Goal: Task Accomplishment & Management: Complete application form

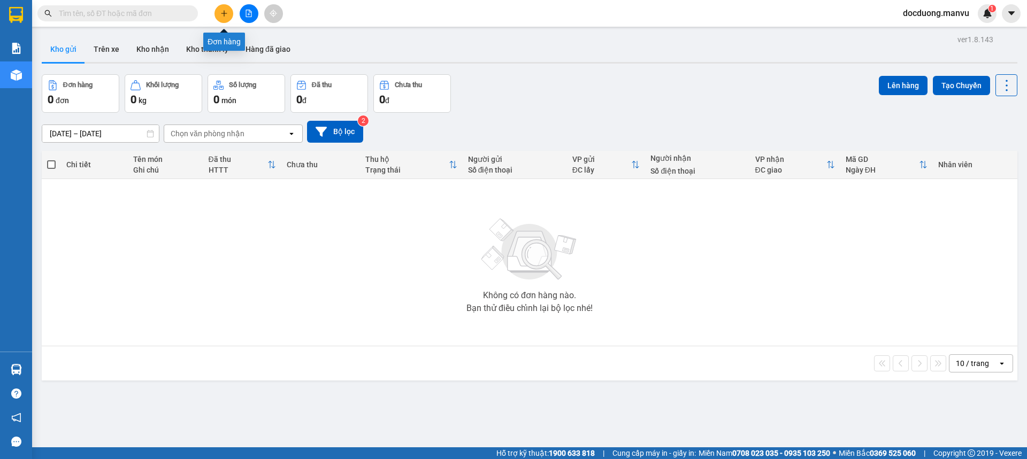
click at [219, 9] on button at bounding box center [223, 13] width 19 height 19
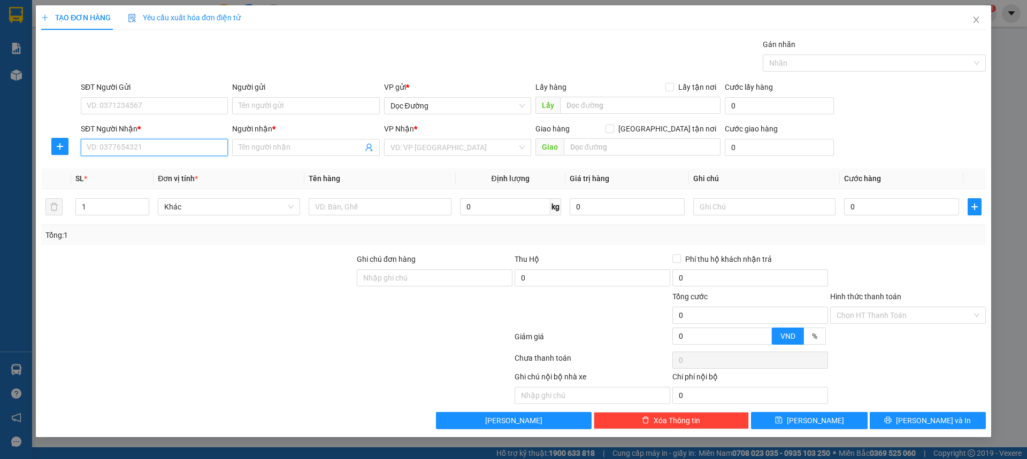
click at [126, 148] on input "SĐT Người Nhận *" at bounding box center [154, 147] width 147 height 17
type input "0377682526"
click at [154, 169] on div "0377682526 - kt" at bounding box center [154, 169] width 134 height 12
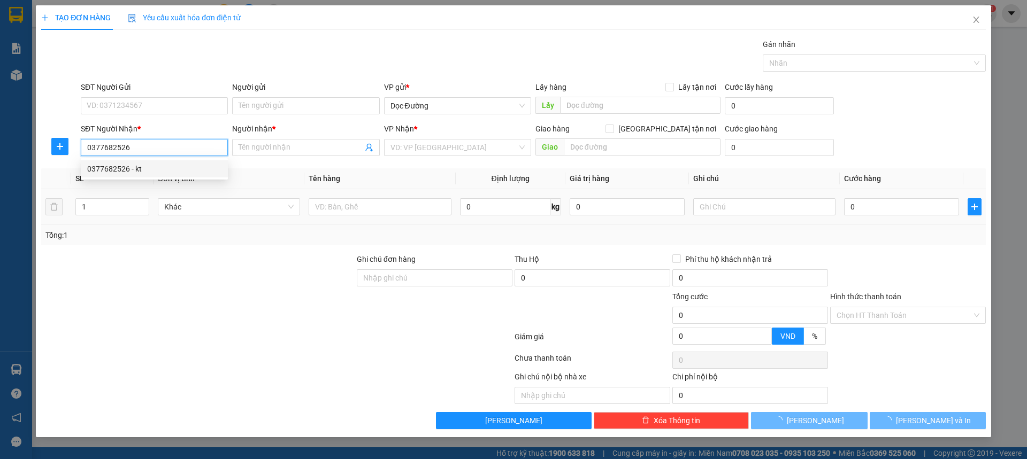
type input "kt"
type input "hn"
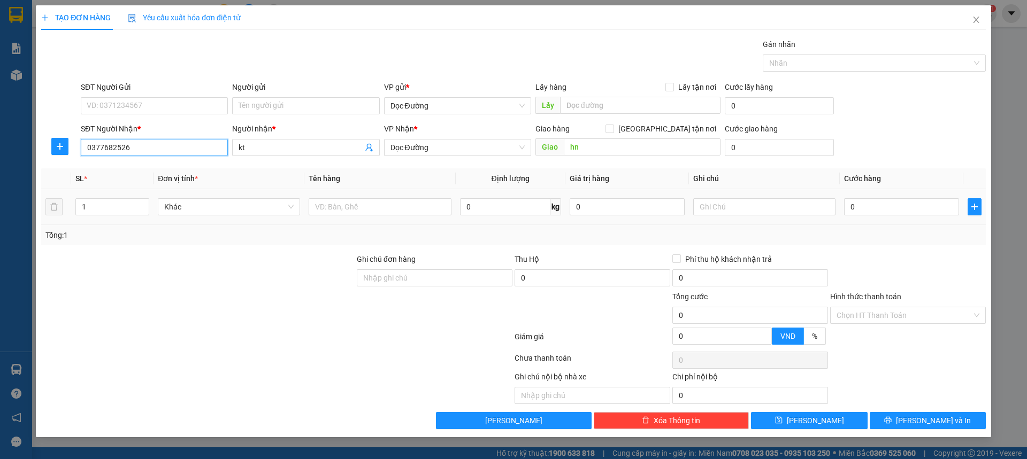
type input "0377682526"
drag, startPoint x: 402, startPoint y: 216, endPoint x: 402, endPoint y: 209, distance: 7.0
click at [402, 214] on div at bounding box center [380, 206] width 142 height 21
click at [402, 209] on input "text" at bounding box center [380, 206] width 142 height 17
type input "1 xe"
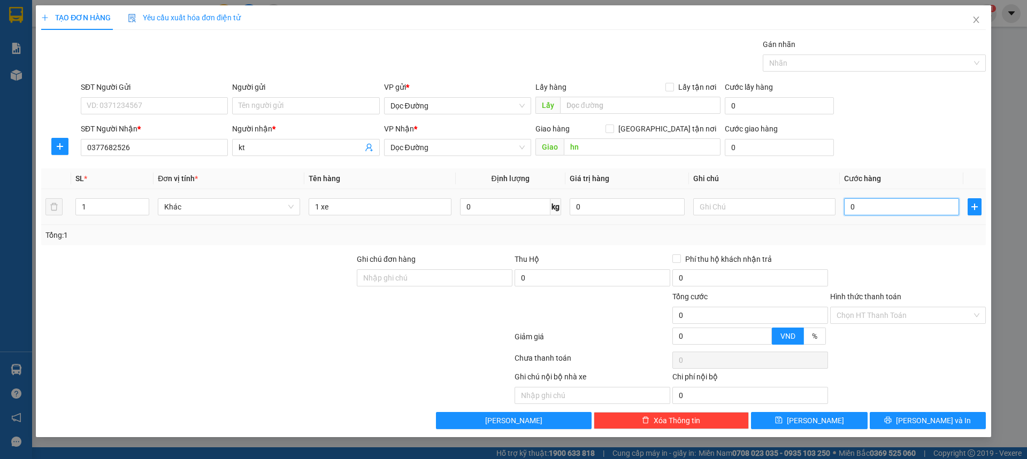
click at [869, 204] on input "0" at bounding box center [901, 206] width 115 height 17
type input "003"
type input "3"
type input "0.030"
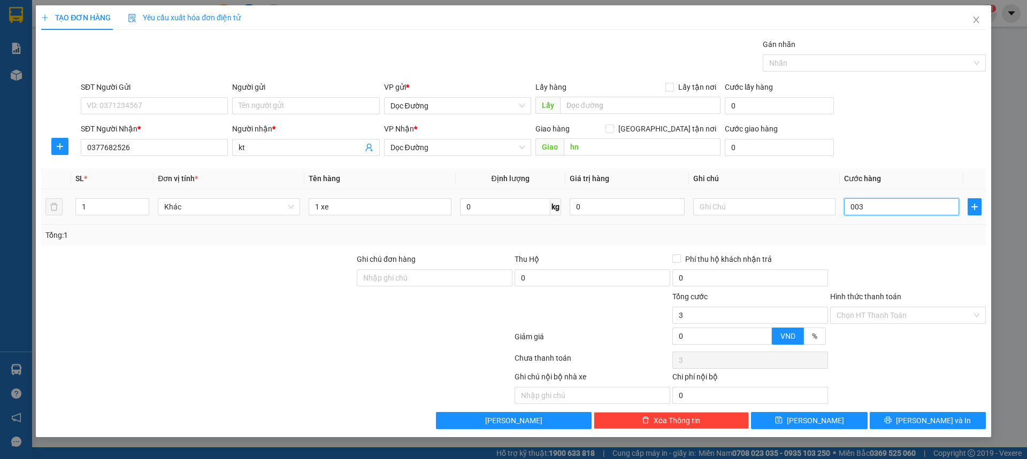
type input "30"
type input "00.300"
type input "300"
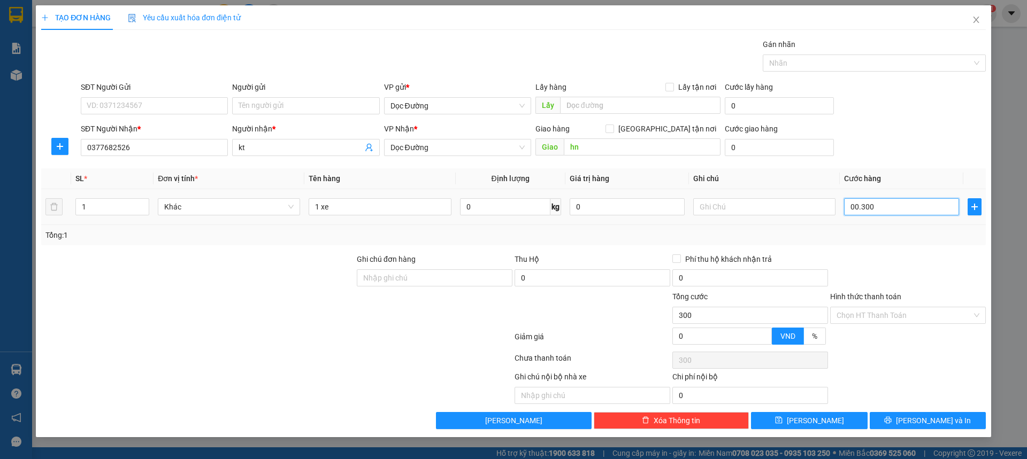
type input "0.003.000"
type input "3.000"
type input "0.000.030.000"
type input "30.000"
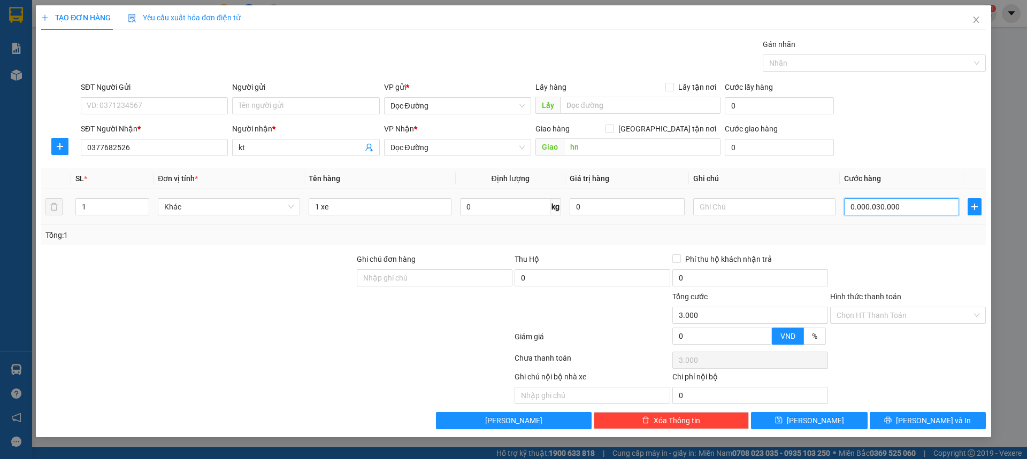
type input "30.000"
type input "[PHONE_NUMBER]"
type input "300.000"
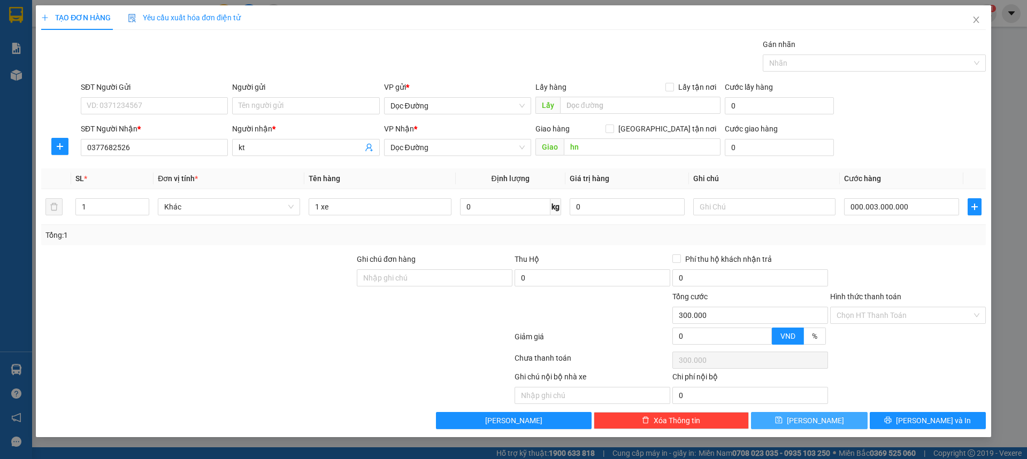
type input "3.000.000"
click at [817, 420] on span "[PERSON_NAME]" at bounding box center [815, 421] width 57 height 12
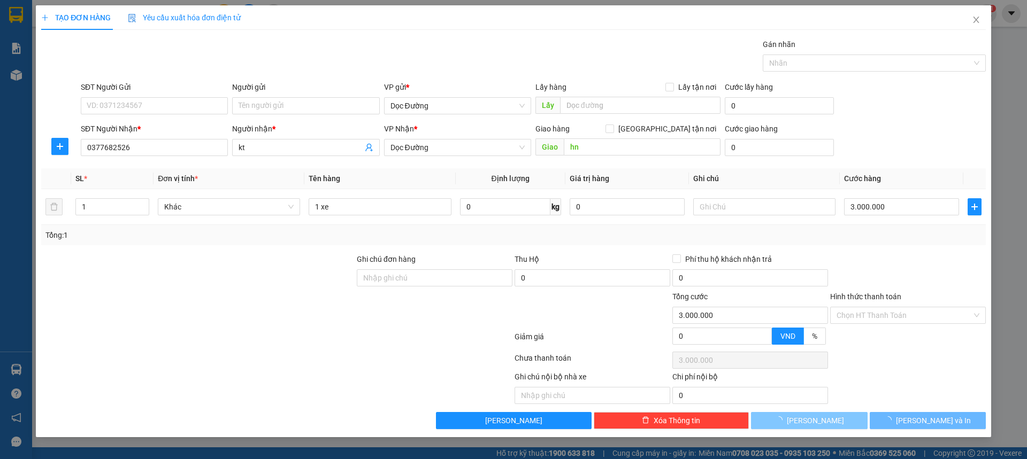
type input "0"
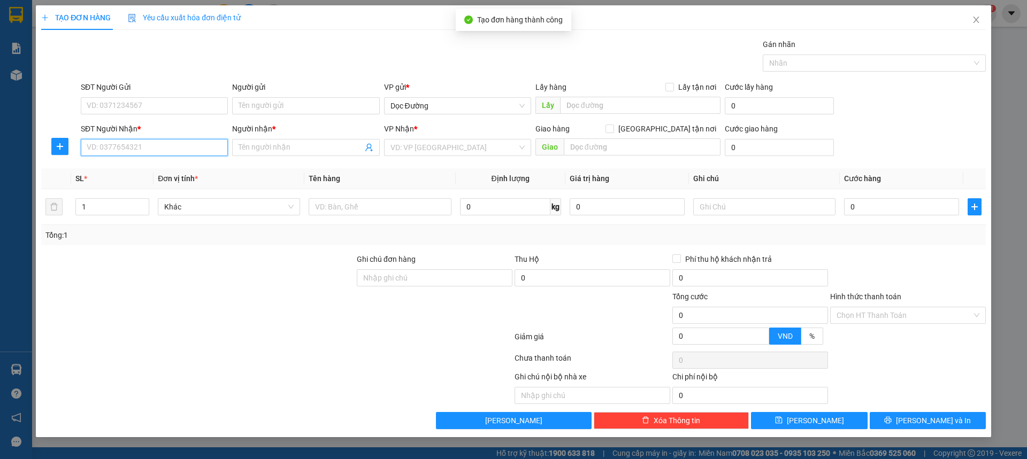
click at [152, 149] on input "SĐT Người Nhận *" at bounding box center [154, 147] width 147 height 17
click at [985, 15] on span "Close" at bounding box center [976, 20] width 30 height 30
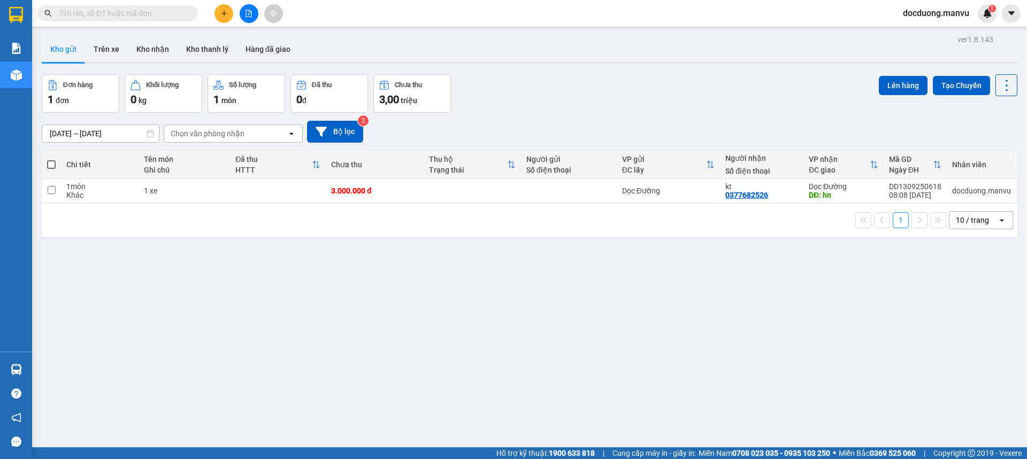
click at [98, 14] on input "text" at bounding box center [122, 13] width 126 height 12
click at [929, 193] on icon at bounding box center [932, 190] width 7 height 7
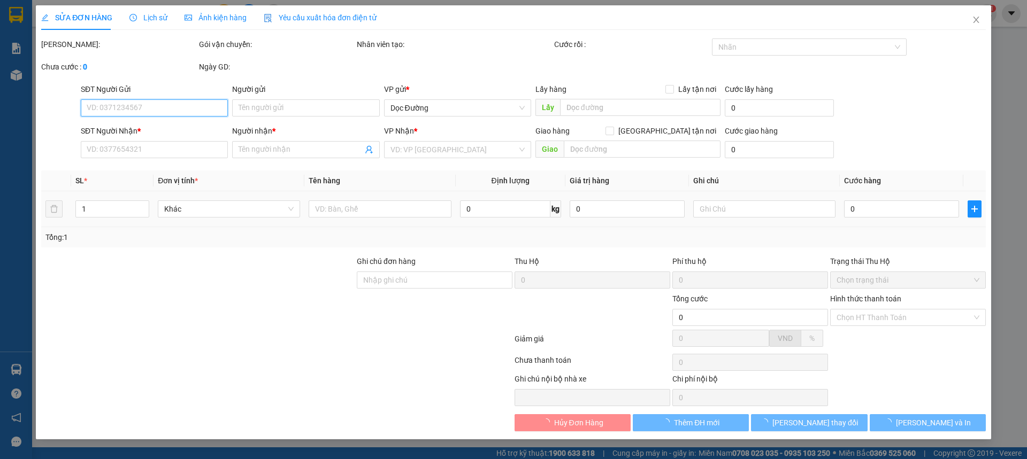
type input "0377682526"
type input "kt"
type input "hn"
type input "3.000.000"
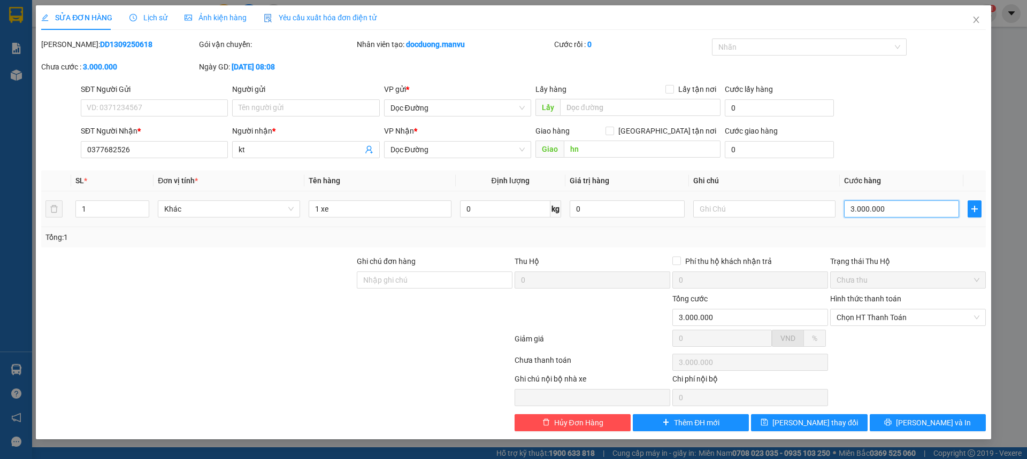
click at [895, 210] on input "3.000.000" at bounding box center [901, 209] width 115 height 17
click at [899, 210] on input "3.000.000" at bounding box center [901, 209] width 115 height 17
type input "300.000"
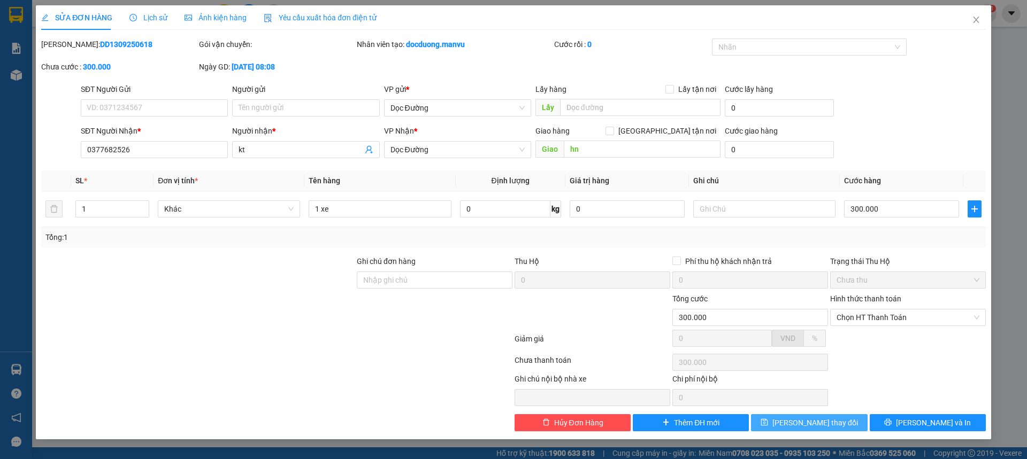
drag, startPoint x: 832, startPoint y: 417, endPoint x: 832, endPoint y: 404, distance: 12.8
click at [832, 417] on button "[PERSON_NAME] thay đổi" at bounding box center [809, 423] width 116 height 17
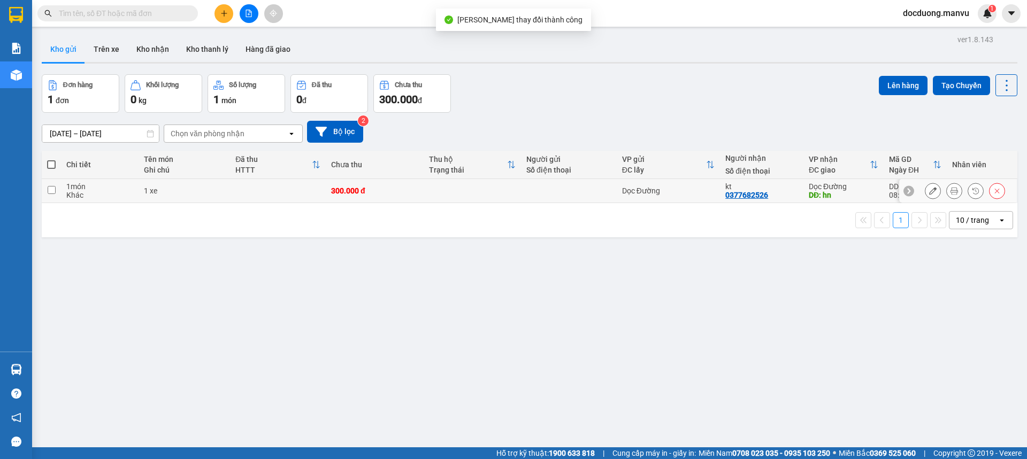
click at [770, 187] on div "kt" at bounding box center [761, 186] width 73 height 9
checkbox input "true"
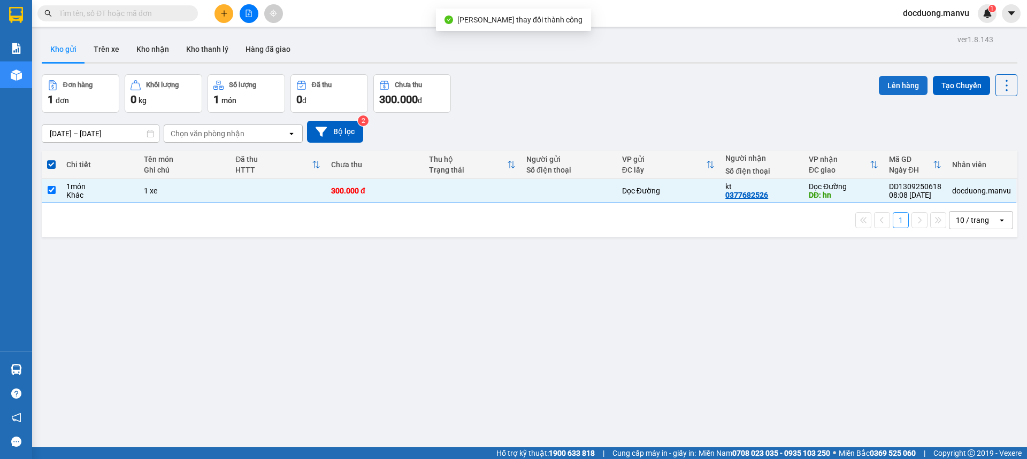
click at [892, 92] on button "Lên hàng" at bounding box center [903, 85] width 49 height 19
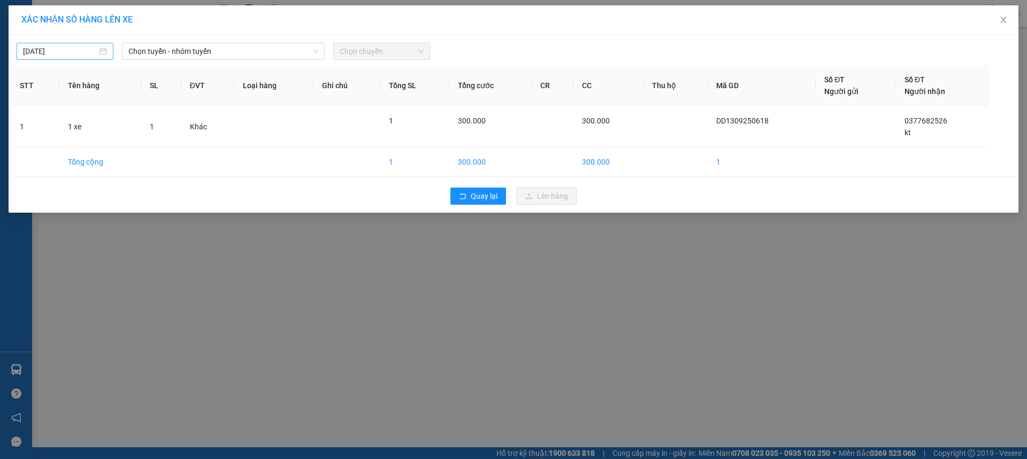
click at [88, 52] on input "[DATE]" at bounding box center [60, 51] width 74 height 12
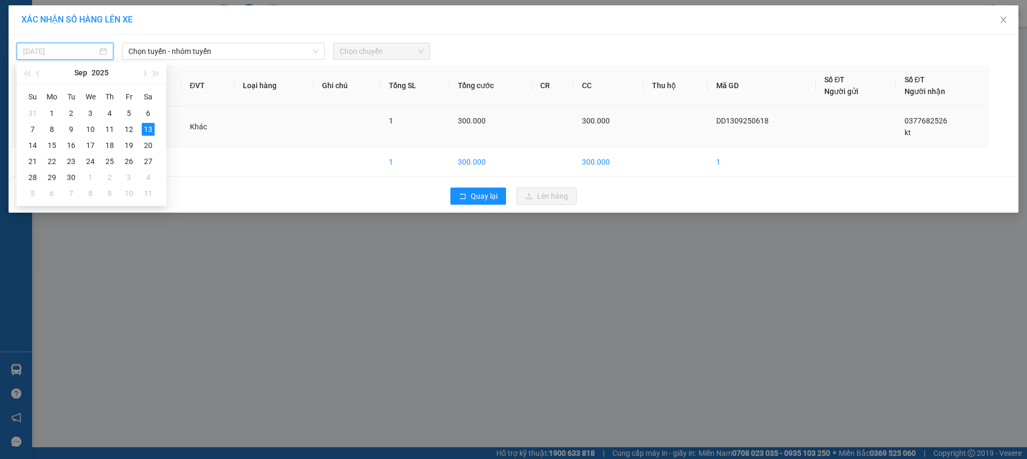
click at [133, 127] on div "12" at bounding box center [128, 129] width 13 height 13
type input "[DATE]"
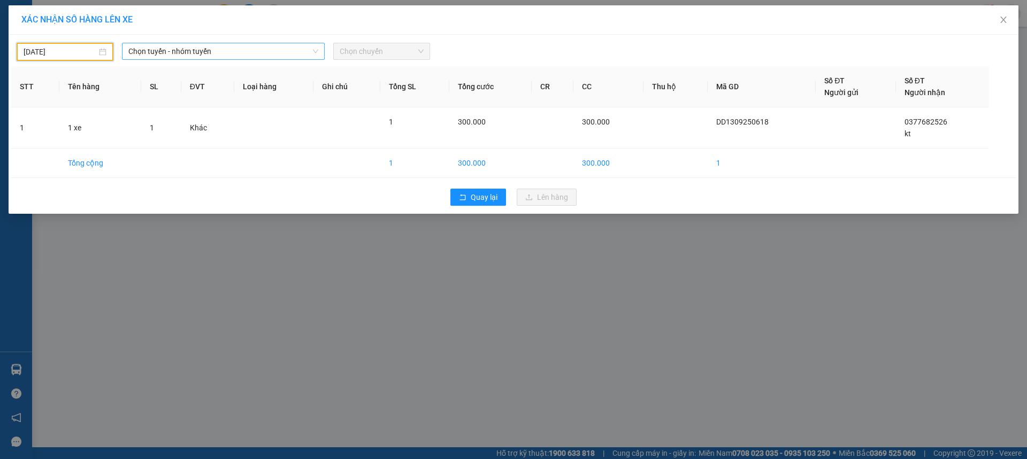
click at [198, 49] on span "Chọn tuyến - nhóm tuyến" at bounding box center [223, 51] width 190 height 16
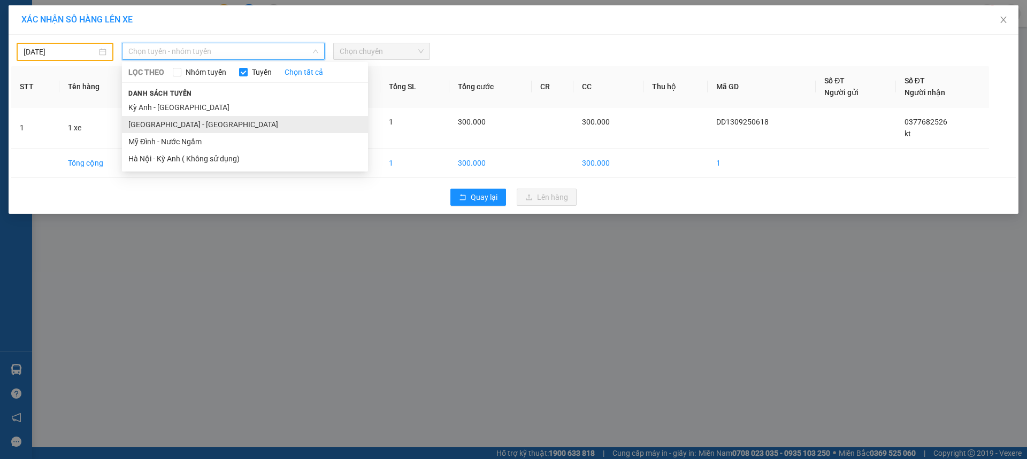
click at [159, 125] on li "[GEOGRAPHIC_DATA] - [GEOGRAPHIC_DATA]" at bounding box center [245, 124] width 246 height 17
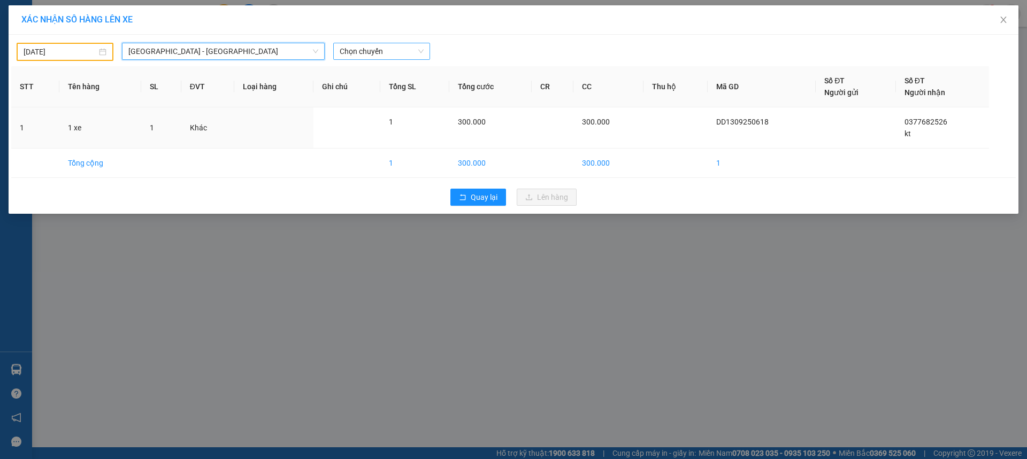
click at [361, 53] on span "Chọn chuyến" at bounding box center [382, 51] width 84 height 16
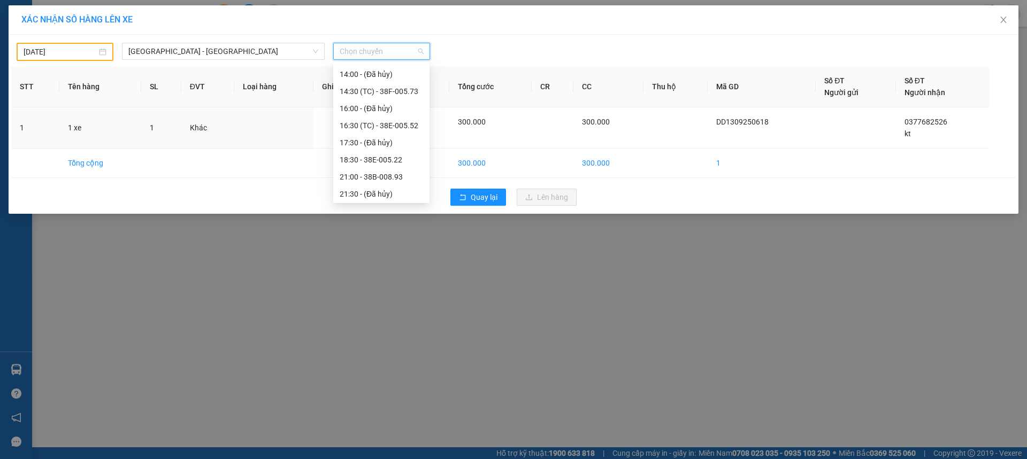
scroll to position [118, 0]
click at [408, 90] on div "14:30 (TC) - 38F-005.73" at bounding box center [381, 92] width 83 height 12
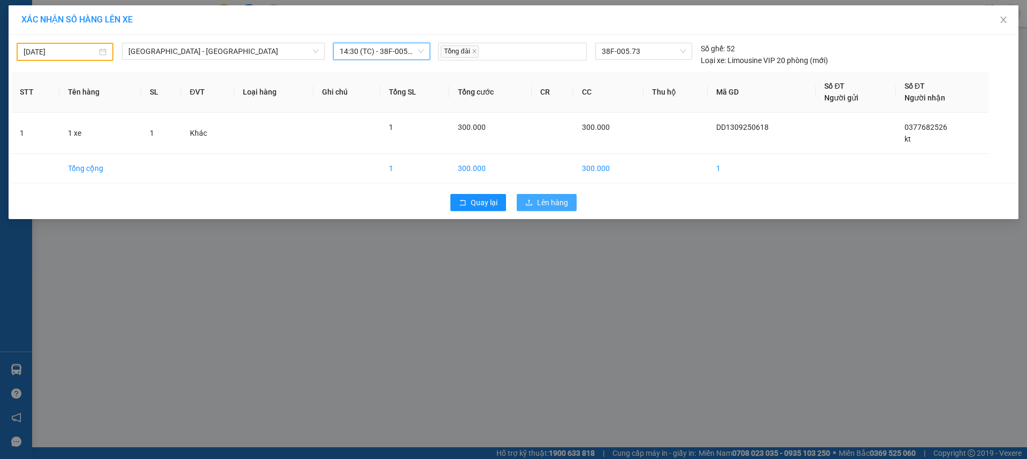
click at [553, 209] on button "Lên hàng" at bounding box center [547, 202] width 60 height 17
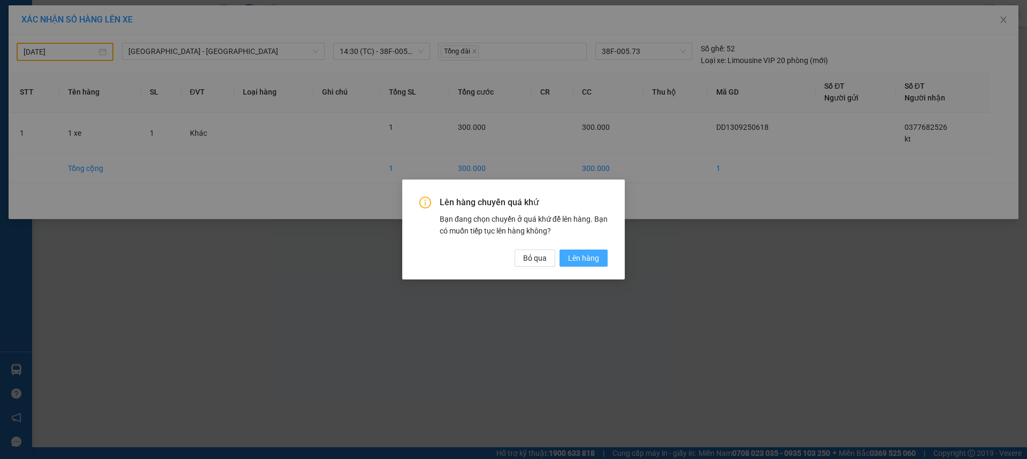
click at [575, 250] on button "Lên hàng" at bounding box center [583, 258] width 48 height 17
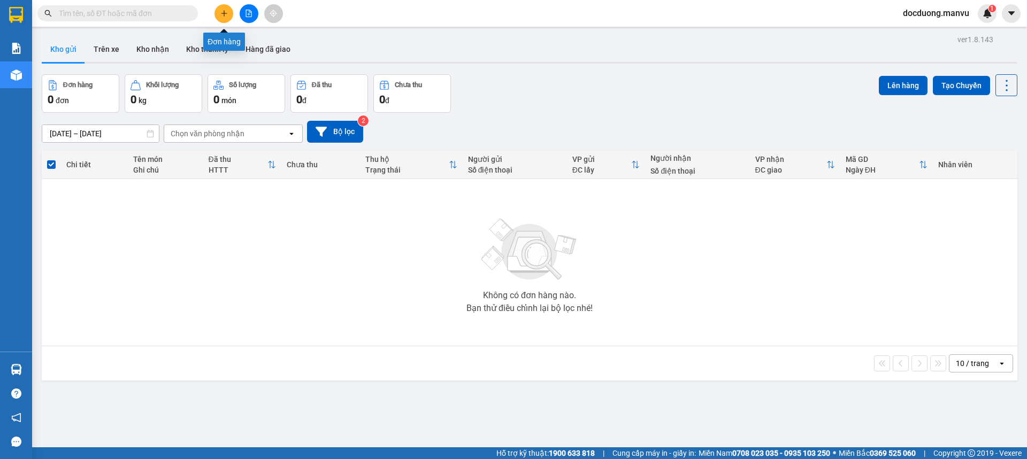
click at [226, 12] on icon "plus" at bounding box center [223, 13] width 7 height 7
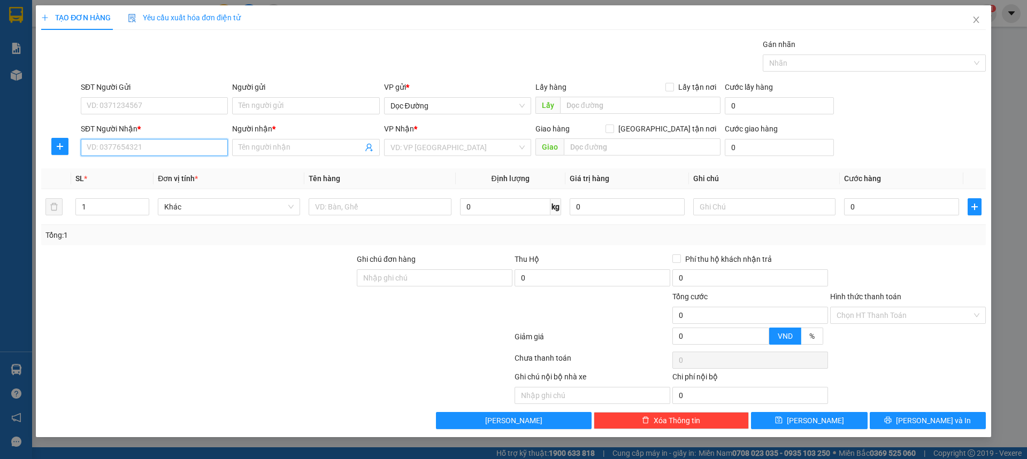
click at [159, 152] on input "SĐT Người Nhận *" at bounding box center [154, 147] width 147 height 17
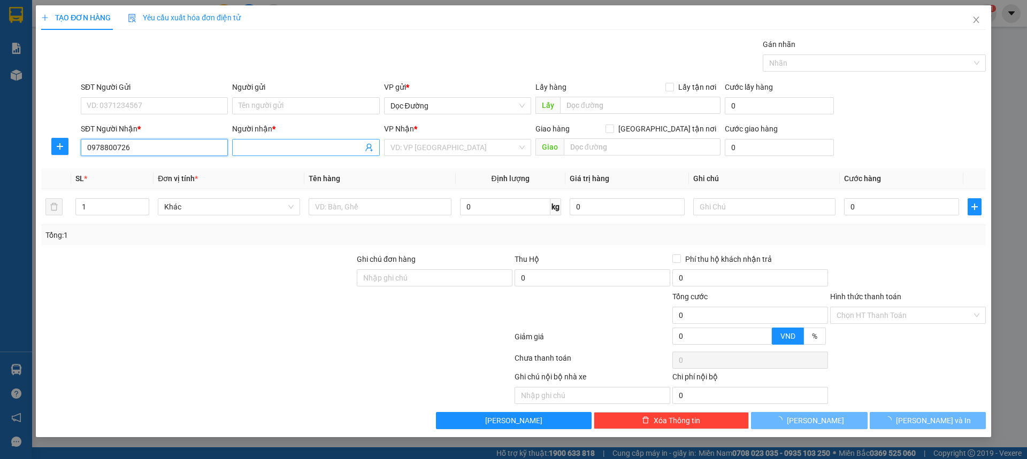
type input "0978800726"
click at [253, 144] on input "Người nhận *" at bounding box center [301, 148] width 124 height 12
type input "kt"
click at [409, 148] on input "search" at bounding box center [453, 148] width 127 height 16
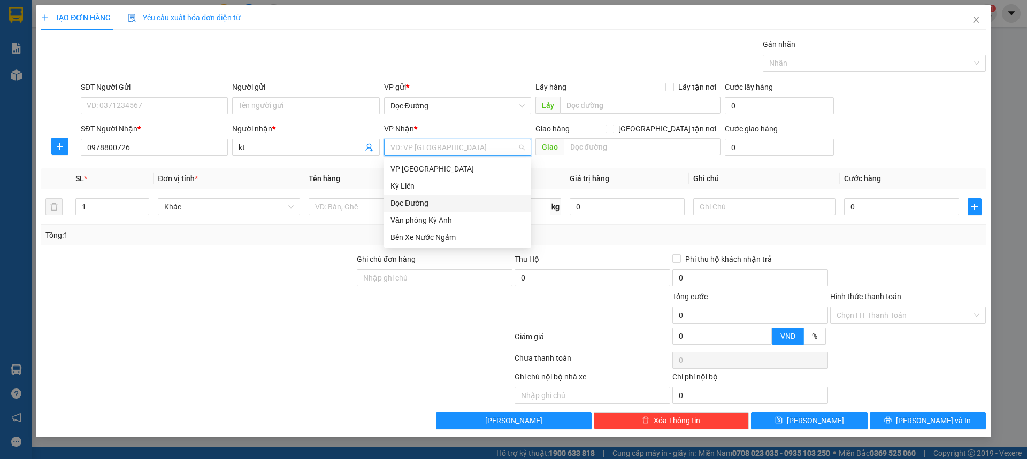
click at [412, 200] on div "Dọc Đường" at bounding box center [457, 203] width 134 height 12
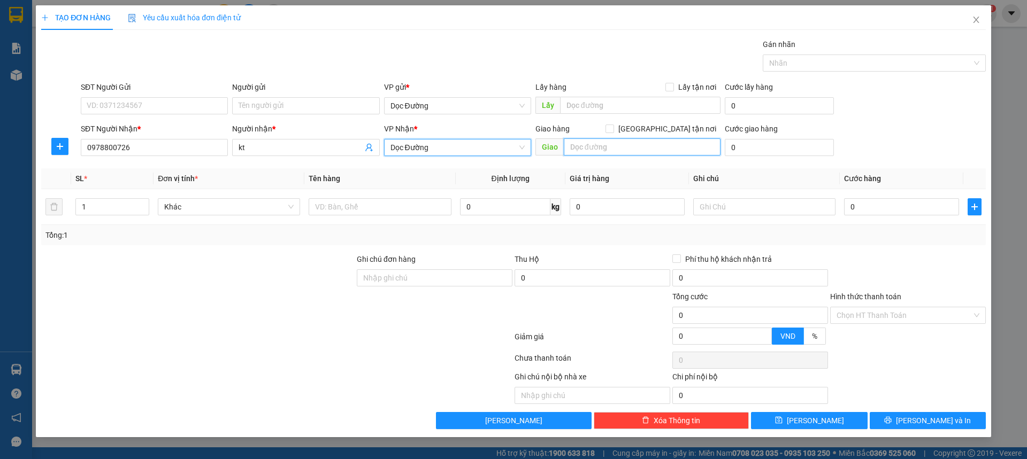
click at [591, 145] on input "text" at bounding box center [642, 147] width 157 height 17
type input "th"
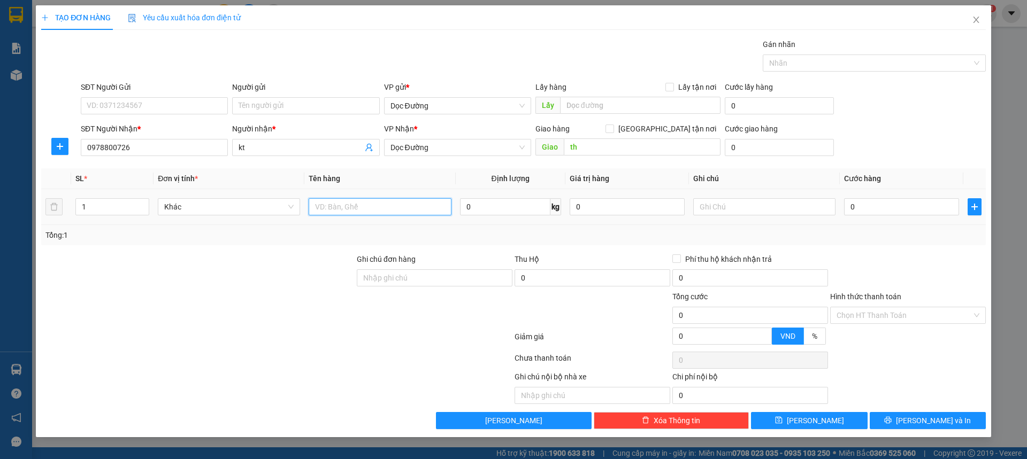
click at [407, 198] on input "text" at bounding box center [380, 206] width 142 height 17
type input "1 xốp"
click at [872, 203] on input "0" at bounding box center [901, 206] width 115 height 17
type input "001"
type input "1"
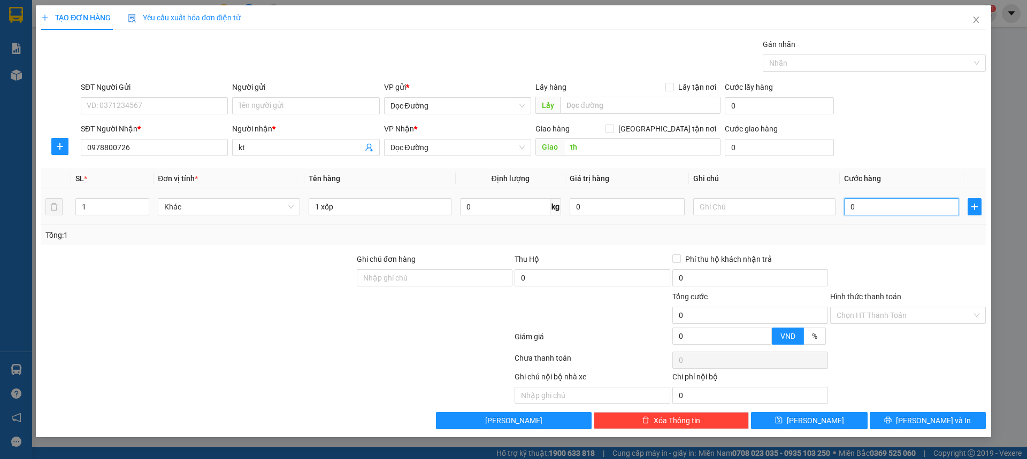
type input "1"
type input "0.010"
type input "10"
type input "00.100"
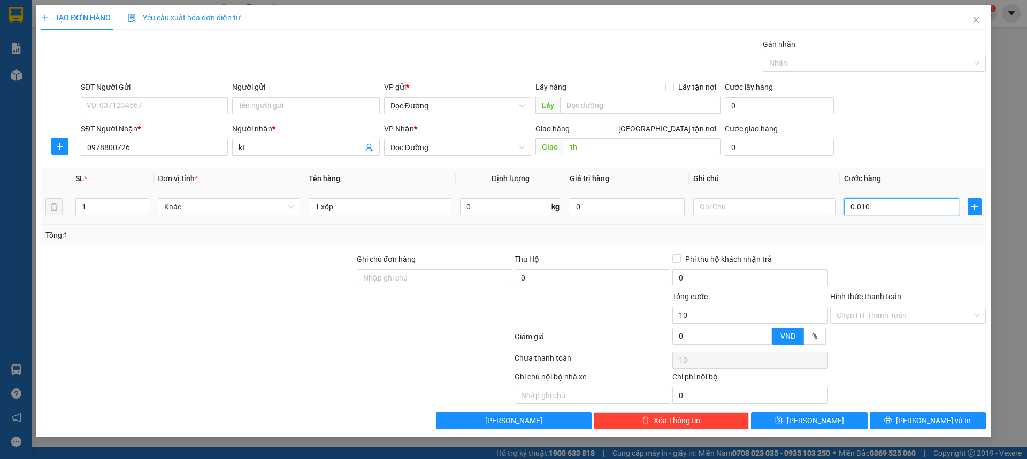
type input "100"
type input "0.001.000"
type input "1.000"
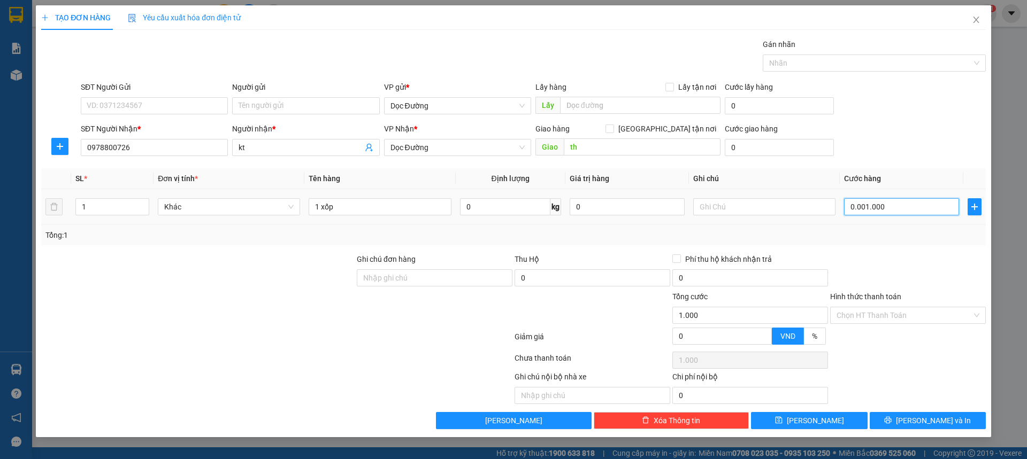
type input "000.010.000"
type input "10.000"
type input "00.000.100.000"
type input "100.000"
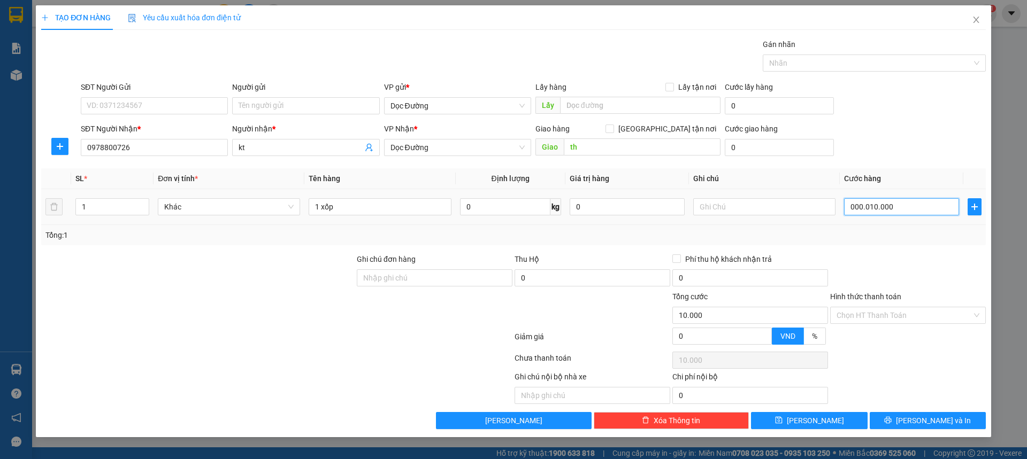
type input "100.000"
click at [892, 160] on div "Transit Pickup Surcharge Ids Transit Deliver Surcharge Ids Transit Deliver Surc…" at bounding box center [513, 234] width 945 height 391
type input "100.000"
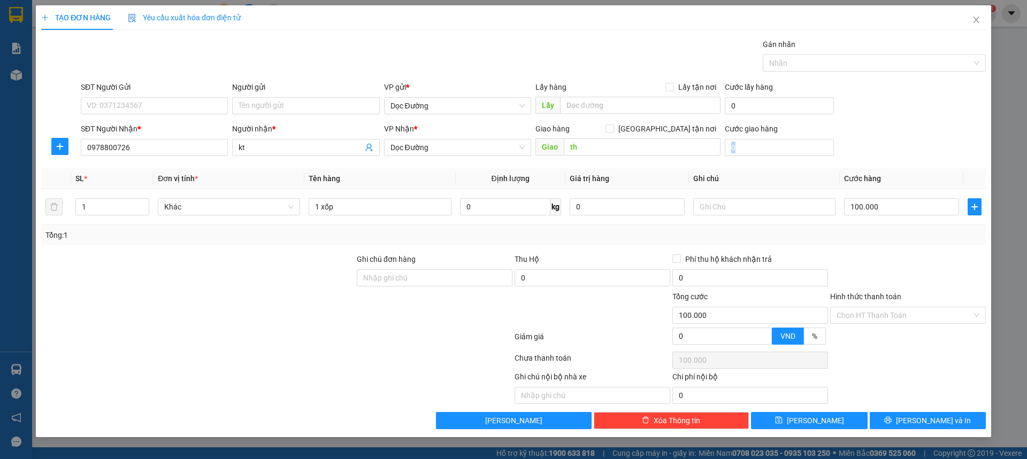
click at [931, 149] on div "SĐT Người Nhận * 0978800726 Người nhận * kt VP Nhận * Dọc Đường Giao hàng Giao …" at bounding box center [533, 141] width 909 height 37
click at [783, 421] on icon "save" at bounding box center [778, 420] width 7 height 7
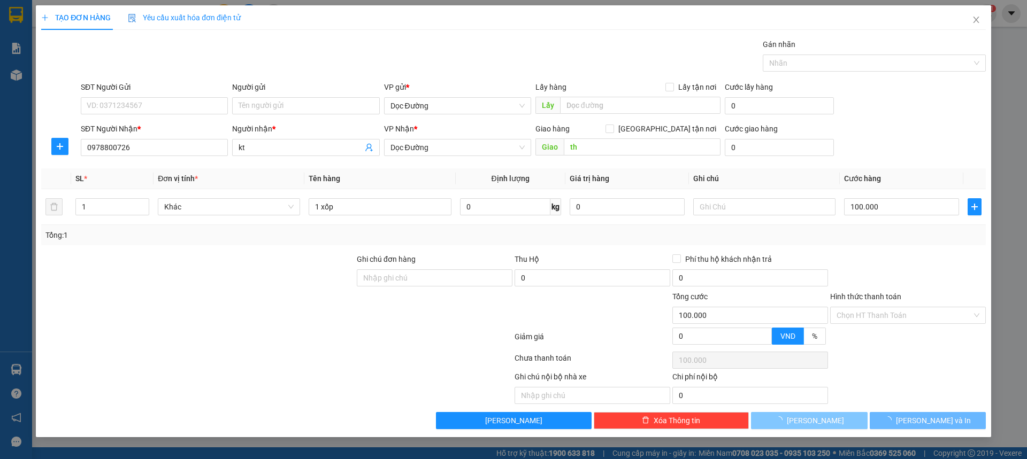
type input "0"
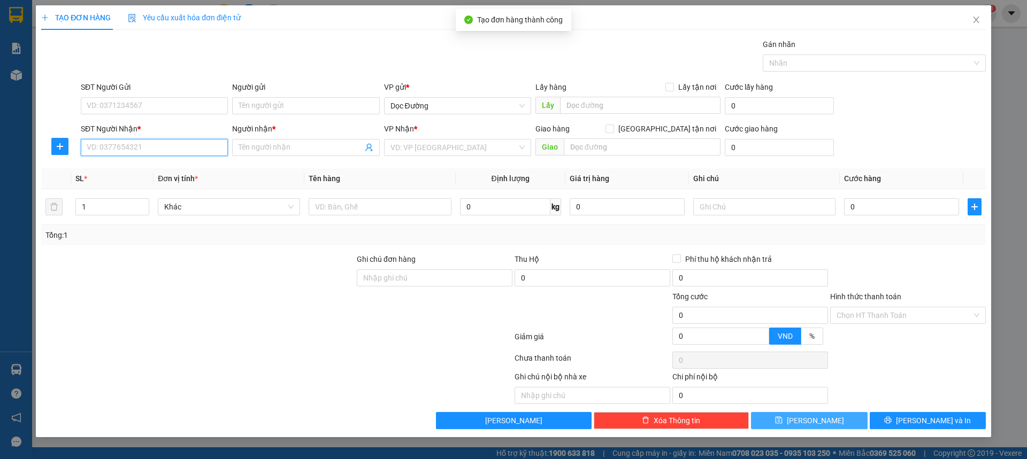
click at [121, 145] on input "SĐT Người Nhận *" at bounding box center [154, 147] width 147 height 17
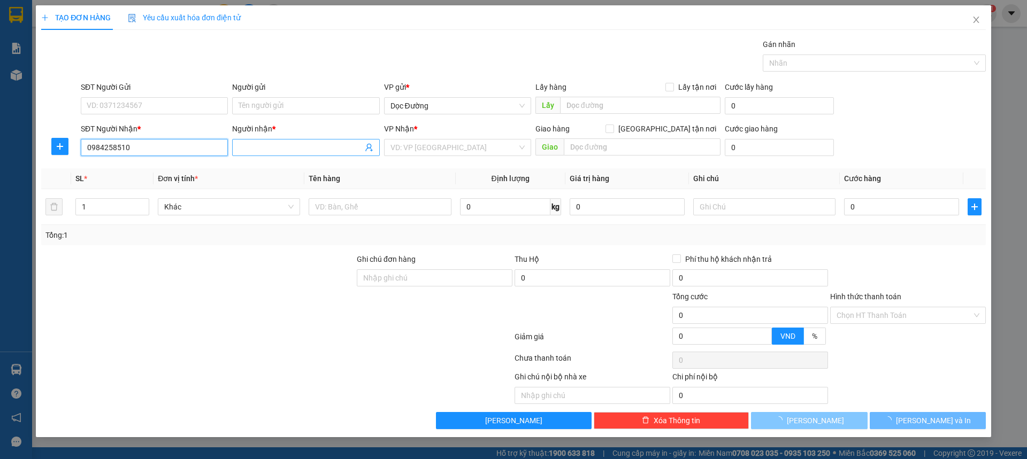
type input "0984258510"
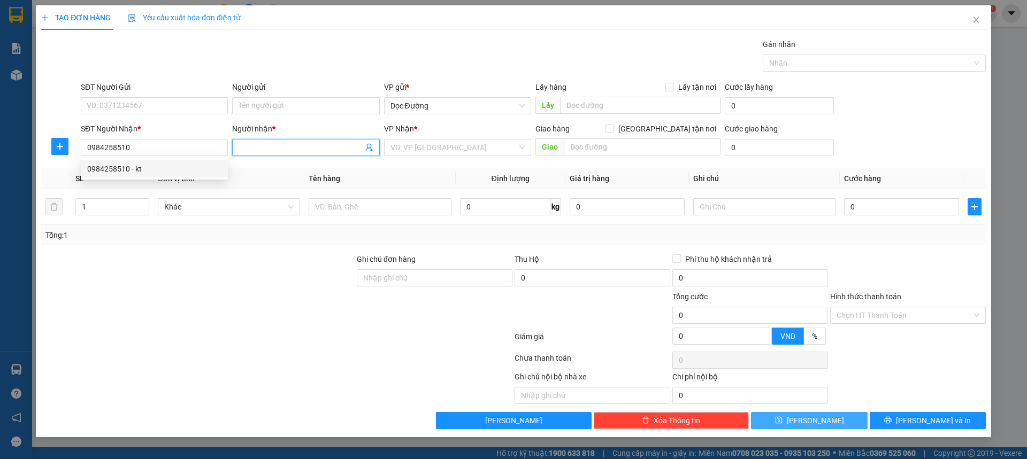
click at [318, 151] on input "Người nhận *" at bounding box center [301, 148] width 124 height 12
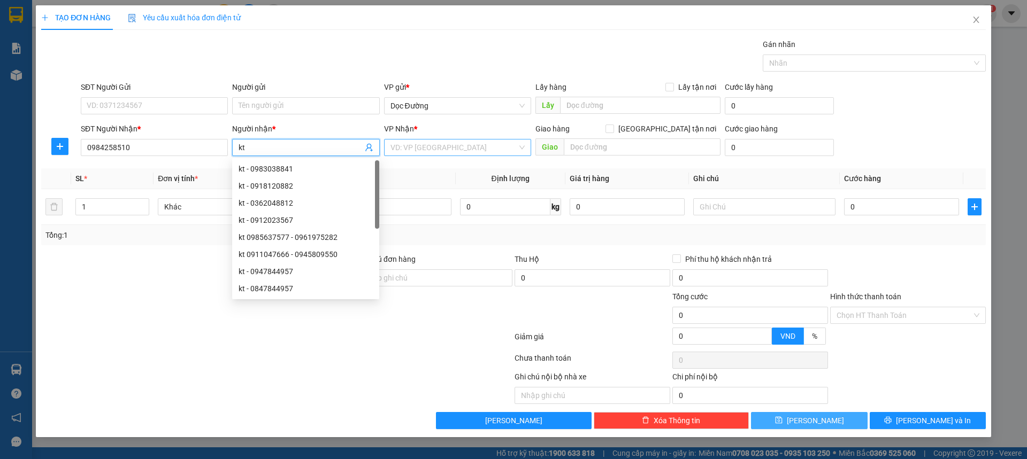
type input "kt"
click at [401, 149] on input "search" at bounding box center [453, 148] width 127 height 16
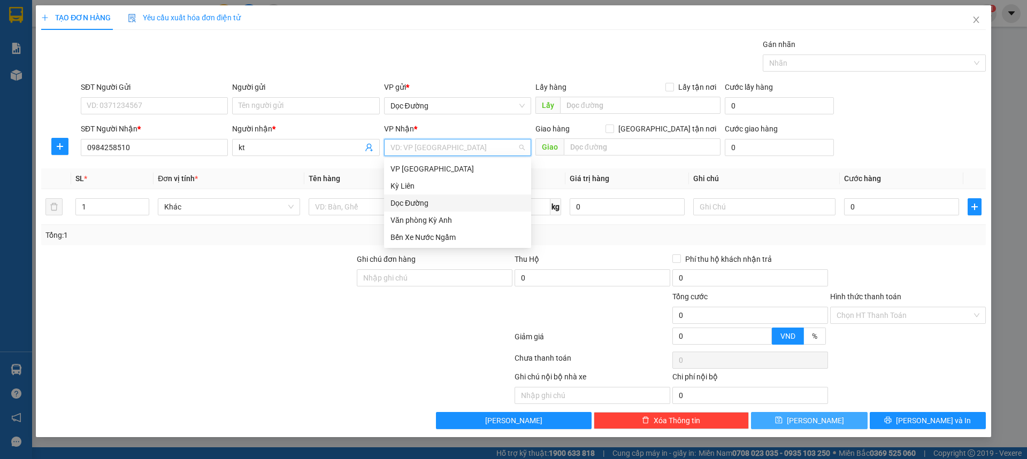
click at [419, 202] on div "Dọc Đường" at bounding box center [457, 203] width 134 height 12
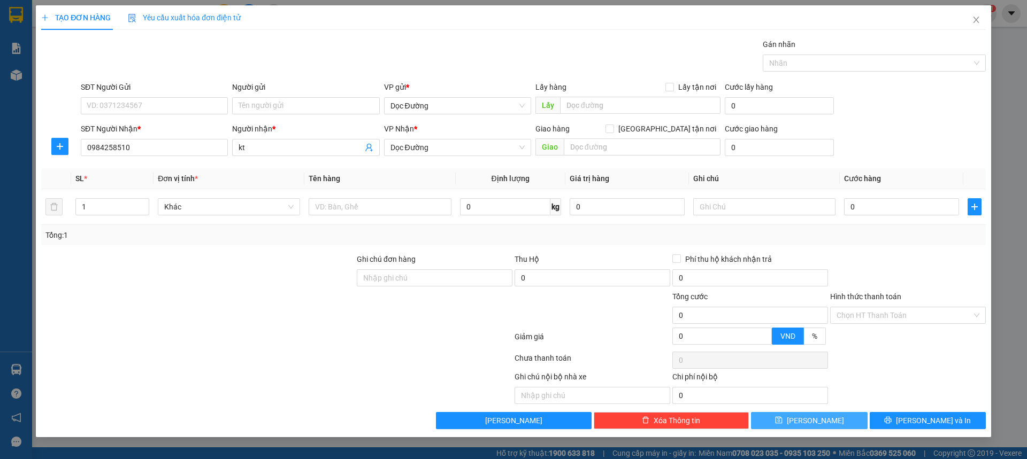
click at [601, 136] on div "Giao hàng [GEOGRAPHIC_DATA] tận nơi" at bounding box center [627, 131] width 185 height 16
click at [593, 143] on input "text" at bounding box center [642, 147] width 157 height 17
type input "th"
click at [403, 208] on input "text" at bounding box center [380, 206] width 142 height 17
type input "1 xốp"
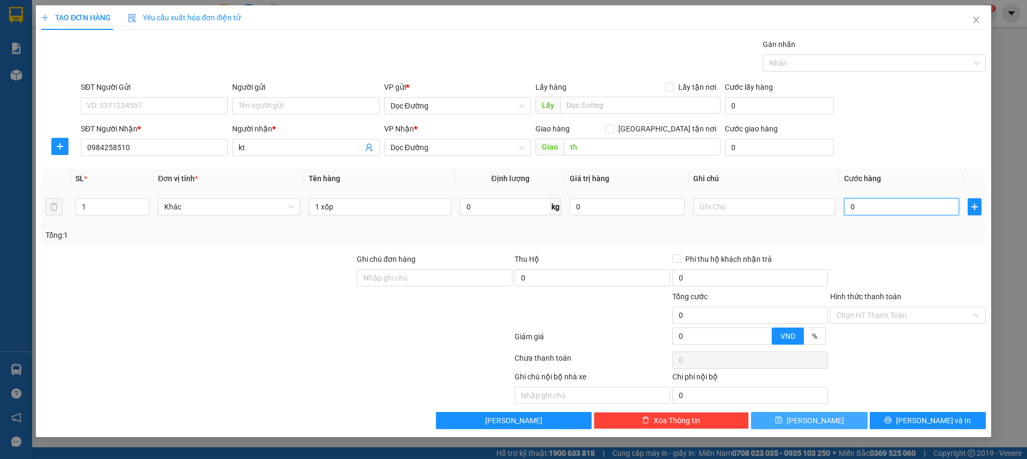
click at [894, 212] on input "0" at bounding box center [901, 206] width 115 height 17
type input "001"
type input "1"
type input "0.010"
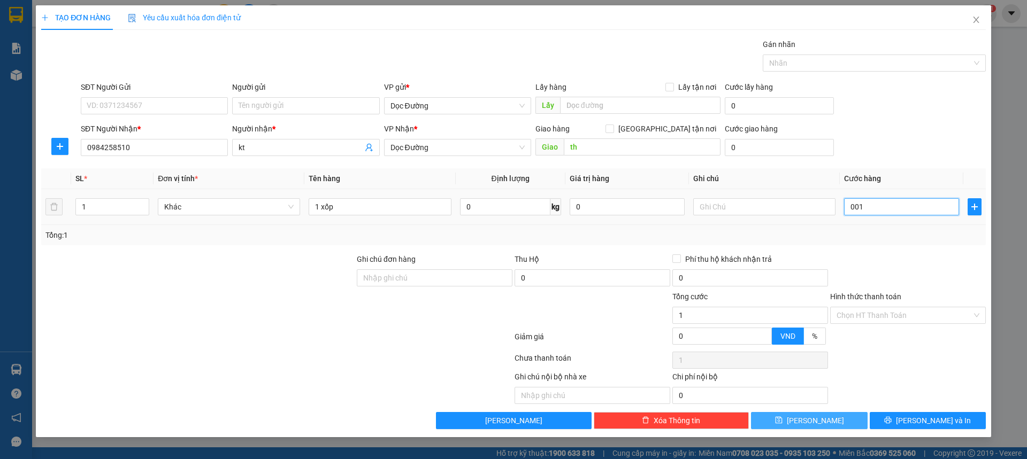
type input "10"
type input "00.100"
type input "100"
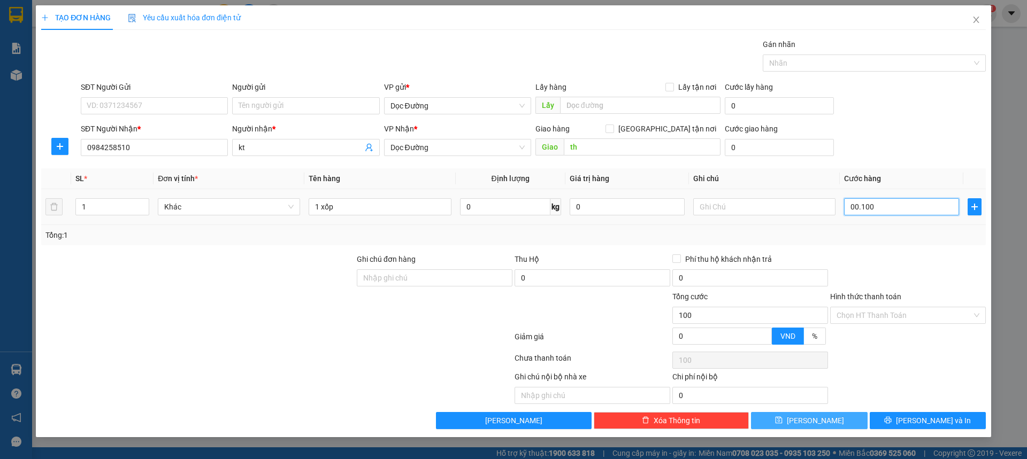
type input "0.001.000"
type input "1.000"
type input "000.010.000"
type input "10.000"
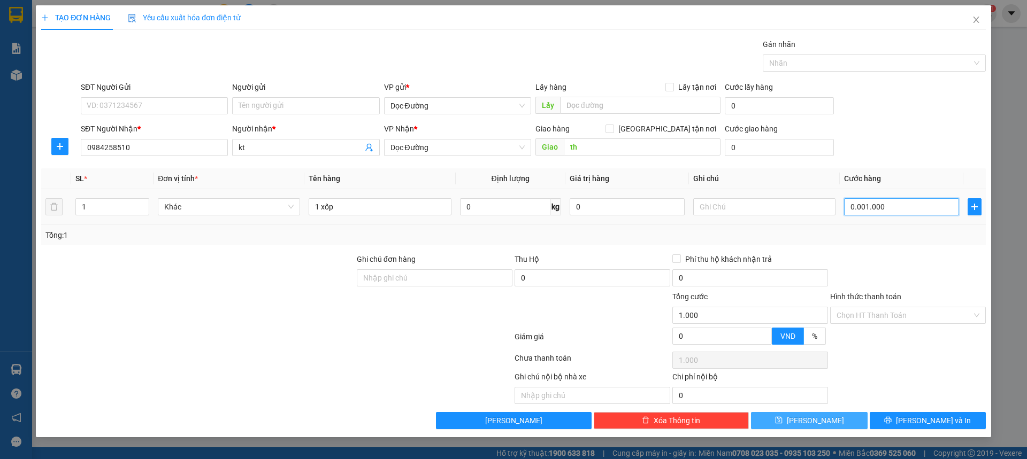
type input "10.000"
type input "00.000.100.000"
type input "100.000"
click at [881, 308] on input "Hình thức thanh toán" at bounding box center [904, 316] width 135 height 16
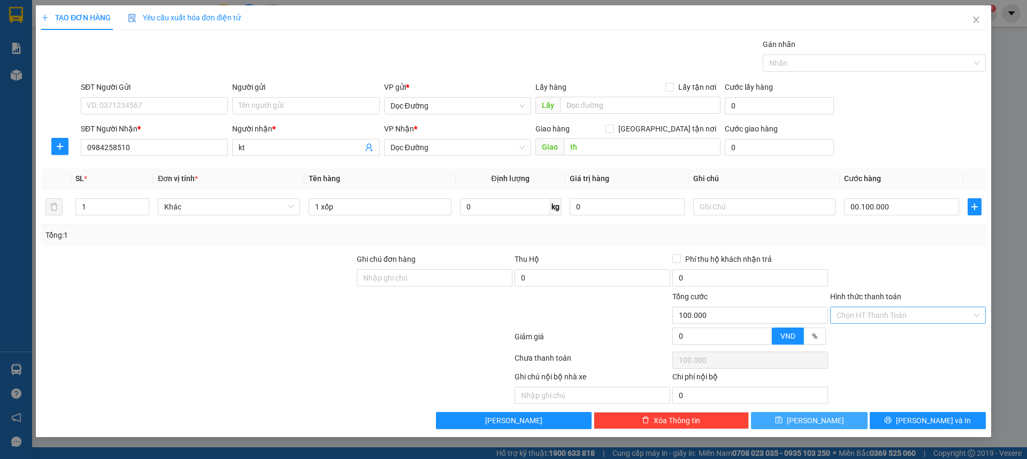
type input "100.000"
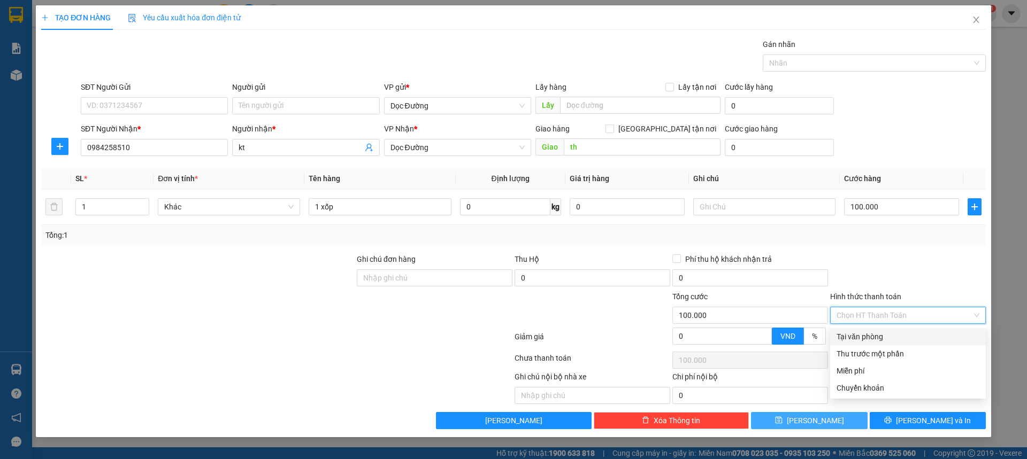
click at [866, 334] on div "Tại văn phòng" at bounding box center [908, 337] width 143 height 12
type input "0"
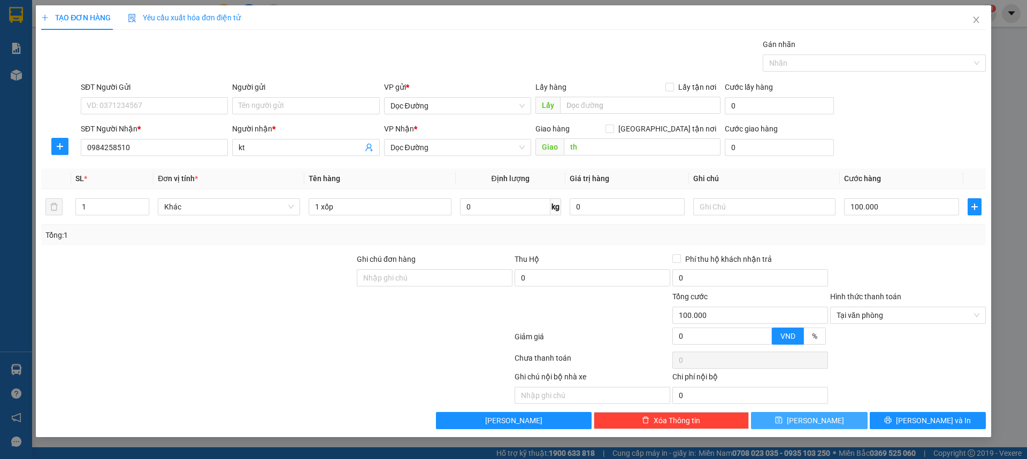
drag, startPoint x: 823, startPoint y: 419, endPoint x: 834, endPoint y: 408, distance: 15.5
click at [822, 419] on button "[PERSON_NAME]" at bounding box center [809, 420] width 116 height 17
type input "0"
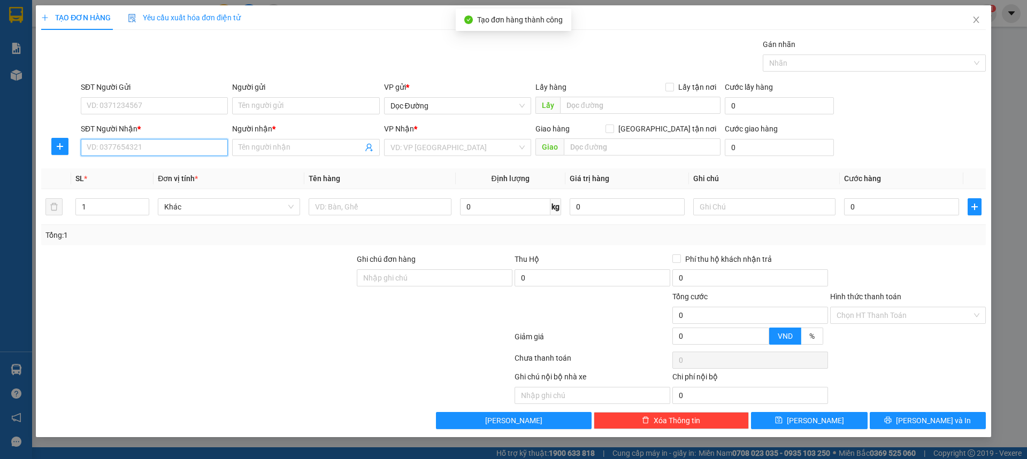
click at [176, 143] on input "SĐT Người Nhận *" at bounding box center [154, 147] width 147 height 17
type input "0378749810"
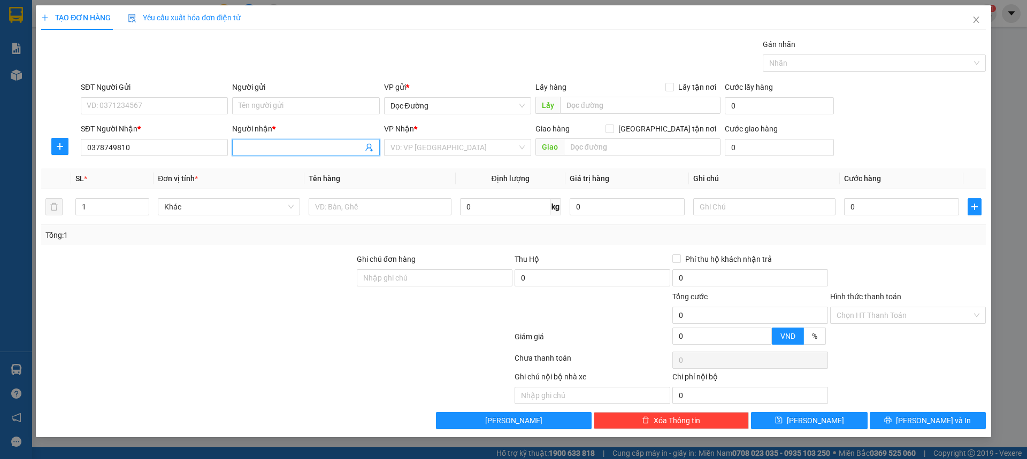
click at [280, 150] on input "Người nhận *" at bounding box center [301, 148] width 124 height 12
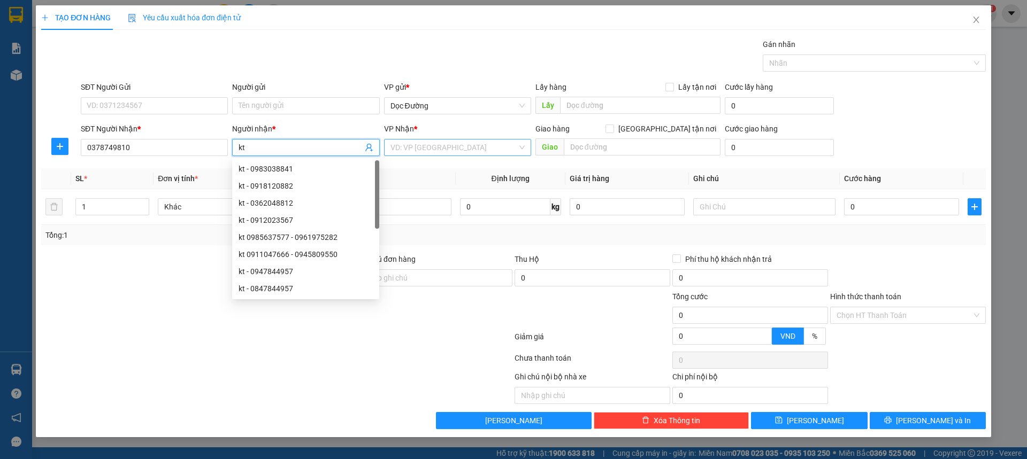
type input "kt"
click at [455, 153] on input "search" at bounding box center [453, 148] width 127 height 16
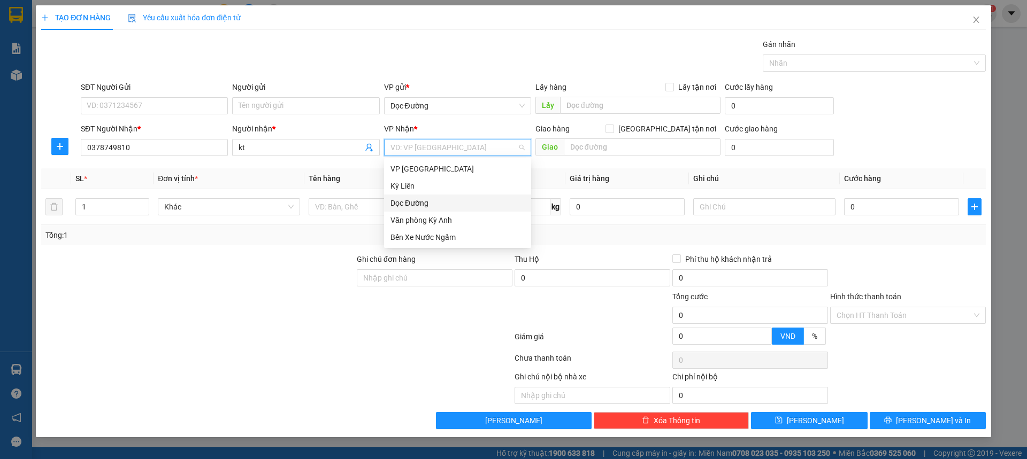
click at [432, 203] on div "Dọc Đường" at bounding box center [457, 203] width 134 height 12
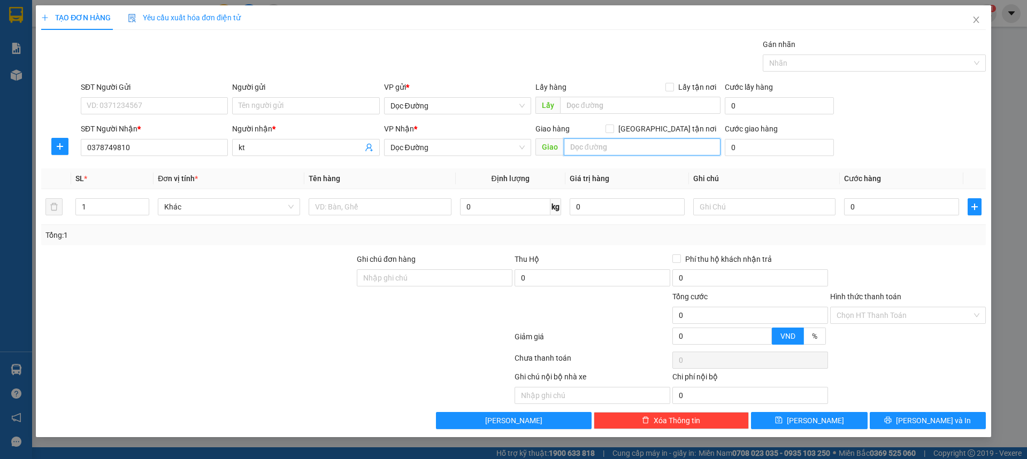
click at [591, 154] on input "text" at bounding box center [642, 147] width 157 height 17
type input "th"
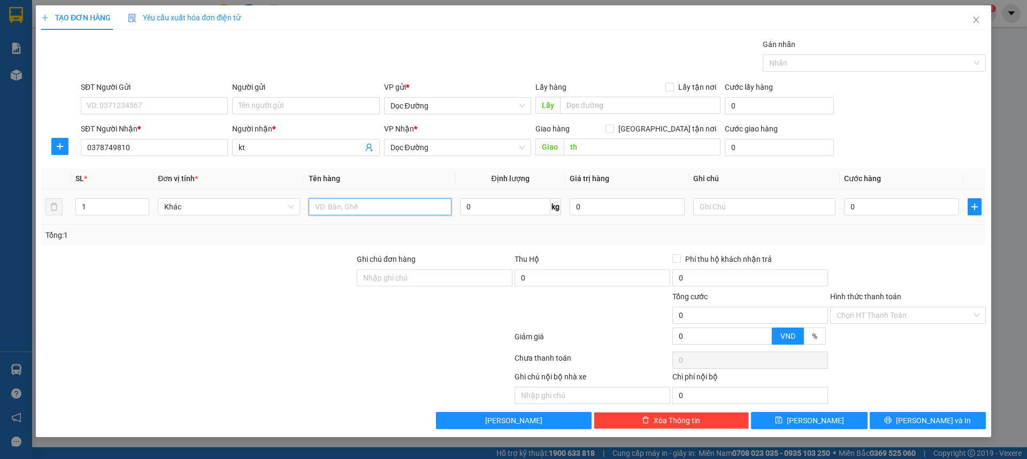
click at [419, 200] on input "text" at bounding box center [380, 206] width 142 height 17
type input "1 bao"
click at [858, 208] on input "0" at bounding box center [901, 206] width 115 height 17
type input "005"
type input "5"
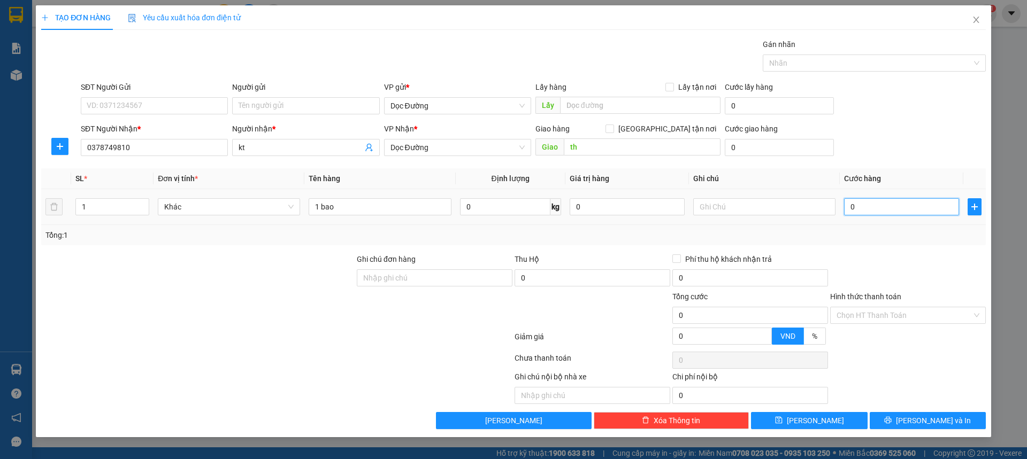
type input "5"
type input "0.050"
type input "50"
type input "00.500"
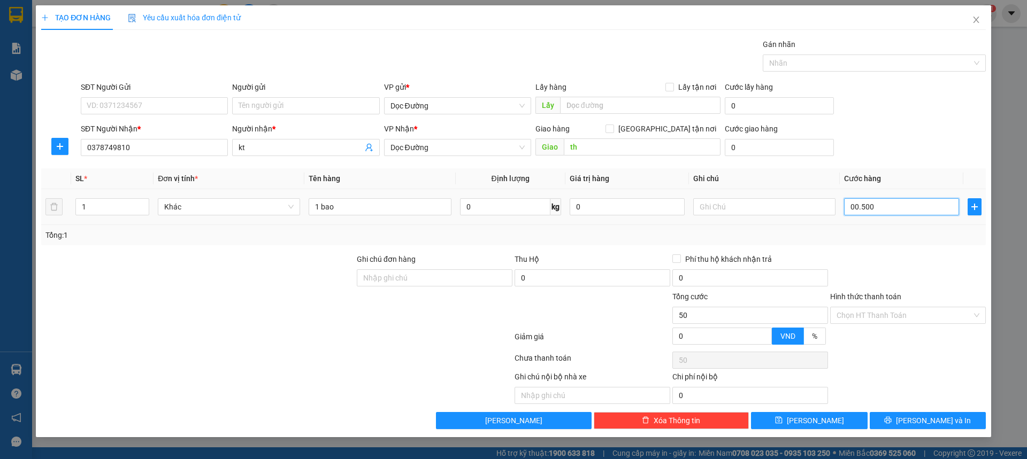
type input "500"
type input "0.005.000"
type input "5.000"
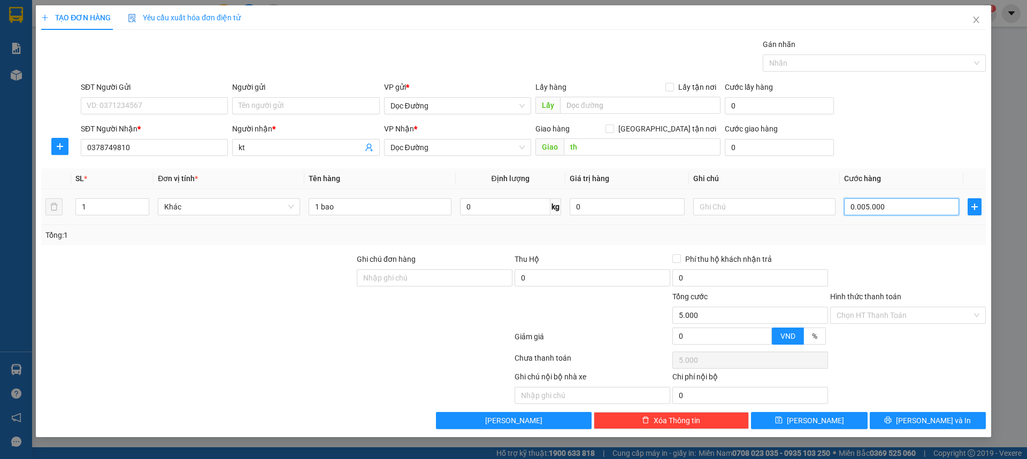
type input "000.050.000"
type input "50.000"
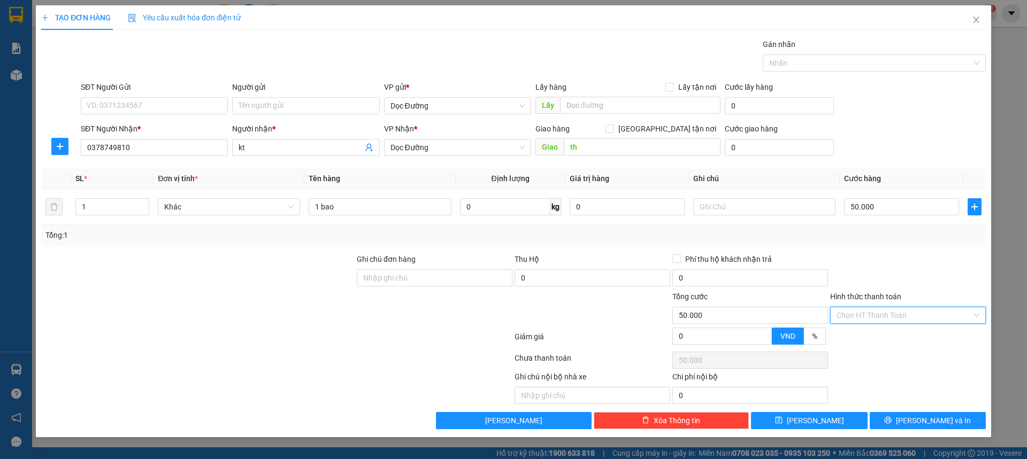
click at [873, 315] on input "Hình thức thanh toán" at bounding box center [904, 316] width 135 height 16
click at [865, 332] on div "Tại văn phòng" at bounding box center [908, 337] width 143 height 12
type input "0"
click at [819, 431] on div "TẠO ĐƠN HÀNG Yêu cầu xuất hóa đơn điện tử Transit Pickup Surcharge Ids Transit …" at bounding box center [513, 221] width 955 height 432
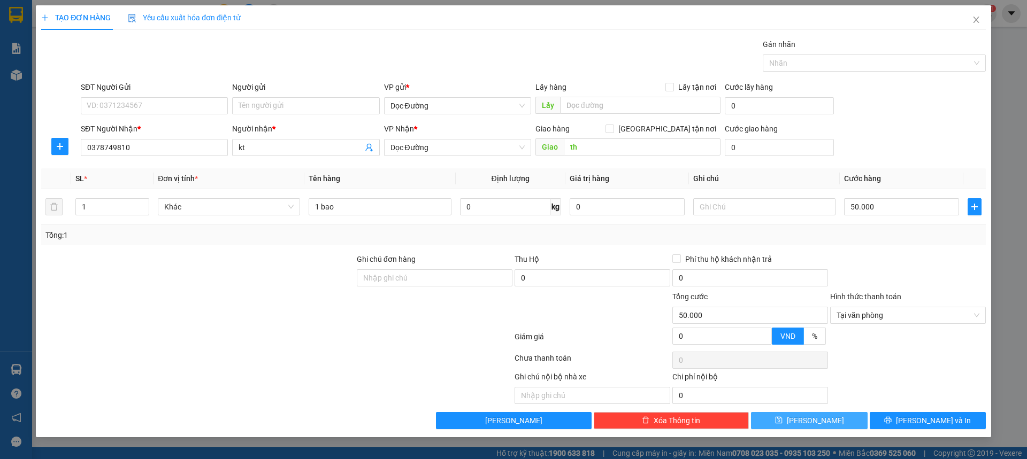
click at [829, 421] on button "[PERSON_NAME]" at bounding box center [809, 420] width 116 height 17
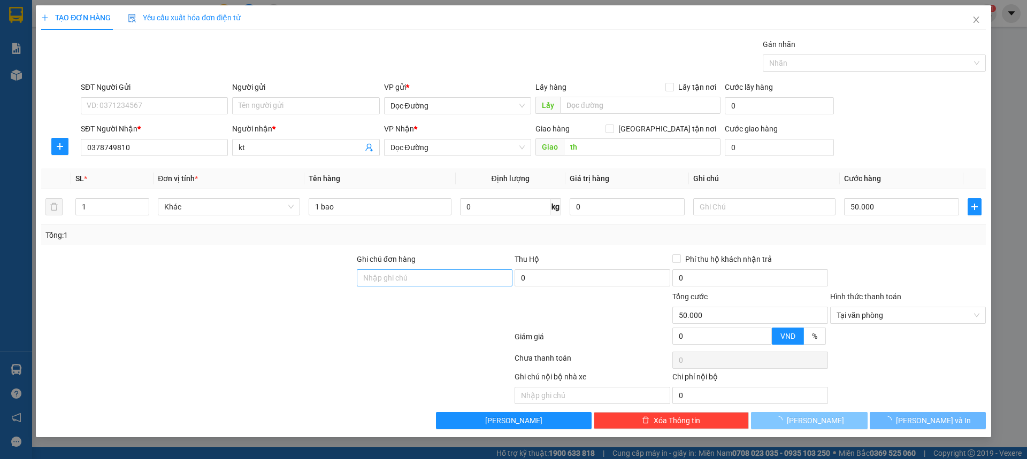
type input "0"
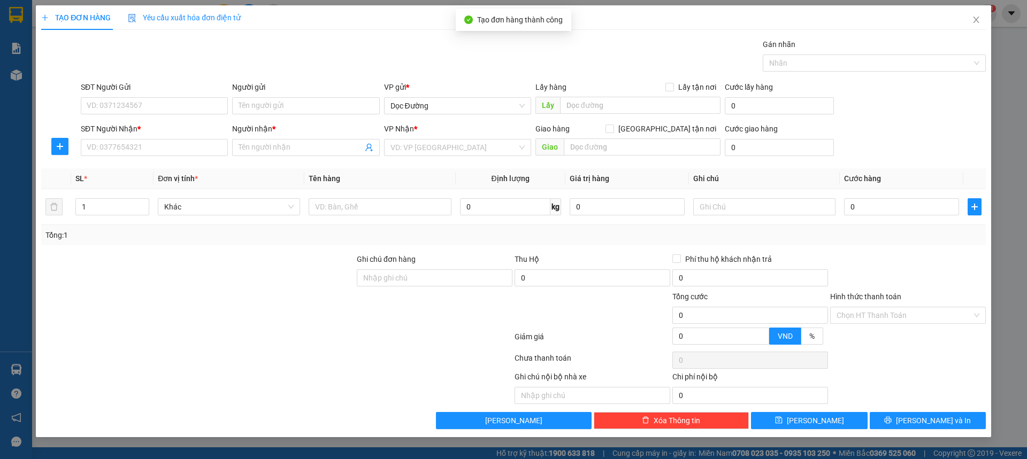
click at [176, 137] on div "SĐT Người Nhận *" at bounding box center [154, 131] width 147 height 16
click at [171, 142] on input "SĐT Người Nhận *" at bounding box center [154, 147] width 147 height 17
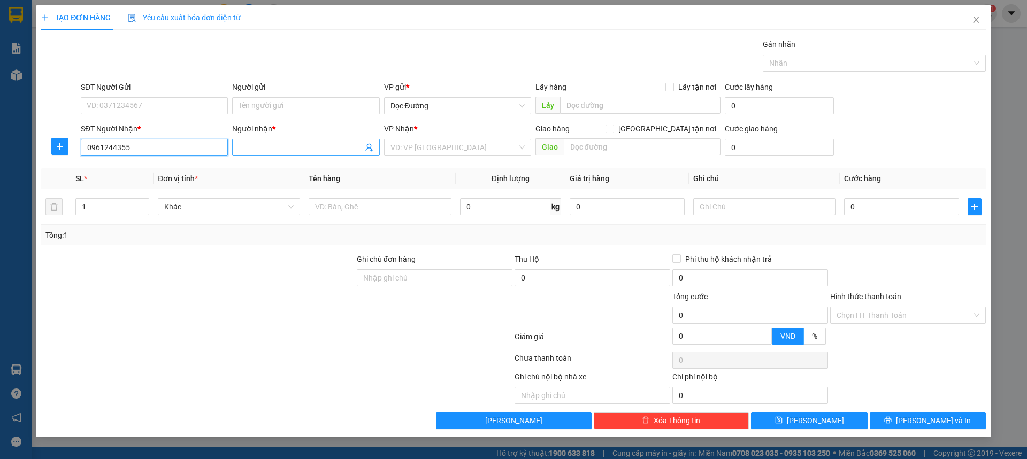
type input "0961244355"
click at [264, 151] on input "Người nhận *" at bounding box center [301, 148] width 124 height 12
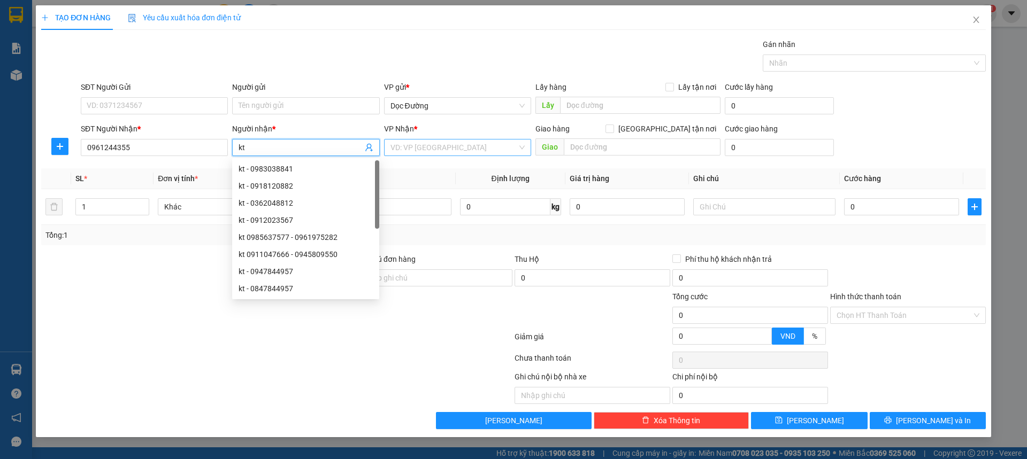
type input "kt"
click at [420, 144] on input "search" at bounding box center [453, 148] width 127 height 16
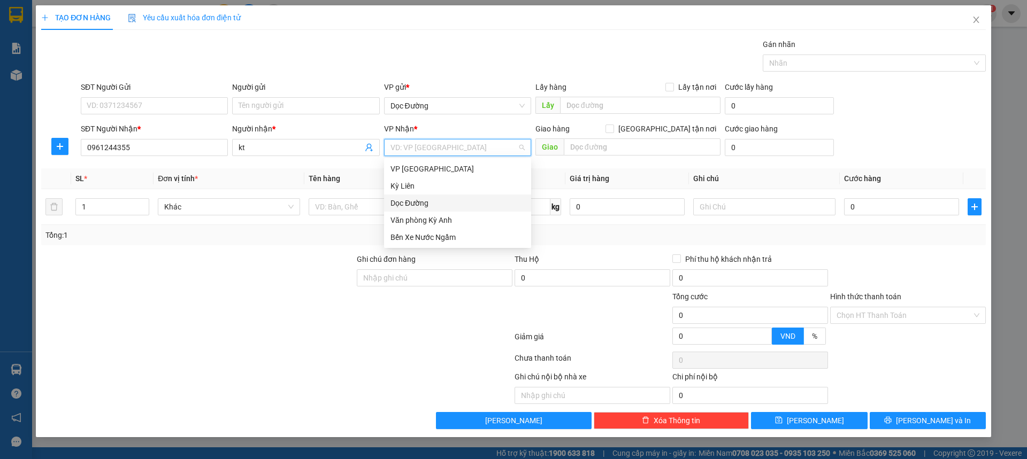
click at [420, 205] on div "Dọc Đường" at bounding box center [457, 203] width 134 height 12
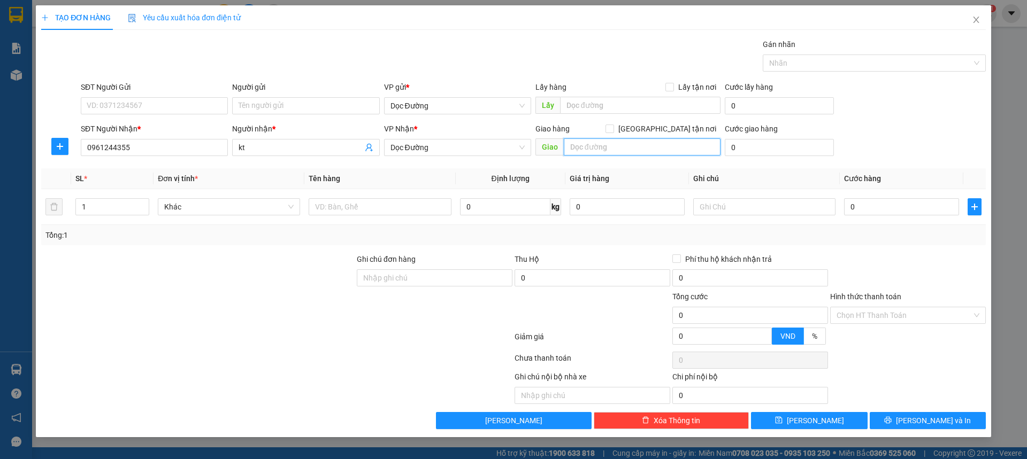
click at [623, 142] on input "text" at bounding box center [642, 147] width 157 height 17
type input "k khang"
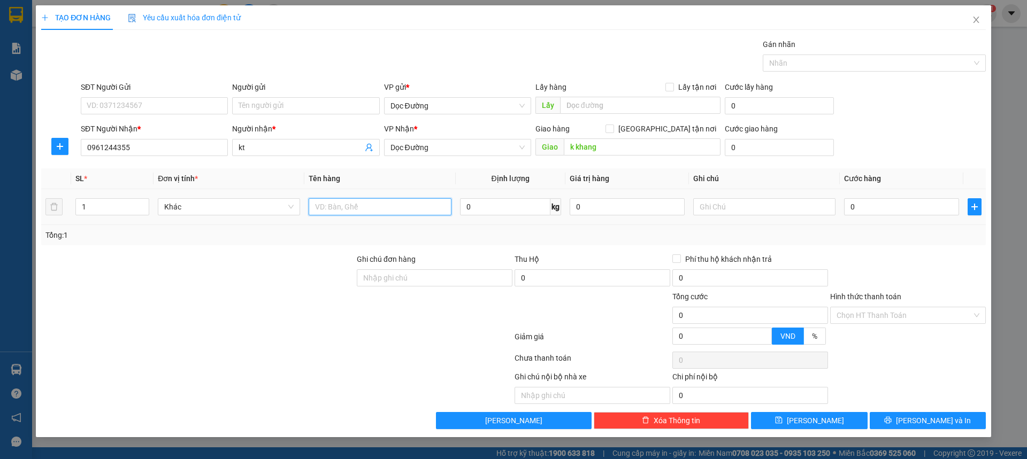
click at [368, 206] on input "text" at bounding box center [380, 206] width 142 height 17
type input "1 thùng"
click at [867, 205] on input "0" at bounding box center [901, 206] width 115 height 17
type input "005"
type input "5"
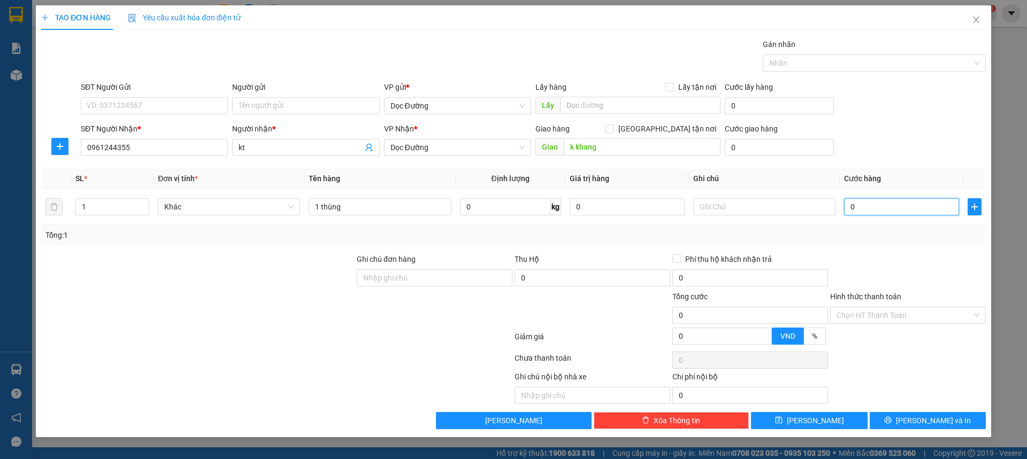
type input "5"
type input "0.050"
type input "50"
type input "00.500"
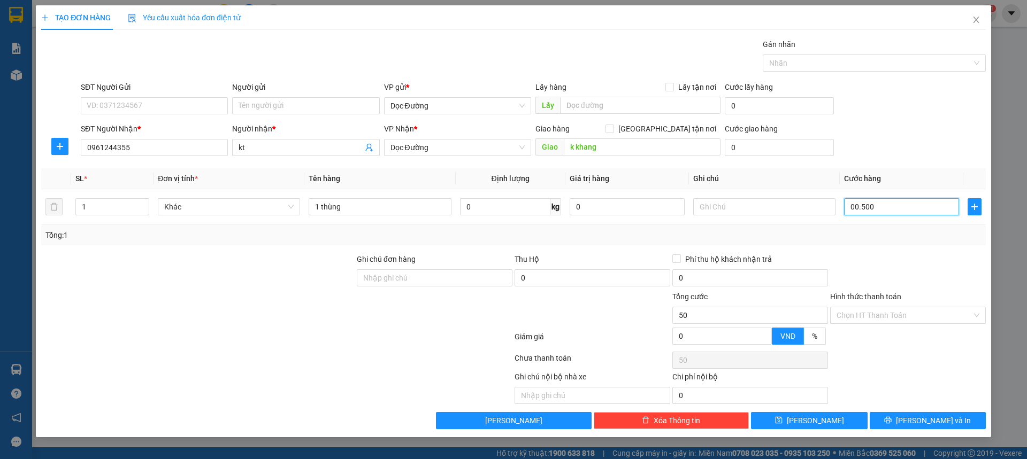
type input "500"
type input "0.005.000"
type input "5.000"
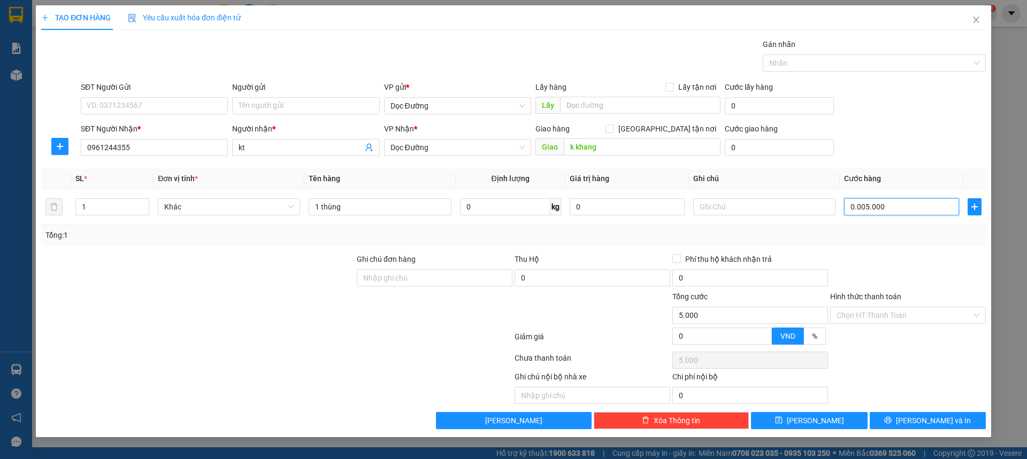
type input "000.050.000"
type input "50.000"
click at [782, 419] on icon "save" at bounding box center [778, 420] width 7 height 7
type input "50.000"
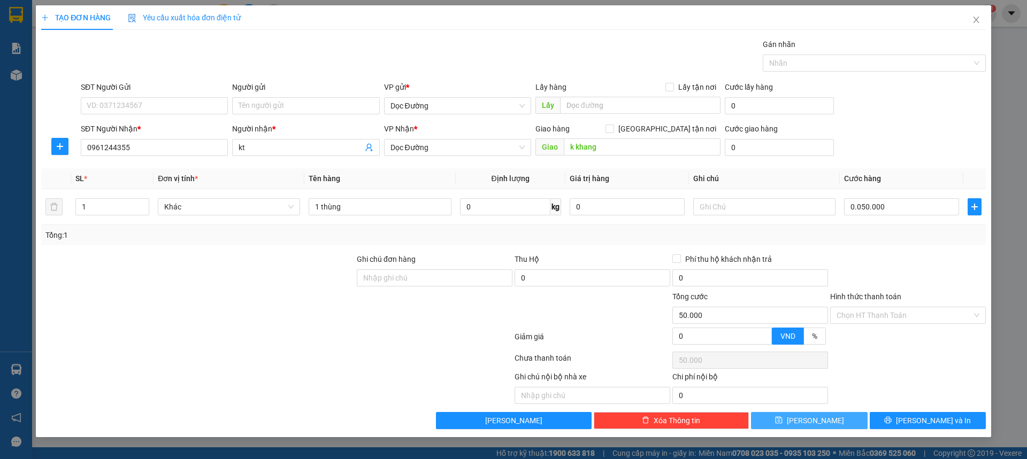
type input "50.000"
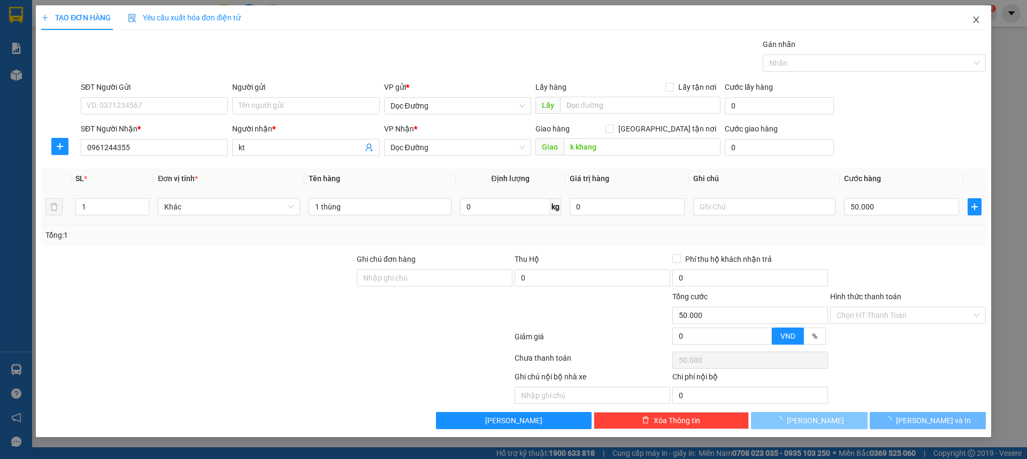
type input "0"
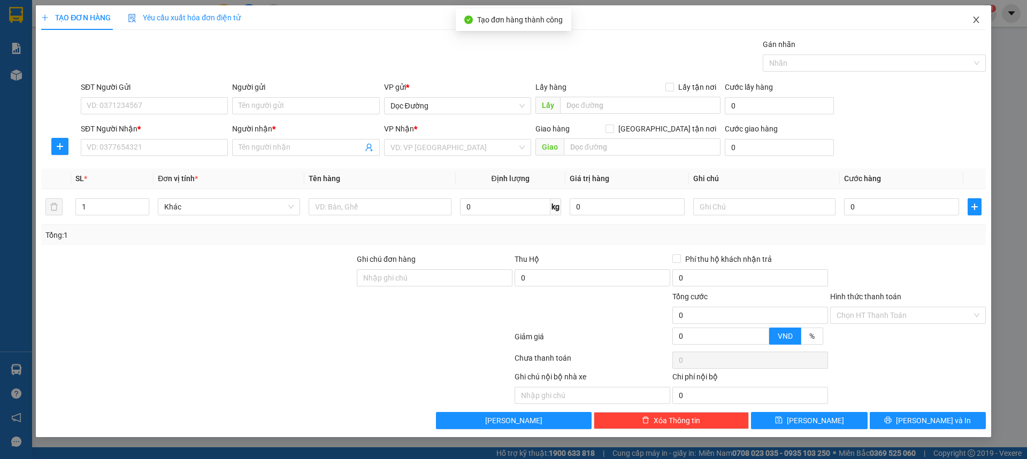
click at [975, 17] on icon "close" at bounding box center [976, 20] width 9 height 9
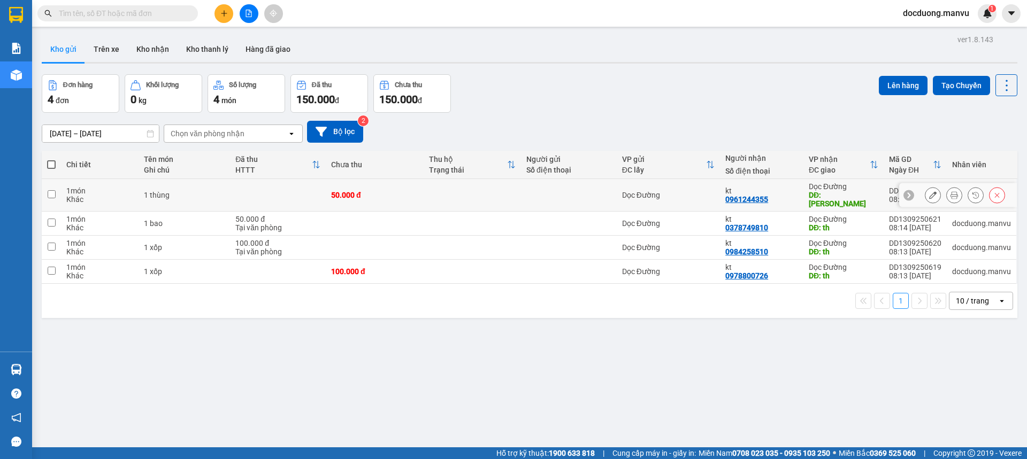
click at [475, 190] on td at bounding box center [472, 195] width 97 height 33
checkbox input "true"
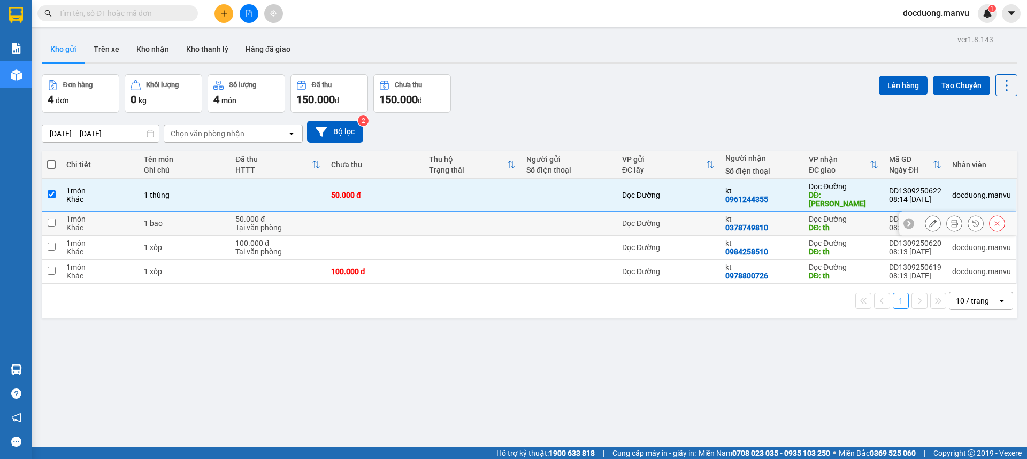
drag, startPoint x: 425, startPoint y: 210, endPoint x: 393, endPoint y: 231, distance: 39.0
click at [425, 212] on td at bounding box center [472, 224] width 97 height 24
checkbox input "true"
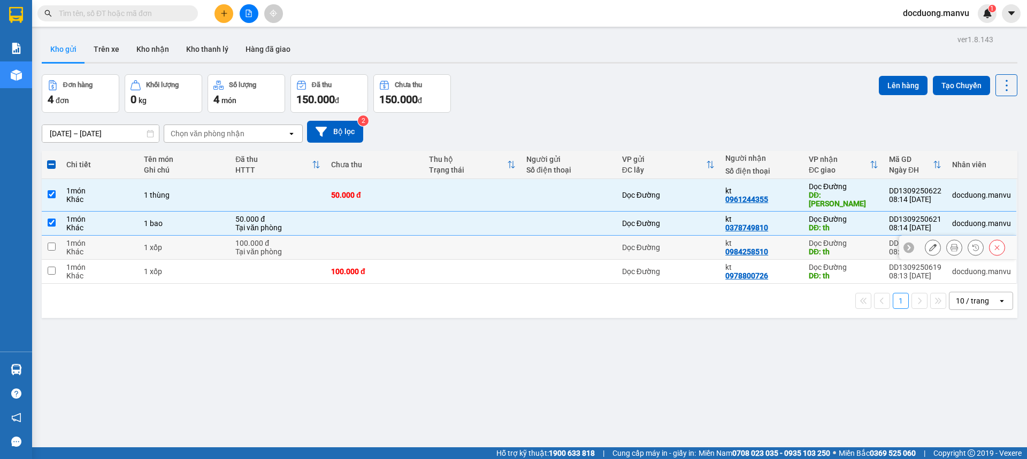
click at [384, 237] on td at bounding box center [374, 248] width 97 height 24
checkbox input "true"
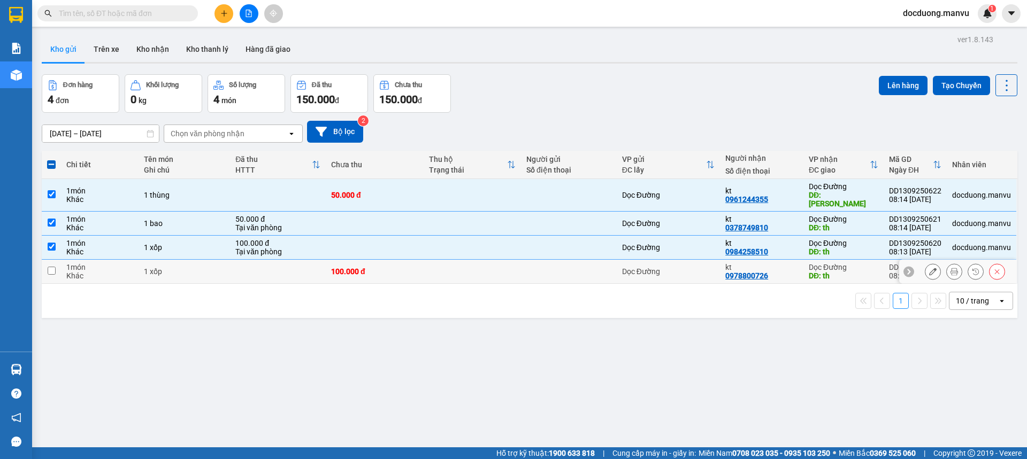
click at [373, 267] on div "100.000 đ" at bounding box center [374, 271] width 87 height 9
checkbox input "true"
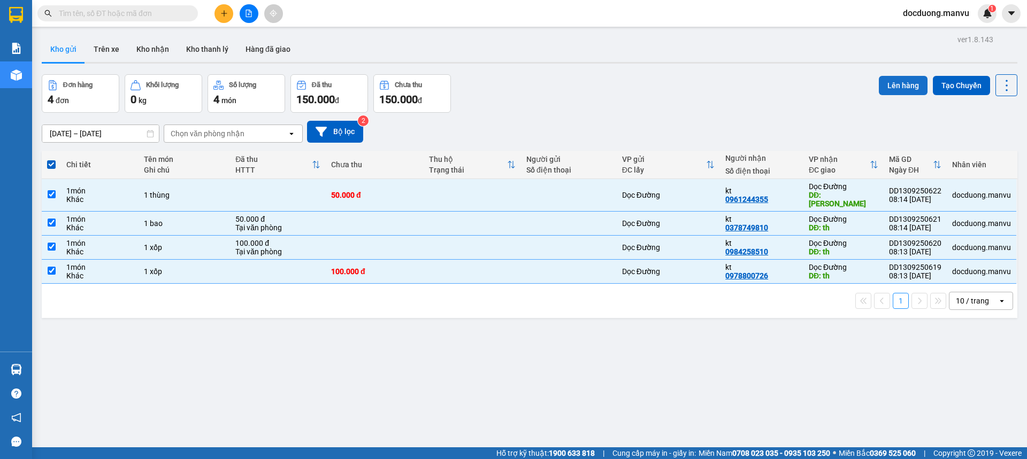
click at [895, 82] on button "Lên hàng" at bounding box center [903, 85] width 49 height 19
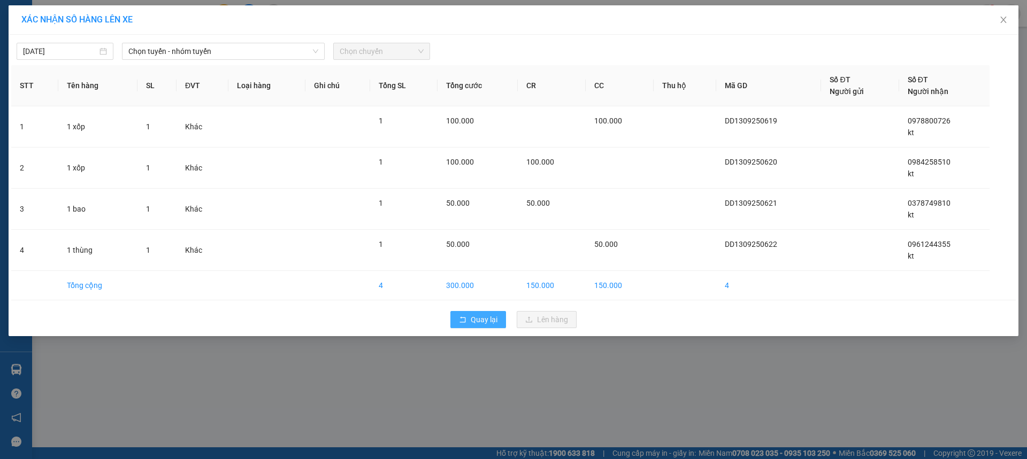
click at [490, 323] on span "Quay lại" at bounding box center [484, 320] width 27 height 12
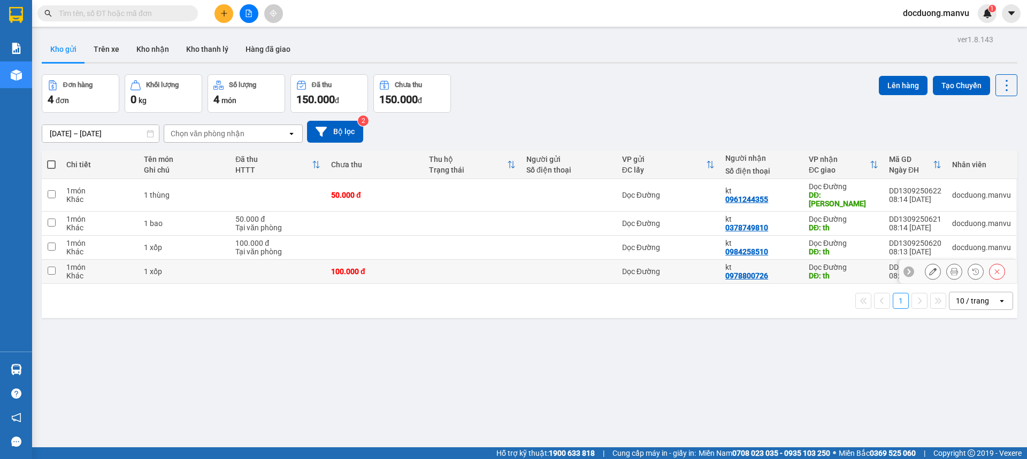
click at [403, 267] on div "100.000 đ" at bounding box center [374, 271] width 87 height 9
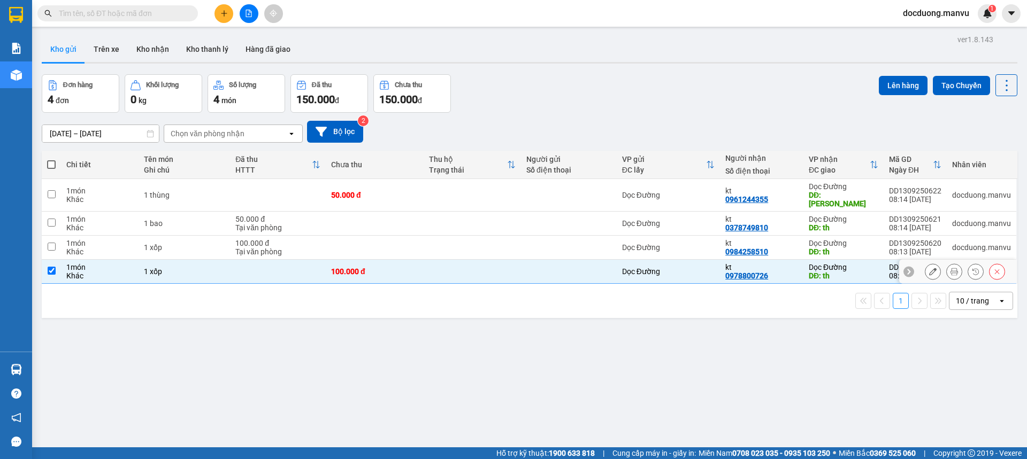
checkbox input "true"
click at [462, 243] on td at bounding box center [472, 248] width 97 height 24
checkbox input "true"
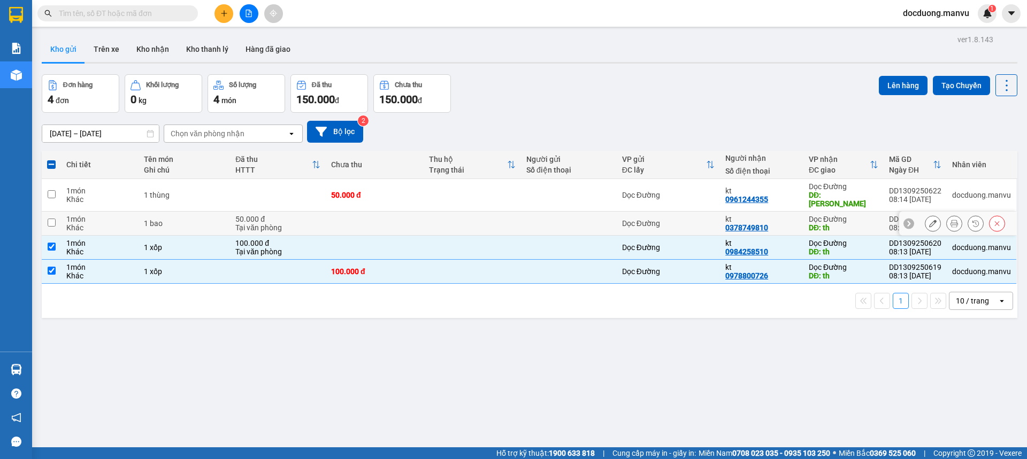
click at [542, 221] on td at bounding box center [569, 224] width 96 height 24
checkbox input "true"
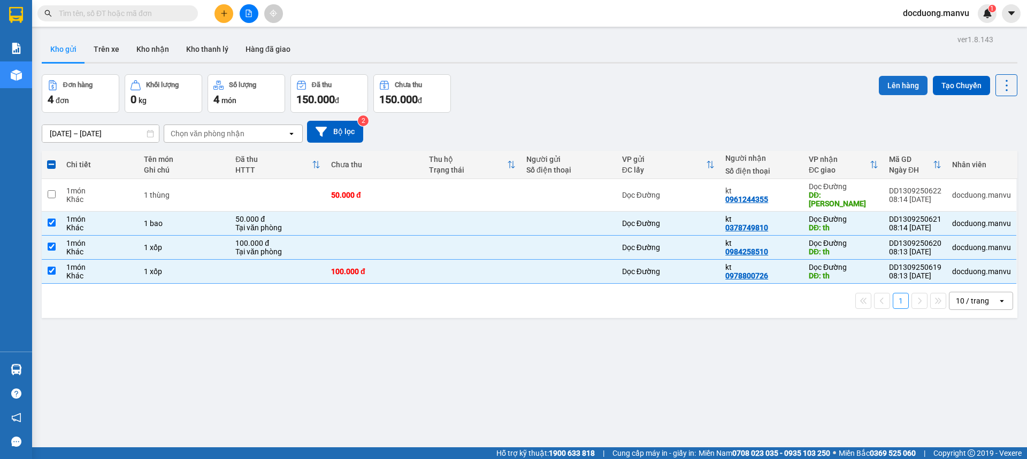
click at [903, 88] on button "Lên hàng" at bounding box center [903, 85] width 49 height 19
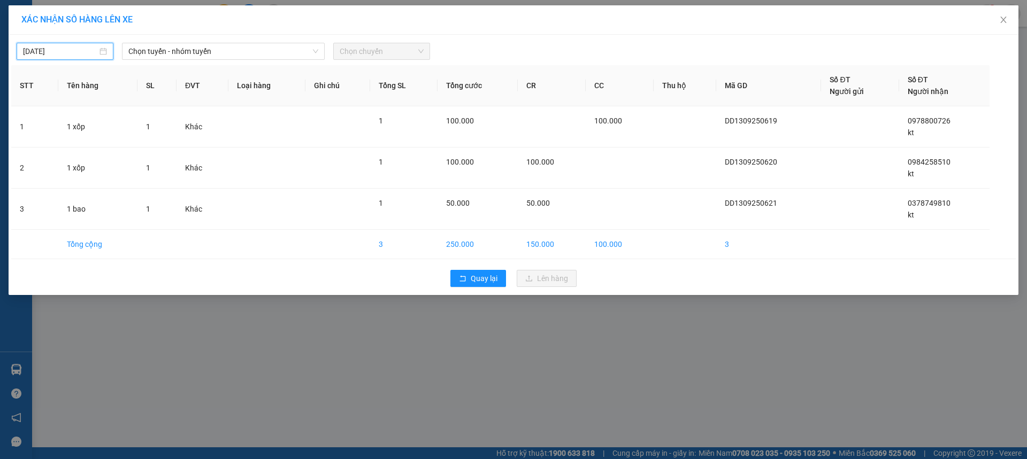
click at [73, 56] on input "[DATE]" at bounding box center [60, 51] width 74 height 12
drag, startPoint x: 132, startPoint y: 133, endPoint x: 159, endPoint y: 81, distance: 58.9
click at [131, 132] on div "12" at bounding box center [128, 129] width 13 height 13
type input "[DATE]"
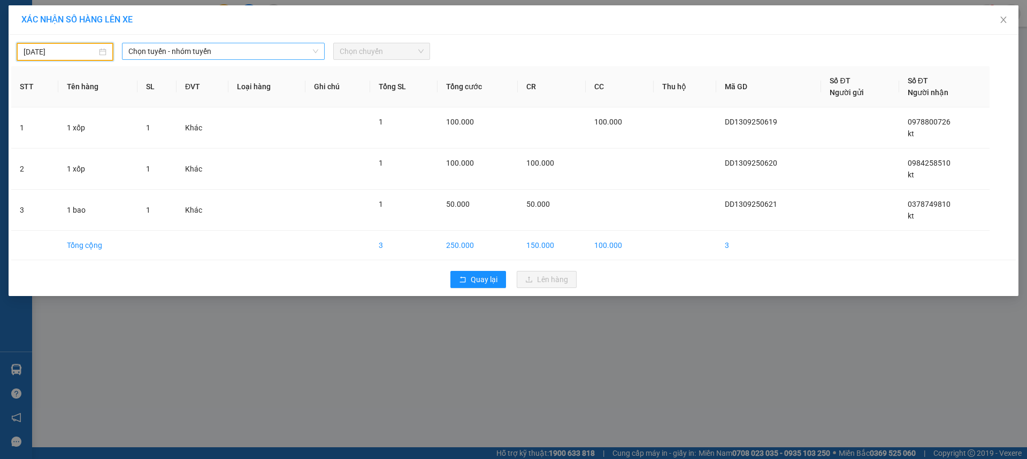
click at [200, 53] on span "Chọn tuyến - nhóm tuyến" at bounding box center [223, 51] width 190 height 16
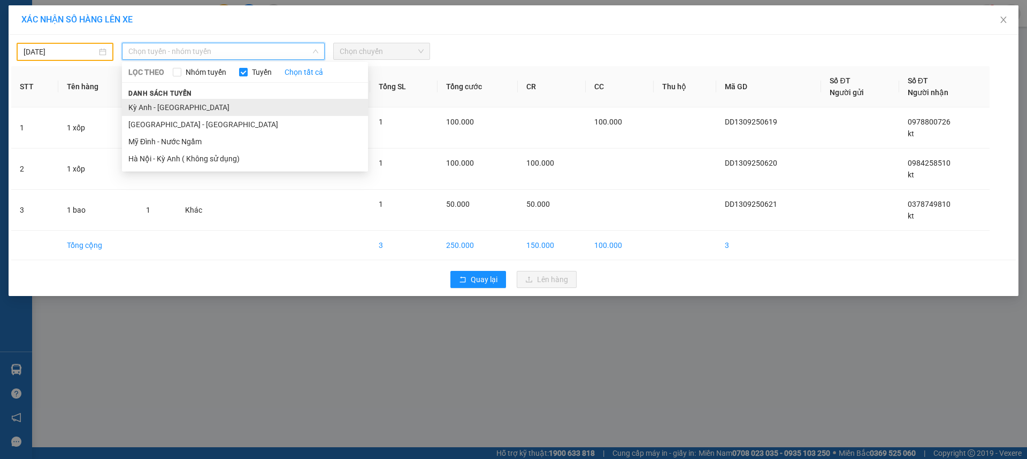
click at [159, 102] on li "Kỳ Anh - [GEOGRAPHIC_DATA]" at bounding box center [245, 107] width 246 height 17
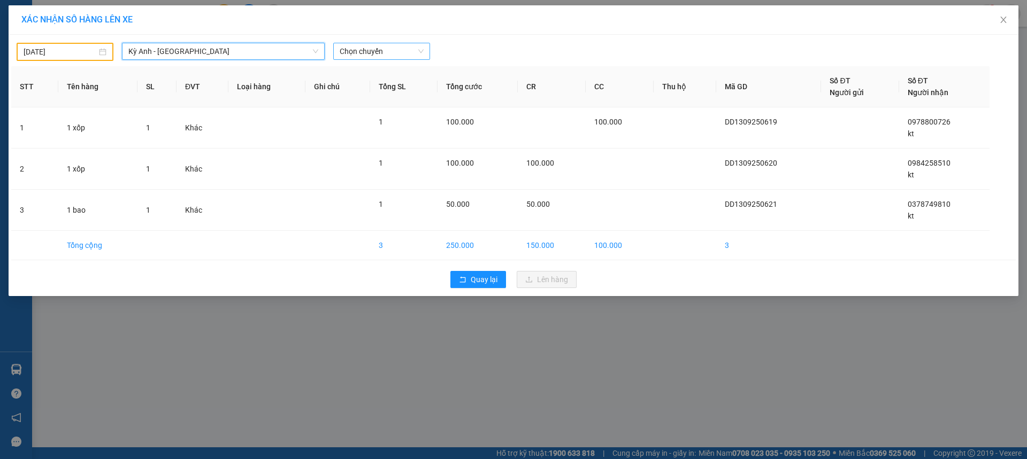
click at [351, 52] on span "Chọn chuyến" at bounding box center [382, 51] width 84 height 16
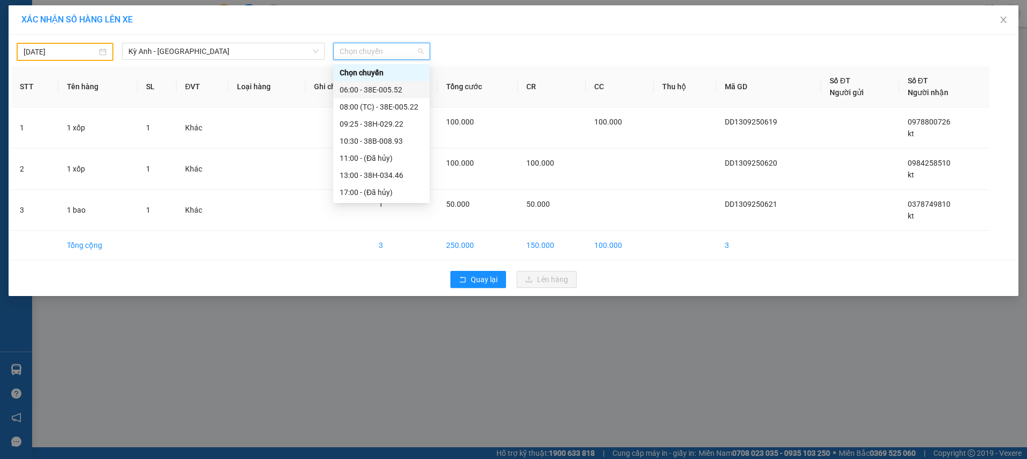
click at [404, 93] on div "06:00 - 38E-005.52" at bounding box center [381, 90] width 83 height 12
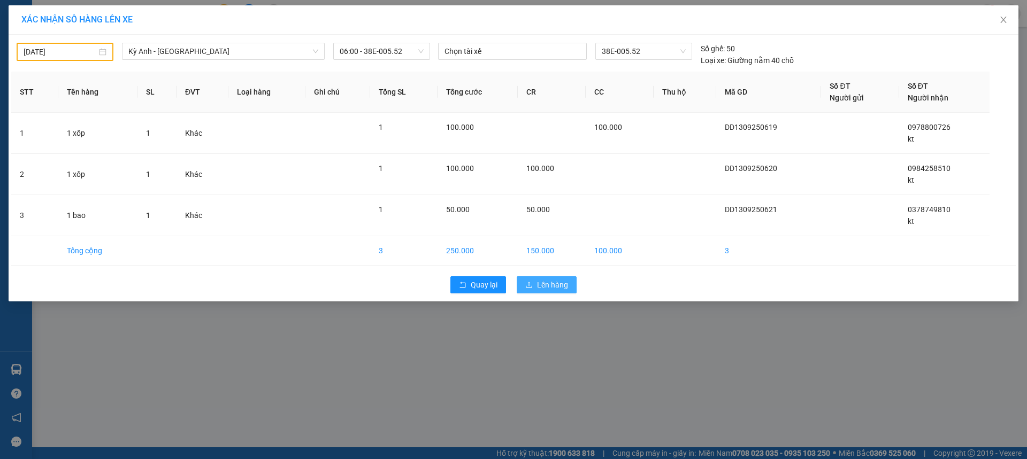
click at [564, 290] on span "Lên hàng" at bounding box center [552, 285] width 31 height 12
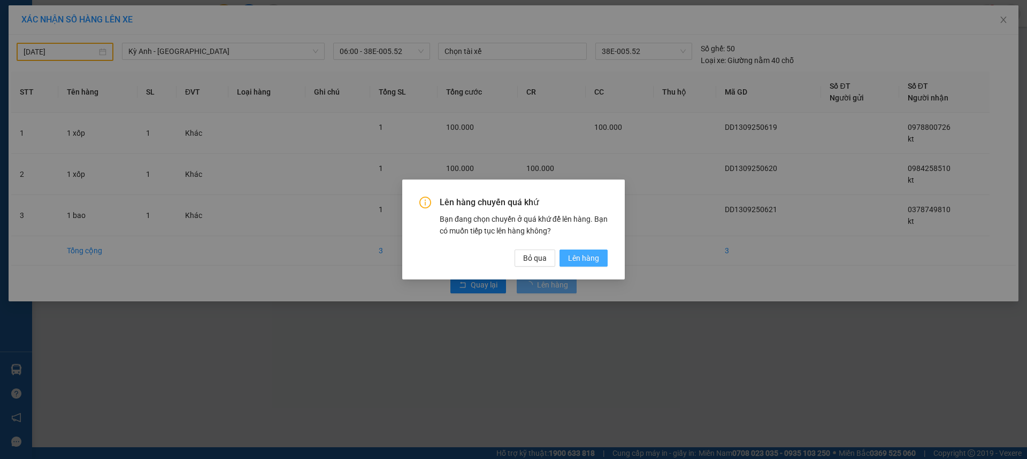
click at [579, 251] on button "Lên hàng" at bounding box center [583, 258] width 48 height 17
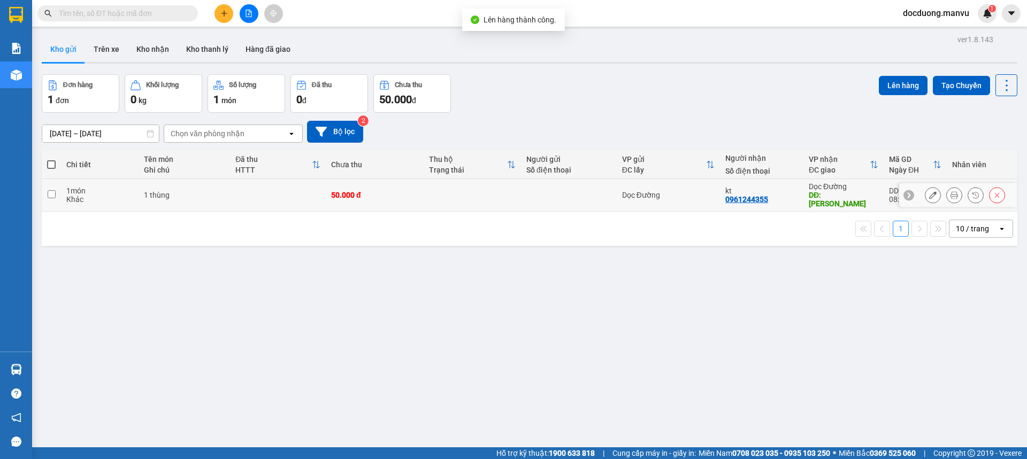
drag, startPoint x: 390, startPoint y: 190, endPoint x: 596, endPoint y: 163, distance: 207.7
click at [394, 191] on div "50.000 đ" at bounding box center [374, 195] width 87 height 9
checkbox input "true"
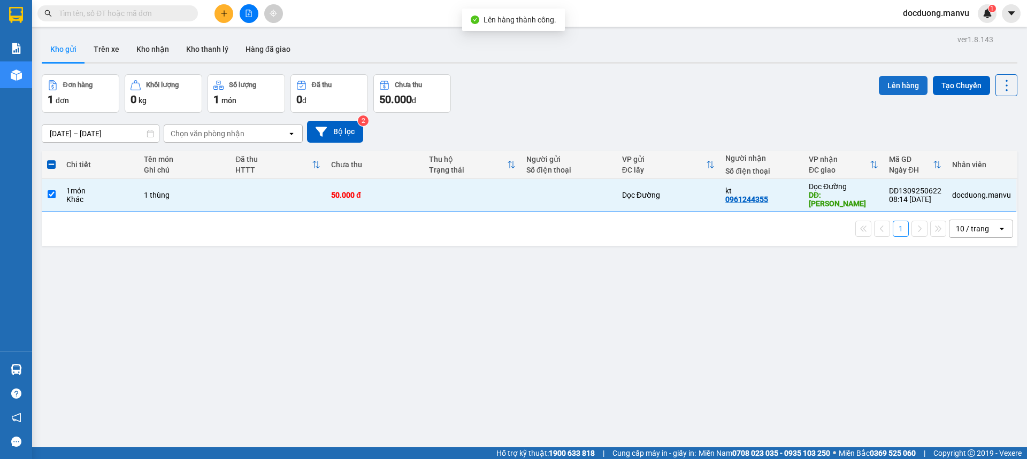
click at [906, 91] on button "Lên hàng" at bounding box center [903, 85] width 49 height 19
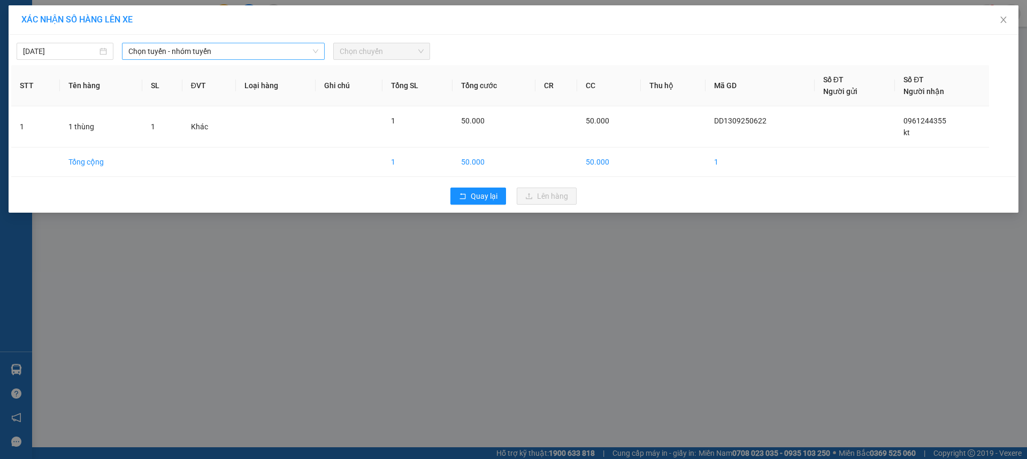
drag, startPoint x: 208, startPoint y: 50, endPoint x: 205, endPoint y: 59, distance: 8.8
click at [208, 51] on span "Chọn tuyến - nhóm tuyến" at bounding box center [223, 51] width 190 height 16
click at [66, 50] on input "[DATE]" at bounding box center [60, 51] width 74 height 12
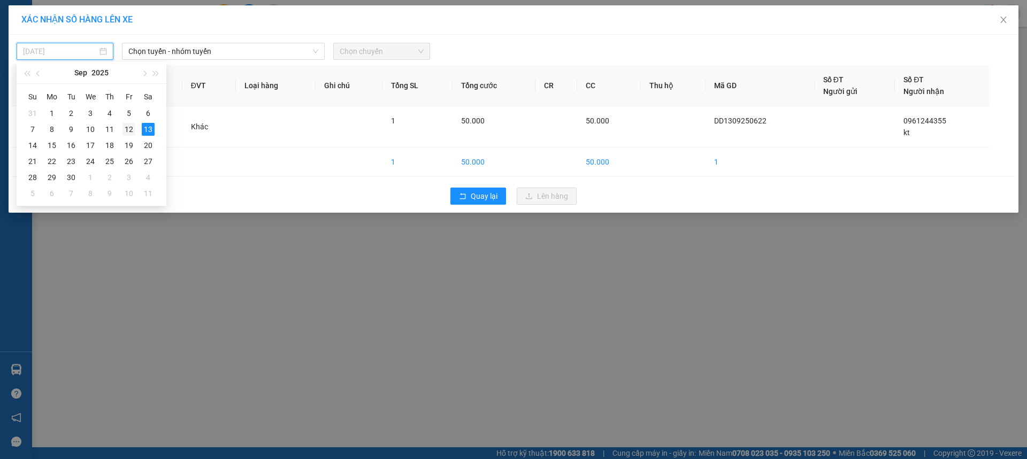
click at [124, 130] on div "12" at bounding box center [128, 129] width 13 height 13
type input "[DATE]"
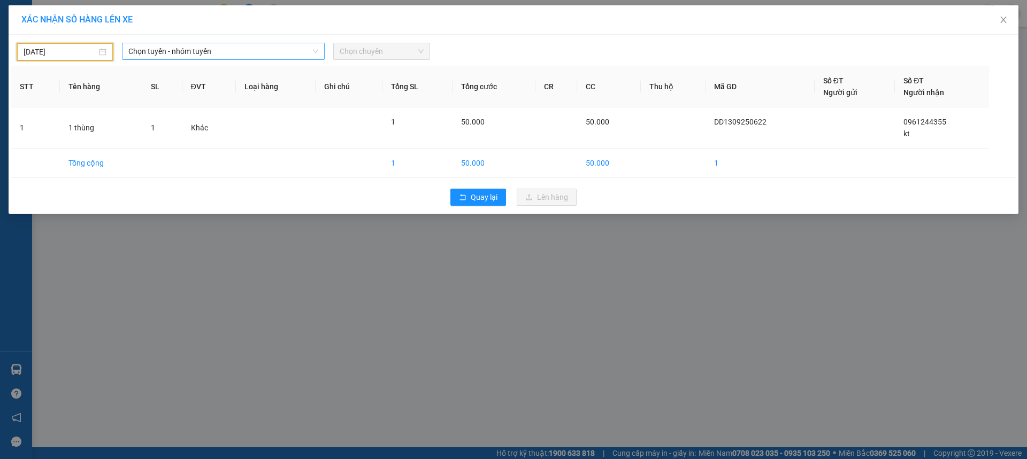
click at [210, 55] on span "Chọn tuyến - nhóm tuyến" at bounding box center [223, 51] width 190 height 16
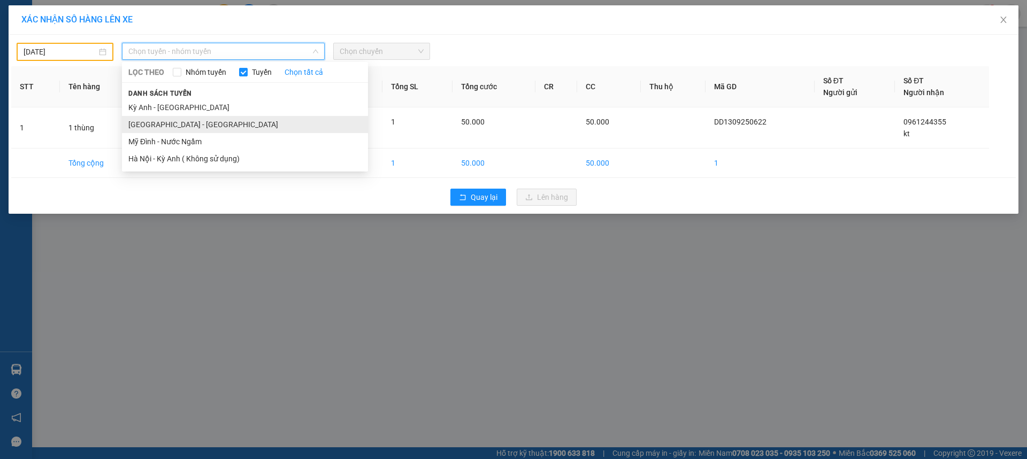
click at [166, 122] on li "[GEOGRAPHIC_DATA] - [GEOGRAPHIC_DATA]" at bounding box center [245, 124] width 246 height 17
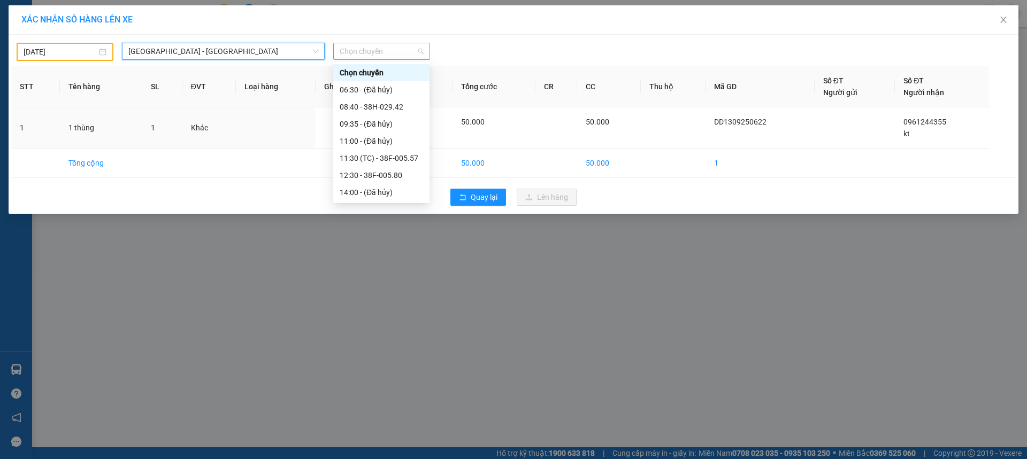
click at [380, 54] on span "Chọn chuyến" at bounding box center [382, 51] width 84 height 16
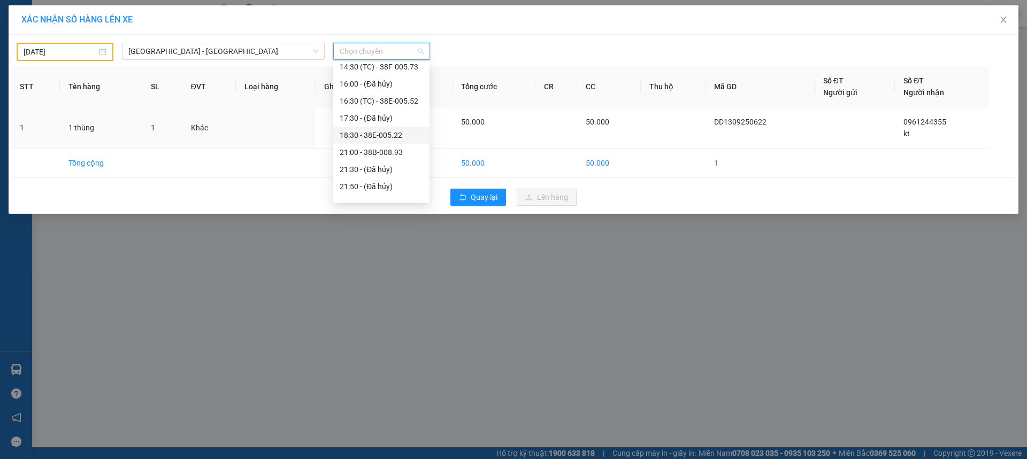
scroll to position [118, 0]
click at [403, 131] on div "16:30 (TC) - 38E-005.52" at bounding box center [381, 126] width 83 height 12
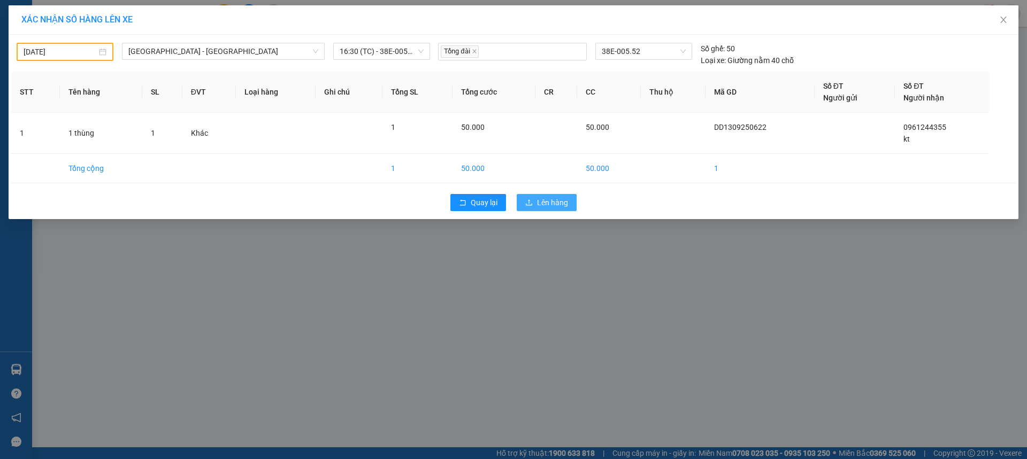
click at [571, 204] on button "Lên hàng" at bounding box center [547, 202] width 60 height 17
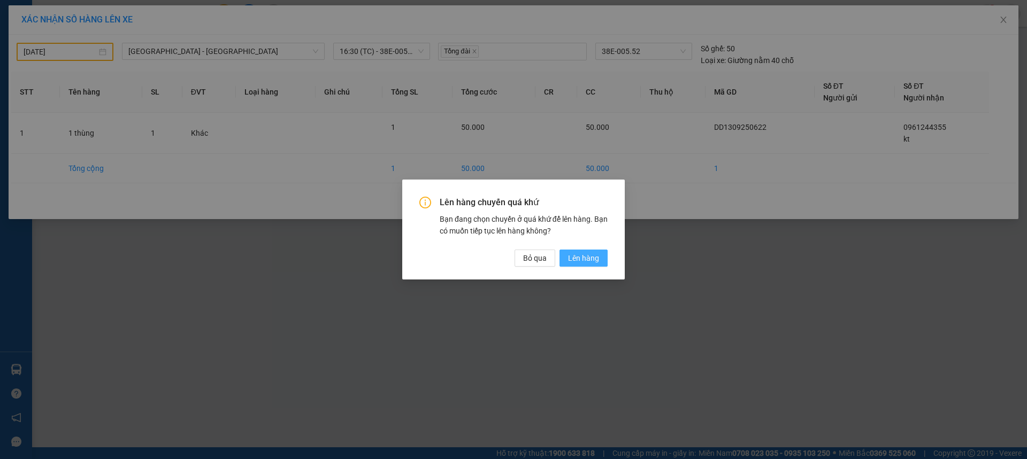
click at [578, 266] on button "Lên hàng" at bounding box center [583, 258] width 48 height 17
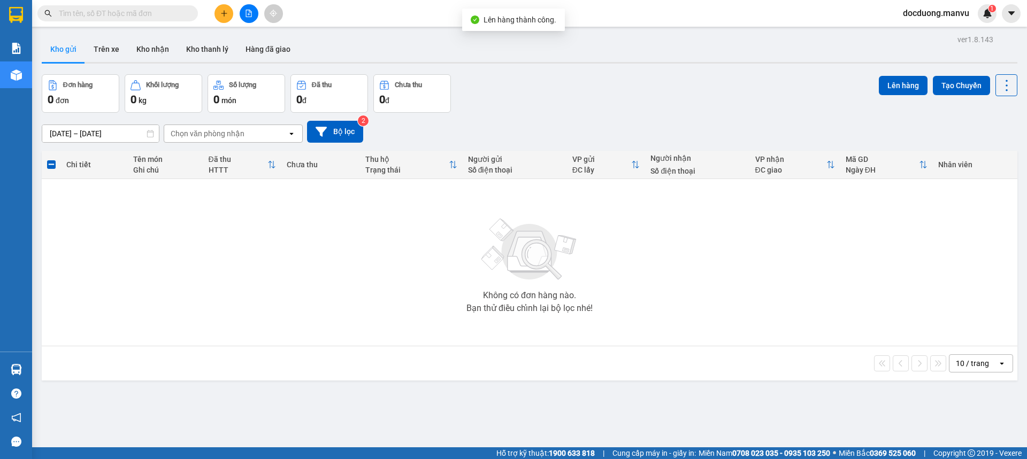
click at [227, 19] on button at bounding box center [223, 13] width 19 height 19
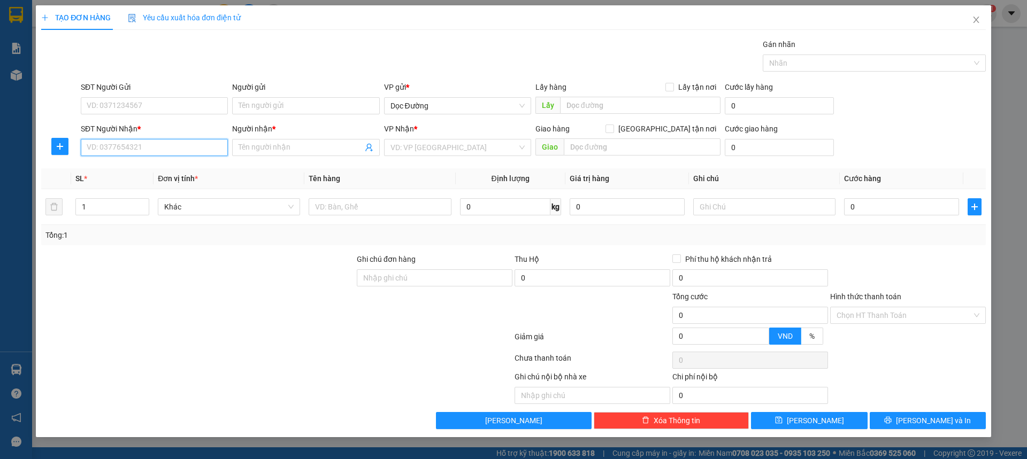
drag, startPoint x: 132, startPoint y: 155, endPoint x: 134, endPoint y: 148, distance: 7.3
click at [132, 153] on input "SĐT Người Nhận *" at bounding box center [154, 147] width 147 height 17
type input "0973419263"
click at [290, 149] on input "Người nhận *" at bounding box center [301, 148] width 124 height 12
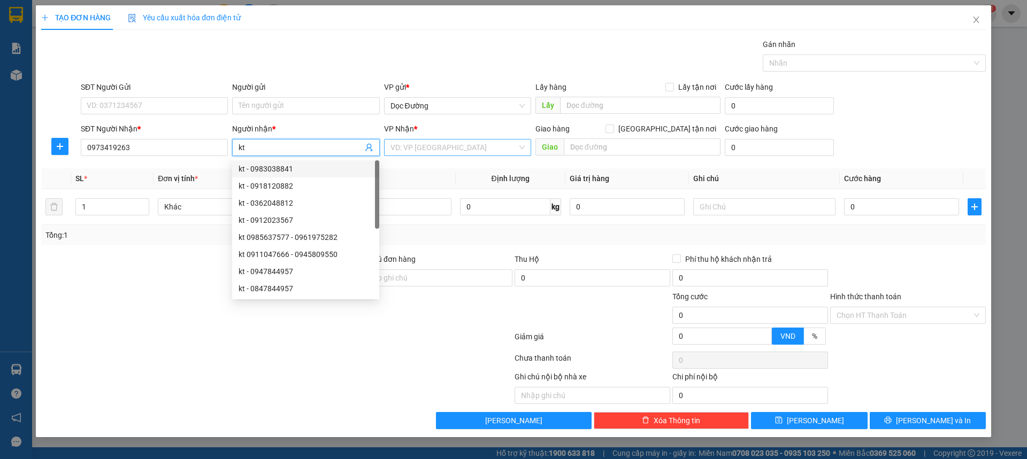
type input "kt"
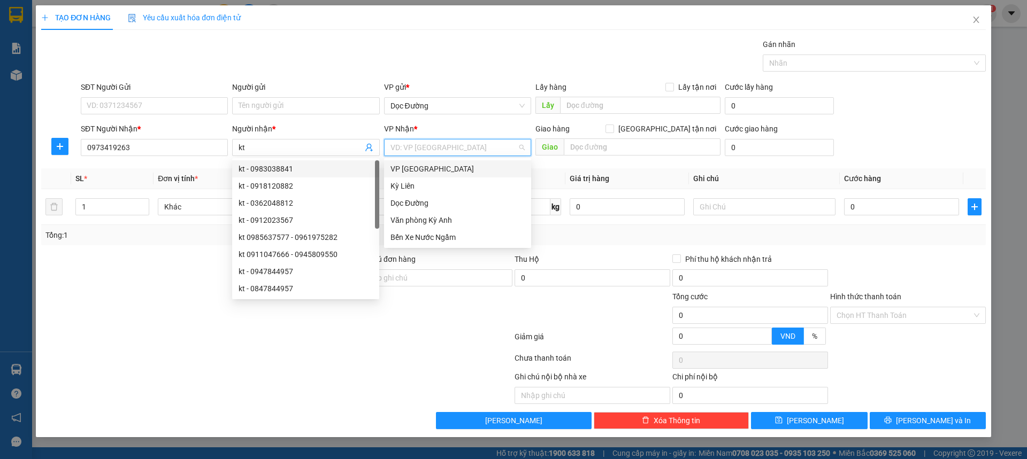
click at [442, 144] on input "search" at bounding box center [453, 148] width 127 height 16
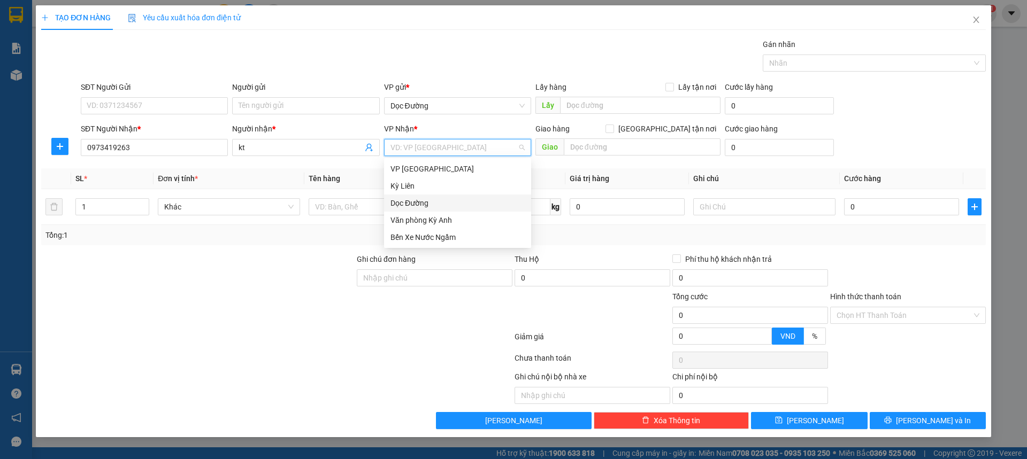
click at [419, 197] on div "Dọc Đường" at bounding box center [457, 203] width 147 height 17
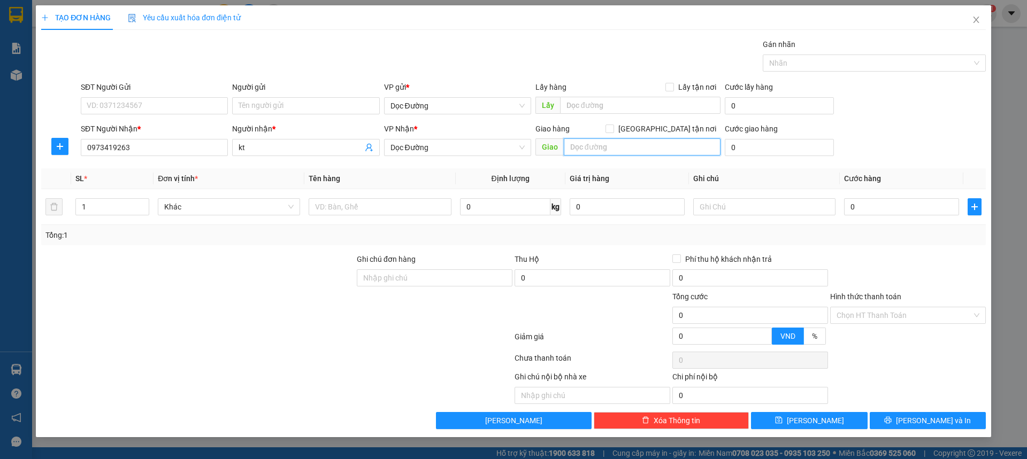
click at [605, 148] on input "text" at bounding box center [642, 147] width 157 height 17
type input "hn"
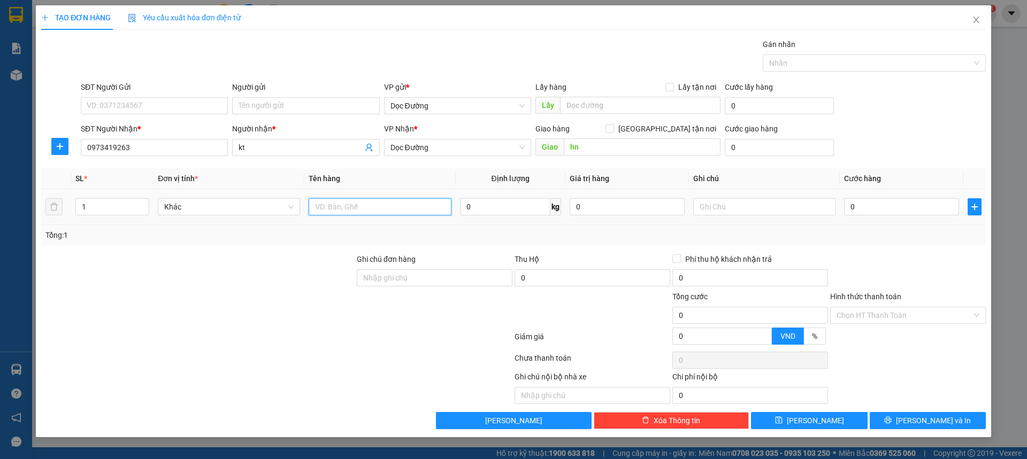
click at [380, 211] on input "text" at bounding box center [380, 206] width 142 height 17
type input "1 thùng"
click at [875, 205] on input "0" at bounding box center [901, 206] width 115 height 17
type input "005"
type input "5"
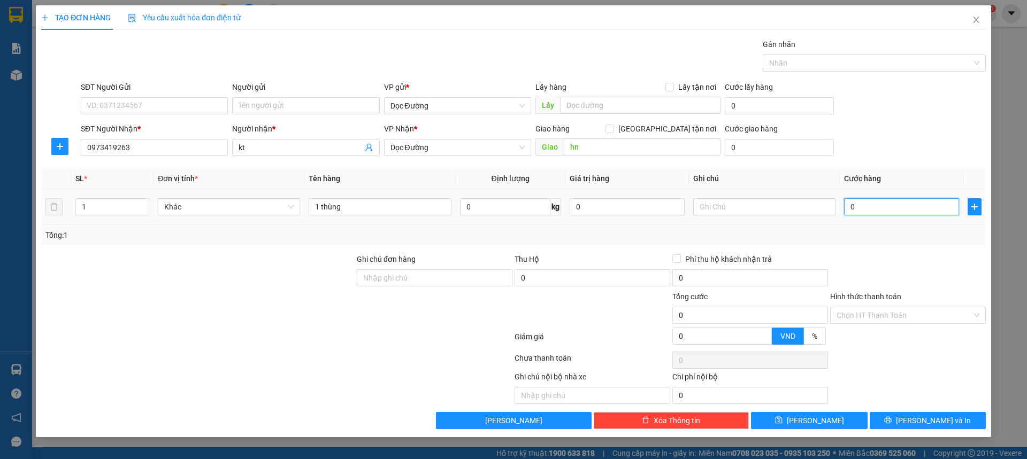
type input "5"
type input "0.050"
type input "50"
type input "00.500"
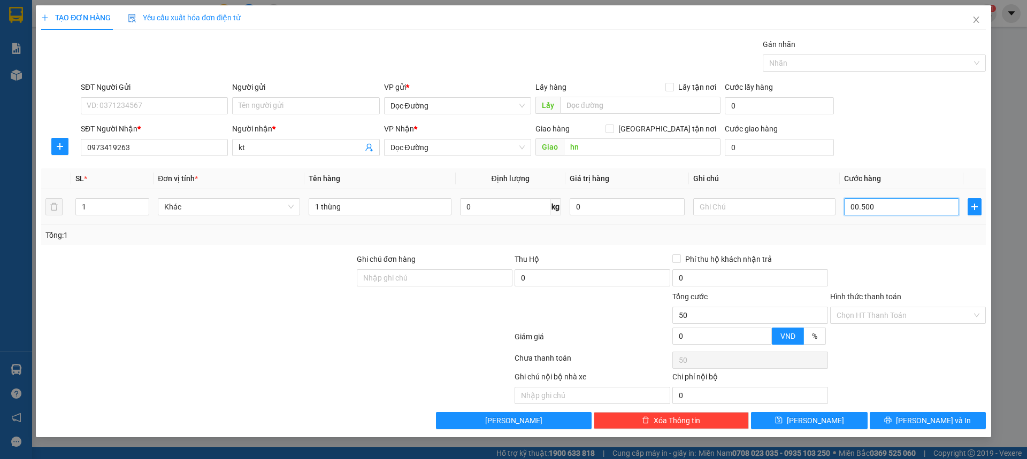
type input "500"
type input "0.005.000"
type input "5.000"
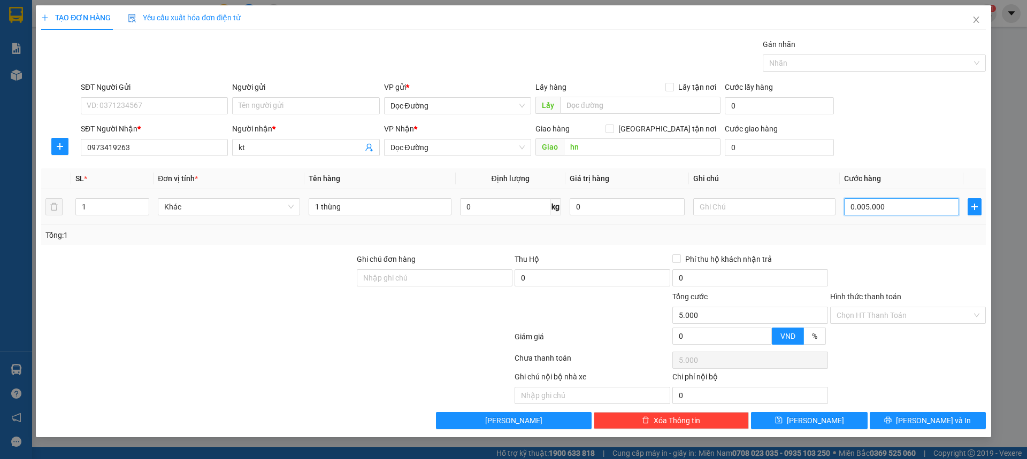
type input "000.050.000"
type input "50.000"
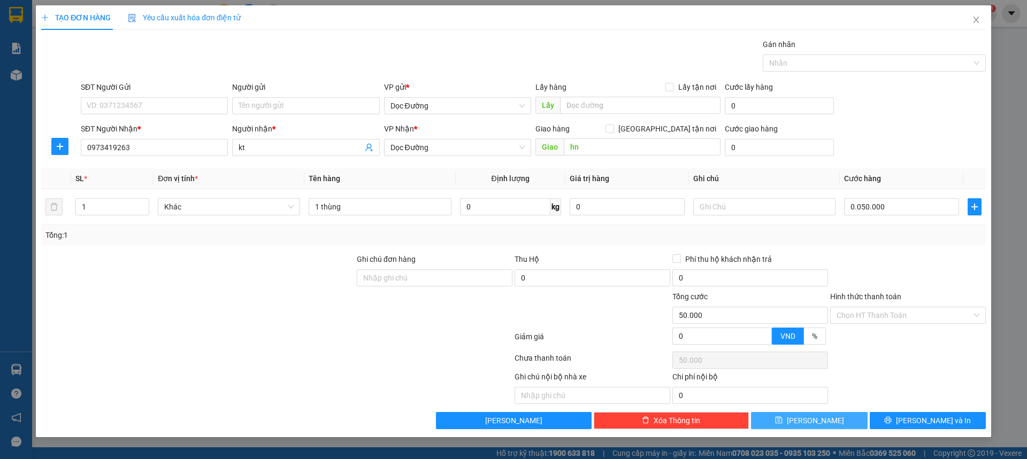
click at [806, 428] on button "[PERSON_NAME]" at bounding box center [809, 420] width 116 height 17
type input "50.000"
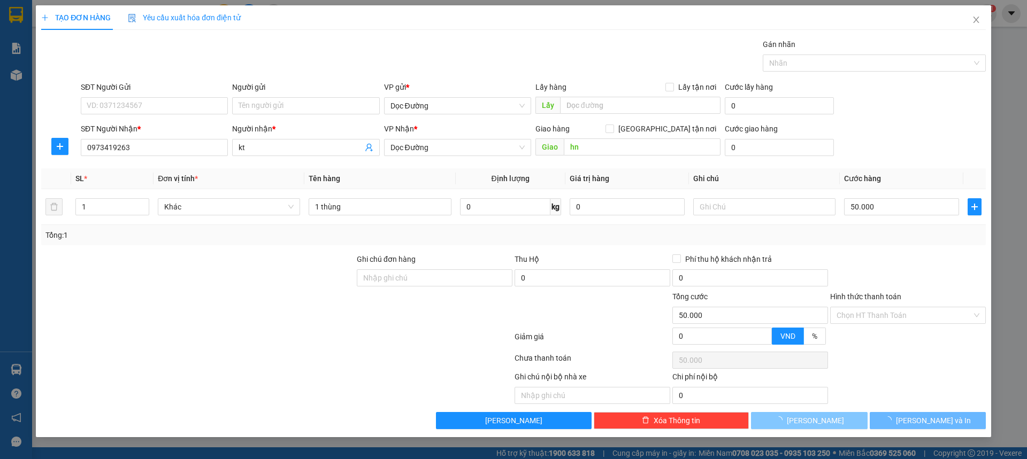
type input "0"
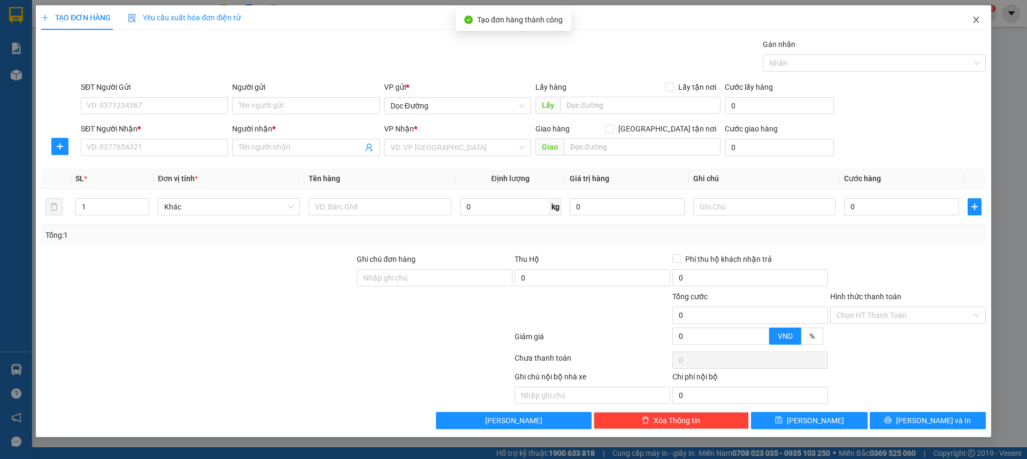
click at [979, 24] on icon "close" at bounding box center [976, 20] width 9 height 9
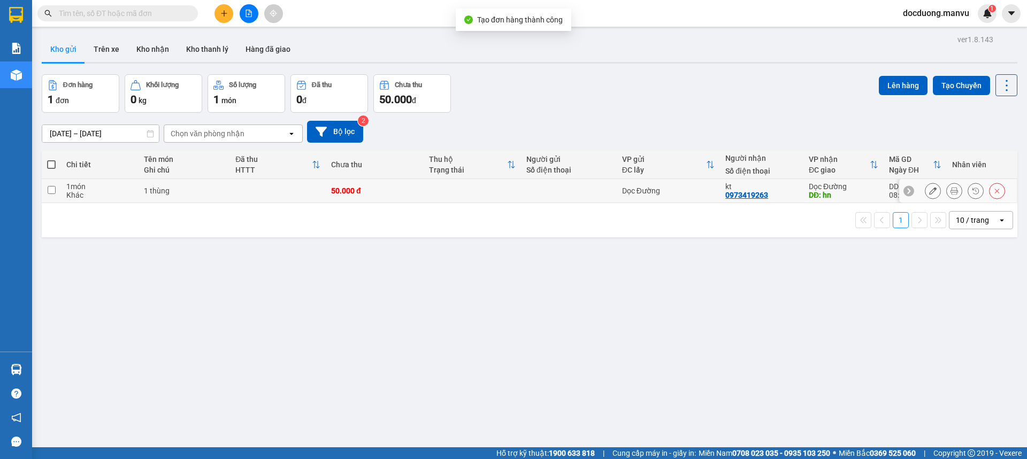
click at [351, 187] on div "50.000 đ" at bounding box center [374, 191] width 87 height 9
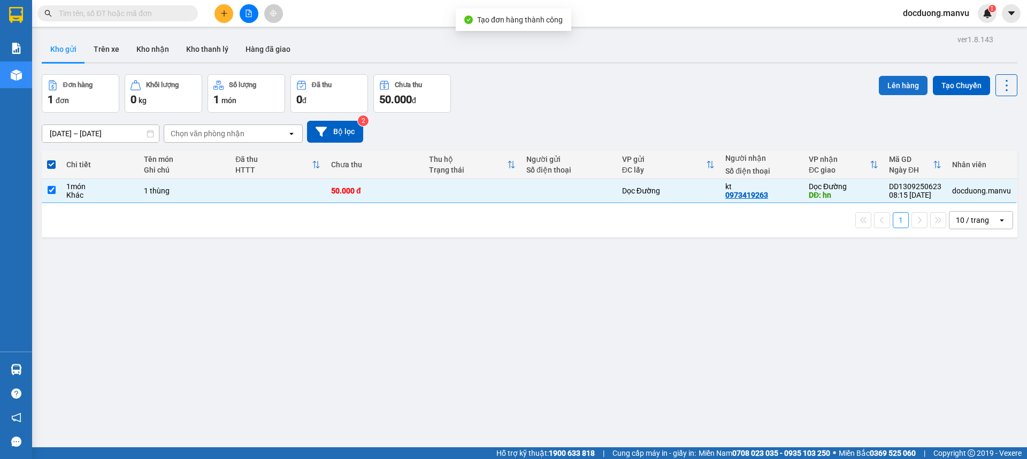
click at [879, 87] on button "Lên hàng" at bounding box center [903, 85] width 49 height 19
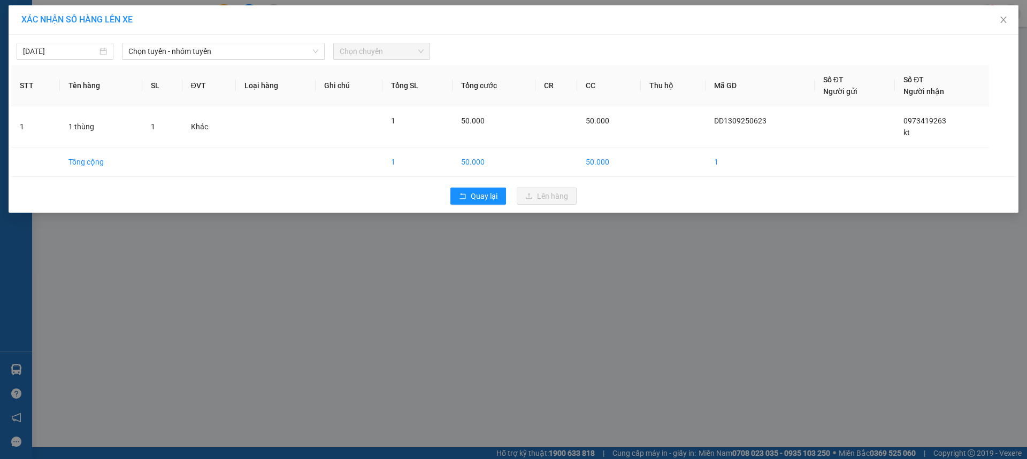
drag, startPoint x: 213, startPoint y: 44, endPoint x: 186, endPoint y: 60, distance: 31.9
click at [212, 44] on span "Chọn tuyến - nhóm tuyến" at bounding box center [223, 51] width 190 height 16
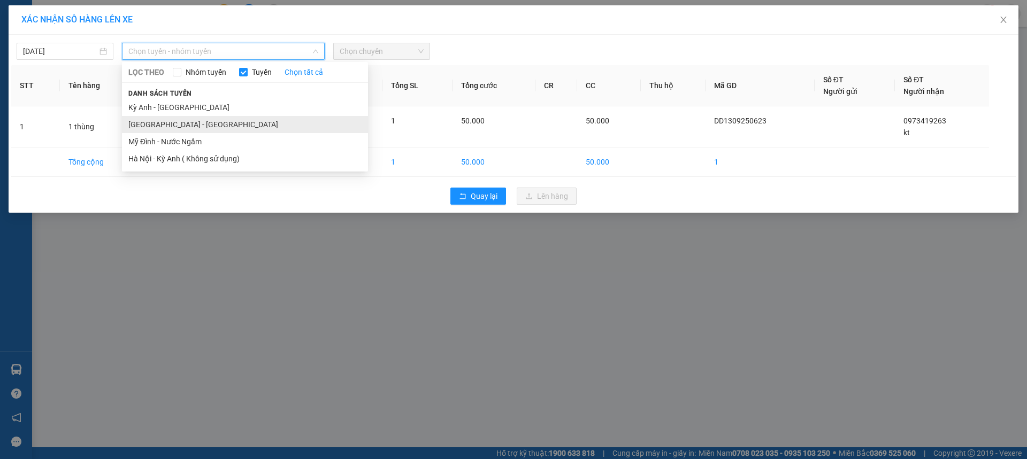
click at [144, 121] on li "[GEOGRAPHIC_DATA] - [GEOGRAPHIC_DATA]" at bounding box center [245, 124] width 246 height 17
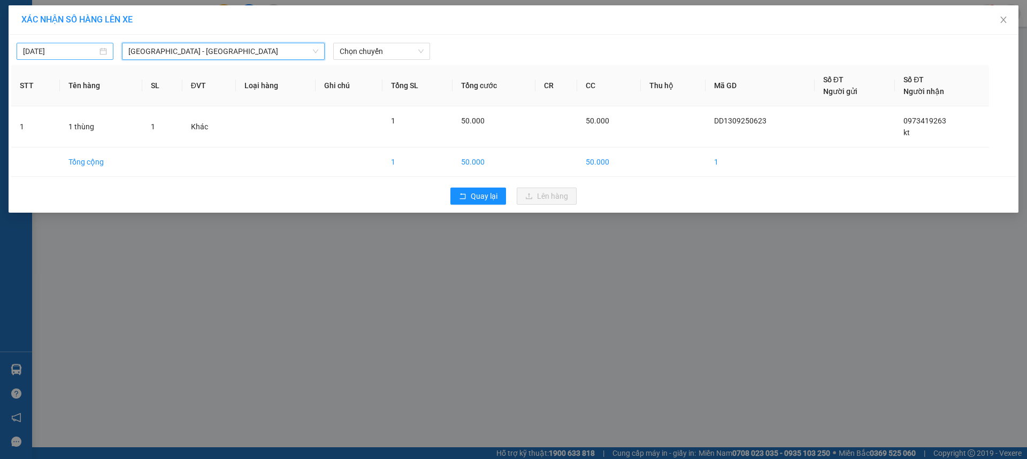
click at [91, 51] on input "[DATE]" at bounding box center [60, 51] width 74 height 12
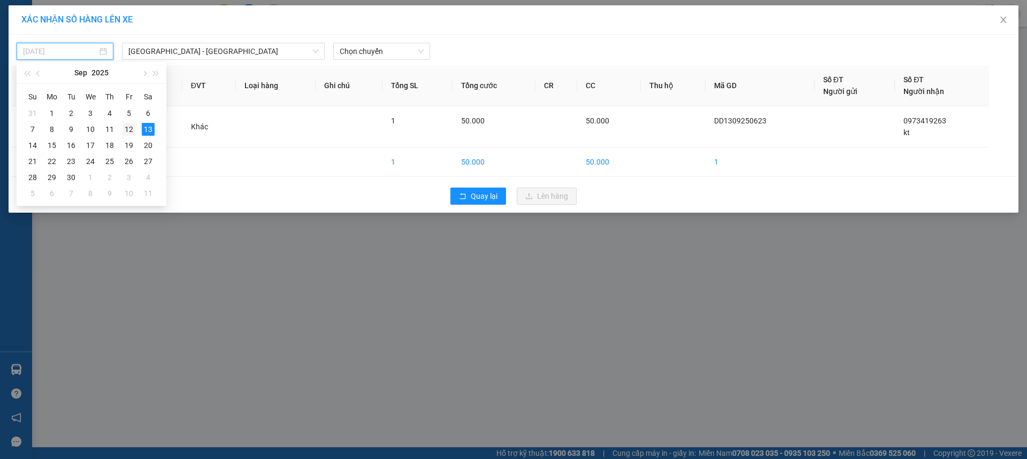
click at [132, 129] on div "12" at bounding box center [128, 129] width 13 height 13
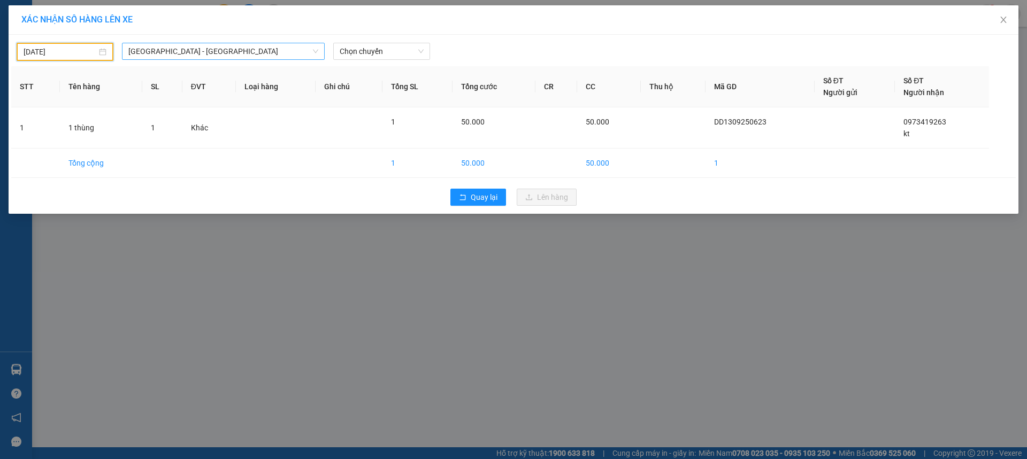
click at [148, 52] on span "[GEOGRAPHIC_DATA] - [GEOGRAPHIC_DATA]" at bounding box center [223, 51] width 190 height 16
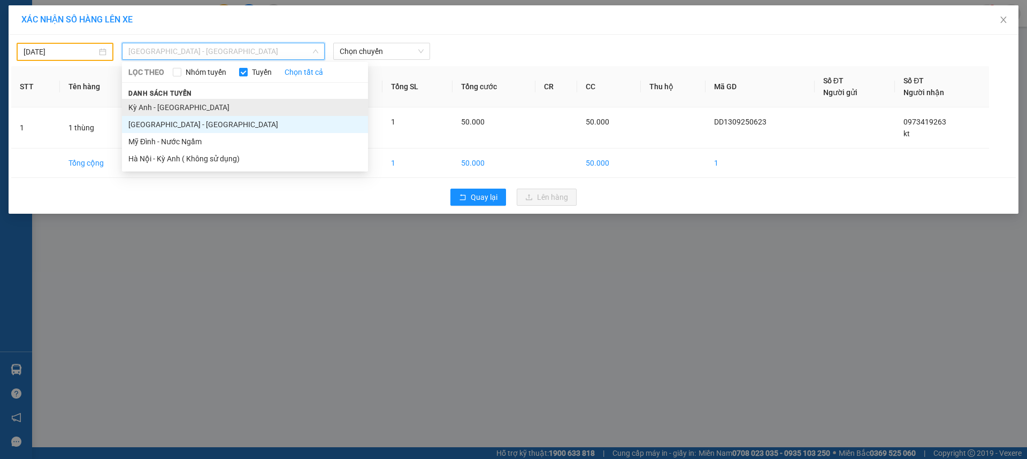
click at [159, 105] on li "Kỳ Anh - [GEOGRAPHIC_DATA]" at bounding box center [245, 107] width 246 height 17
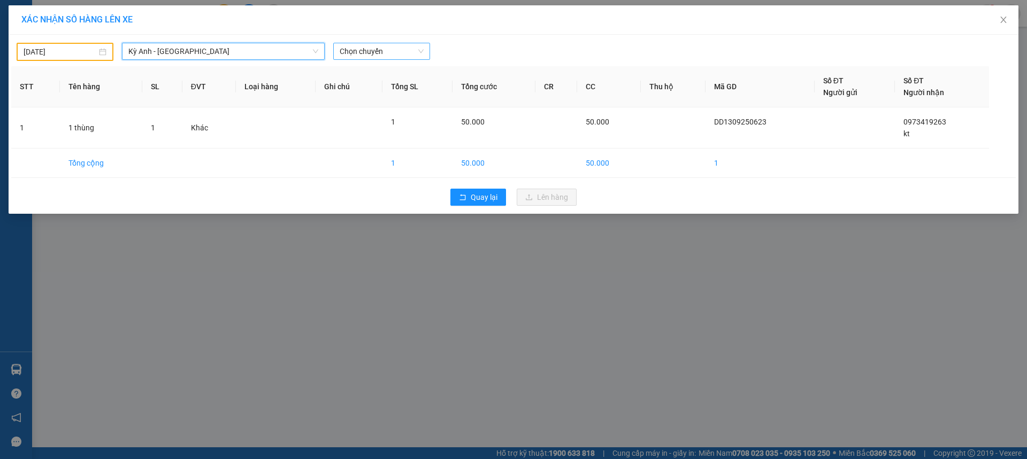
click at [387, 59] on div "Chọn chuyến" at bounding box center [381, 51] width 97 height 17
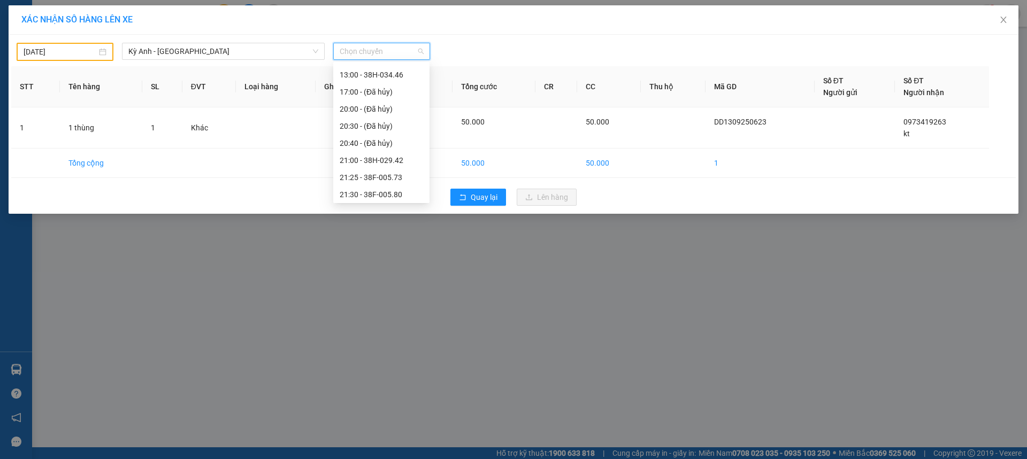
scroll to position [120, 0]
drag, startPoint x: 401, startPoint y: 190, endPoint x: 478, endPoint y: 199, distance: 78.0
click at [400, 190] on div "22:00 - 38F-005.57" at bounding box center [381, 193] width 83 height 12
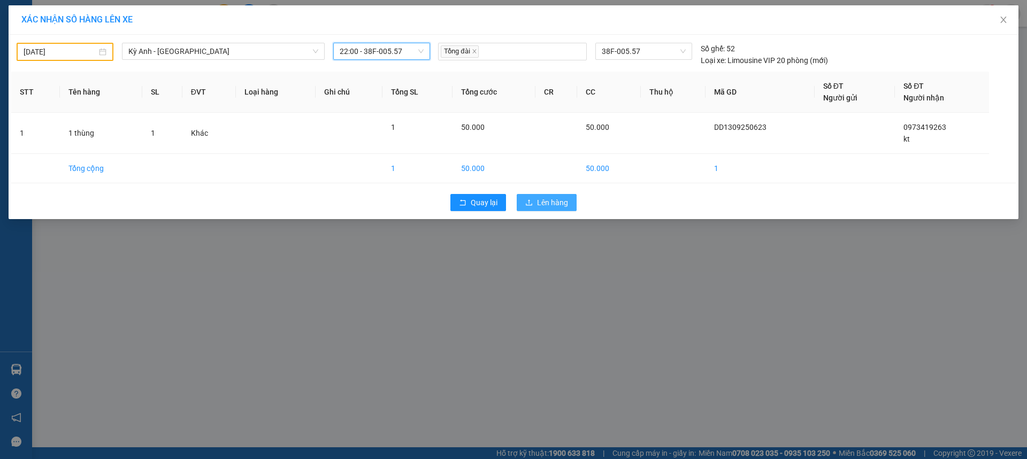
click at [545, 204] on span "Lên hàng" at bounding box center [552, 203] width 31 height 12
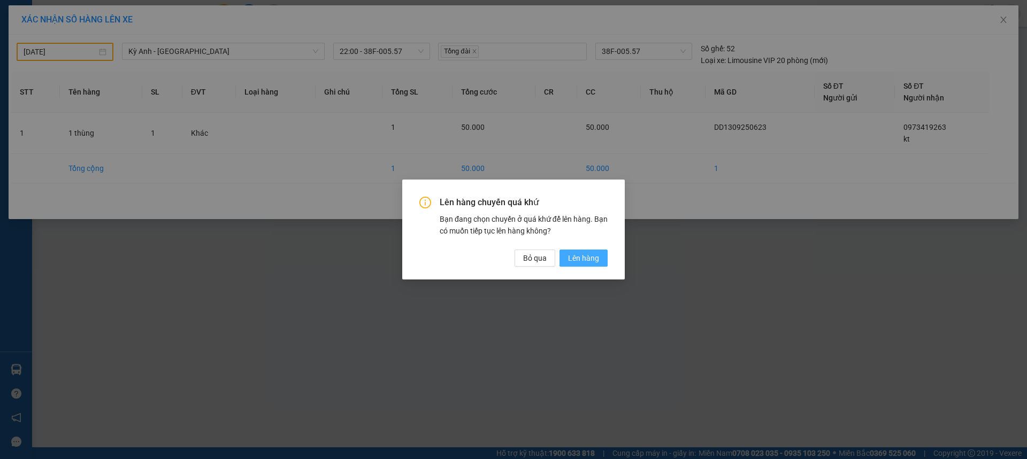
click at [579, 258] on span "Lên hàng" at bounding box center [583, 258] width 31 height 12
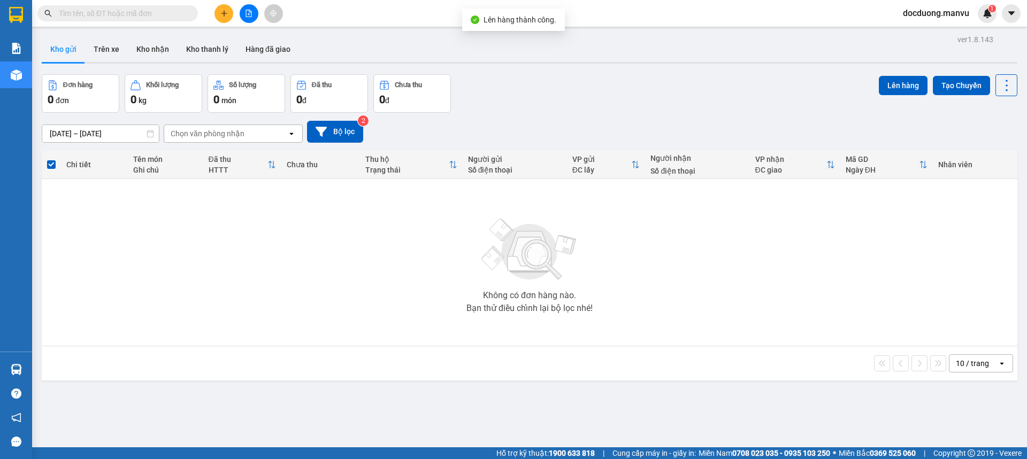
click at [218, 18] on button at bounding box center [223, 13] width 19 height 19
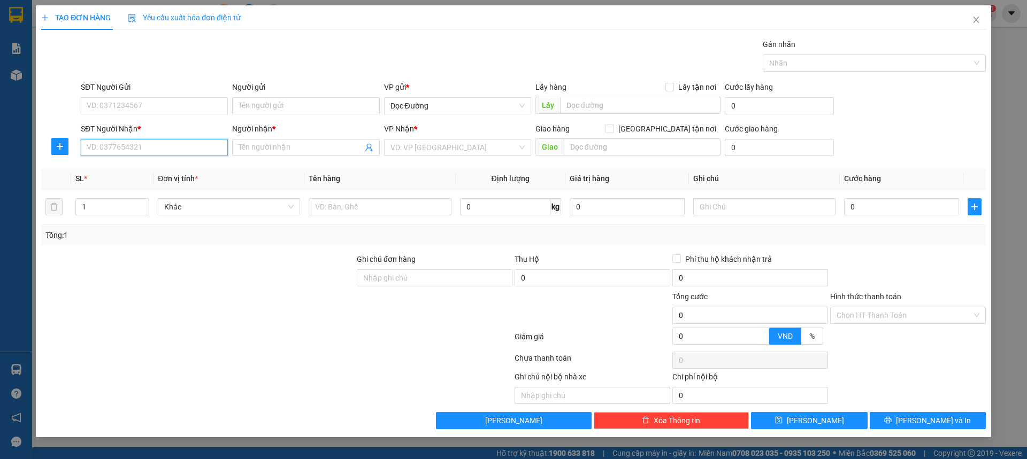
click at [114, 141] on input "SĐT Người Nhận *" at bounding box center [154, 147] width 147 height 17
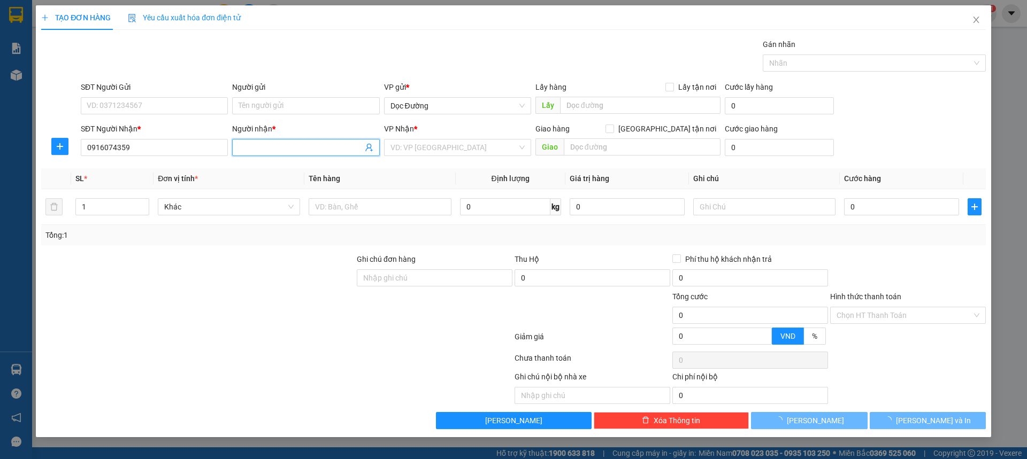
click at [263, 152] on input "Người nhận *" at bounding box center [301, 148] width 124 height 12
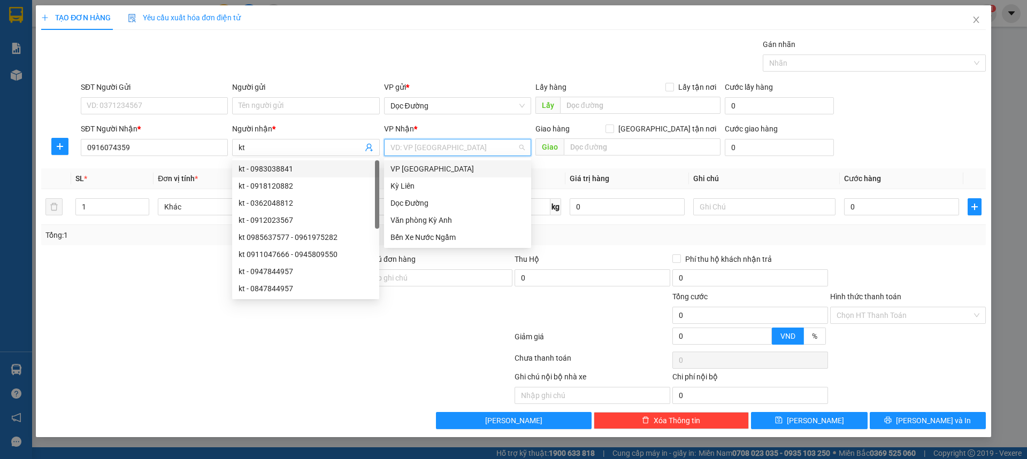
drag, startPoint x: 437, startPoint y: 149, endPoint x: 422, endPoint y: 194, distance: 47.4
click at [436, 156] on div "VD: VP [GEOGRAPHIC_DATA]" at bounding box center [457, 147] width 147 height 17
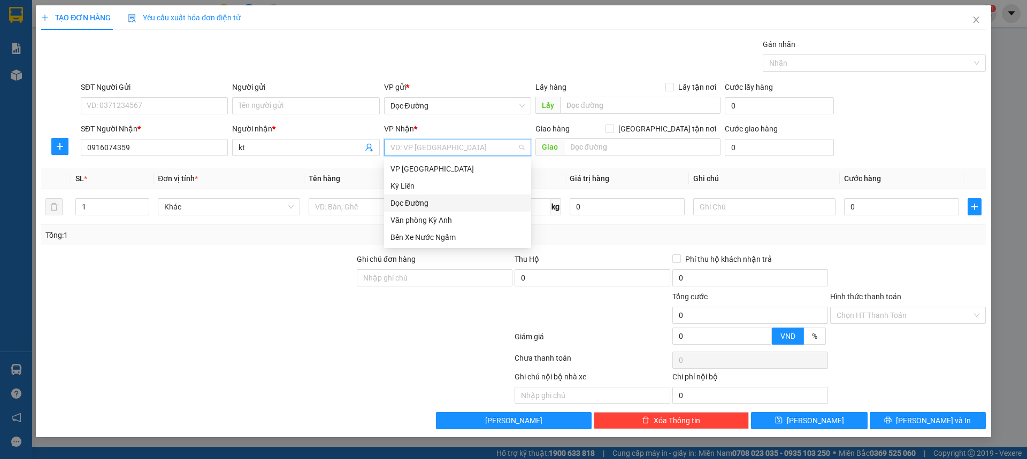
click at [424, 203] on div "Dọc Đường" at bounding box center [457, 203] width 134 height 12
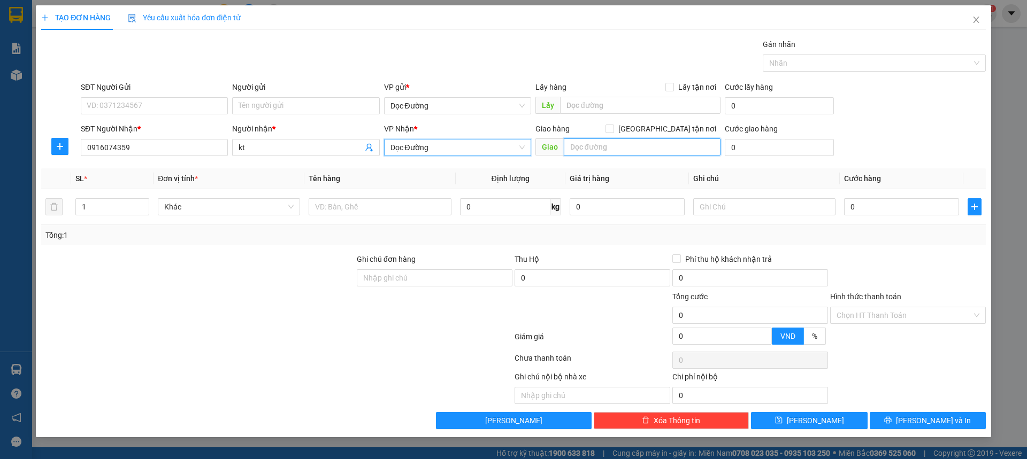
click at [580, 152] on input "text" at bounding box center [642, 147] width 157 height 17
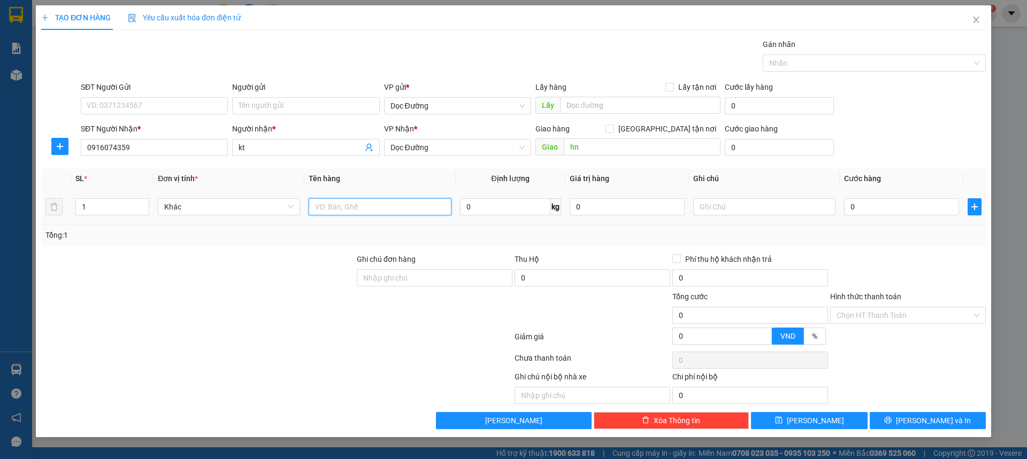
click at [387, 203] on input "text" at bounding box center [380, 206] width 142 height 17
click at [874, 205] on input "0" at bounding box center [901, 206] width 115 height 17
click at [910, 163] on div "Transit Pickup Surcharge Ids Transit Deliver Surcharge Ids Transit Deliver Surc…" at bounding box center [513, 234] width 945 height 391
click at [880, 200] on input "5.000.000" at bounding box center [901, 206] width 115 height 17
click at [881, 145] on div "SĐT Người Nhận * 0916074359 Người nhận * kt VP Nhận * Dọc Đường Giao hàng [GEOG…" at bounding box center [533, 141] width 909 height 37
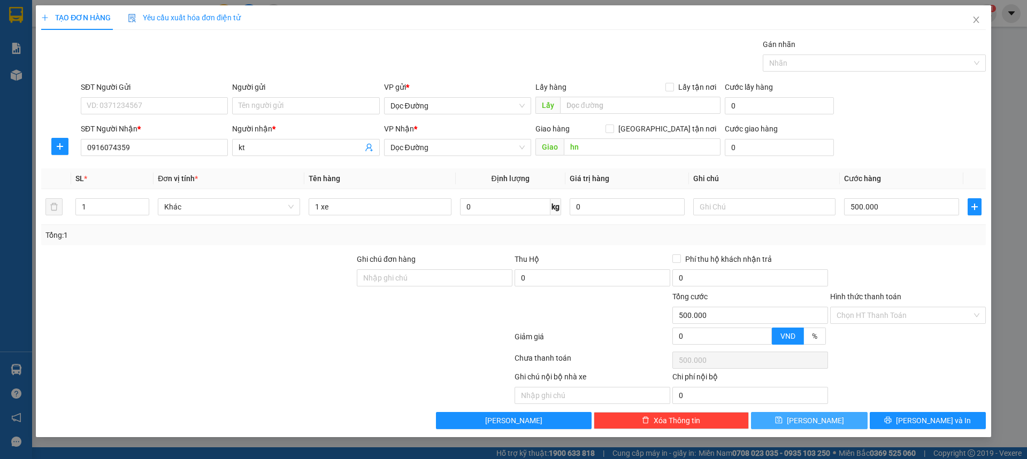
click at [819, 417] on span "[PERSON_NAME]" at bounding box center [815, 421] width 57 height 12
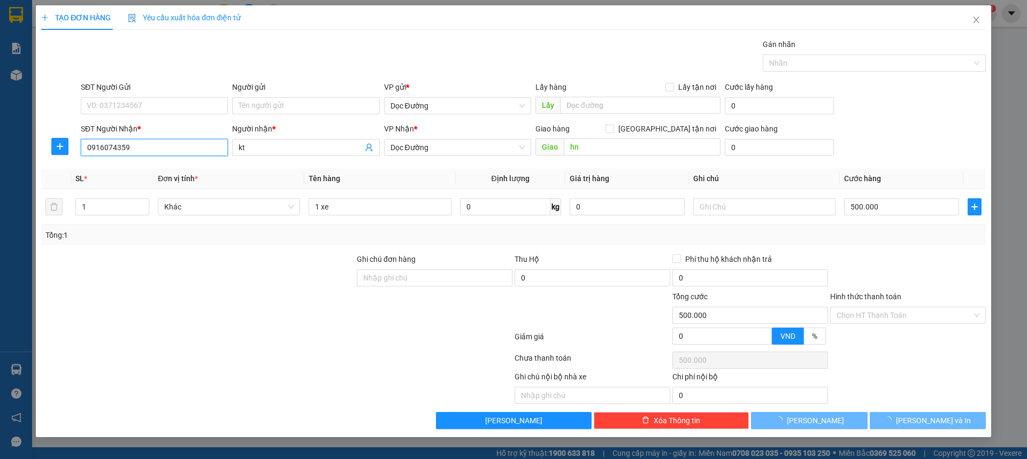
click at [162, 151] on input "0916074359" at bounding box center [154, 147] width 147 height 17
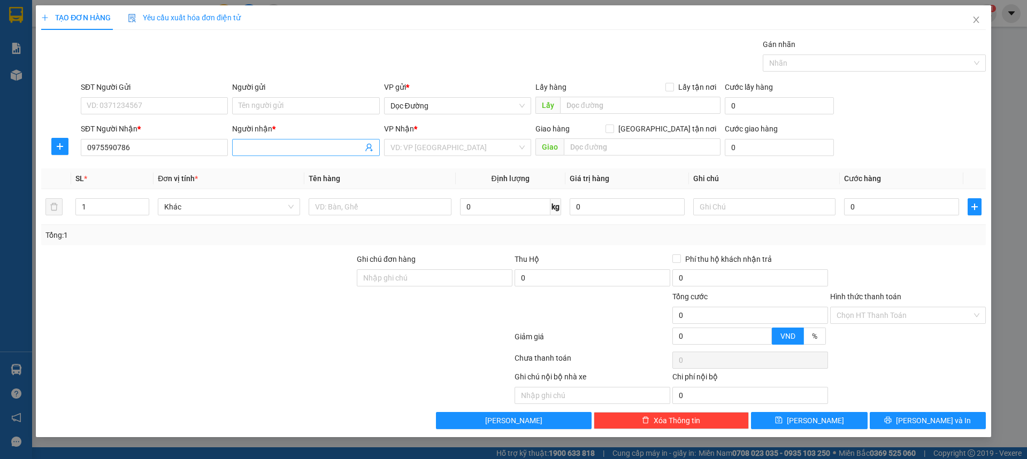
click at [278, 154] on span at bounding box center [305, 147] width 147 height 17
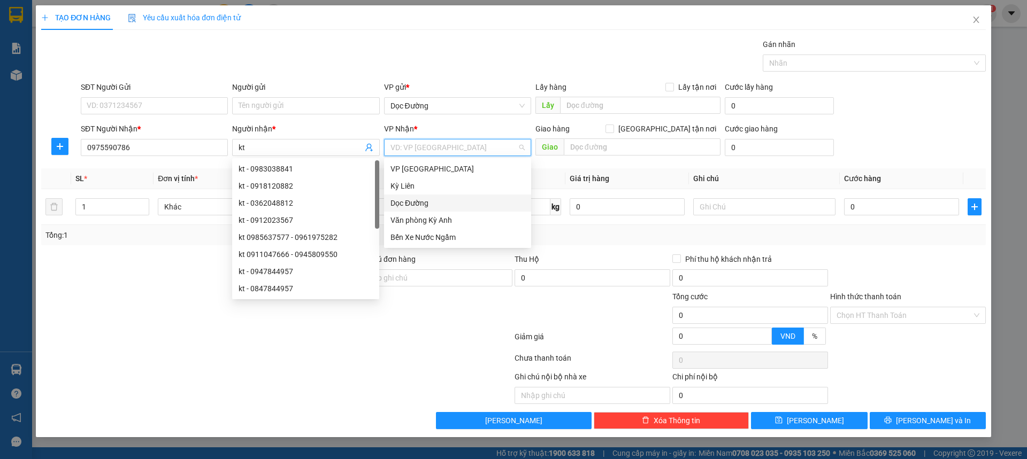
click at [447, 148] on input "search" at bounding box center [453, 148] width 127 height 16
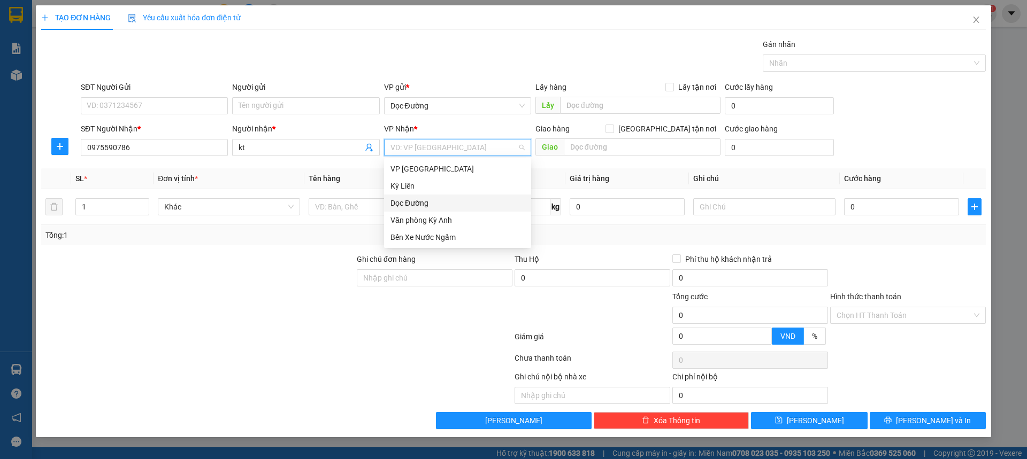
click at [414, 202] on div "Dọc Đường" at bounding box center [457, 203] width 134 height 12
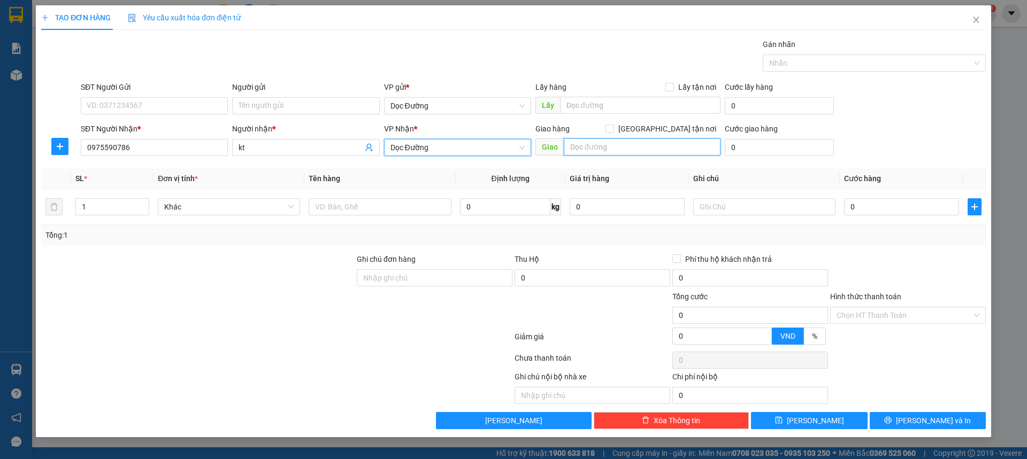
click at [587, 149] on input "text" at bounding box center [642, 147] width 157 height 17
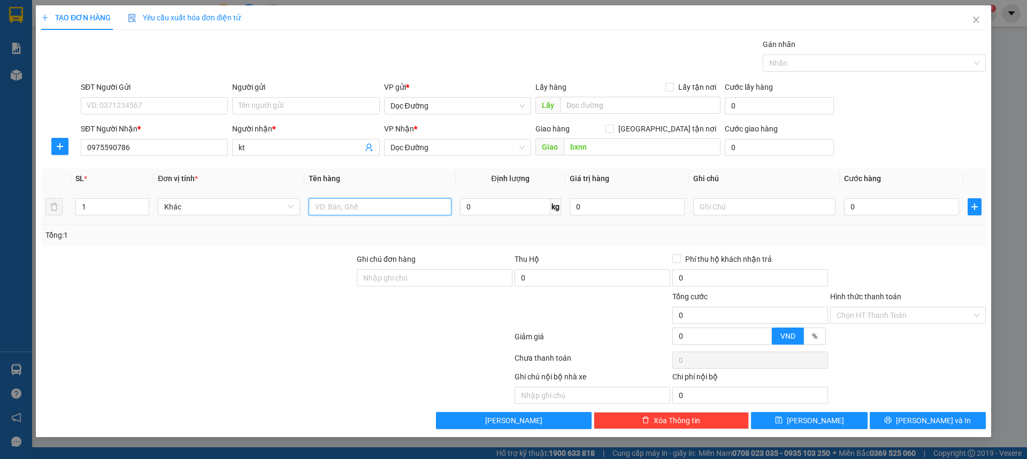
click at [381, 207] on input "text" at bounding box center [380, 206] width 142 height 17
click at [895, 209] on input "0" at bounding box center [901, 206] width 115 height 17
click at [807, 409] on div "Transit Pickup Surcharge Ids Transit Deliver Surcharge Ids Transit Deliver Surc…" at bounding box center [513, 234] width 945 height 391
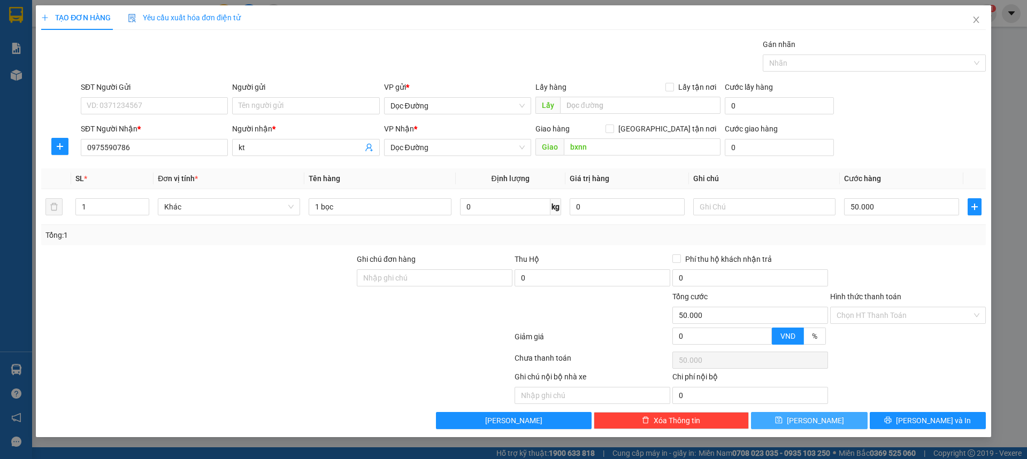
click at [801, 416] on button "[PERSON_NAME]" at bounding box center [809, 420] width 116 height 17
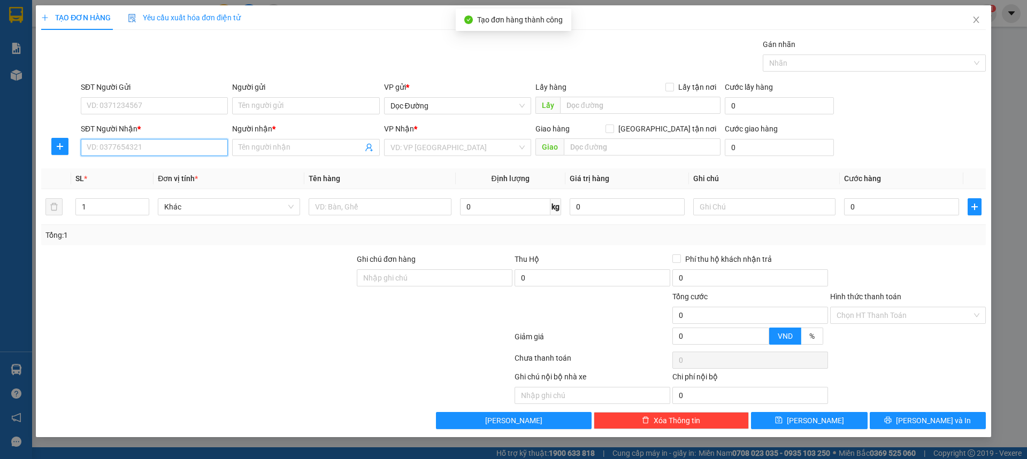
click at [182, 149] on input "SĐT Người Nhận *" at bounding box center [154, 147] width 147 height 17
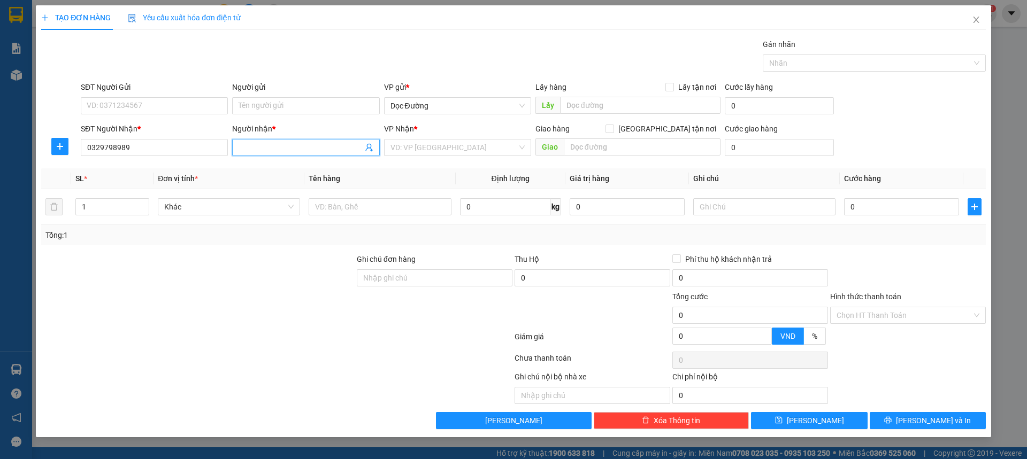
click at [267, 147] on input "Người nhận *" at bounding box center [301, 148] width 124 height 12
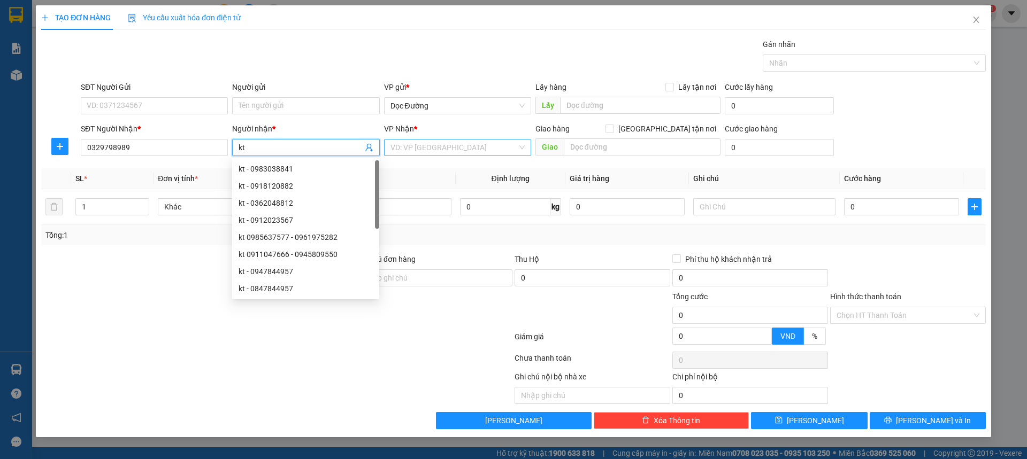
click at [434, 151] on input "search" at bounding box center [453, 148] width 127 height 16
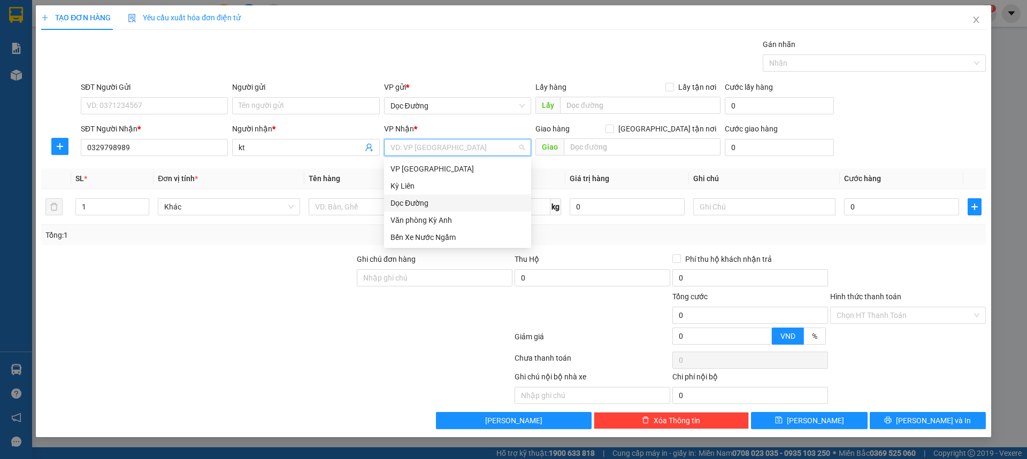
click at [421, 201] on div "Dọc Đường" at bounding box center [457, 203] width 134 height 12
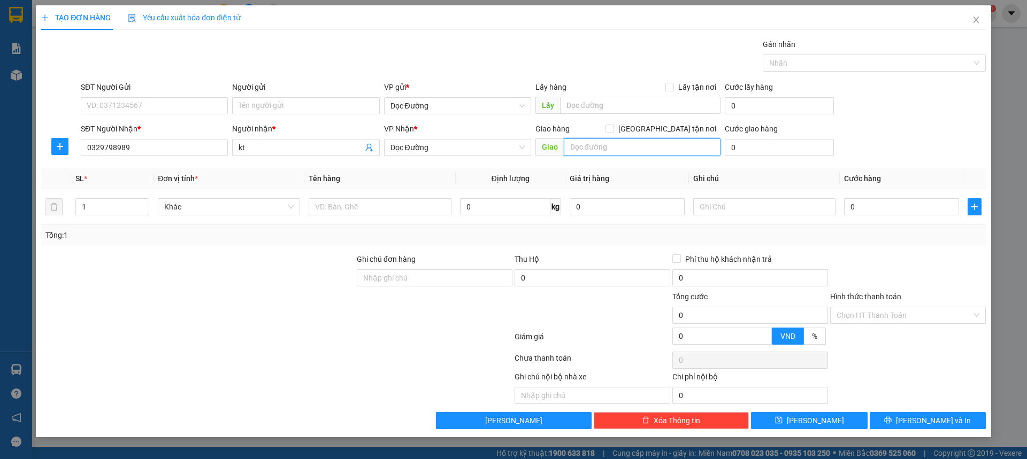
click at [583, 142] on input "text" at bounding box center [642, 147] width 157 height 17
click at [381, 219] on td at bounding box center [379, 207] width 151 height 36
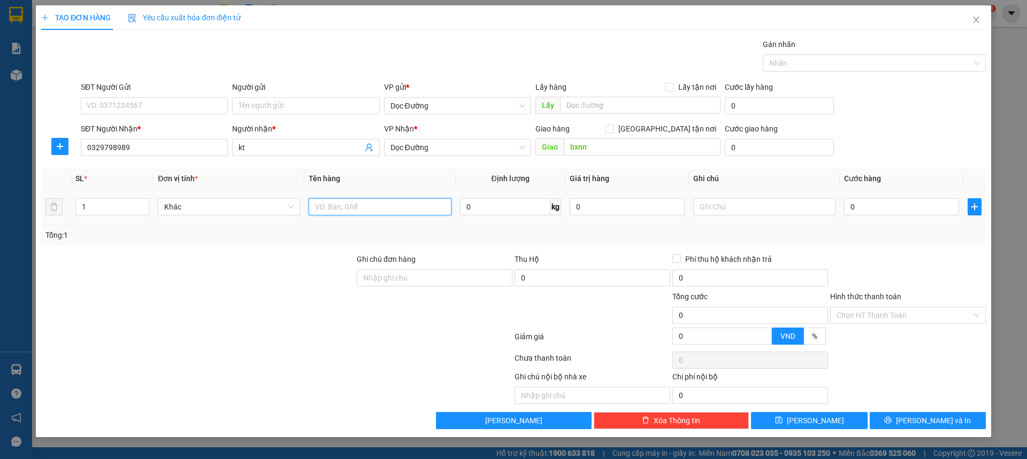
click at [381, 213] on input "text" at bounding box center [380, 206] width 142 height 17
click at [871, 215] on input "0" at bounding box center [901, 206] width 115 height 17
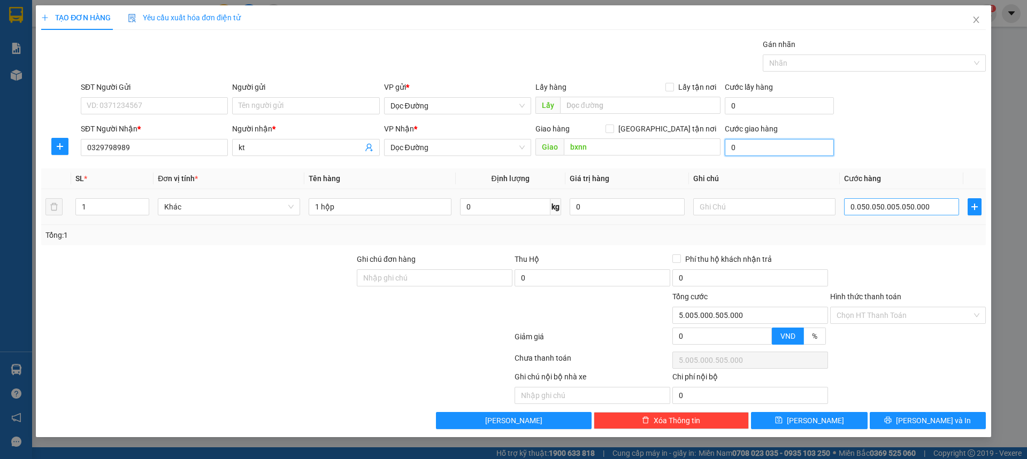
click at [832, 145] on input "0" at bounding box center [779, 147] width 109 height 17
click at [867, 143] on div "SĐT Người Nhận * 0329798989 Người nhận * kt VP Nhận * Dọc Đường Giao hàng Giao …" at bounding box center [533, 141] width 909 height 37
click at [887, 148] on div "SĐT Người Nhận * 0329798989 Người nhận * kt VP Nhận * Dọc Đường Giao hàng Giao …" at bounding box center [533, 141] width 909 height 37
click at [938, 215] on input "0.050.050.005.050.000" at bounding box center [901, 206] width 115 height 17
drag, startPoint x: 906, startPoint y: 187, endPoint x: 910, endPoint y: 180, distance: 8.2
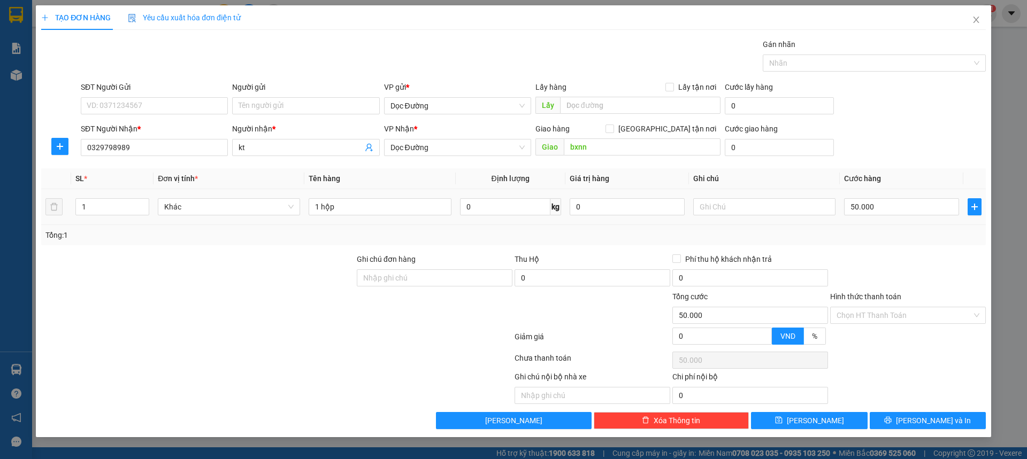
click at [906, 187] on th "Cước hàng" at bounding box center [902, 178] width 124 height 21
click at [789, 425] on button "[PERSON_NAME]" at bounding box center [809, 420] width 116 height 17
click at [960, 12] on div "TẠO ĐƠN HÀNG Yêu cầu xuất hóa đơn điện tử" at bounding box center [513, 17] width 945 height 25
click at [977, 23] on icon "close" at bounding box center [976, 20] width 9 height 9
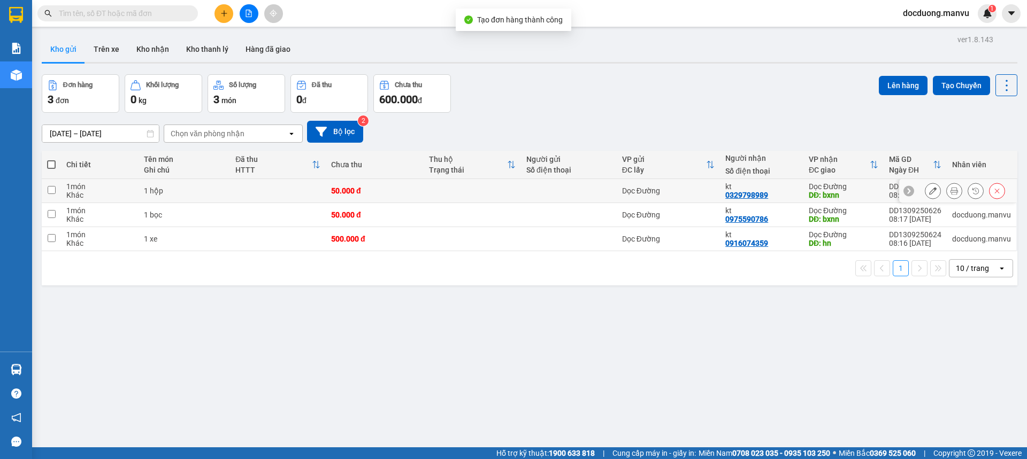
click at [435, 202] on td at bounding box center [472, 191] width 97 height 24
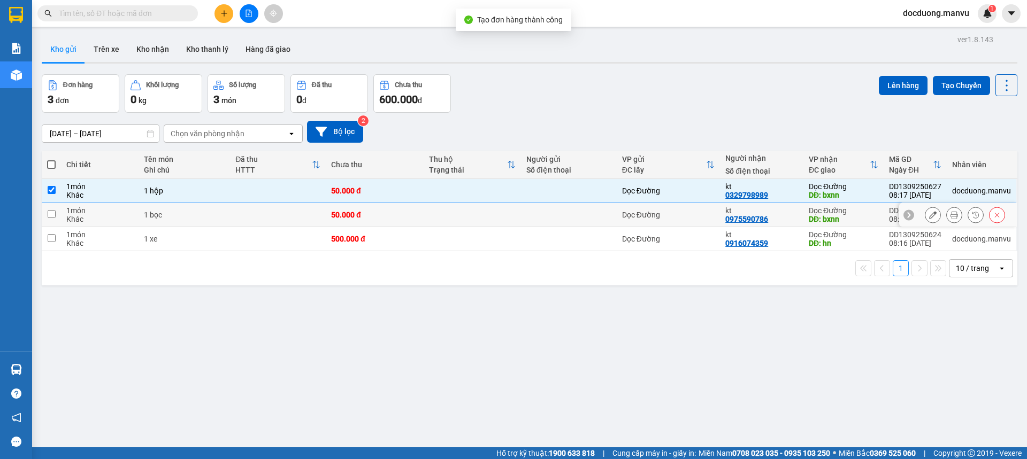
drag, startPoint x: 407, startPoint y: 216, endPoint x: 396, endPoint y: 231, distance: 18.5
click at [405, 217] on div "50.000 đ" at bounding box center [374, 215] width 87 height 9
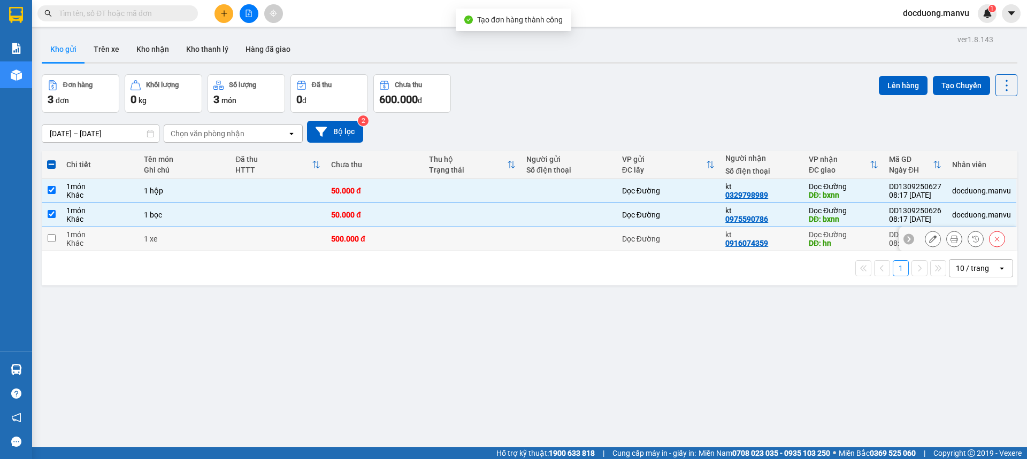
click at [391, 240] on div "500.000 đ" at bounding box center [374, 239] width 87 height 9
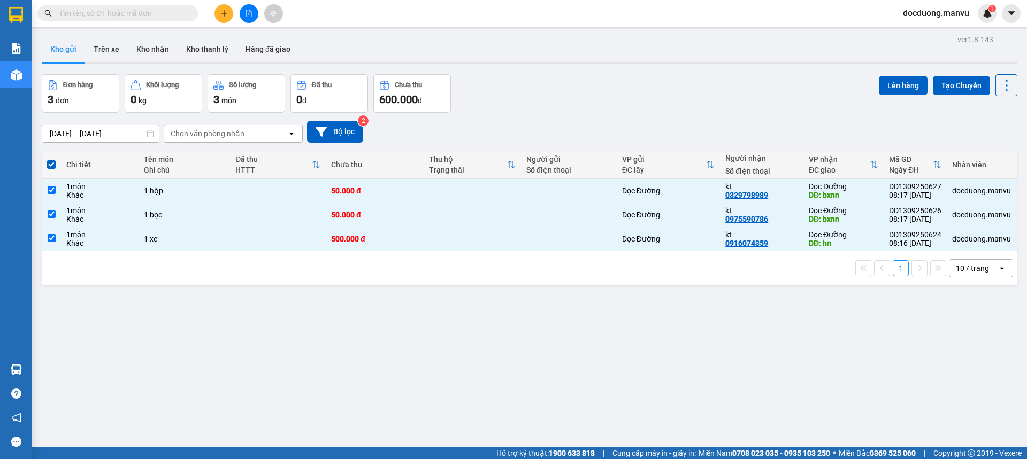
click at [864, 71] on div "ver 1.8.143 Kho gửi Trên xe Kho nhận Kho thanh [PERSON_NAME] đã giao Đơn hàng 3…" at bounding box center [529, 261] width 984 height 459
click at [907, 82] on button "Lên hàng" at bounding box center [903, 85] width 49 height 19
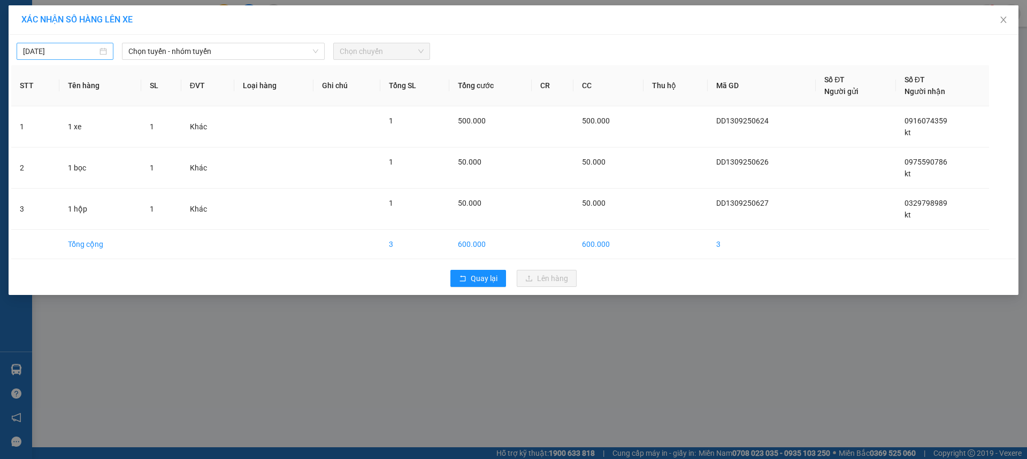
click at [66, 52] on input "[DATE]" at bounding box center [60, 51] width 74 height 12
click at [128, 134] on div "12" at bounding box center [128, 129] width 13 height 13
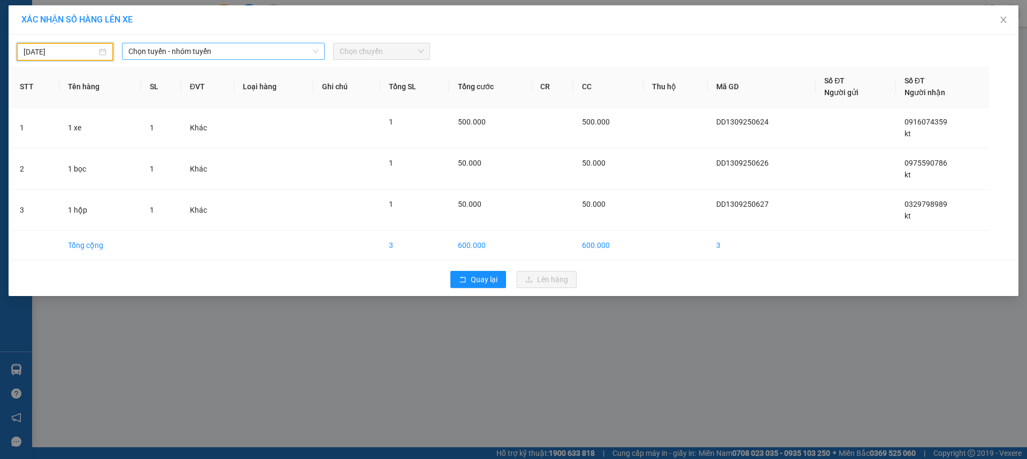
click at [219, 56] on span "Chọn tuyến - nhóm tuyến" at bounding box center [223, 51] width 190 height 16
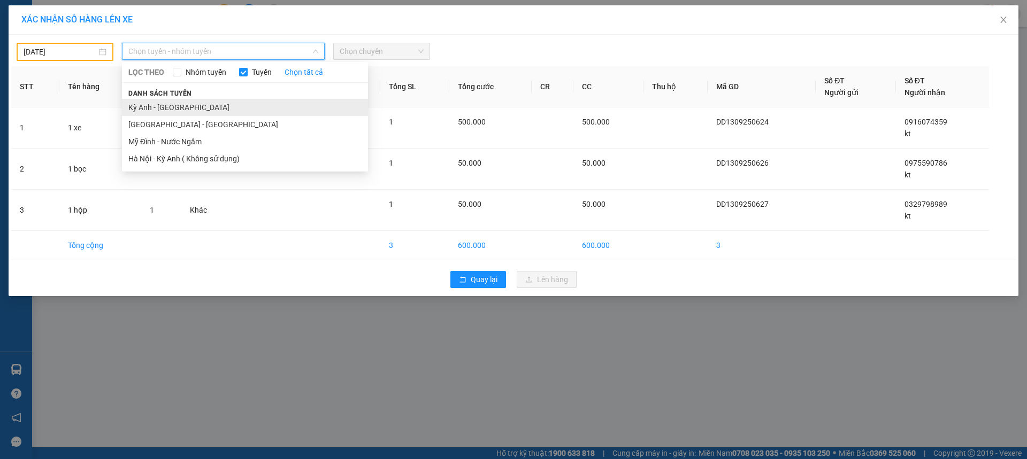
click at [149, 105] on li "Kỳ Anh - [GEOGRAPHIC_DATA]" at bounding box center [245, 107] width 246 height 17
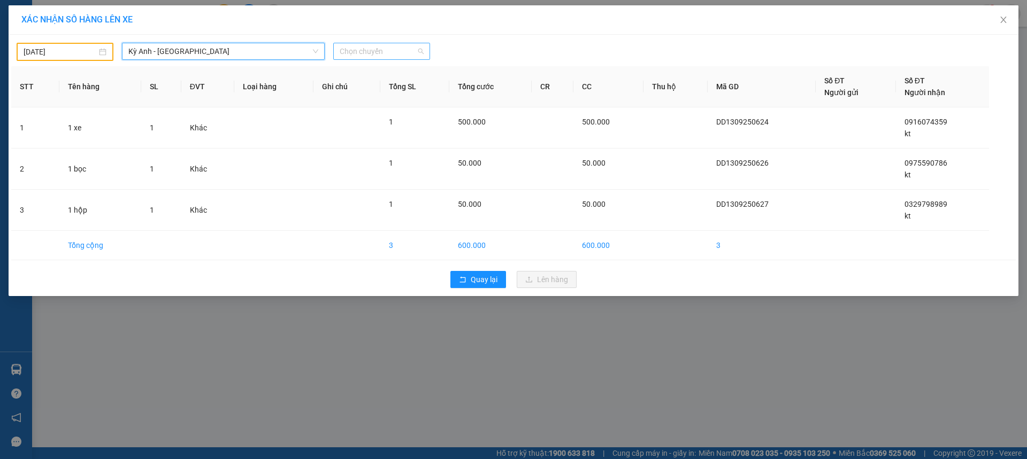
click at [379, 57] on span "Chọn chuyến" at bounding box center [382, 51] width 84 height 16
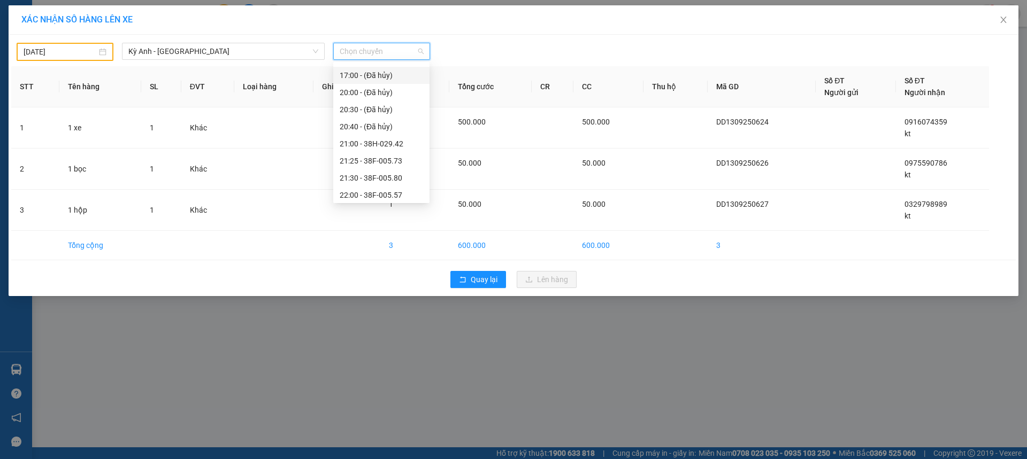
scroll to position [120, 0]
click at [399, 144] on div "21:00 - 38H-029.42" at bounding box center [381, 141] width 83 height 12
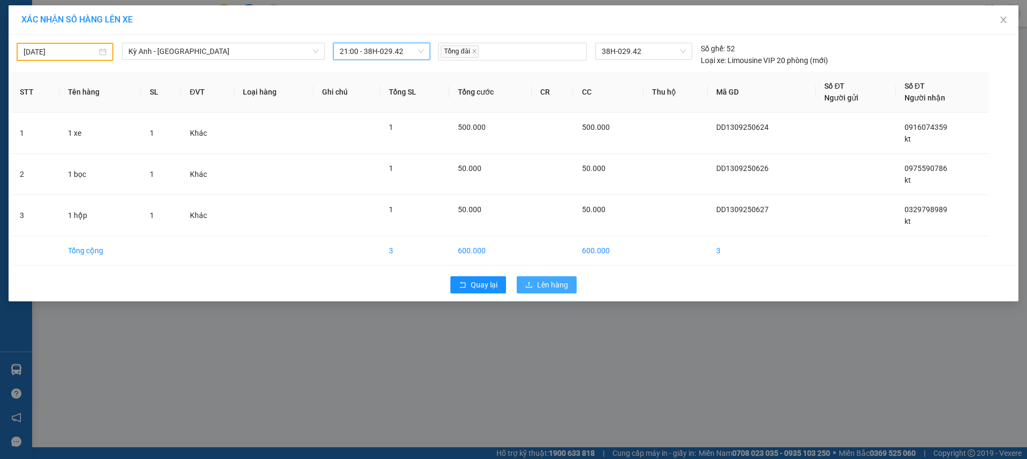
click at [537, 283] on span "Lên hàng" at bounding box center [552, 285] width 31 height 12
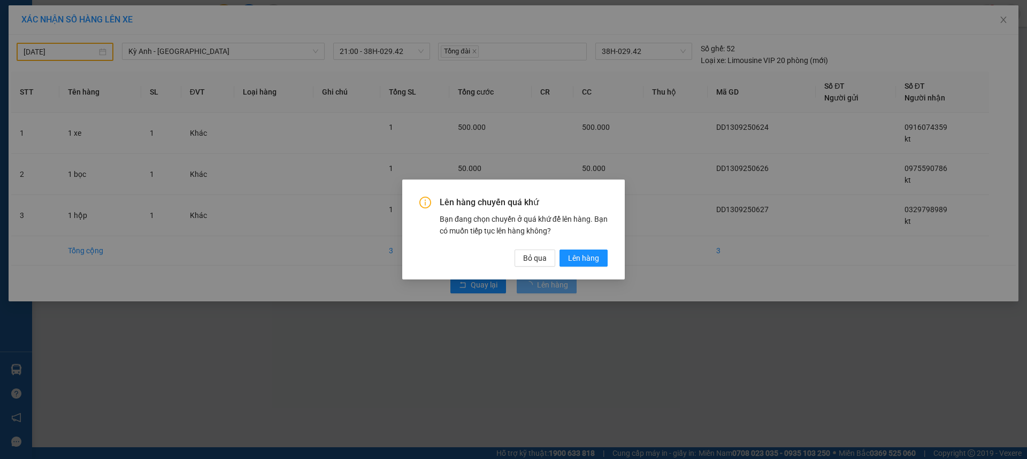
click at [610, 259] on div "Lên hàng chuyến quá khứ Bạn đang chọn chuyến ở quá khứ để lên hàng. Bạn có muốn…" at bounding box center [513, 229] width 223 height 99
click at [595, 256] on span "Lên hàng" at bounding box center [583, 258] width 31 height 12
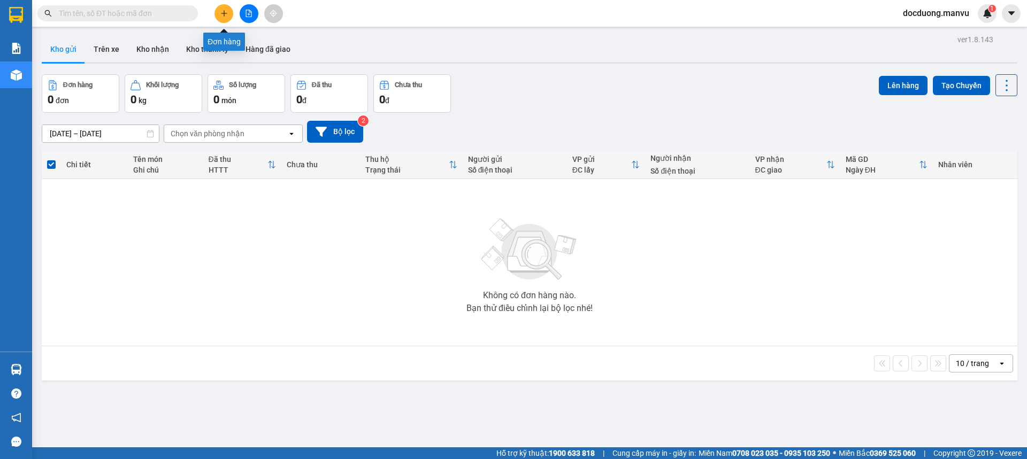
click at [215, 9] on button at bounding box center [223, 13] width 19 height 19
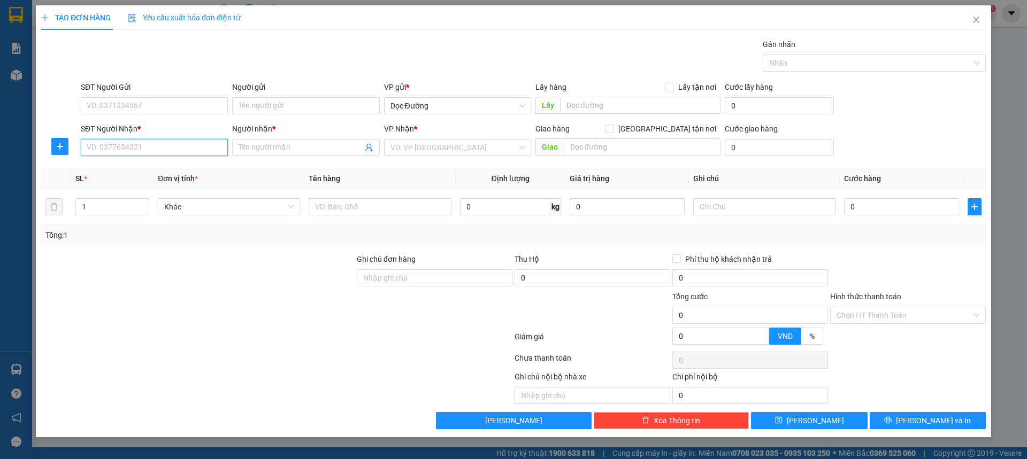
drag, startPoint x: 95, startPoint y: 150, endPoint x: 135, endPoint y: 144, distance: 41.2
click at [99, 149] on input "SĐT Người Nhận *" at bounding box center [154, 147] width 147 height 17
click at [284, 134] on div "Người nhận *" at bounding box center [305, 129] width 147 height 12
click at [284, 142] on input "Người nhận *" at bounding box center [301, 148] width 124 height 12
click at [273, 141] on span at bounding box center [305, 147] width 147 height 17
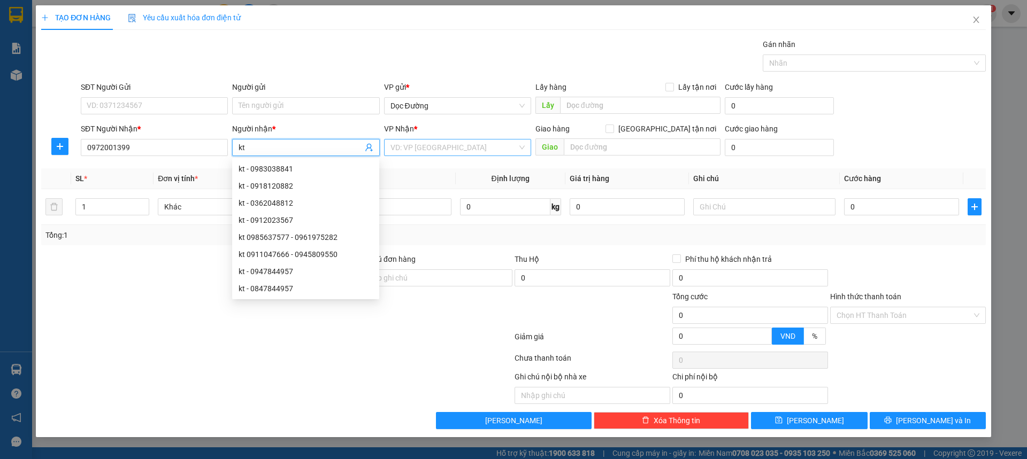
drag, startPoint x: 417, startPoint y: 162, endPoint x: 426, endPoint y: 154, distance: 12.5
click at [417, 161] on div "Transit Pickup Surcharge Ids Transit Deliver Surcharge Ids Transit Deliver Surc…" at bounding box center [513, 234] width 945 height 391
click at [427, 152] on input "search" at bounding box center [453, 148] width 127 height 16
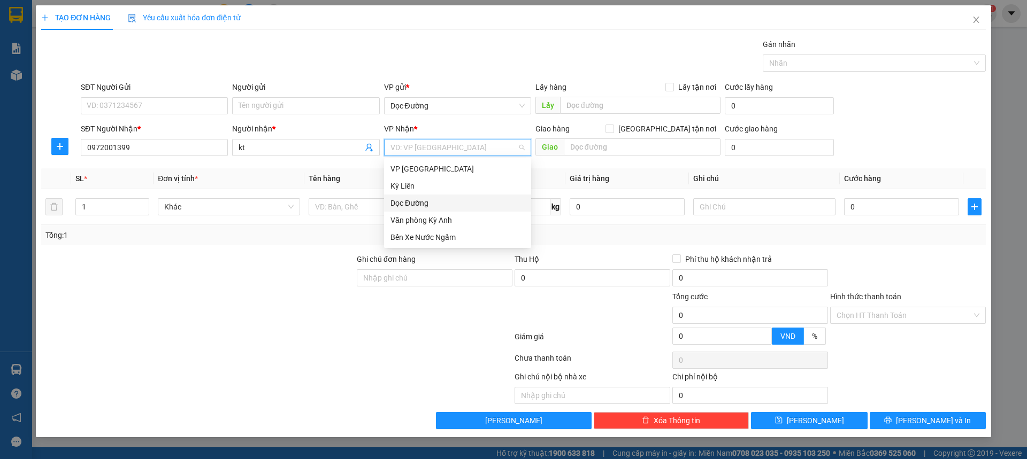
click at [426, 198] on div "Dọc Đường" at bounding box center [457, 203] width 134 height 12
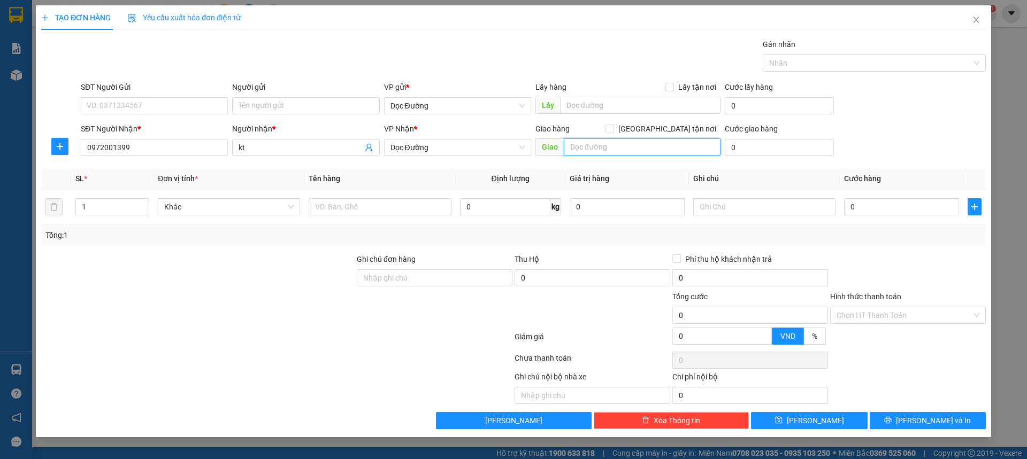
click at [580, 146] on input "text" at bounding box center [642, 147] width 157 height 17
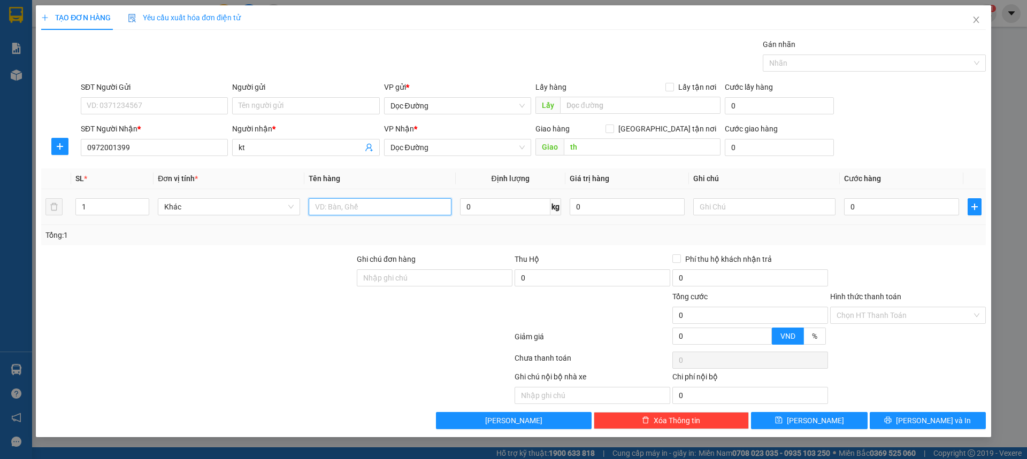
click at [417, 202] on input "text" at bounding box center [380, 206] width 142 height 17
click at [871, 204] on input "0" at bounding box center [901, 206] width 115 height 17
click at [904, 164] on div "Transit Pickup Surcharge Ids Transit Deliver Surcharge Ids Transit Deliver Surc…" at bounding box center [513, 234] width 945 height 391
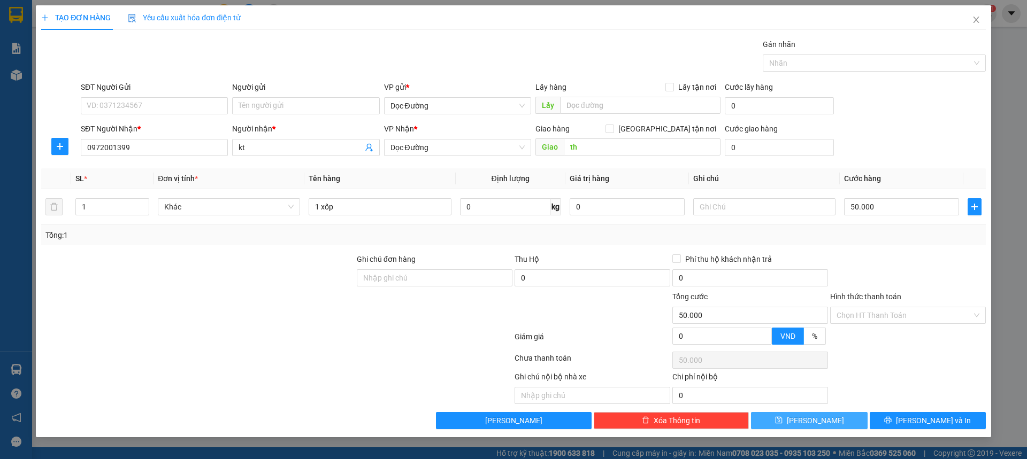
click at [812, 417] on span "[PERSON_NAME]" at bounding box center [815, 421] width 57 height 12
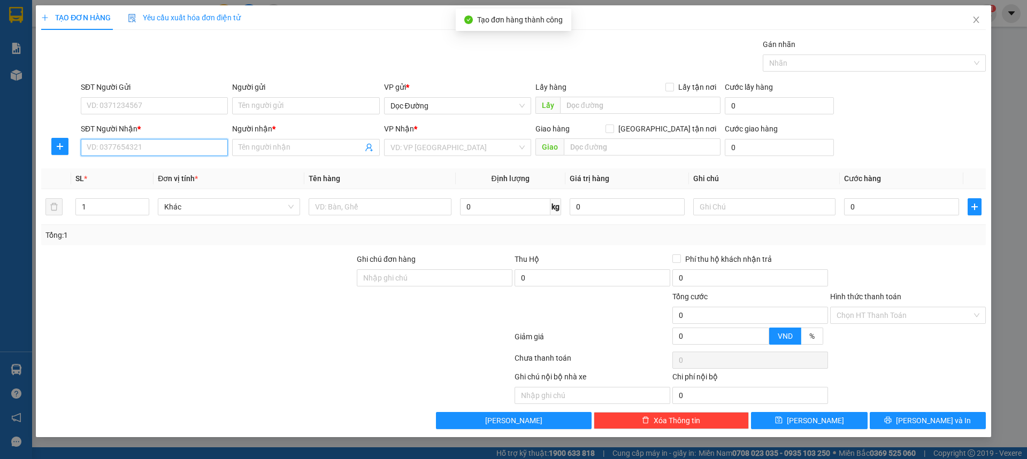
click at [169, 149] on input "SĐT Người Nhận *" at bounding box center [154, 147] width 147 height 17
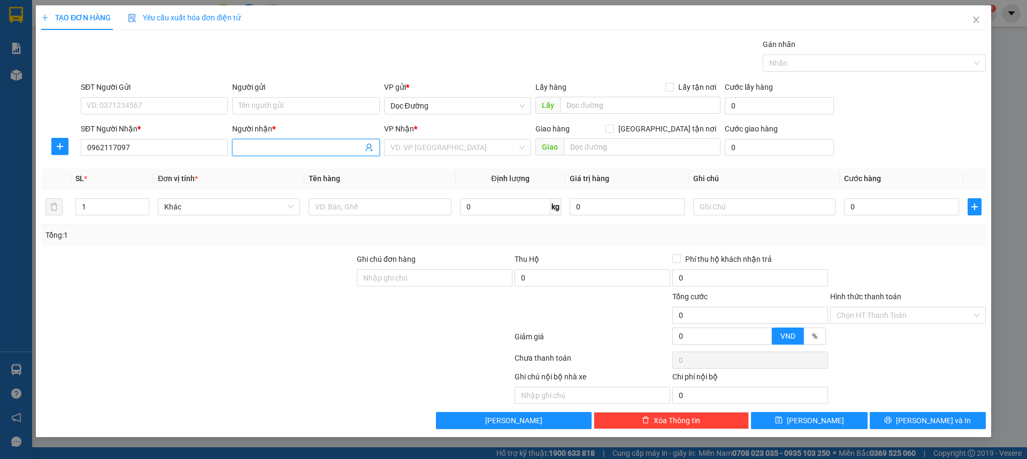
click at [274, 143] on input "Người nhận *" at bounding box center [301, 148] width 124 height 12
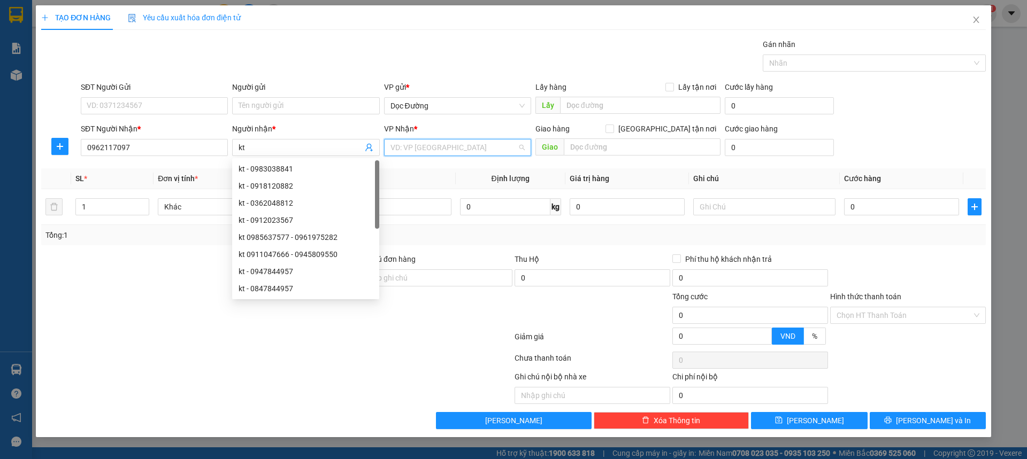
click at [412, 147] on input "search" at bounding box center [453, 148] width 127 height 16
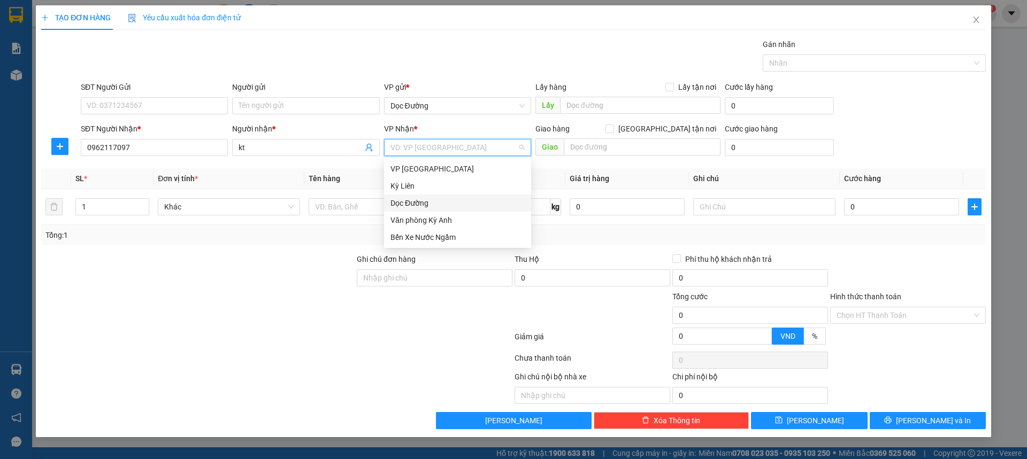
click at [418, 198] on div "Dọc Đường" at bounding box center [457, 203] width 134 height 12
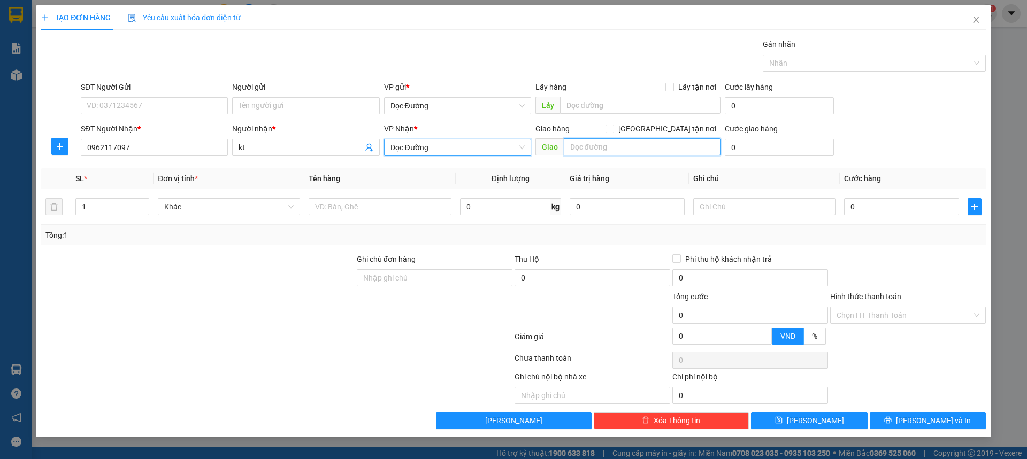
click at [579, 154] on input "text" at bounding box center [642, 147] width 157 height 17
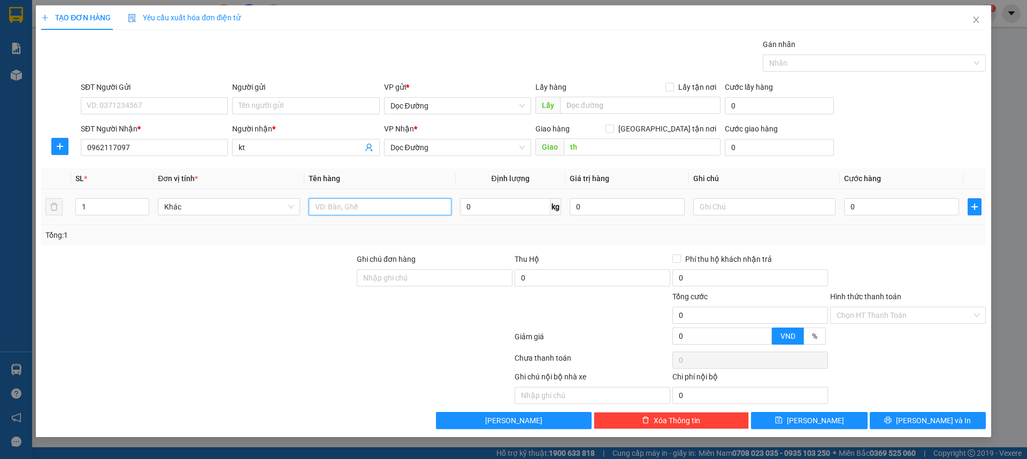
click at [416, 203] on input "text" at bounding box center [380, 206] width 142 height 17
click at [873, 205] on input "0" at bounding box center [901, 206] width 115 height 17
click at [911, 159] on div "SĐT Người Nhận * 0962117097 Người nhận * kt VP Nhận * Dọc Đường Giao hàng [GEOG…" at bounding box center [533, 141] width 909 height 37
drag, startPoint x: 887, startPoint y: 317, endPoint x: 876, endPoint y: 326, distance: 13.7
click at [886, 318] on input "Hình thức thanh toán" at bounding box center [904, 316] width 135 height 16
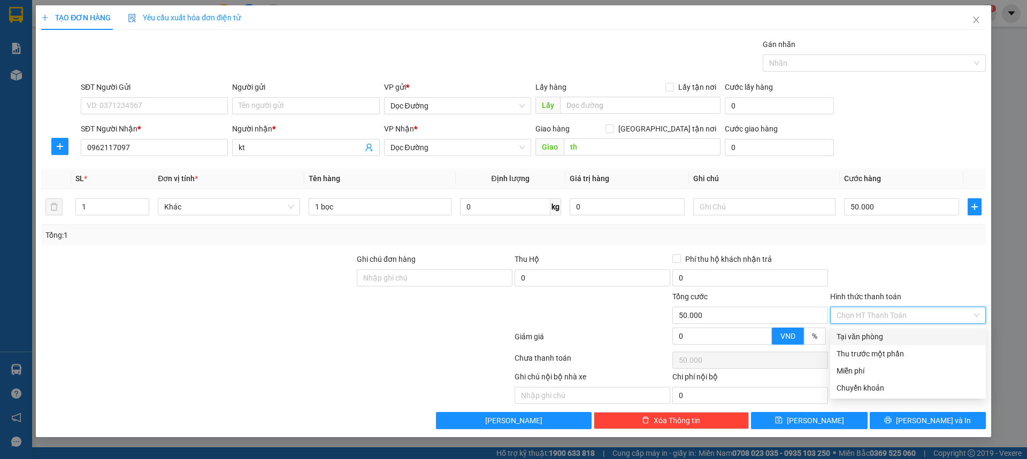
click at [863, 338] on div "Tại văn phòng" at bounding box center [908, 337] width 143 height 12
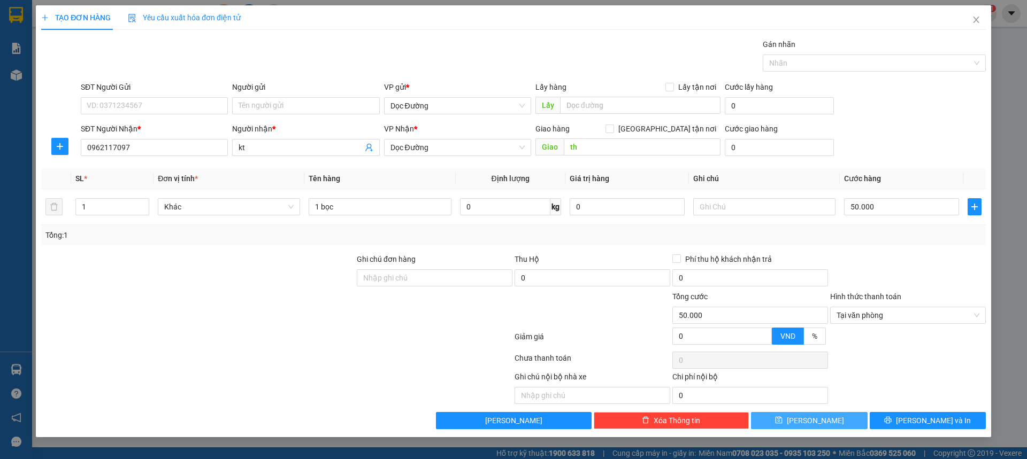
click at [817, 417] on button "[PERSON_NAME]" at bounding box center [809, 420] width 116 height 17
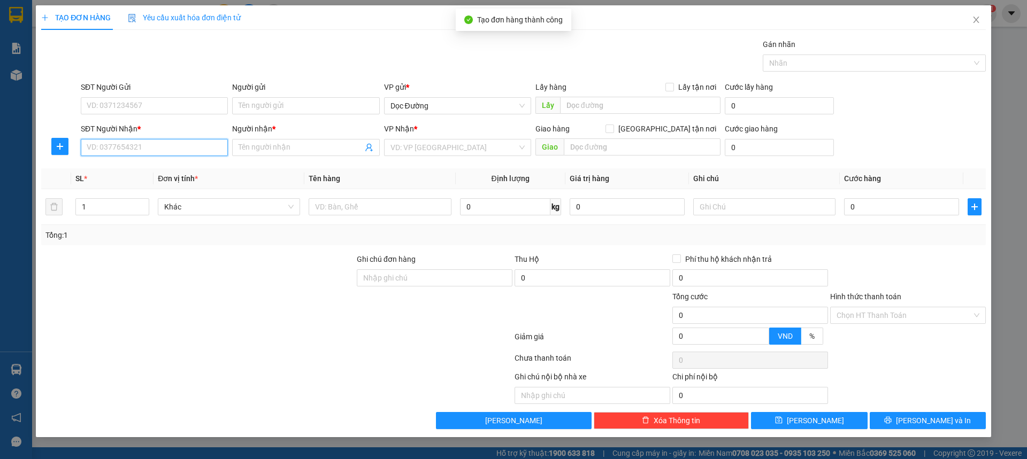
click at [164, 152] on input "SĐT Người Nhận *" at bounding box center [154, 147] width 147 height 17
click at [971, 20] on span "Close" at bounding box center [976, 20] width 30 height 30
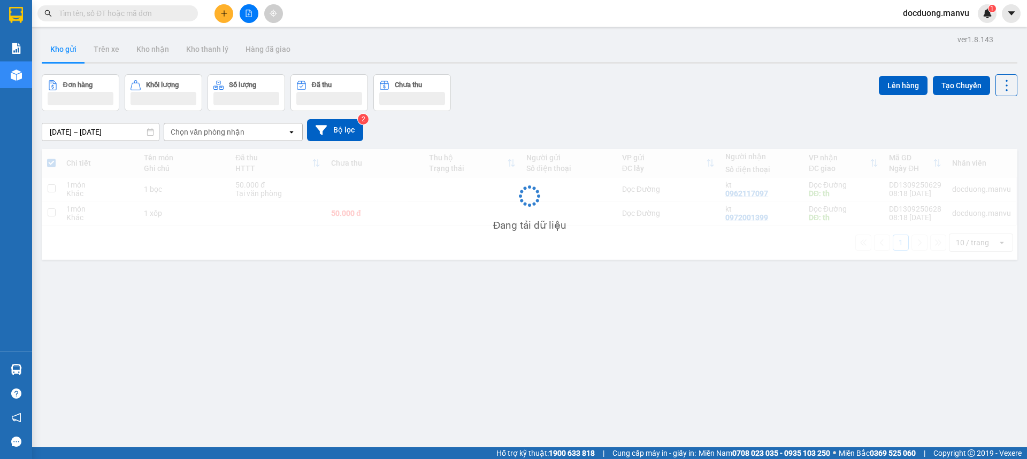
click at [374, 185] on div "Chi tiết Tên món Ghi chú Đã thu HTTT Chưa thu Thu hộ Trạng thái Người gửi Số đi…" at bounding box center [530, 204] width 976 height 111
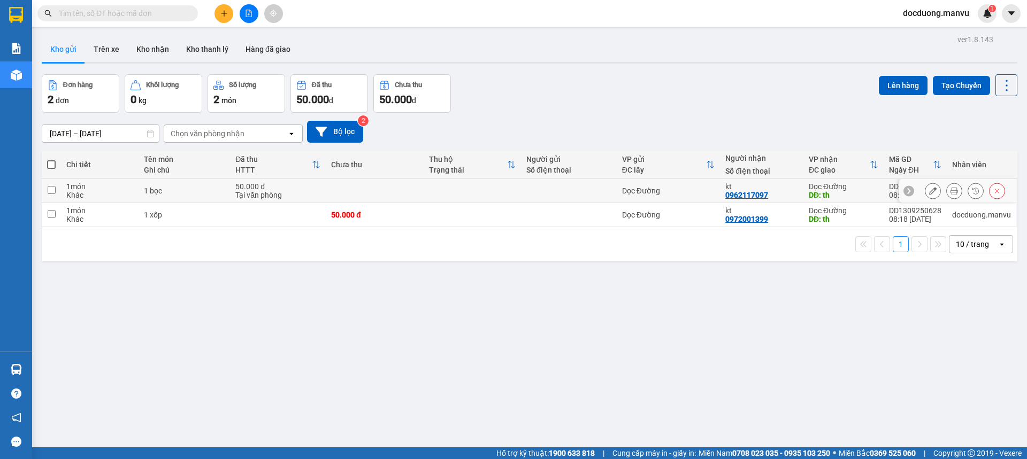
click at [351, 208] on td "50.000 đ" at bounding box center [374, 215] width 97 height 24
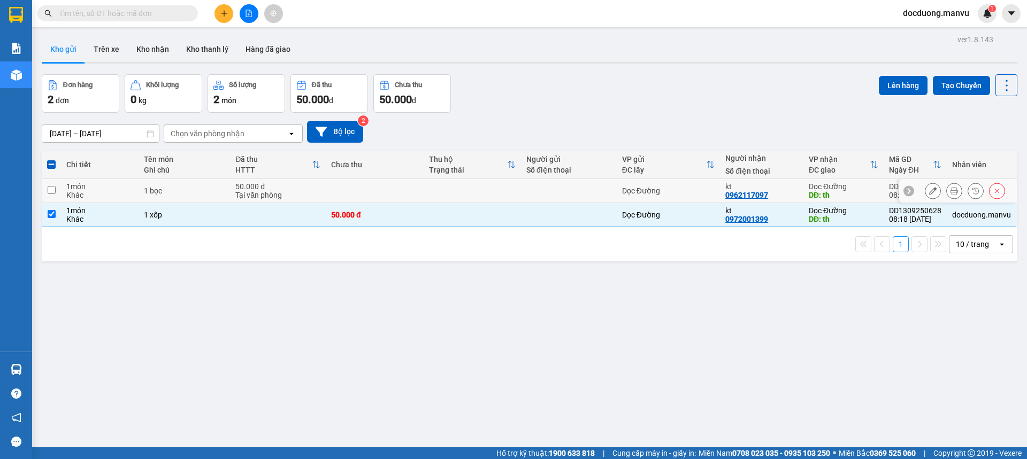
click at [435, 201] on td at bounding box center [472, 191] width 97 height 24
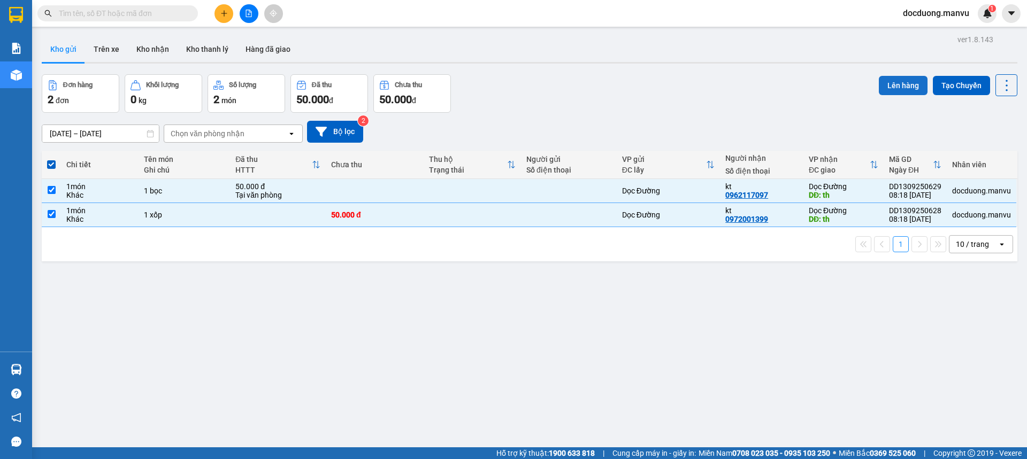
click at [889, 82] on button "Lên hàng" at bounding box center [903, 85] width 49 height 19
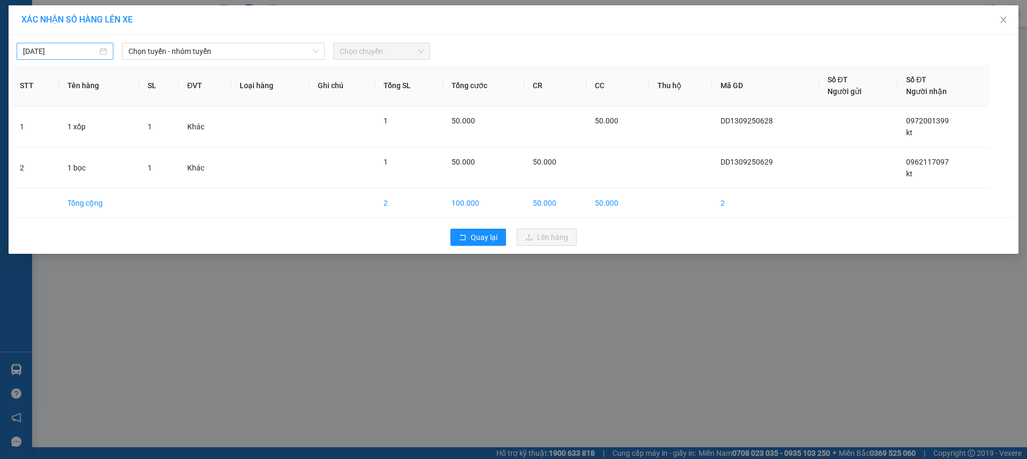
click at [58, 51] on input "[DATE]" at bounding box center [60, 51] width 74 height 12
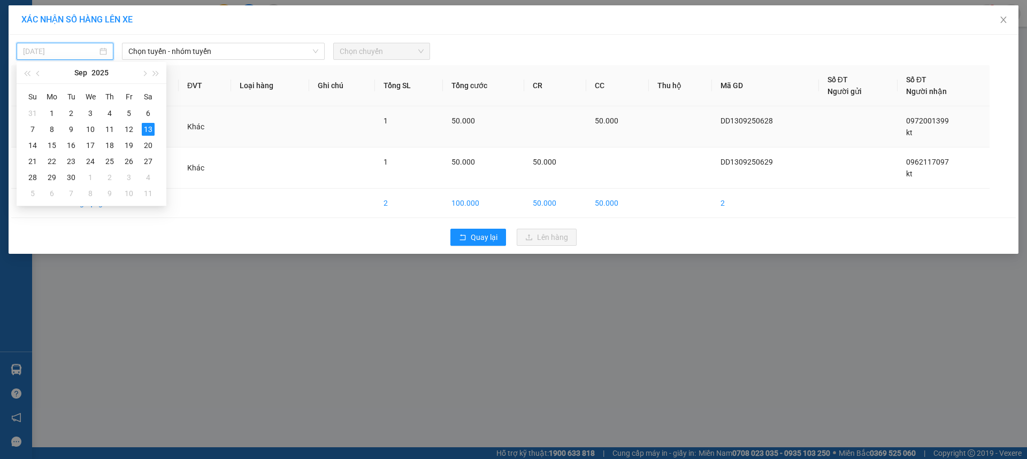
click at [130, 133] on div "12" at bounding box center [128, 129] width 13 height 13
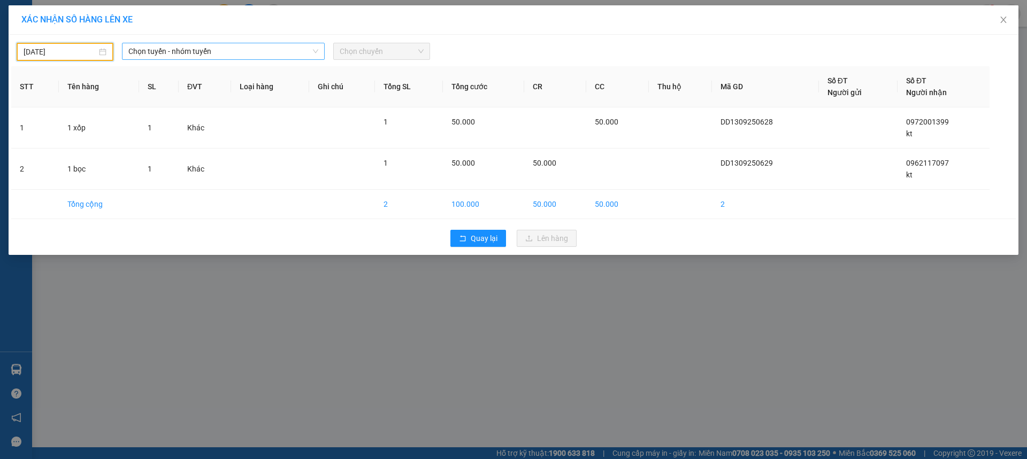
click at [195, 53] on span "Chọn tuyến - nhóm tuyến" at bounding box center [223, 51] width 190 height 16
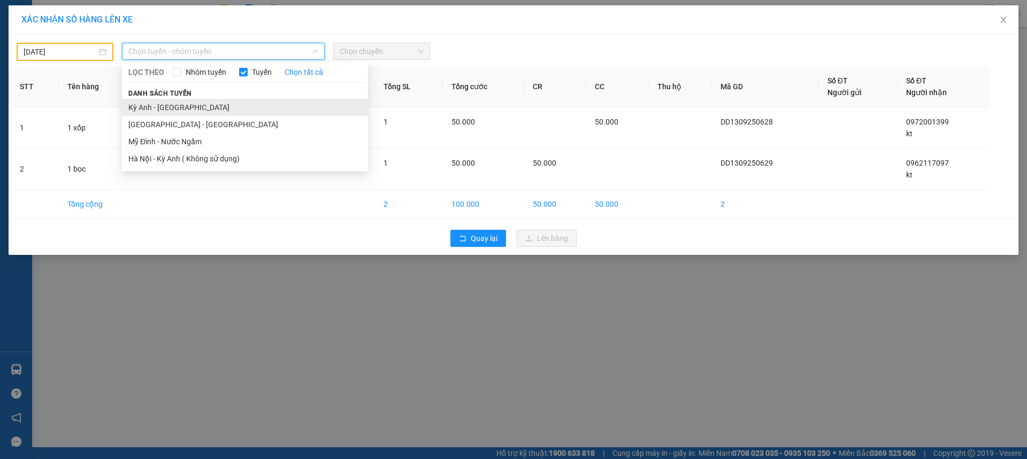
click at [160, 107] on li "Kỳ Anh - [GEOGRAPHIC_DATA]" at bounding box center [245, 107] width 246 height 17
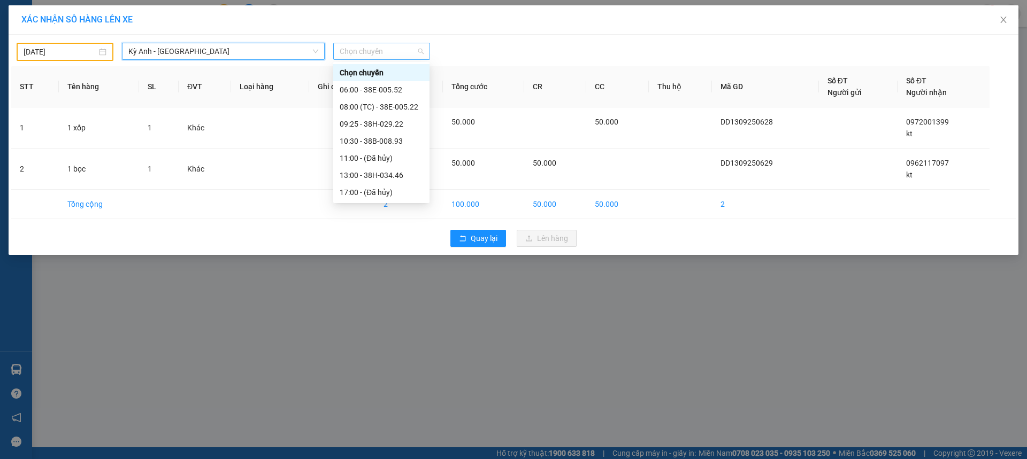
click at [398, 50] on span "Chọn chuyến" at bounding box center [382, 51] width 84 height 16
drag, startPoint x: 407, startPoint y: 110, endPoint x: 415, endPoint y: 110, distance: 8.0
click at [407, 109] on div "08:00 (TC) - 38E-005.22" at bounding box center [381, 107] width 83 height 12
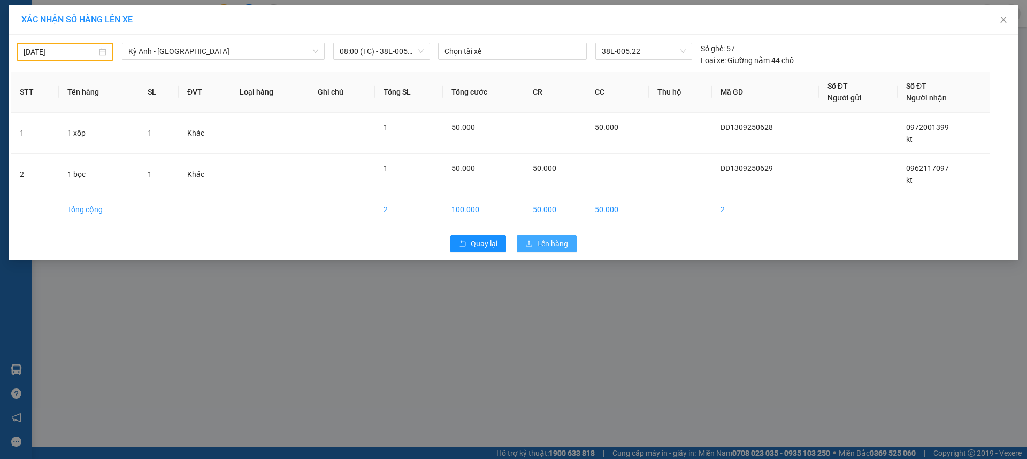
click at [544, 243] on span "Lên hàng" at bounding box center [552, 244] width 31 height 12
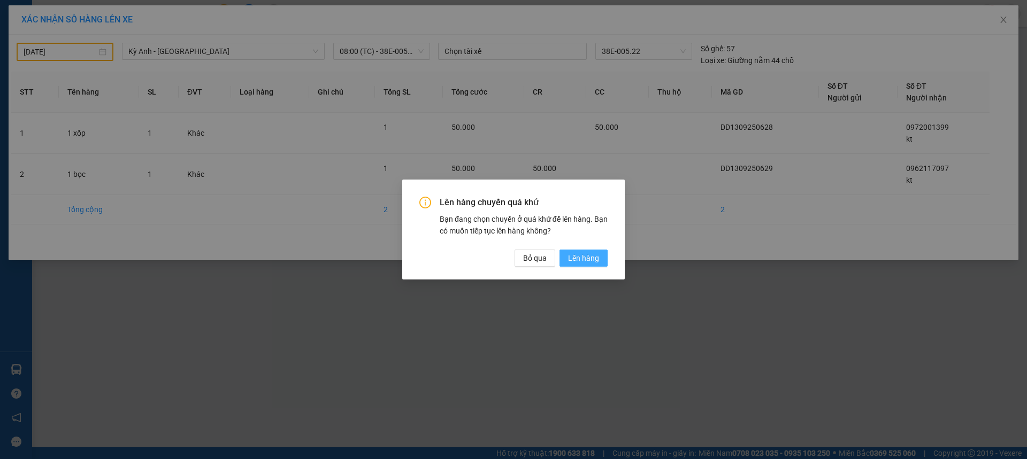
click at [573, 260] on span "Lên hàng" at bounding box center [583, 258] width 31 height 12
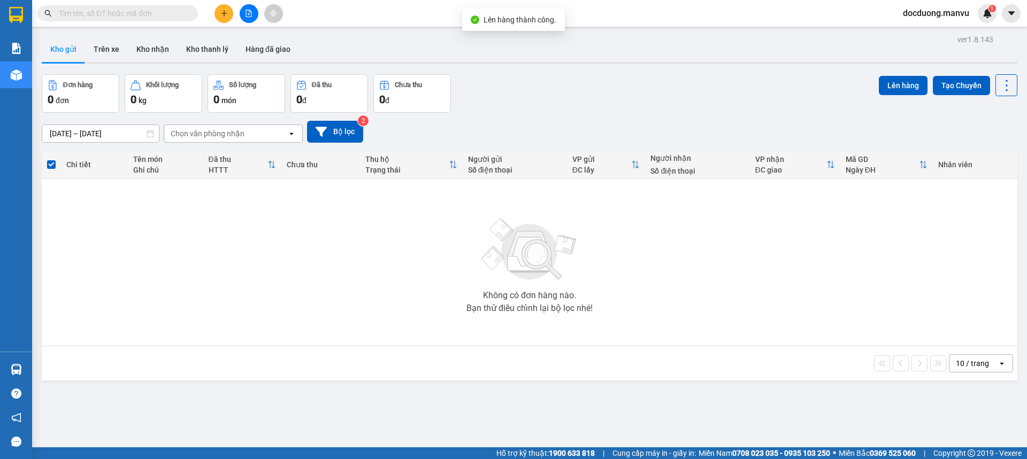
click at [221, 14] on icon "plus" at bounding box center [223, 13] width 7 height 7
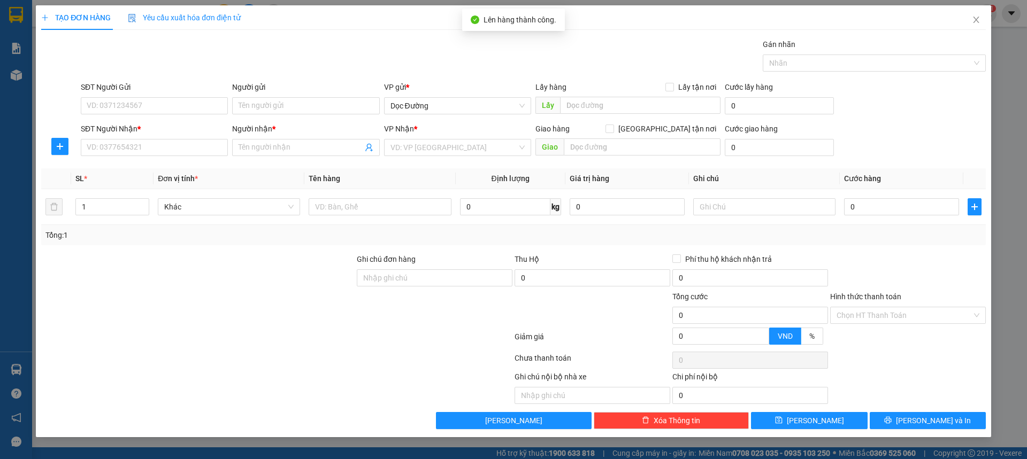
click at [135, 156] on div "SĐT Người Nhận * VD: 0377654321" at bounding box center [154, 141] width 147 height 37
click at [137, 149] on input "SĐT Người Nhận *" at bounding box center [154, 147] width 147 height 17
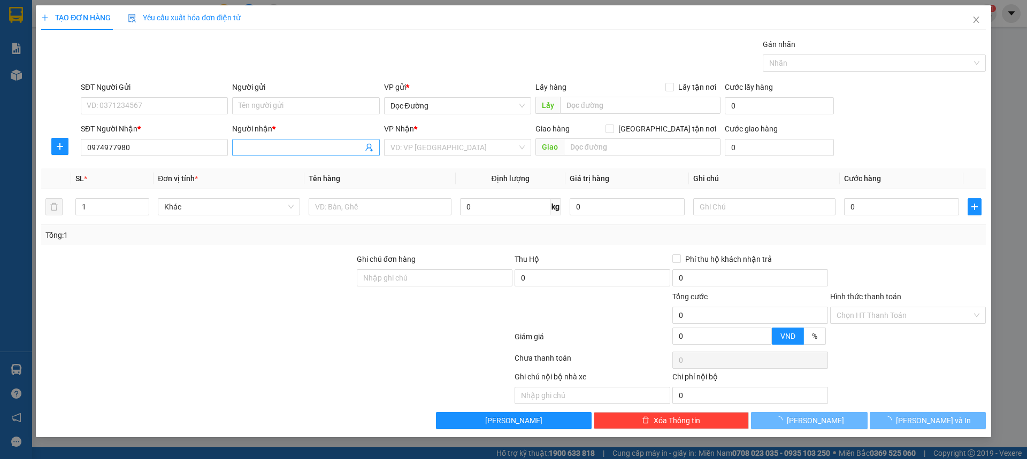
click at [254, 141] on span at bounding box center [305, 147] width 147 height 17
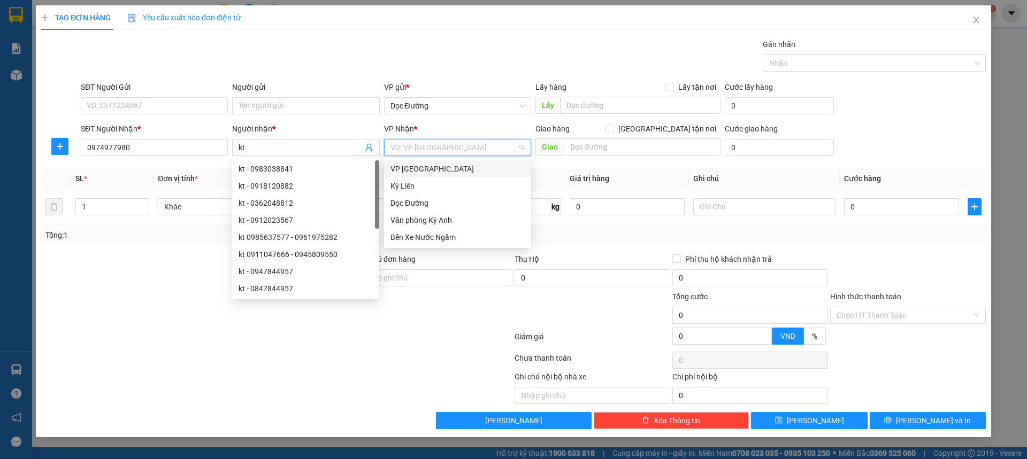
drag, startPoint x: 421, startPoint y: 147, endPoint x: 433, endPoint y: 202, distance: 56.4
click at [423, 147] on input "search" at bounding box center [453, 148] width 127 height 16
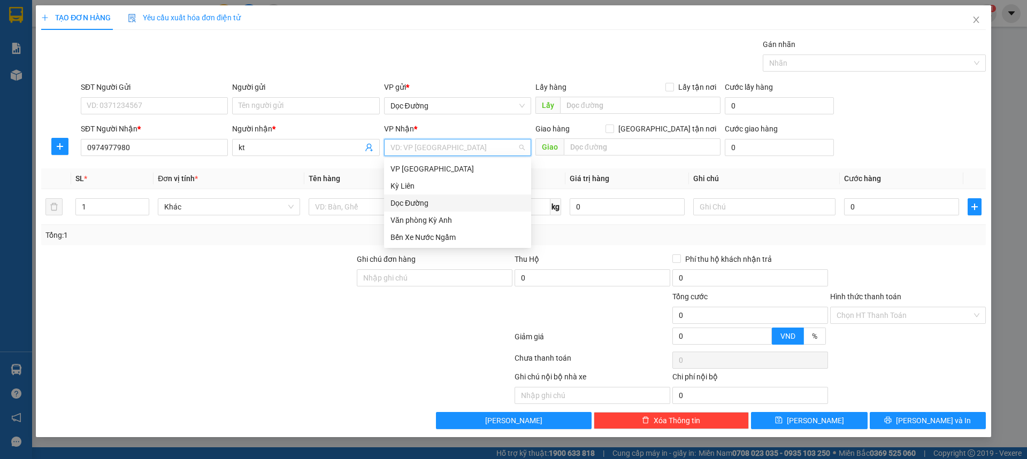
drag, startPoint x: 430, startPoint y: 206, endPoint x: 455, endPoint y: 188, distance: 31.8
click at [430, 205] on div "Dọc Đường" at bounding box center [457, 203] width 134 height 12
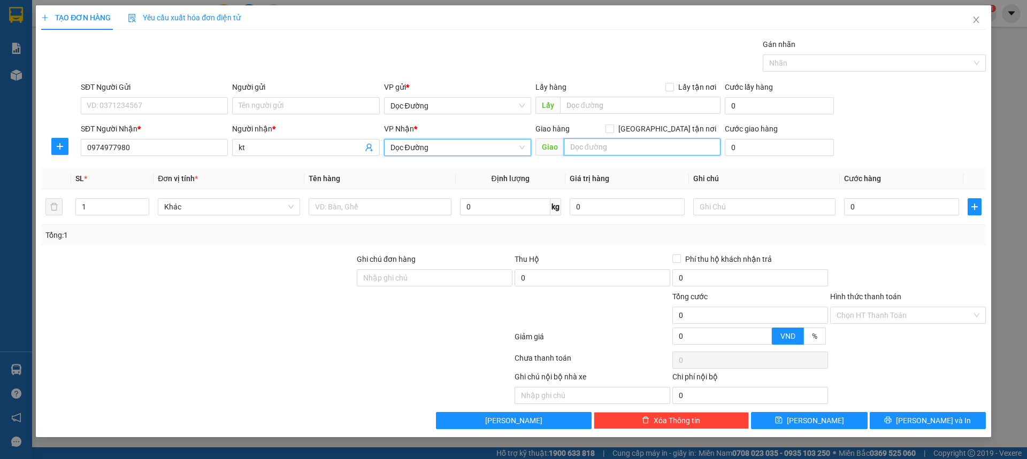
click at [611, 151] on input "text" at bounding box center [642, 147] width 157 height 17
click at [596, 150] on input "text" at bounding box center [642, 147] width 157 height 17
click at [596, 149] on input "text" at bounding box center [642, 147] width 157 height 17
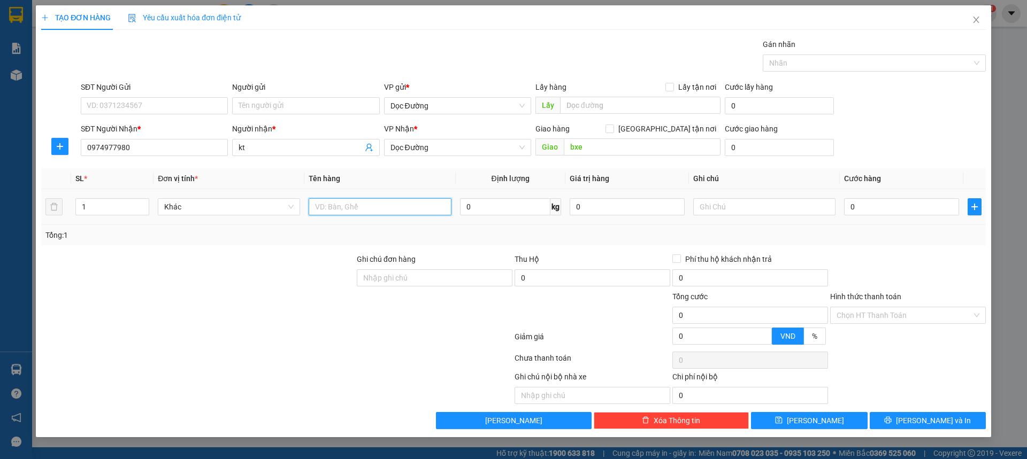
click at [328, 204] on input "text" at bounding box center [380, 206] width 142 height 17
drag, startPoint x: 860, startPoint y: 209, endPoint x: 822, endPoint y: 183, distance: 45.5
click at [860, 208] on input "0" at bounding box center [901, 206] width 115 height 17
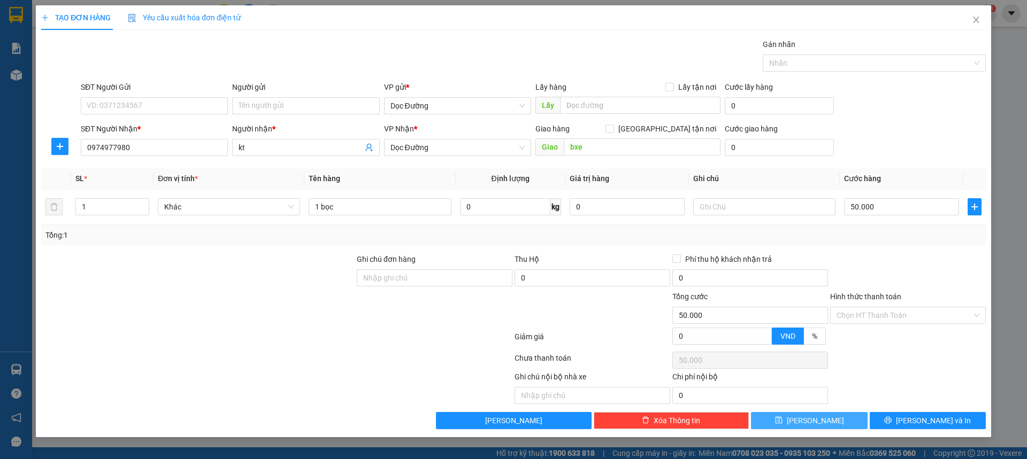
click at [808, 422] on button "[PERSON_NAME]" at bounding box center [809, 420] width 116 height 17
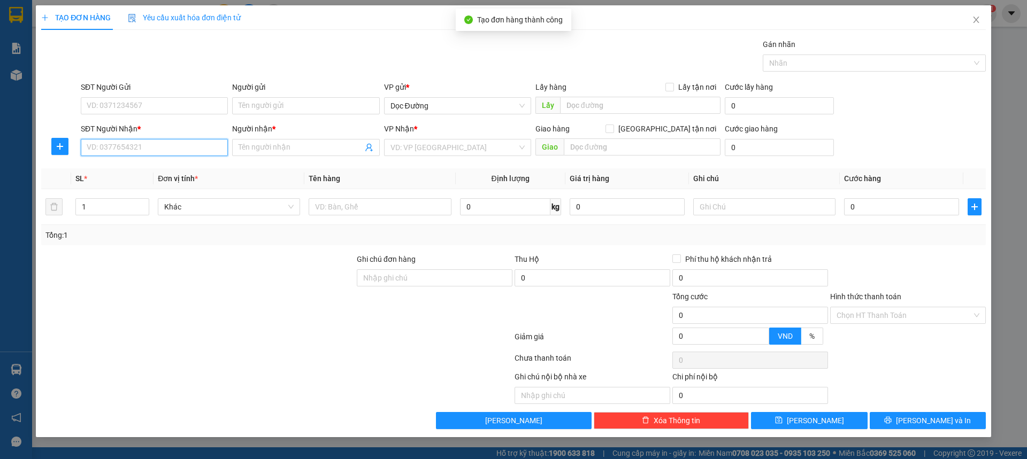
click at [148, 146] on input "SĐT Người Nhận *" at bounding box center [154, 147] width 147 height 17
click at [294, 148] on input "Người nhận *" at bounding box center [301, 148] width 124 height 12
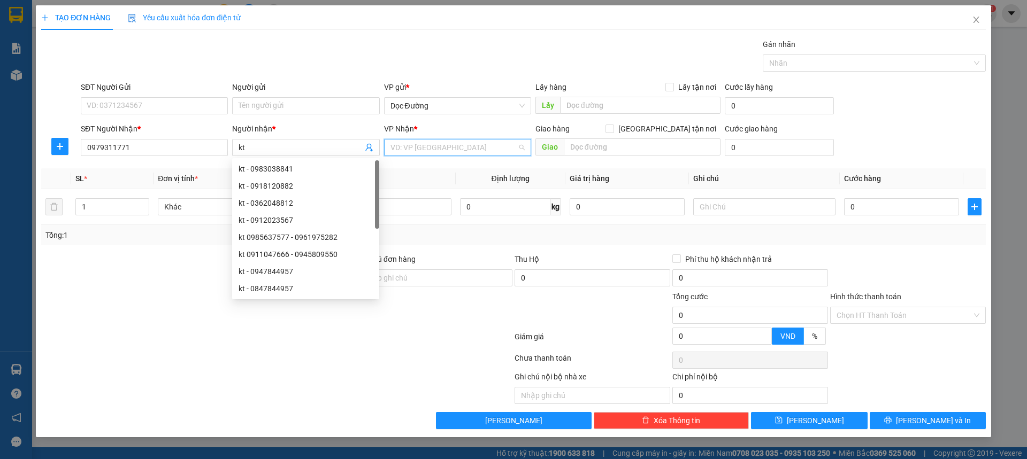
click at [449, 146] on input "search" at bounding box center [453, 148] width 127 height 16
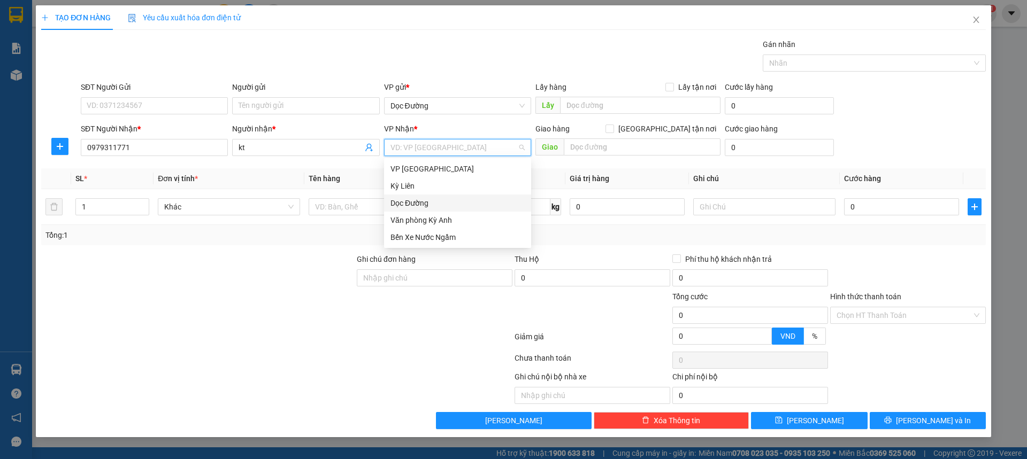
click at [430, 196] on div "Dọc Đường" at bounding box center [457, 203] width 147 height 17
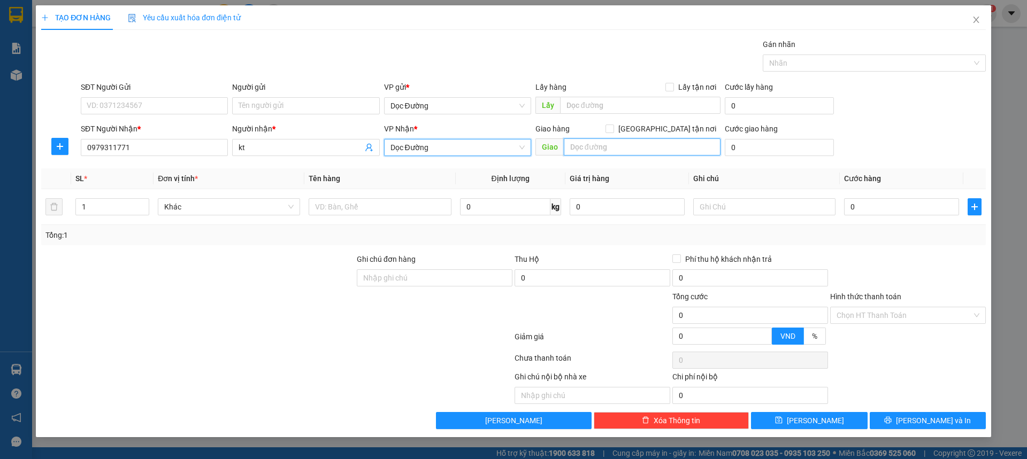
click at [609, 155] on input "text" at bounding box center [642, 147] width 157 height 17
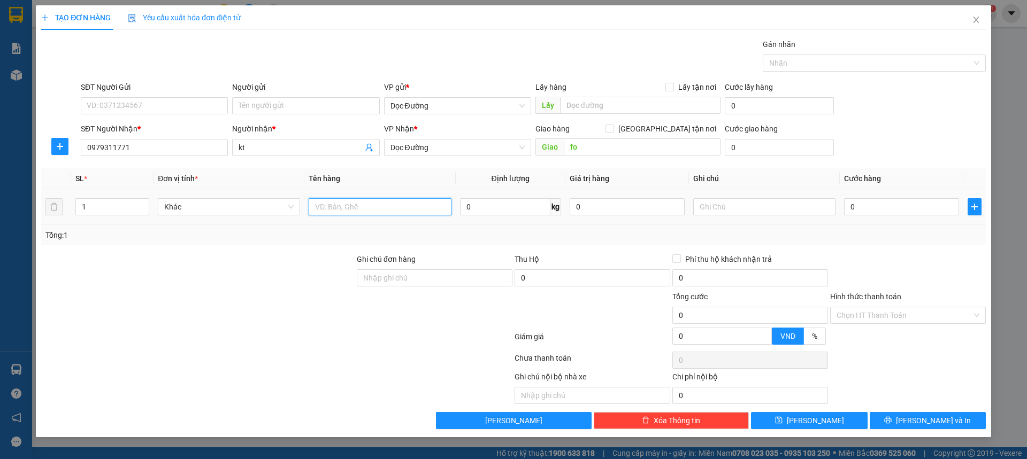
click at [354, 207] on input "text" at bounding box center [380, 206] width 142 height 17
click at [866, 215] on input "0" at bounding box center [901, 206] width 115 height 17
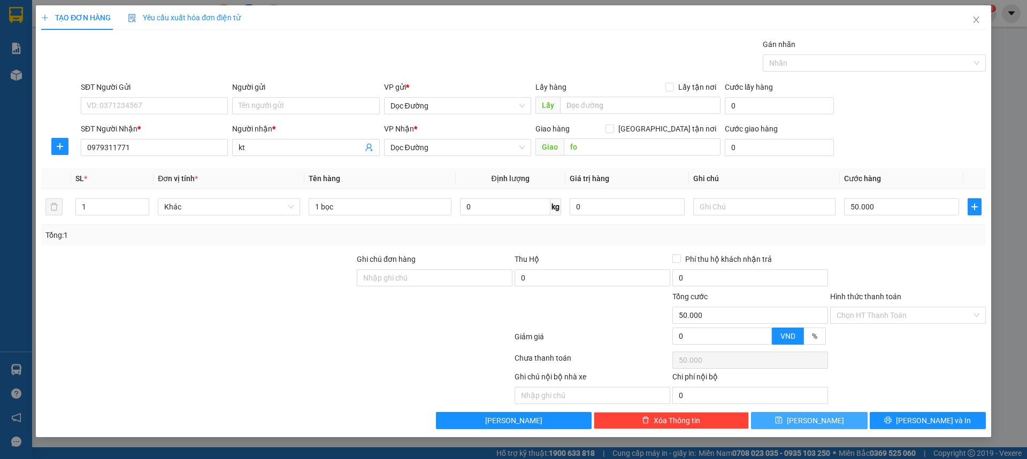
click at [783, 420] on icon "save" at bounding box center [778, 420] width 7 height 7
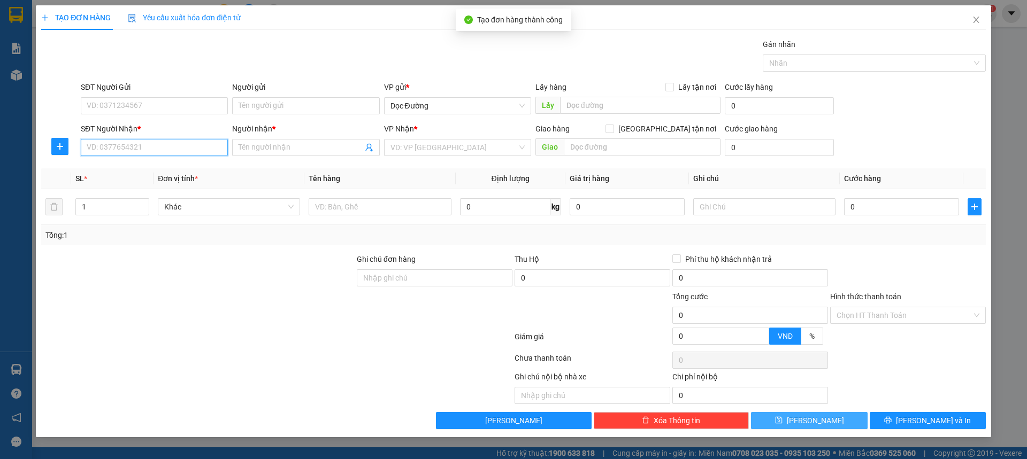
click at [170, 153] on input "SĐT Người Nhận *" at bounding box center [154, 147] width 147 height 17
click at [105, 149] on input "098372421" at bounding box center [154, 147] width 147 height 17
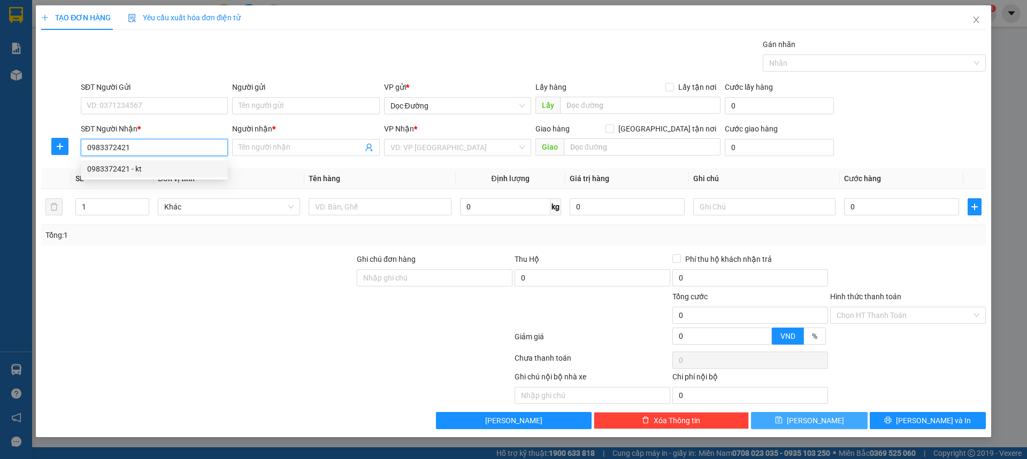
click at [172, 168] on div "0983372421 - kt" at bounding box center [154, 169] width 134 height 12
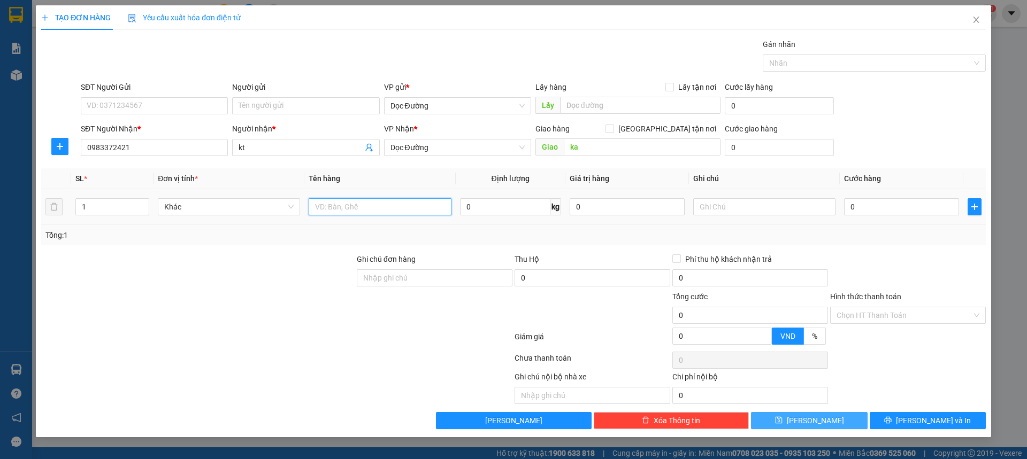
click at [393, 210] on input "text" at bounding box center [380, 206] width 142 height 17
click at [871, 203] on input "0" at bounding box center [901, 206] width 115 height 17
click at [783, 417] on icon "save" at bounding box center [778, 420] width 7 height 7
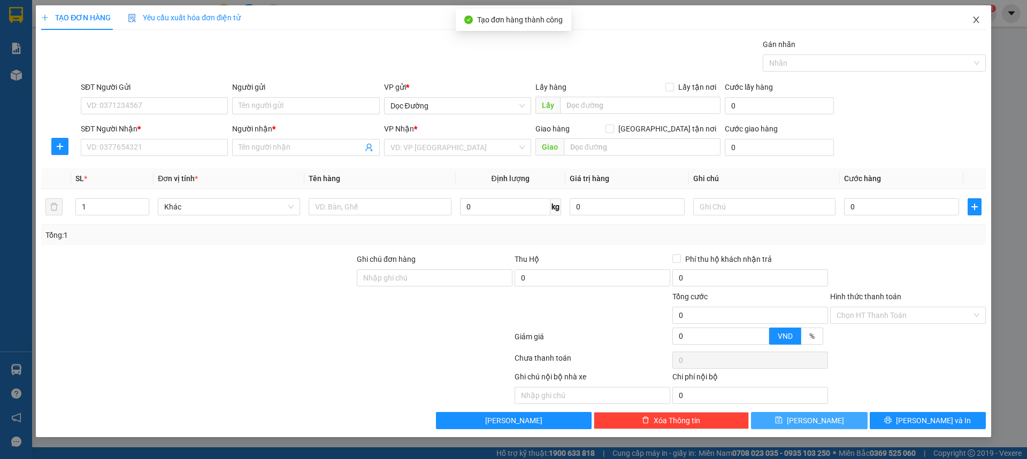
click at [975, 14] on span "Close" at bounding box center [976, 20] width 30 height 30
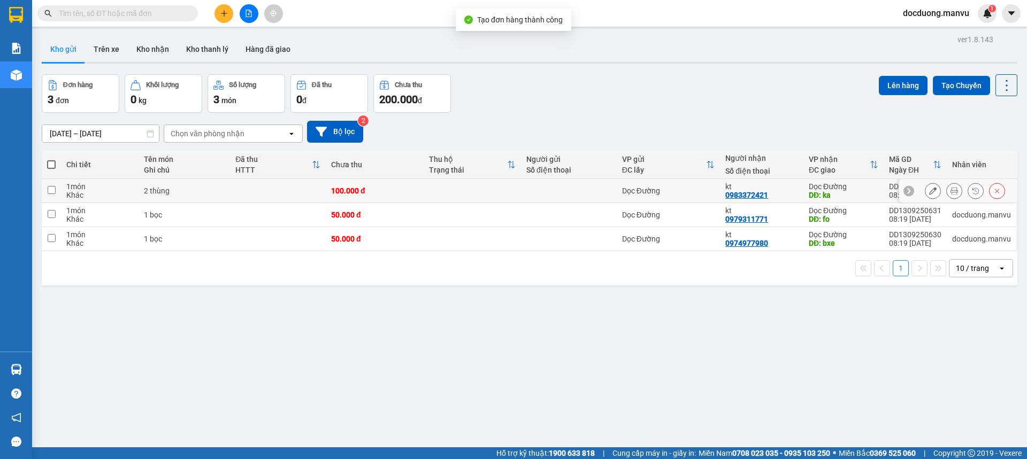
drag, startPoint x: 522, startPoint y: 200, endPoint x: 474, endPoint y: 218, distance: 50.7
click at [521, 200] on td at bounding box center [569, 191] width 96 height 24
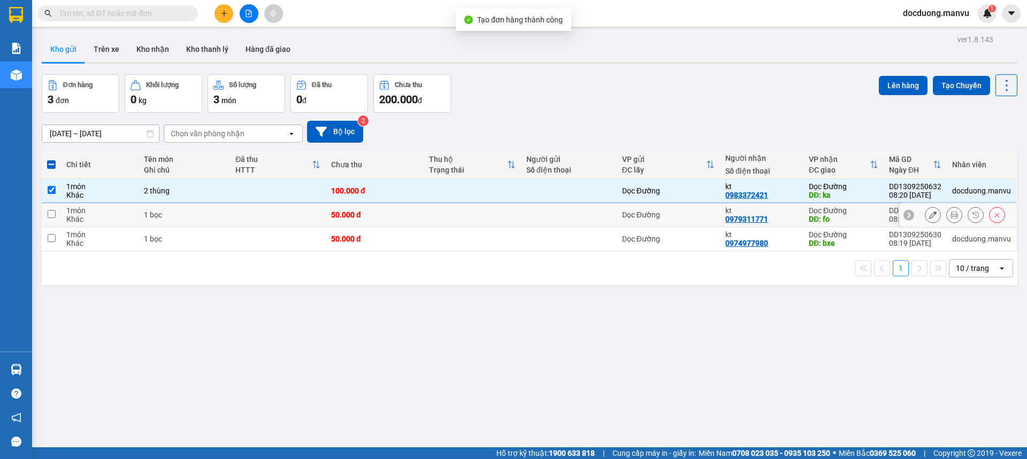
click at [474, 218] on td at bounding box center [472, 215] width 97 height 24
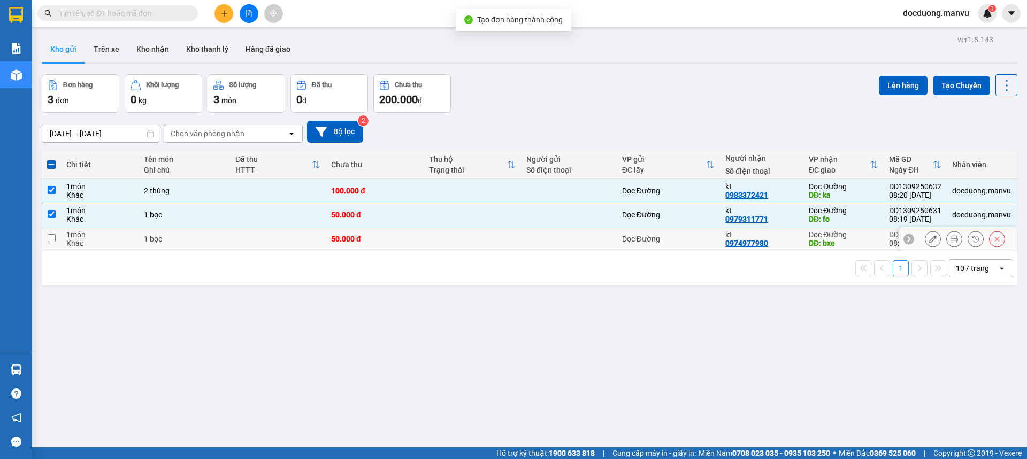
click at [433, 248] on td at bounding box center [472, 239] width 97 height 24
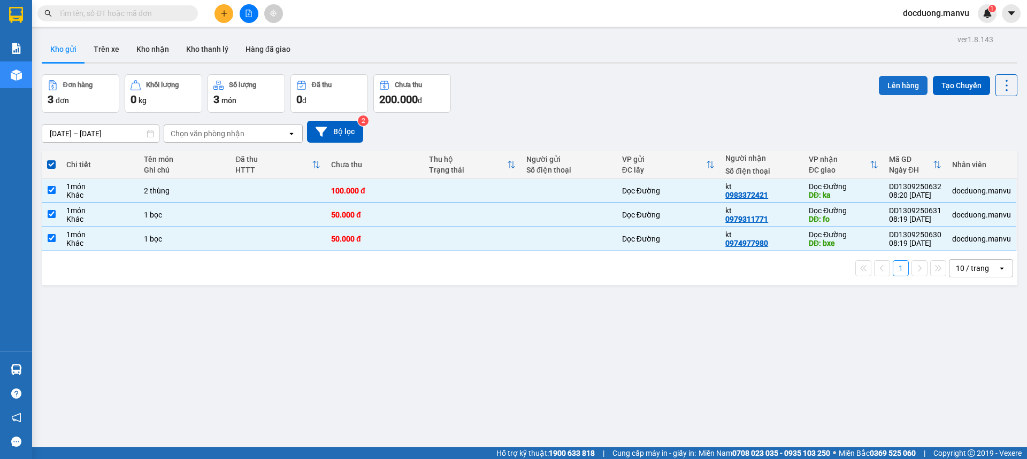
click at [888, 87] on button "Lên hàng" at bounding box center [903, 85] width 49 height 19
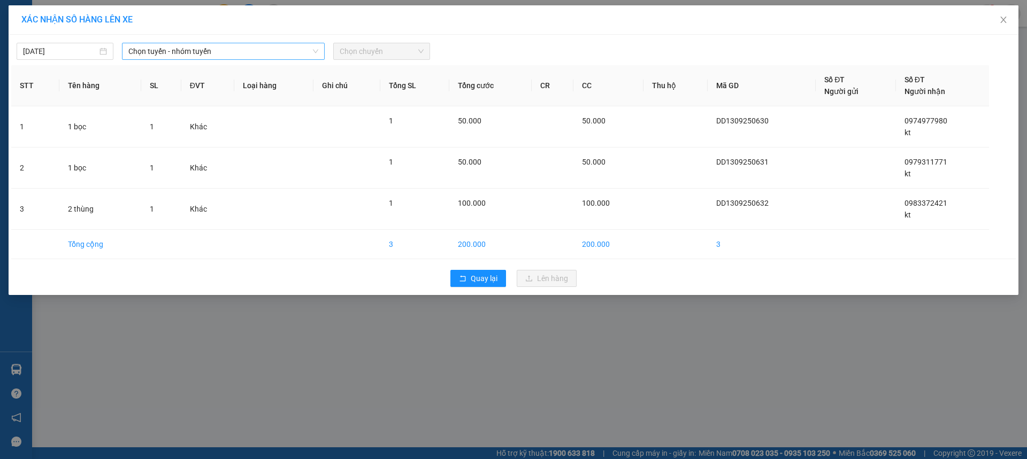
drag, startPoint x: 193, startPoint y: 44, endPoint x: 188, endPoint y: 49, distance: 6.8
click at [193, 45] on span "Chọn tuyến - nhóm tuyến" at bounding box center [223, 51] width 190 height 16
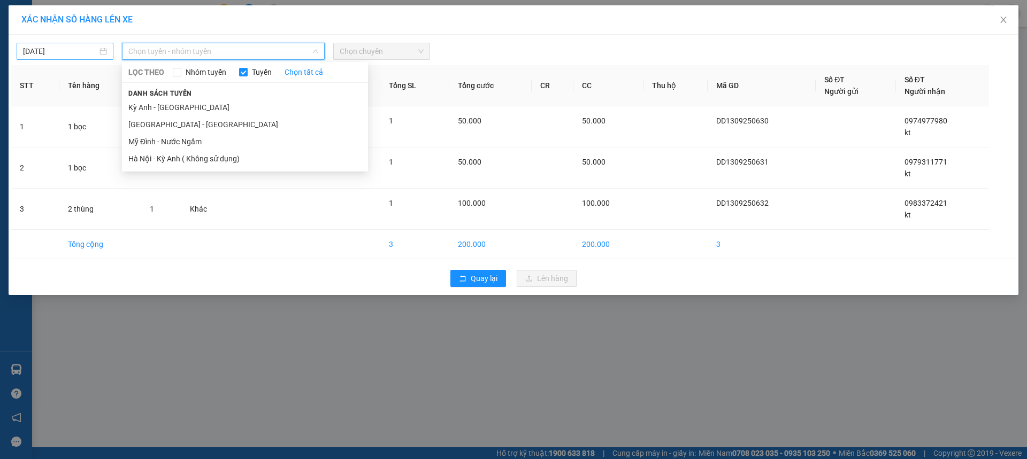
drag, startPoint x: 65, startPoint y: 51, endPoint x: 76, endPoint y: 59, distance: 13.8
click at [65, 51] on input "[DATE]" at bounding box center [60, 51] width 74 height 12
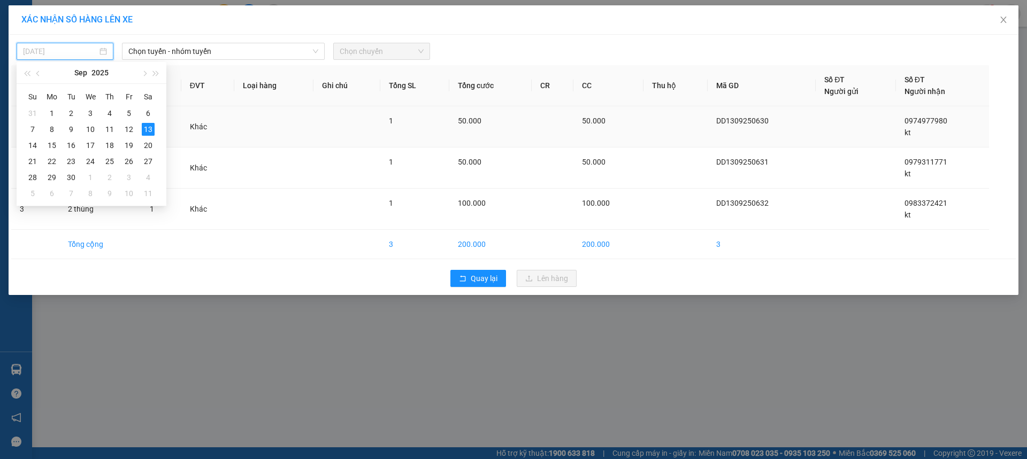
drag, startPoint x: 131, startPoint y: 132, endPoint x: 132, endPoint y: 125, distance: 7.0
click at [130, 132] on div "12" at bounding box center [128, 129] width 13 height 13
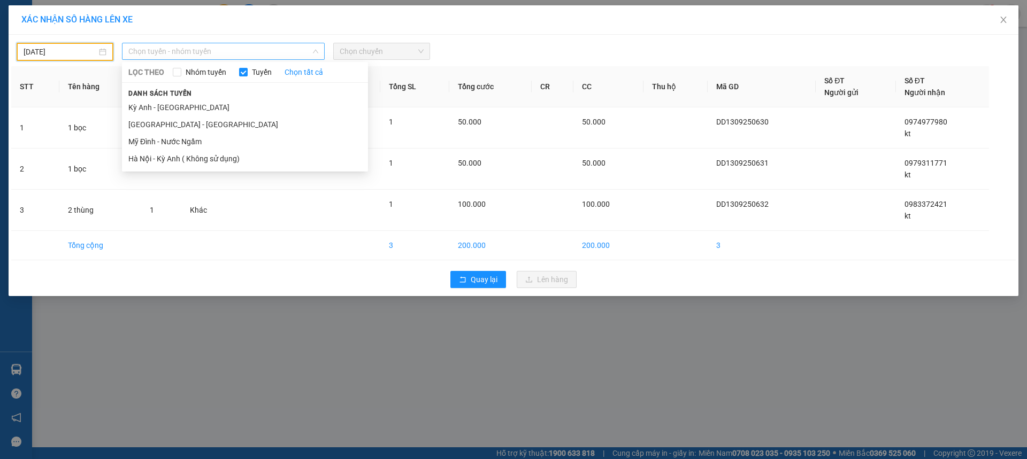
click at [218, 56] on span "Chọn tuyến - nhóm tuyến" at bounding box center [223, 51] width 190 height 16
drag, startPoint x: 147, startPoint y: 125, endPoint x: 247, endPoint y: 81, distance: 109.2
click at [147, 125] on li "[GEOGRAPHIC_DATA] - [GEOGRAPHIC_DATA]" at bounding box center [245, 124] width 246 height 17
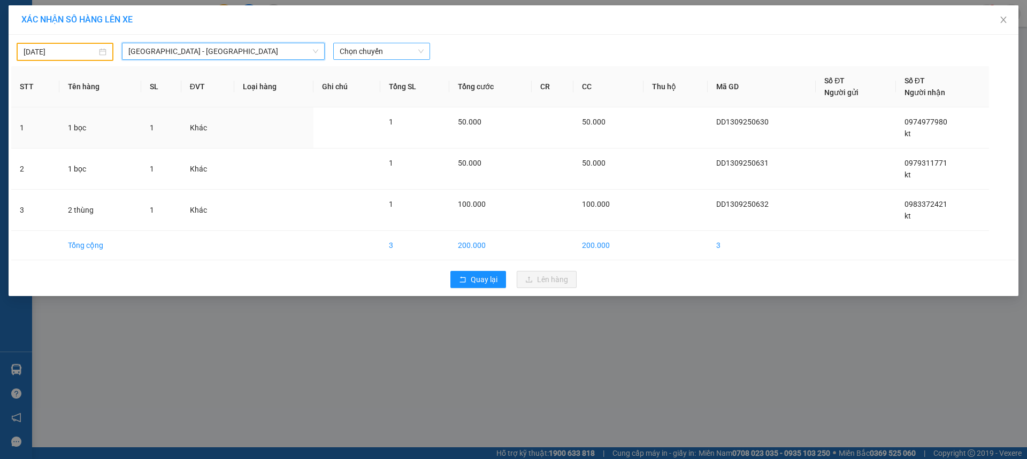
click at [374, 49] on span "Chọn chuyến" at bounding box center [382, 51] width 84 height 16
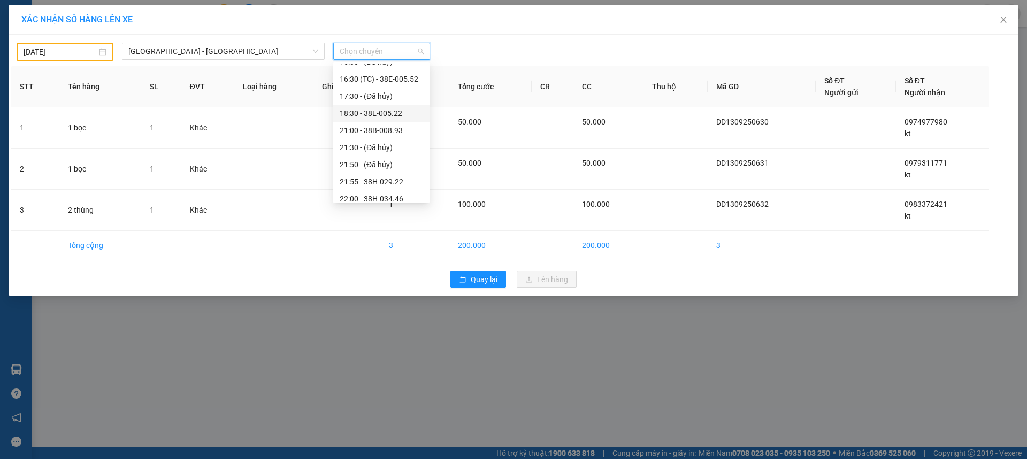
scroll to position [171, 0]
click at [398, 111] on div "18:30 - 38E-005.22" at bounding box center [381, 107] width 83 height 12
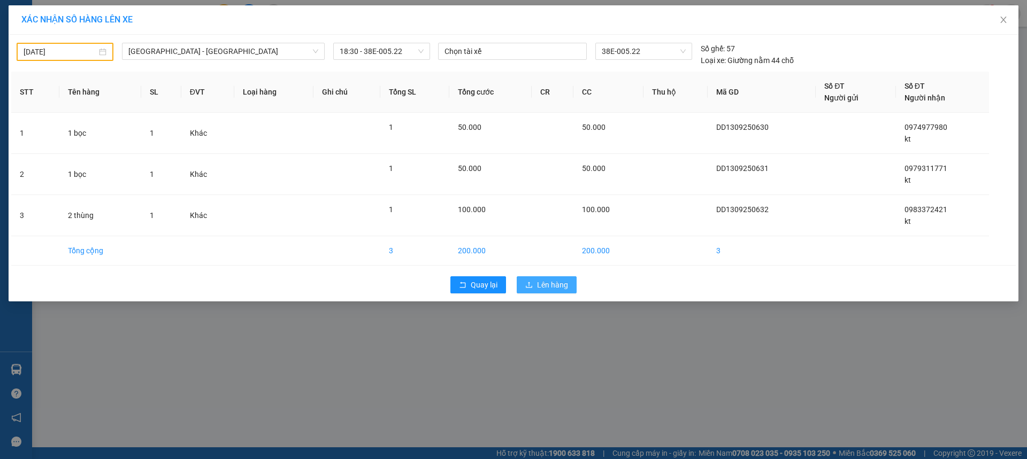
click at [546, 283] on span "Lên hàng" at bounding box center [552, 285] width 31 height 12
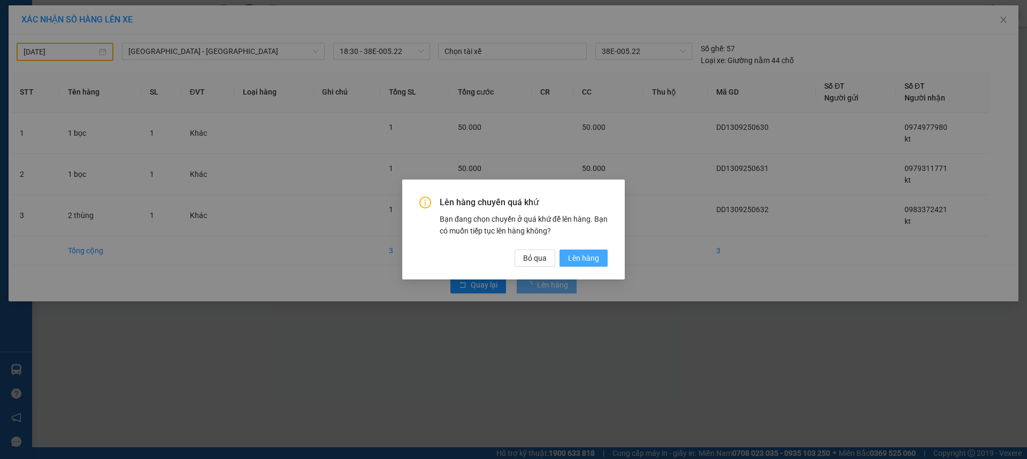
click at [581, 266] on button "Lên hàng" at bounding box center [583, 258] width 48 height 17
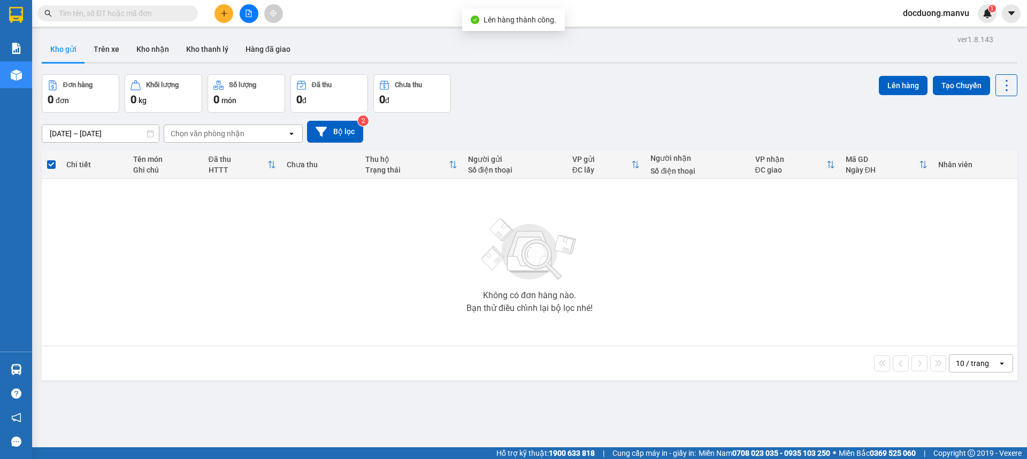
click at [227, 17] on button at bounding box center [223, 13] width 19 height 19
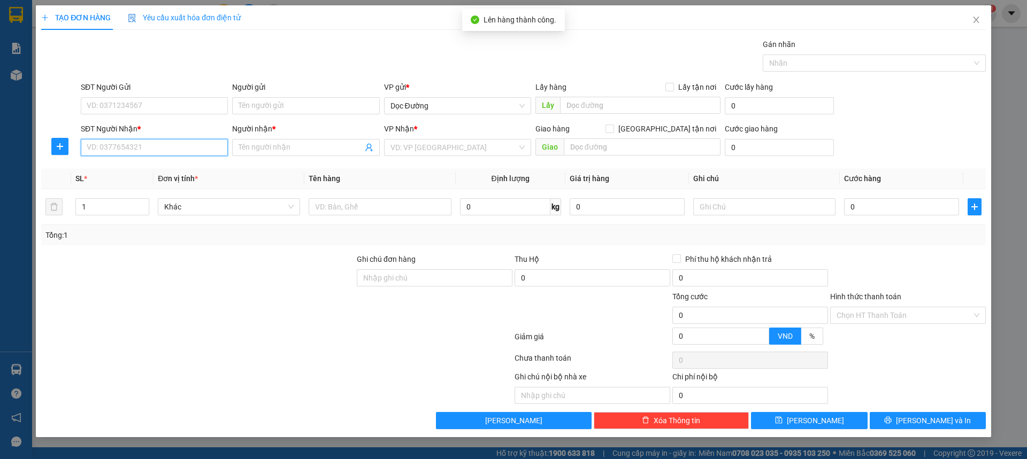
click at [166, 149] on input "SĐT Người Nhận *" at bounding box center [154, 147] width 147 height 17
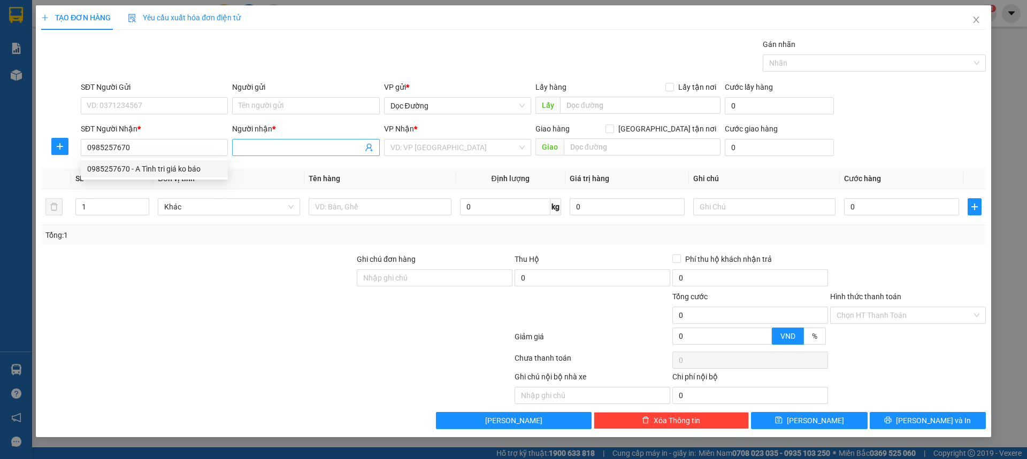
click at [262, 145] on input "Người nhận *" at bounding box center [301, 148] width 124 height 12
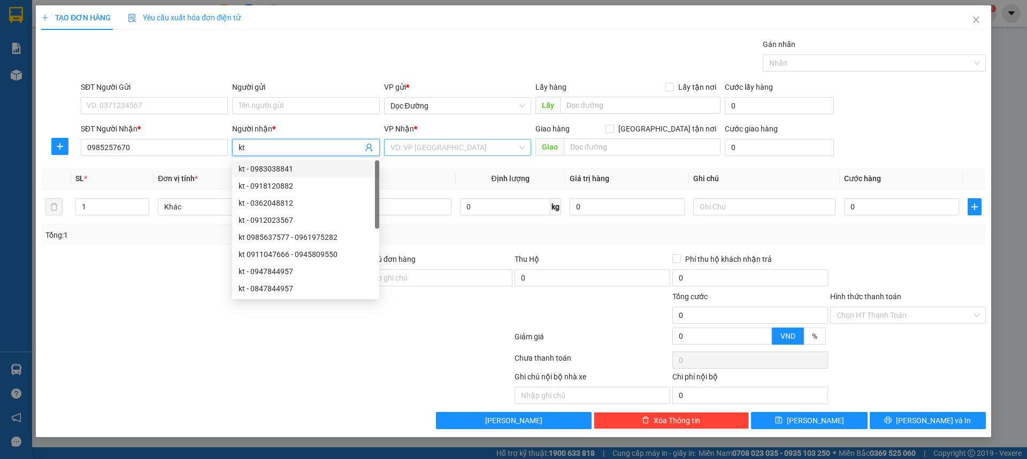
click at [416, 147] on input "search" at bounding box center [453, 148] width 127 height 16
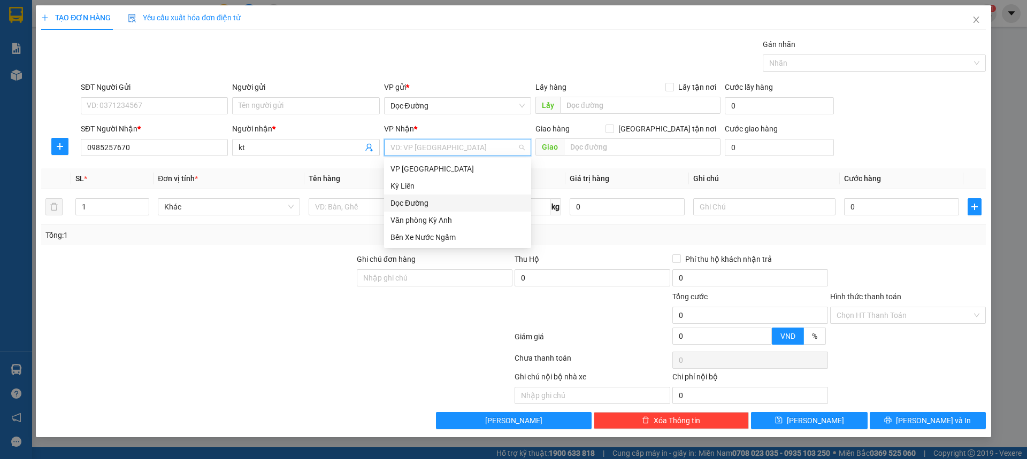
click at [424, 196] on div "Dọc Đường" at bounding box center [457, 203] width 147 height 17
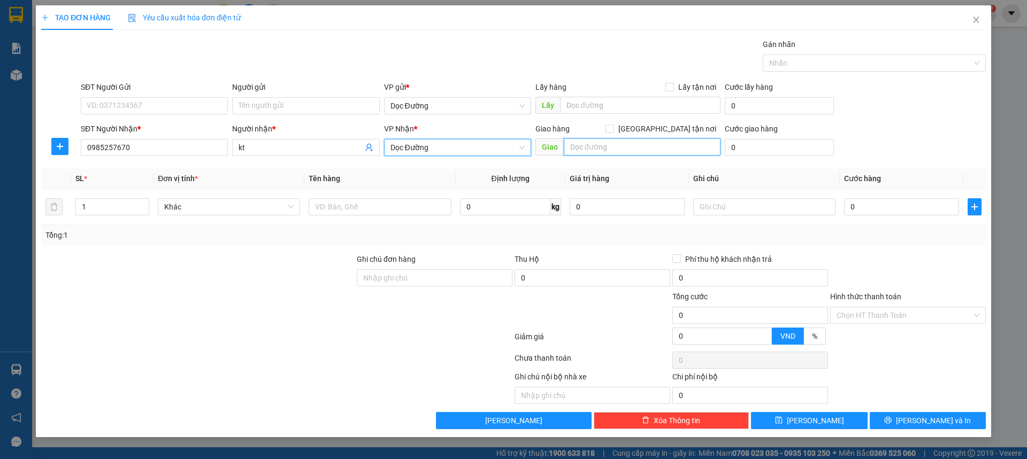
click at [601, 141] on input "text" at bounding box center [642, 147] width 157 height 17
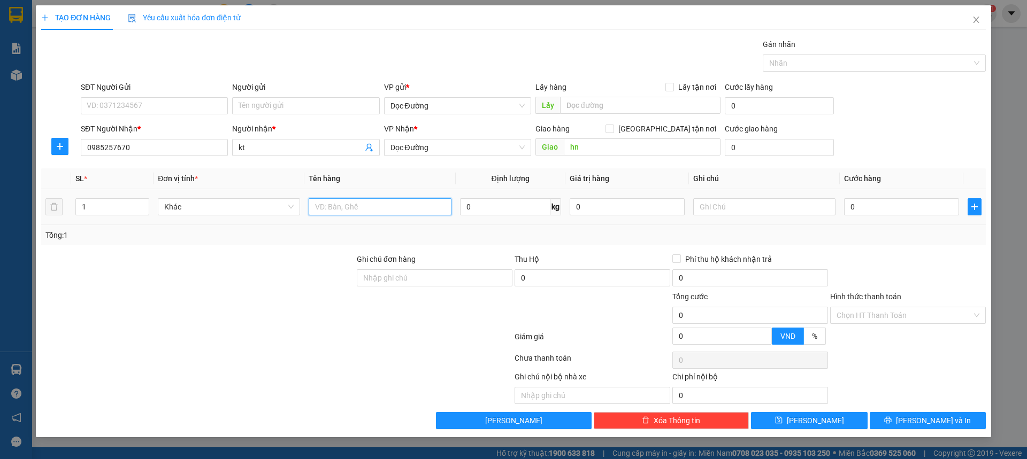
click at [368, 208] on input "text" at bounding box center [380, 206] width 142 height 17
click at [856, 204] on input "0" at bounding box center [901, 206] width 115 height 17
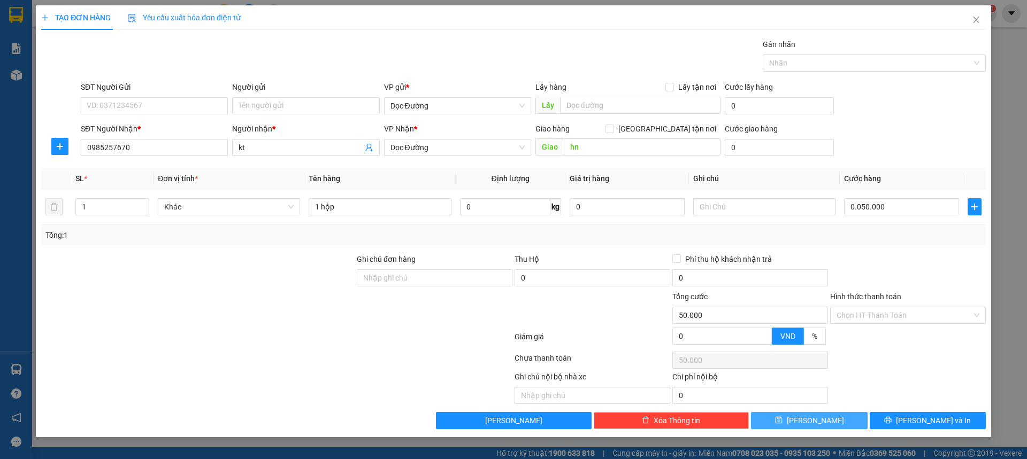
click at [822, 416] on button "[PERSON_NAME]" at bounding box center [809, 420] width 116 height 17
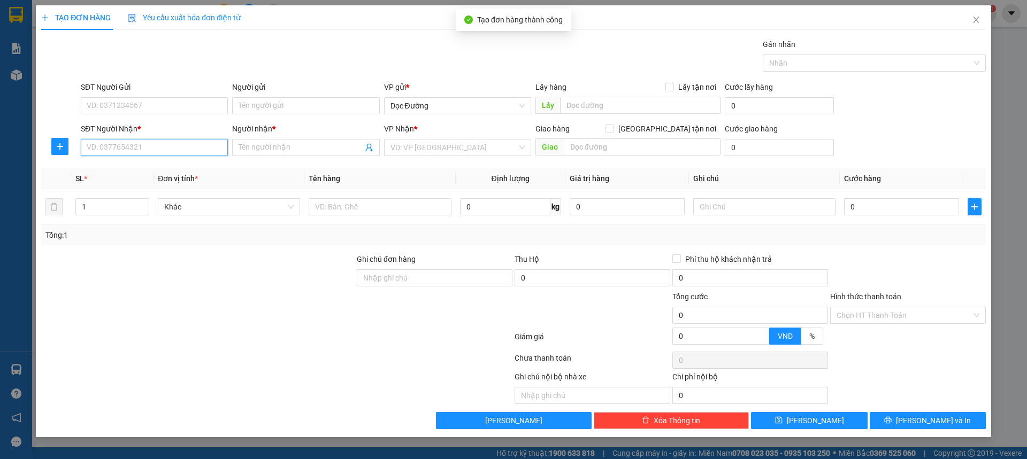
click at [157, 142] on input "SĐT Người Nhận *" at bounding box center [154, 147] width 147 height 17
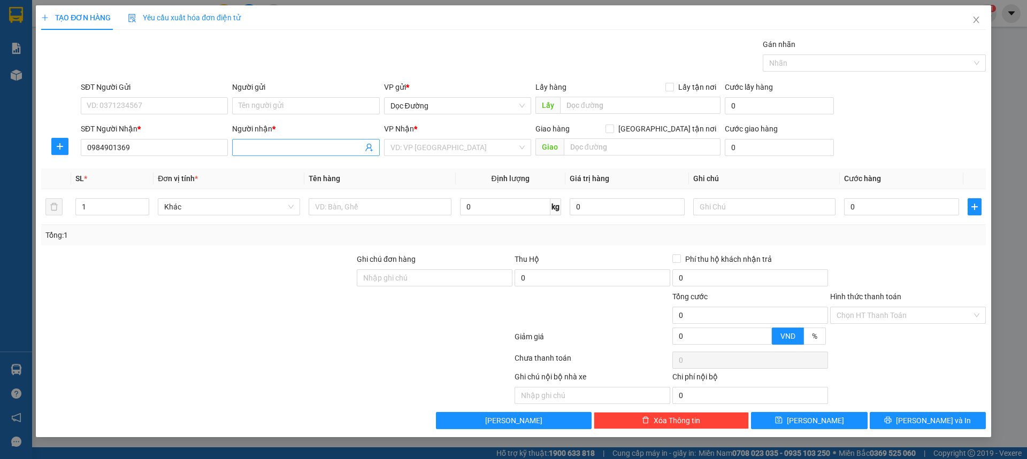
click at [265, 149] on input "Người nhận *" at bounding box center [301, 148] width 124 height 12
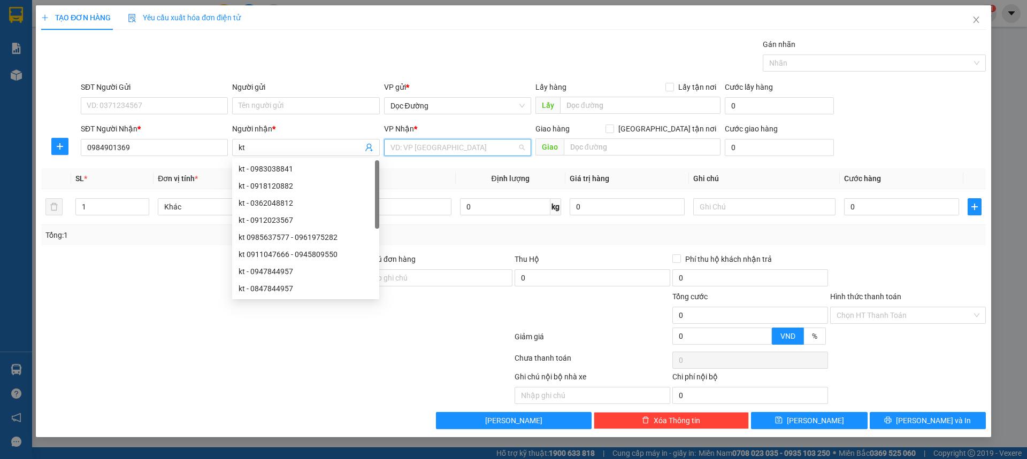
click at [461, 144] on input "search" at bounding box center [453, 148] width 127 height 16
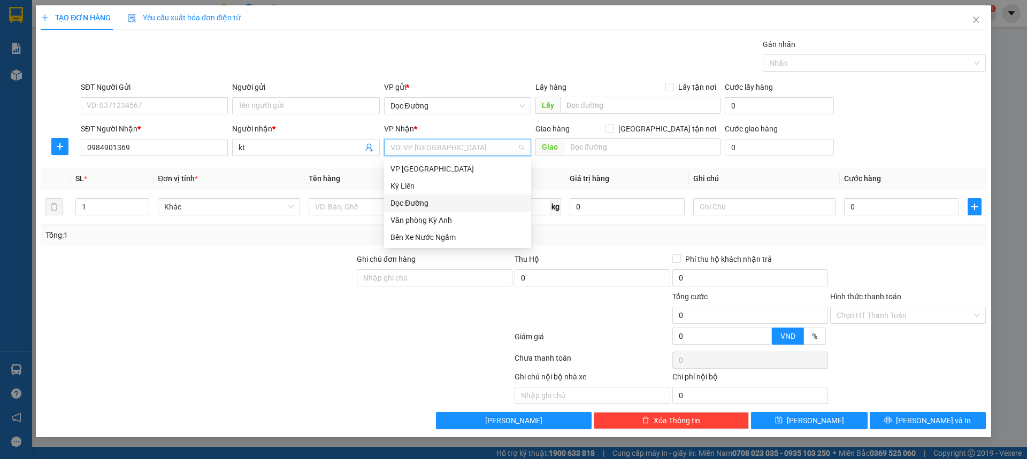
click at [418, 200] on div "Dọc Đường" at bounding box center [457, 203] width 134 height 12
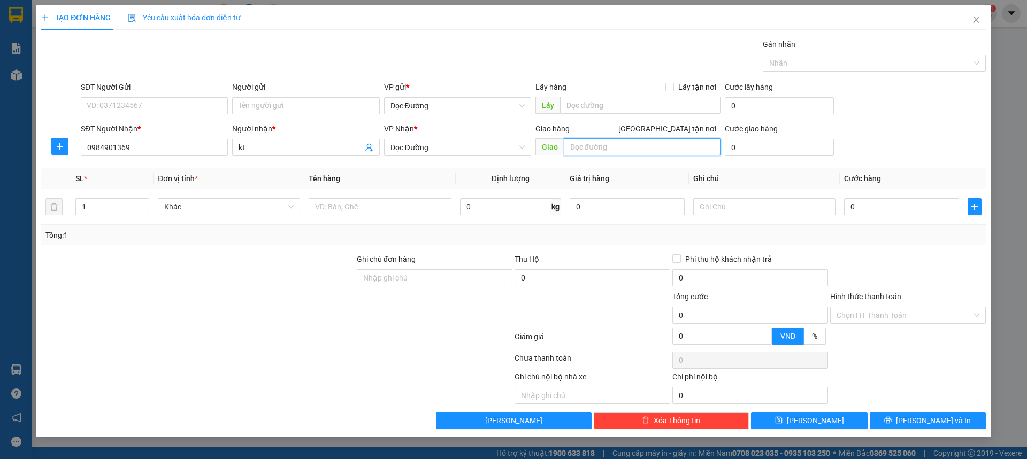
click at [608, 150] on input "text" at bounding box center [642, 147] width 157 height 17
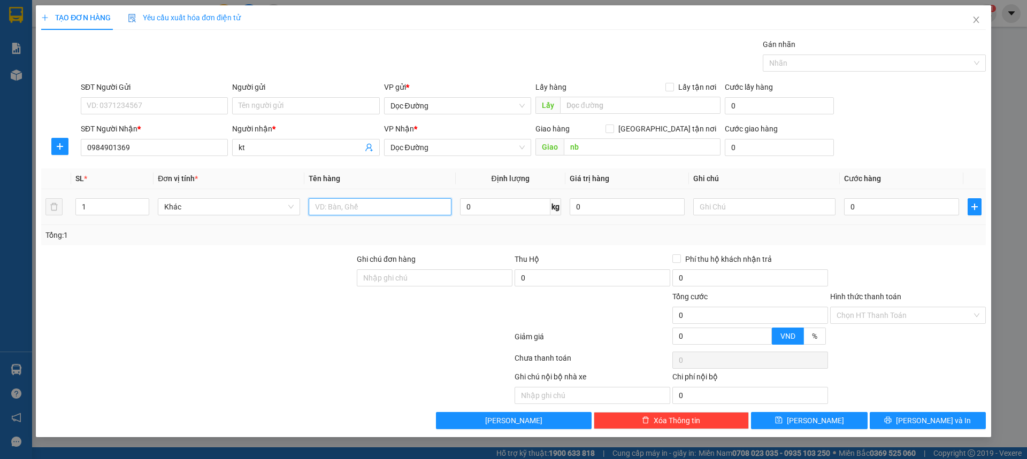
click at [338, 199] on input "text" at bounding box center [380, 206] width 142 height 17
click at [899, 209] on input "0" at bounding box center [901, 206] width 115 height 17
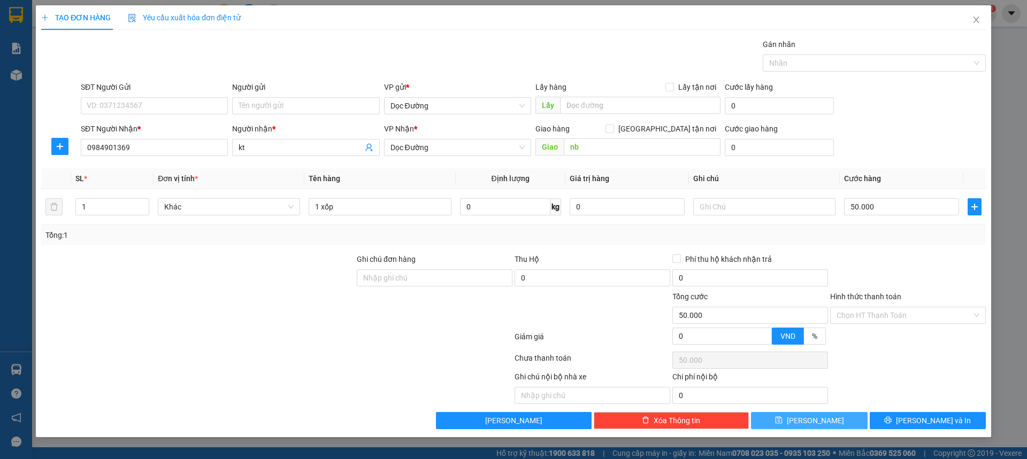
click at [783, 423] on icon "save" at bounding box center [778, 420] width 7 height 7
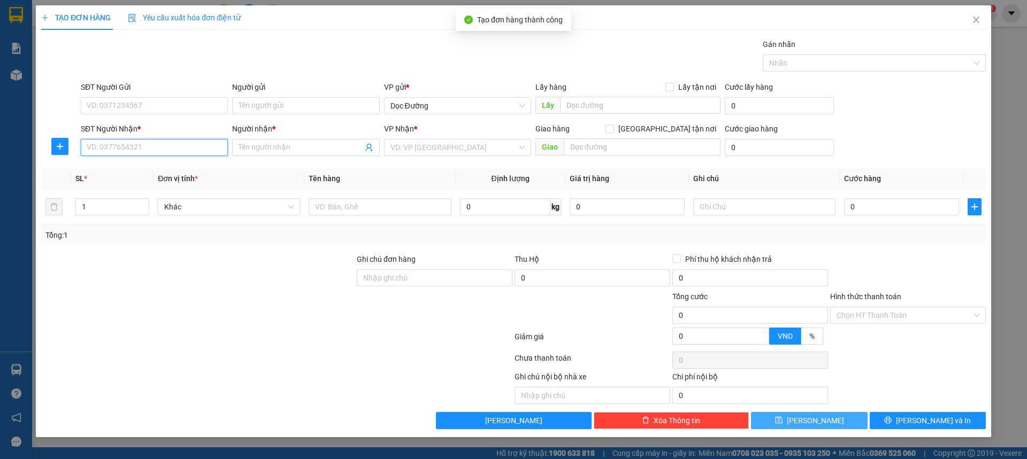
click at [156, 139] on input "SĐT Người Nhận *" at bounding box center [154, 147] width 147 height 17
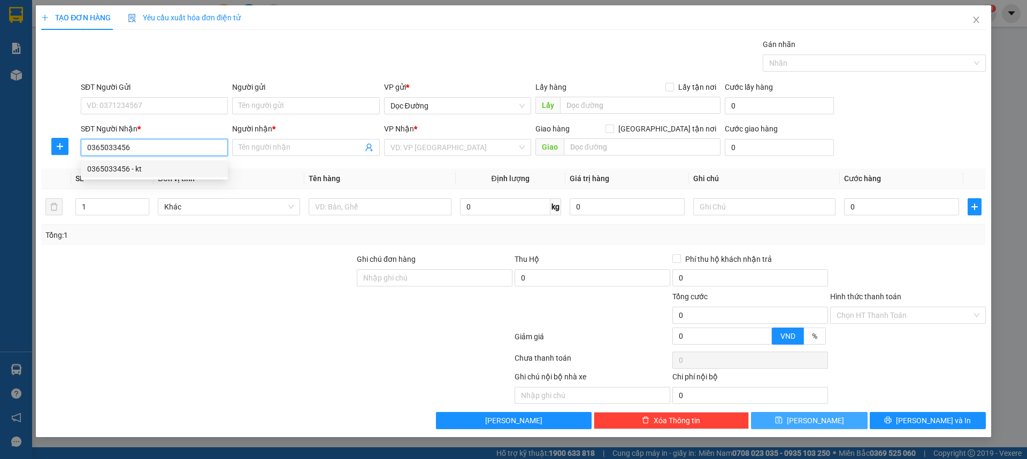
click at [142, 170] on div "0365033456 - kt" at bounding box center [154, 169] width 134 height 12
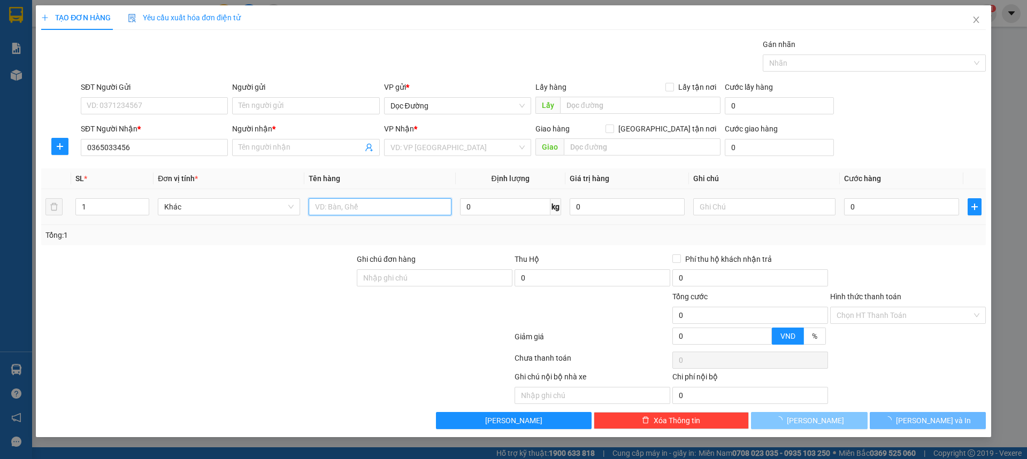
drag, startPoint x: 384, startPoint y: 205, endPoint x: 379, endPoint y: 207, distance: 5.8
click at [382, 205] on input "text" at bounding box center [380, 206] width 142 height 17
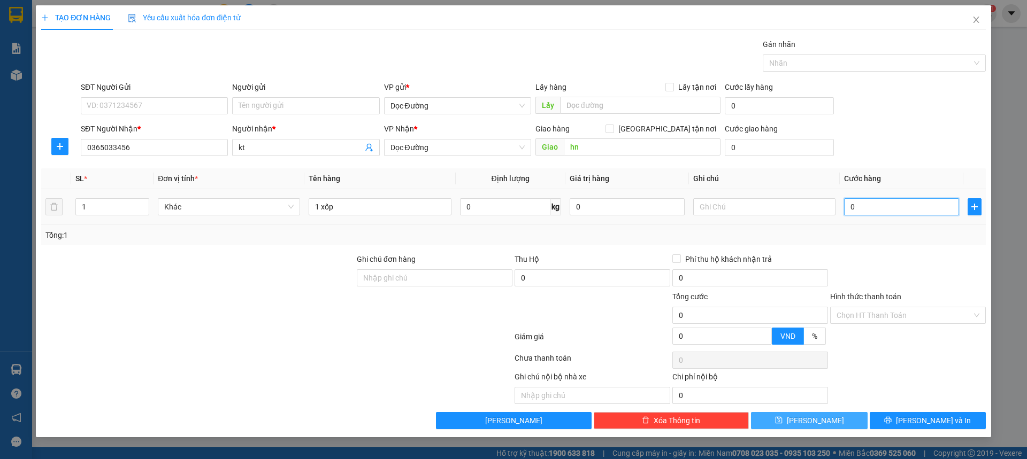
click at [892, 214] on input "0" at bounding box center [901, 206] width 115 height 17
click at [924, 152] on div "SĐT Người Nhận * 0365033456 Người nhận * kt VP Nhận * Dọc Đường Giao hàng [GEOG…" at bounding box center [533, 141] width 909 height 37
click at [822, 414] on button "[PERSON_NAME]" at bounding box center [809, 420] width 116 height 17
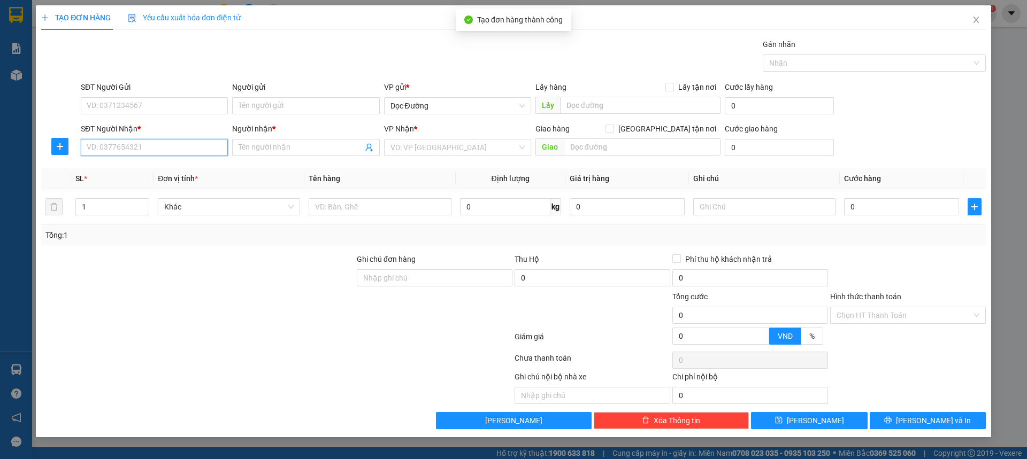
click at [163, 147] on input "SĐT Người Nhận *" at bounding box center [154, 147] width 147 height 17
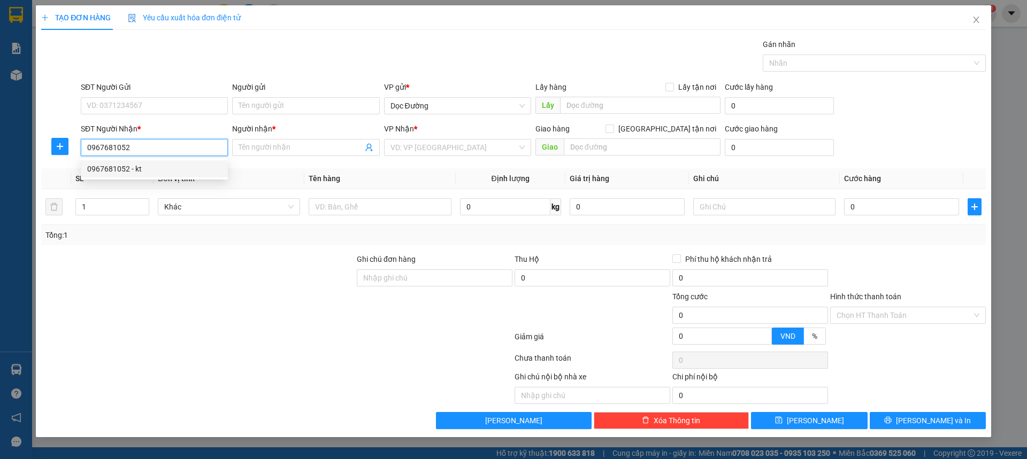
click at [144, 170] on div "0967681052 - kt" at bounding box center [154, 169] width 134 height 12
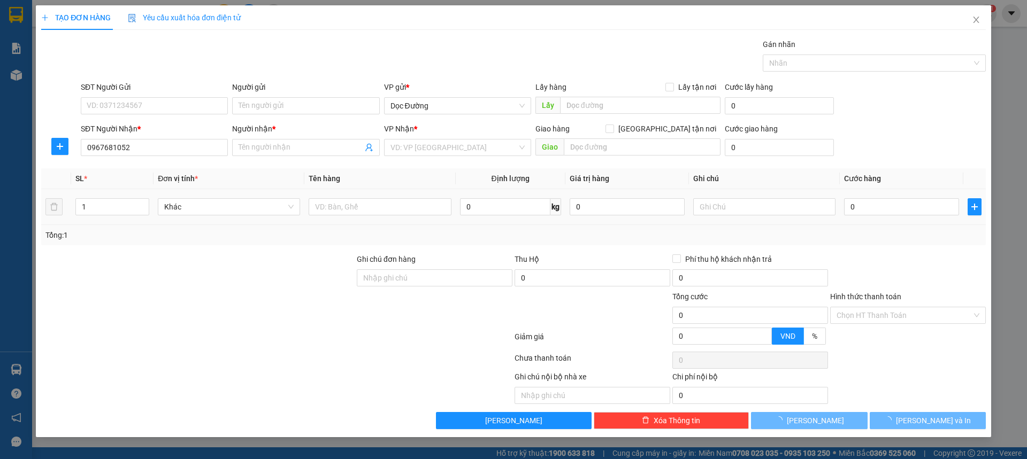
click at [353, 216] on div at bounding box center [380, 206] width 142 height 21
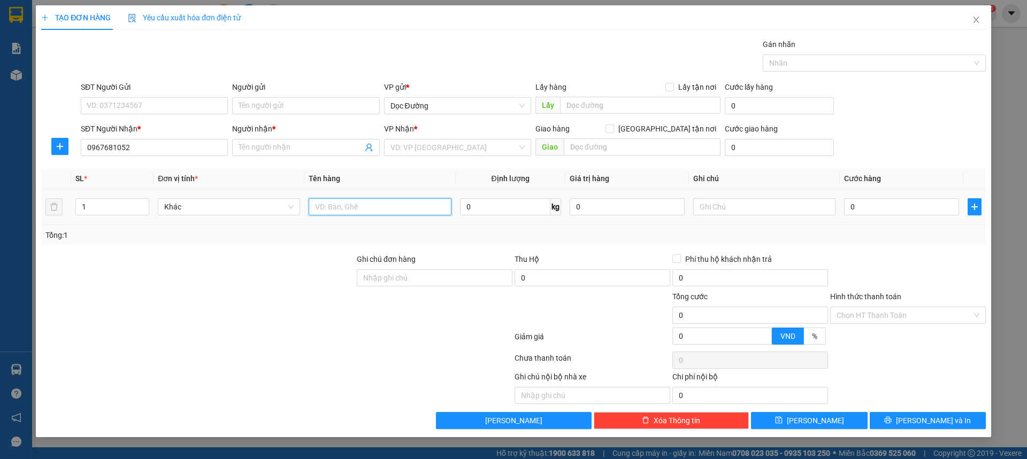
click at [369, 209] on input "text" at bounding box center [380, 206] width 142 height 17
click at [848, 205] on input "0" at bounding box center [901, 206] width 115 height 17
click at [875, 309] on input "Hình thức thanh toán" at bounding box center [904, 316] width 135 height 16
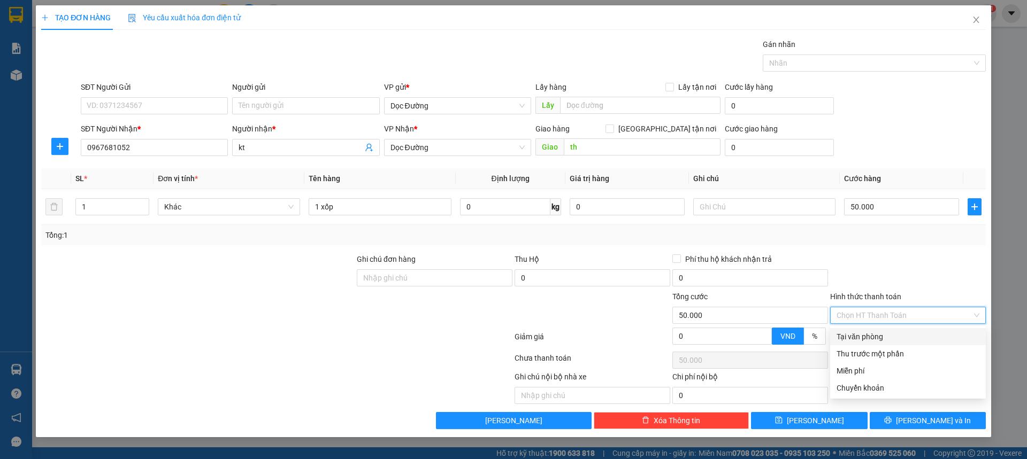
click at [871, 335] on div "Tại văn phòng" at bounding box center [908, 337] width 143 height 12
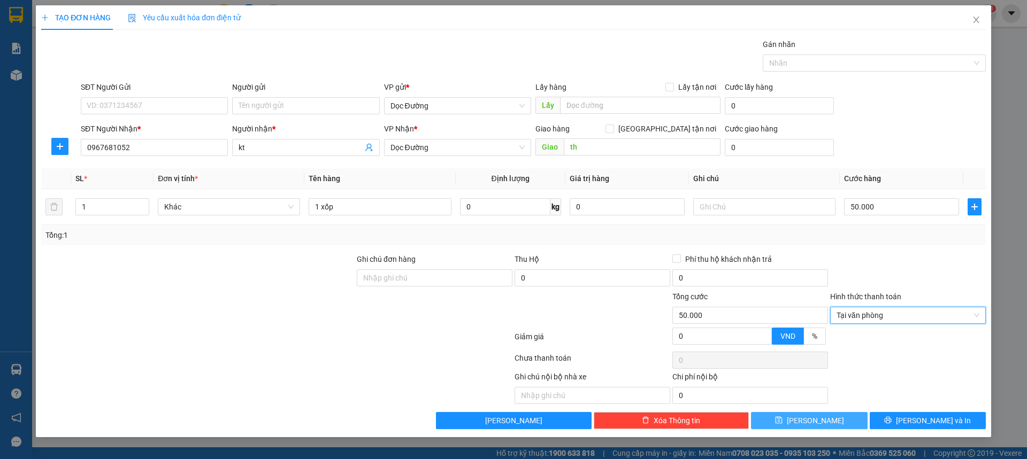
click at [825, 423] on button "[PERSON_NAME]" at bounding box center [809, 420] width 116 height 17
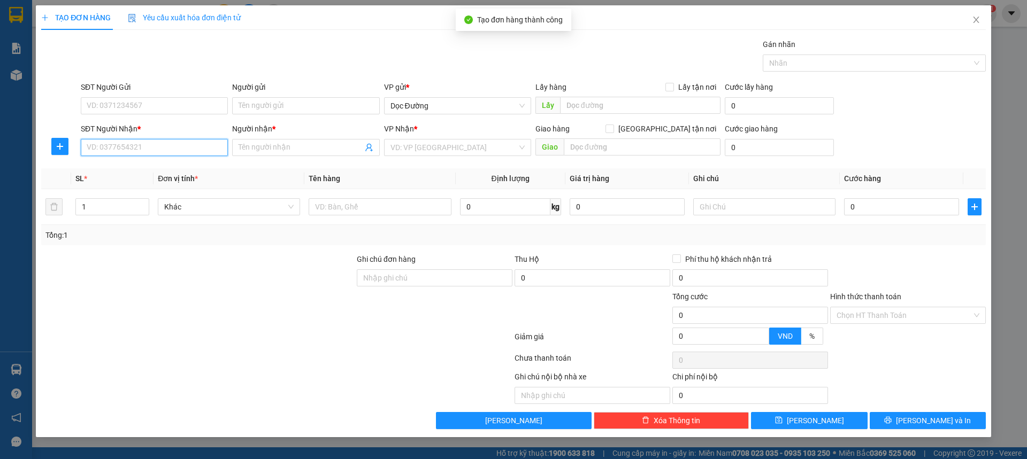
click at [182, 145] on input "SĐT Người Nhận *" at bounding box center [154, 147] width 147 height 17
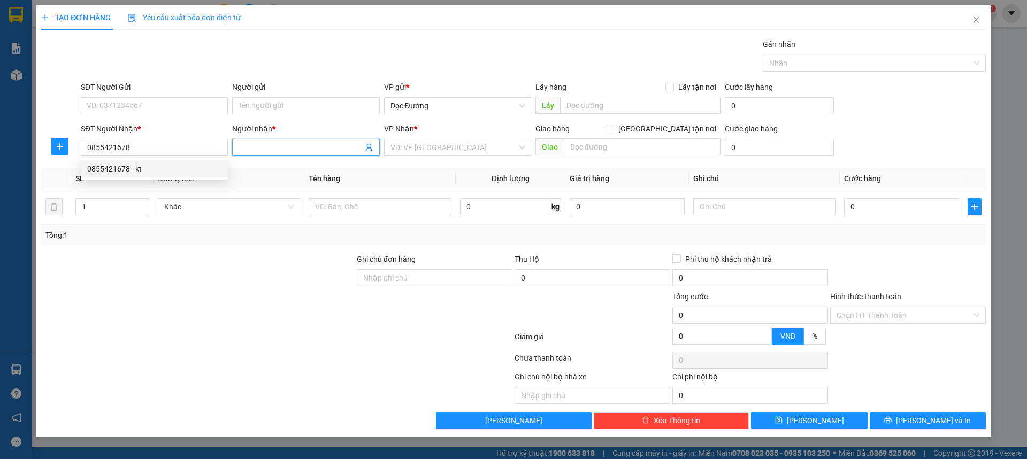
click at [297, 142] on input "Người nhận *" at bounding box center [301, 148] width 124 height 12
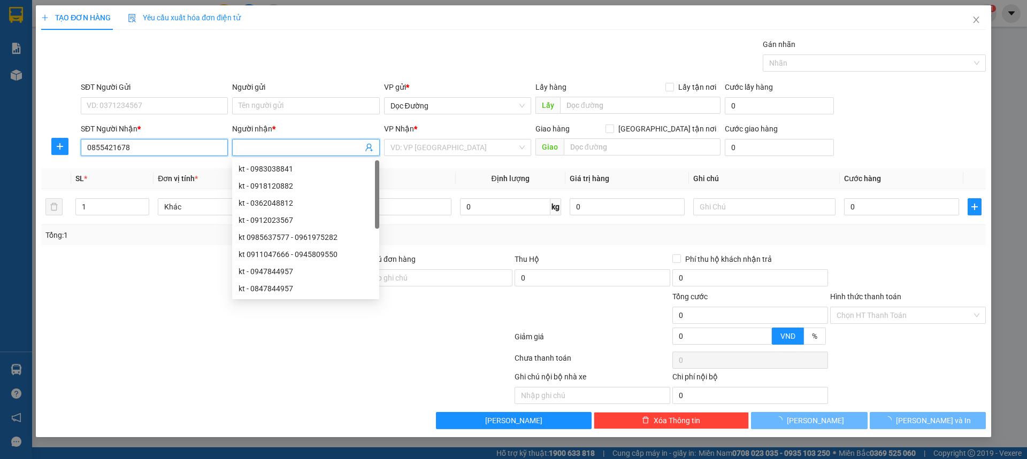
click at [154, 156] on input "0855421678" at bounding box center [154, 147] width 147 height 17
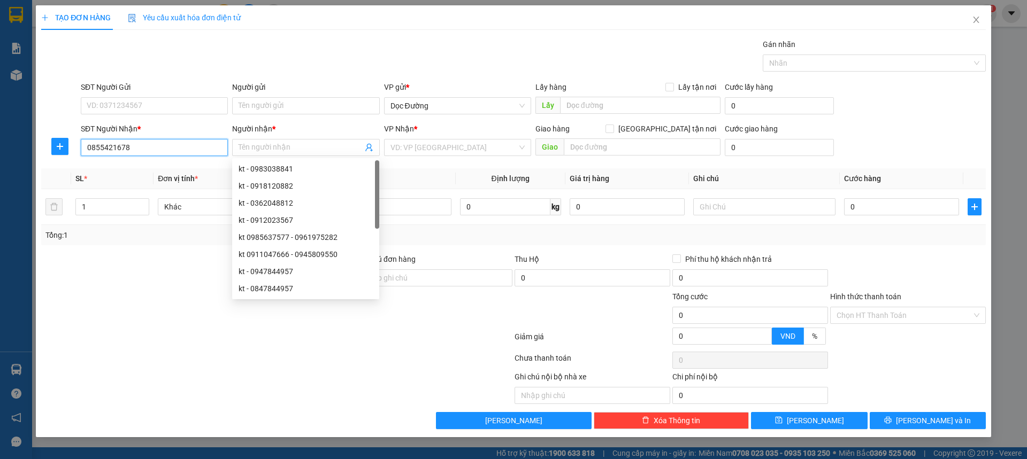
click at [0, 0] on div "0855421678 - kt" at bounding box center [0, 0] width 0 height 0
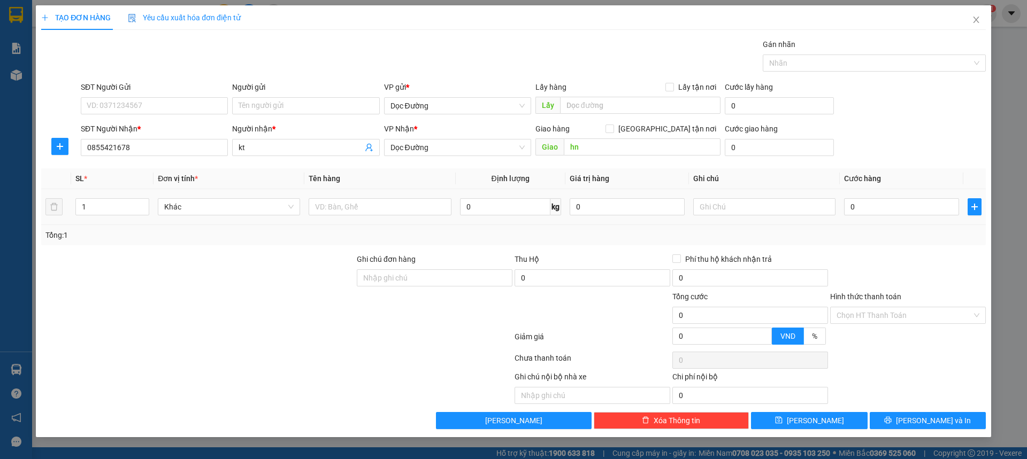
click at [336, 195] on td at bounding box center [379, 207] width 151 height 36
click at [337, 202] on input "text" at bounding box center [380, 206] width 142 height 17
click at [894, 205] on input "0" at bounding box center [901, 206] width 115 height 17
click at [896, 321] on input "Hình thức thanh toán" at bounding box center [904, 316] width 135 height 16
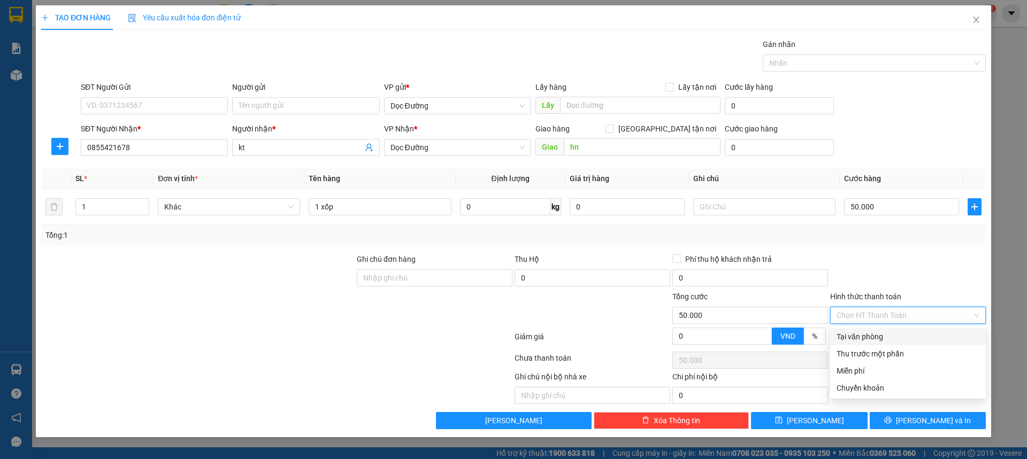
click at [861, 332] on div "Tại văn phòng" at bounding box center [908, 337] width 143 height 12
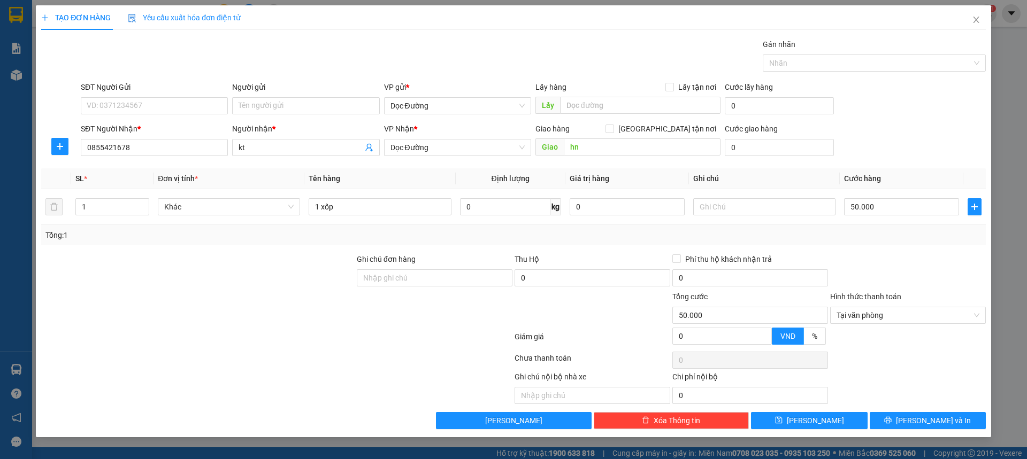
click at [830, 404] on div "Ghi chú nội bộ nhà xe Chi phí nội bộ 0" at bounding box center [513, 387] width 947 height 33
click at [824, 410] on div "Transit Pickup Surcharge Ids Transit Deliver Surcharge Ids Transit Deliver Surc…" at bounding box center [513, 234] width 945 height 391
click at [824, 412] on div "Transit Pickup Surcharge Ids Transit Deliver Surcharge Ids Transit Deliver Surc…" at bounding box center [513, 234] width 945 height 391
click at [821, 416] on span "[PERSON_NAME]" at bounding box center [815, 421] width 57 height 12
click at [972, 28] on span "Close" at bounding box center [976, 20] width 30 height 30
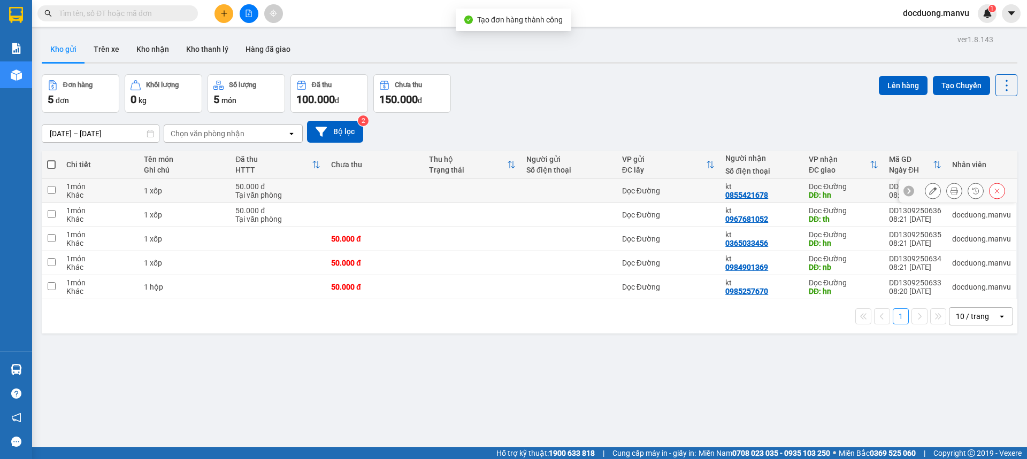
click at [412, 194] on td at bounding box center [374, 191] width 97 height 24
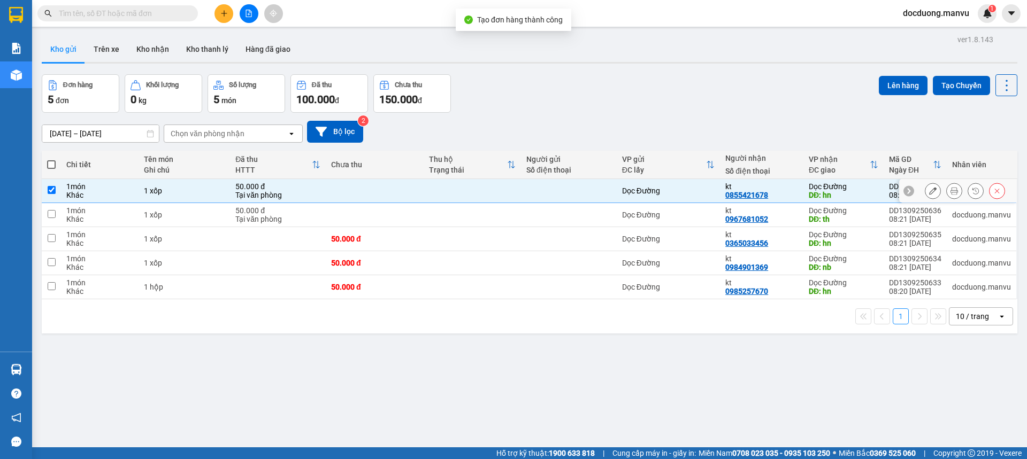
click at [373, 212] on td at bounding box center [374, 215] width 97 height 24
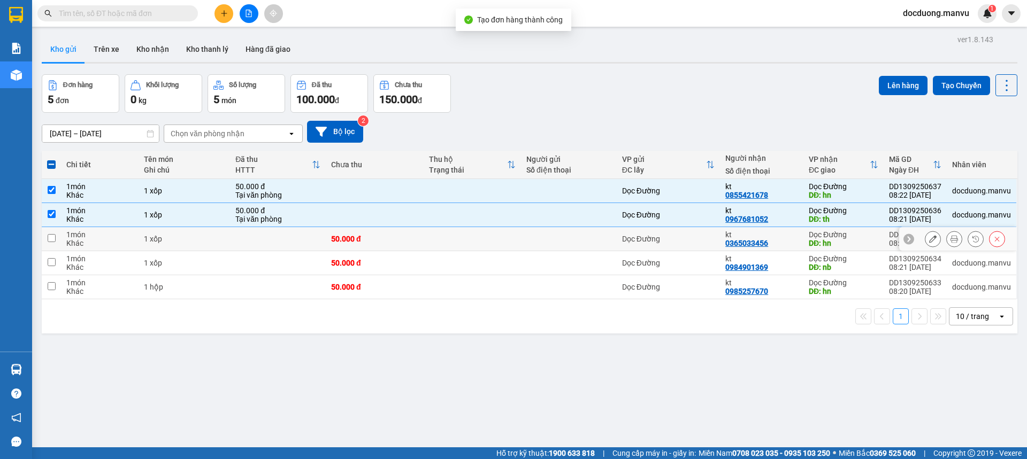
click at [367, 235] on div "50.000 đ" at bounding box center [374, 239] width 87 height 9
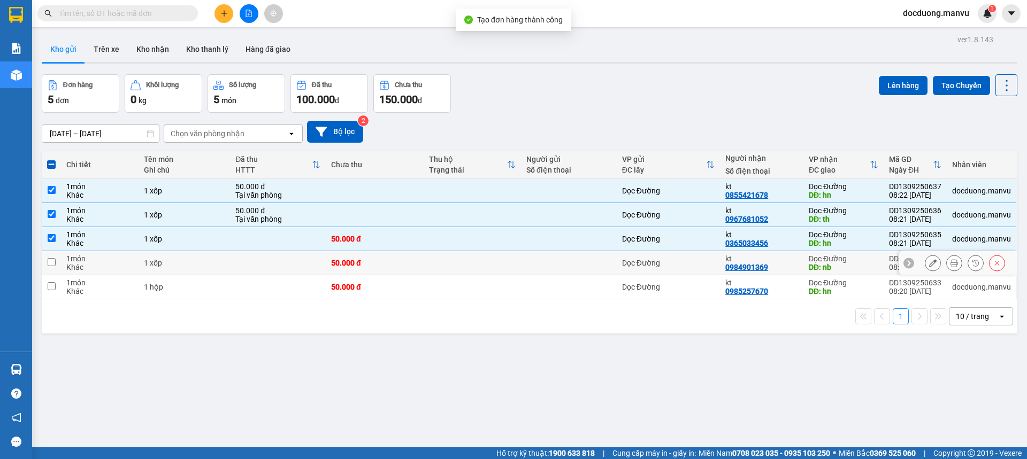
click at [361, 264] on div "50.000 đ" at bounding box center [374, 263] width 87 height 9
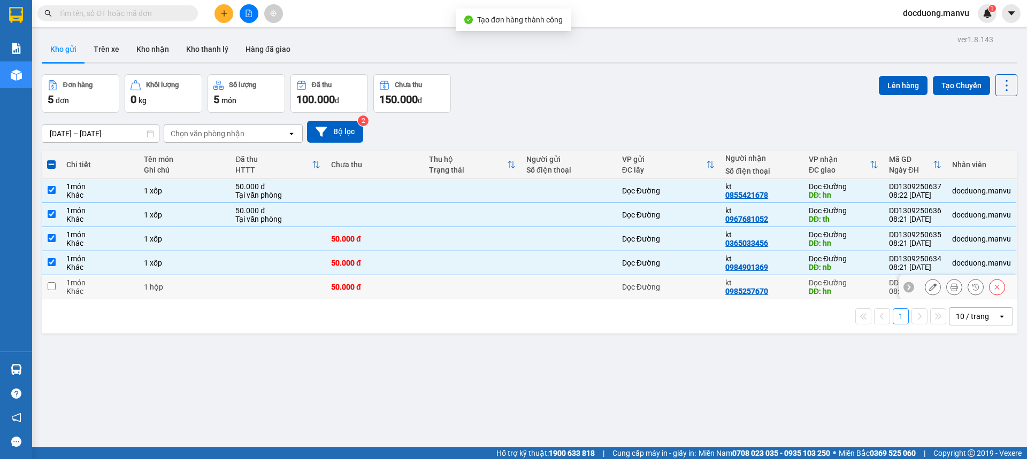
drag, startPoint x: 356, startPoint y: 281, endPoint x: 353, endPoint y: 287, distance: 7.0
click at [354, 287] on td "50.000 đ" at bounding box center [374, 287] width 97 height 24
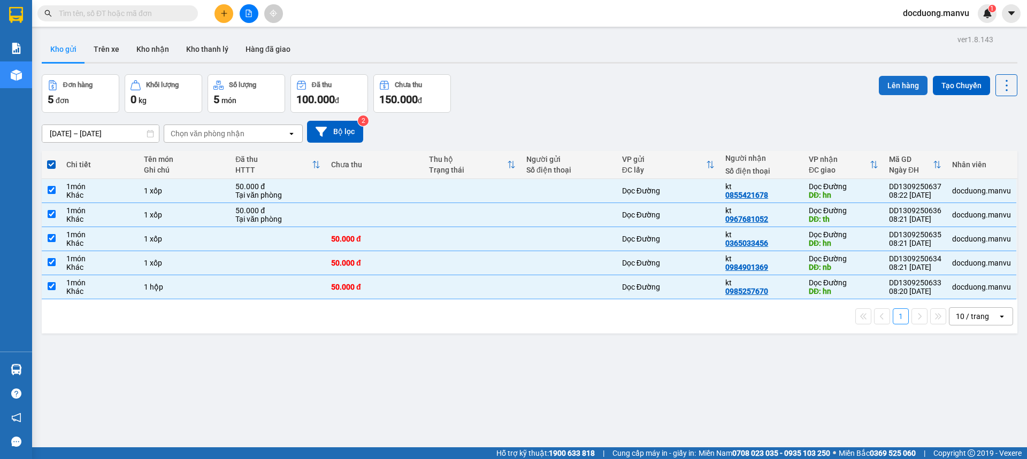
click at [879, 86] on button "Lên hàng" at bounding box center [903, 85] width 49 height 19
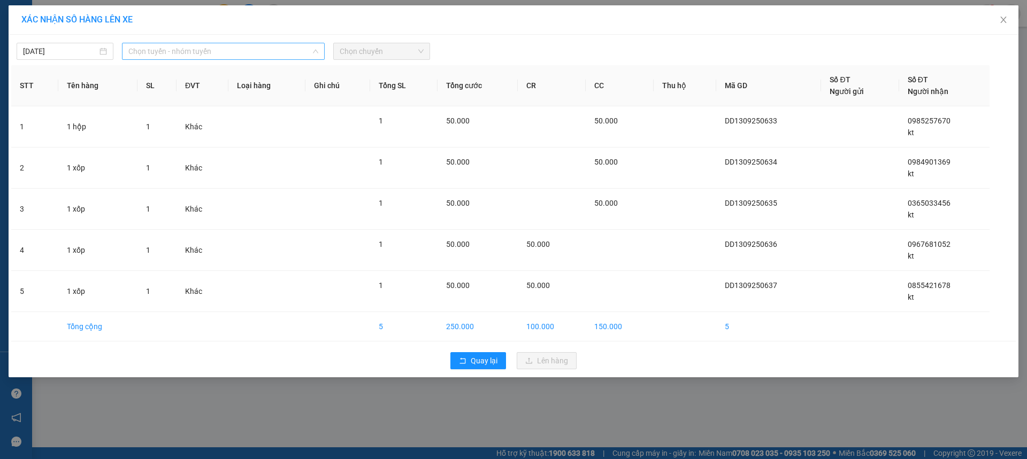
click at [204, 55] on span "Chọn tuyến - nhóm tuyến" at bounding box center [223, 51] width 190 height 16
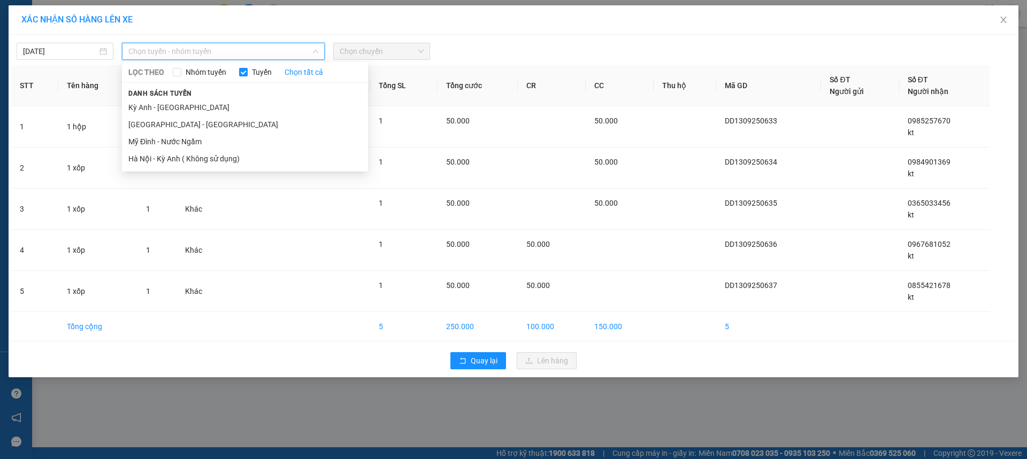
click at [156, 106] on li "Kỳ Anh - [GEOGRAPHIC_DATA]" at bounding box center [245, 107] width 246 height 17
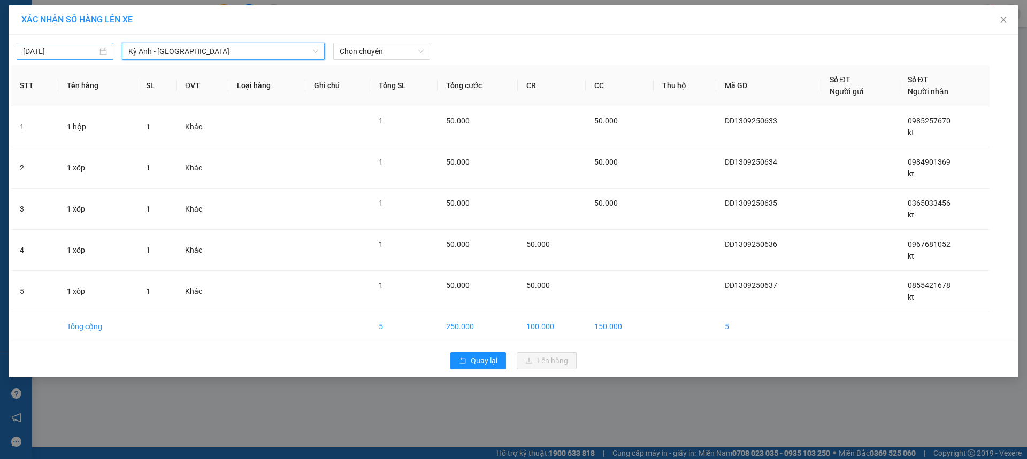
click at [68, 52] on input "[DATE]" at bounding box center [60, 51] width 74 height 12
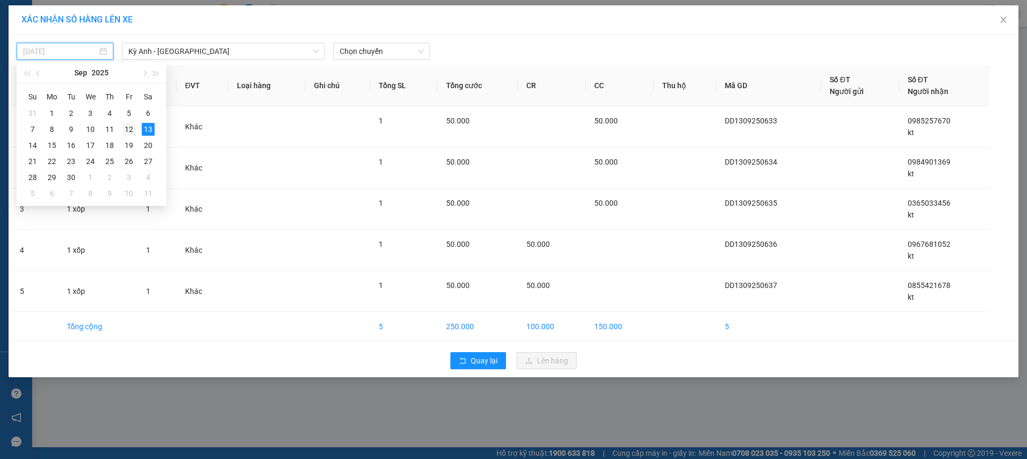
click at [124, 126] on div "12" at bounding box center [128, 129] width 13 height 13
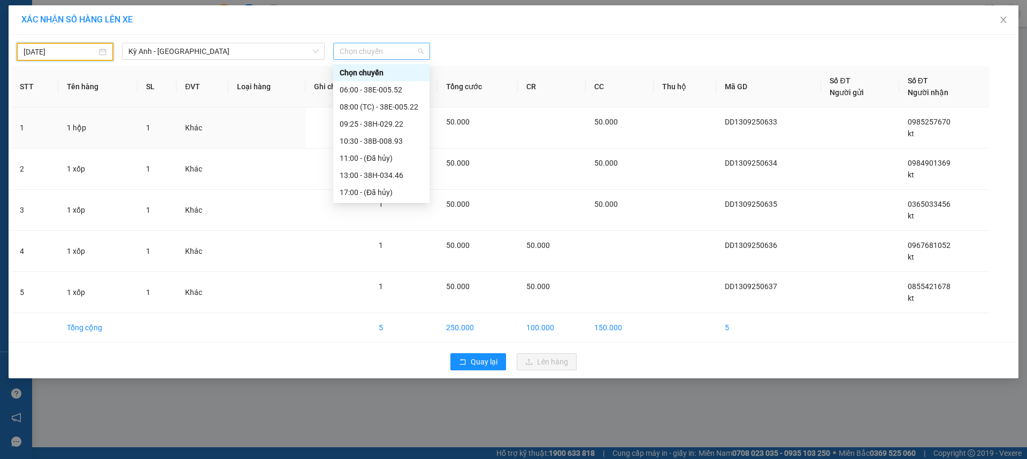
click at [363, 48] on span "Chọn chuyến" at bounding box center [382, 51] width 84 height 16
click at [410, 141] on div "10:30 - 38B-008.93" at bounding box center [381, 141] width 83 height 12
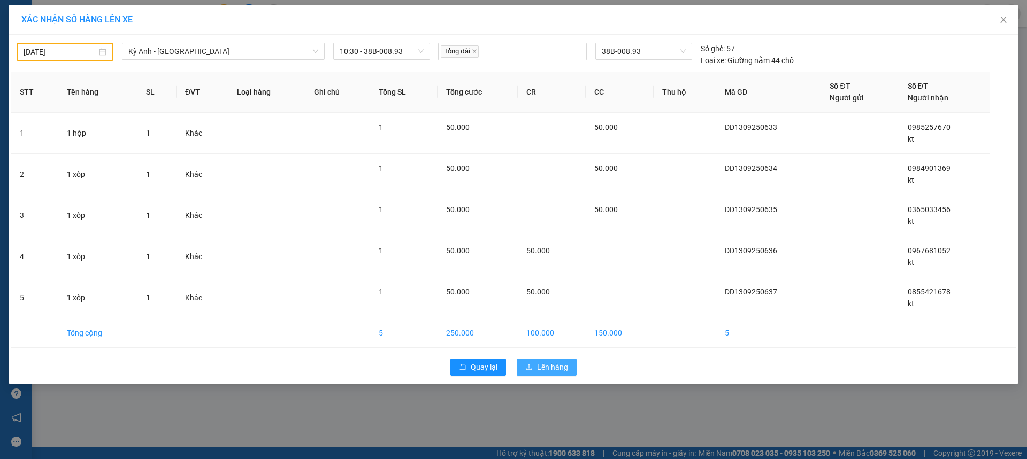
click at [546, 368] on span "Lên hàng" at bounding box center [552, 368] width 31 height 12
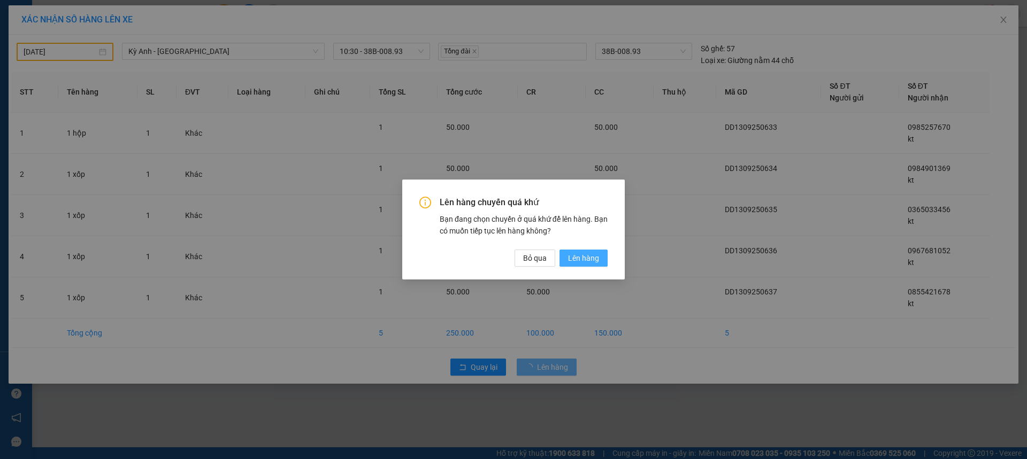
click at [604, 266] on button "Lên hàng" at bounding box center [583, 258] width 48 height 17
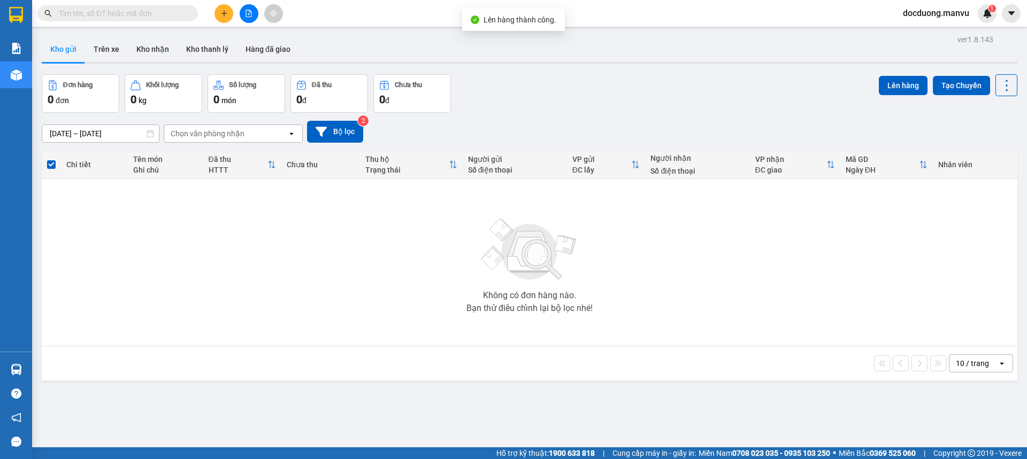
click at [217, 22] on div at bounding box center [249, 13] width 80 height 19
click at [228, 14] on button at bounding box center [223, 13] width 19 height 19
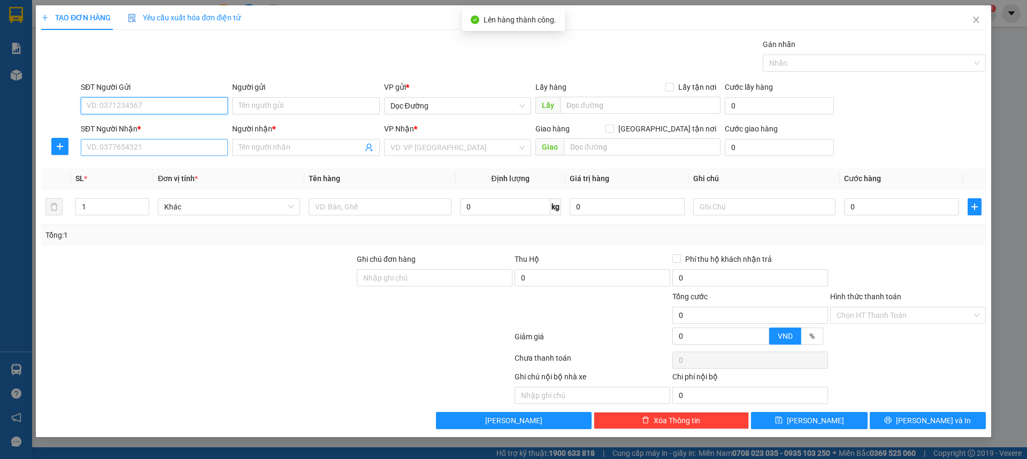
drag, startPoint x: 154, startPoint y: 127, endPoint x: 140, endPoint y: 144, distance: 22.1
click at [145, 136] on div "SĐT Người Nhận *" at bounding box center [154, 131] width 147 height 16
click at [140, 144] on input "SĐT Người Nhận *" at bounding box center [154, 147] width 147 height 17
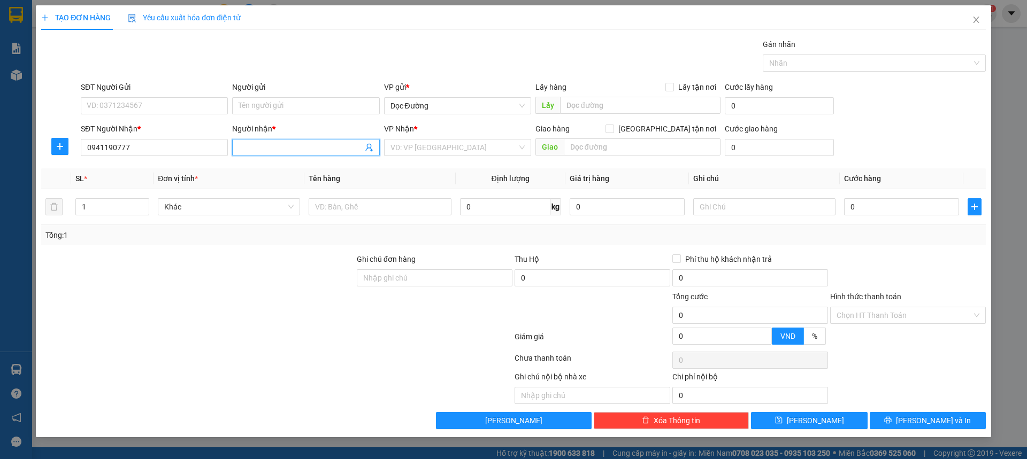
click at [267, 147] on input "Người nhận *" at bounding box center [301, 148] width 124 height 12
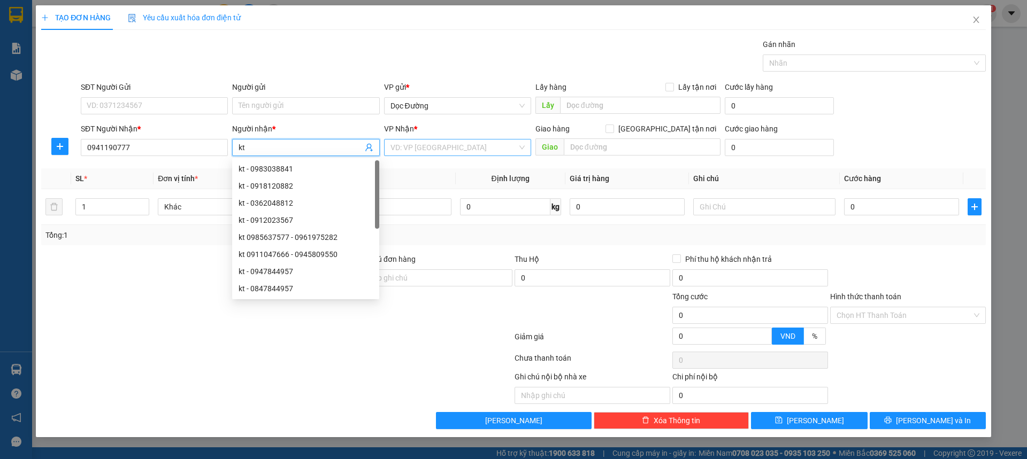
click at [445, 149] on input "search" at bounding box center [453, 148] width 127 height 16
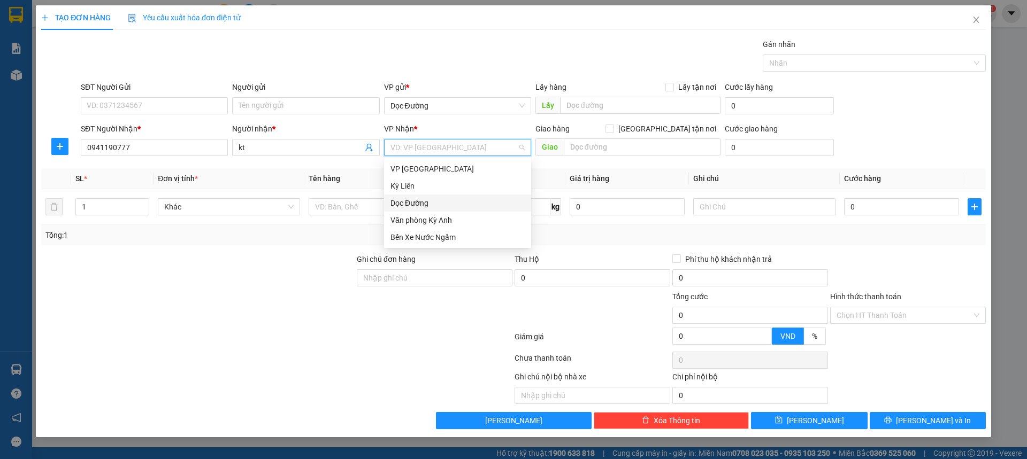
click at [424, 198] on div "Dọc Đường" at bounding box center [457, 203] width 134 height 12
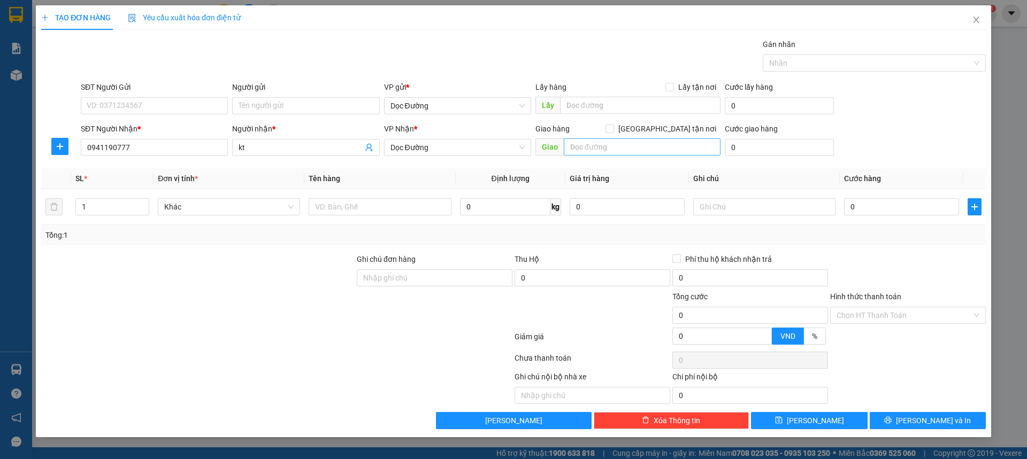
drag, startPoint x: 557, startPoint y: 155, endPoint x: 612, endPoint y: 149, distance: 54.8
click at [564, 155] on span "Giao" at bounding box center [627, 147] width 185 height 17
click at [612, 149] on input "text" at bounding box center [642, 147] width 157 height 17
click at [433, 204] on input "text" at bounding box center [380, 206] width 142 height 17
click at [882, 197] on div "0" at bounding box center [901, 206] width 115 height 21
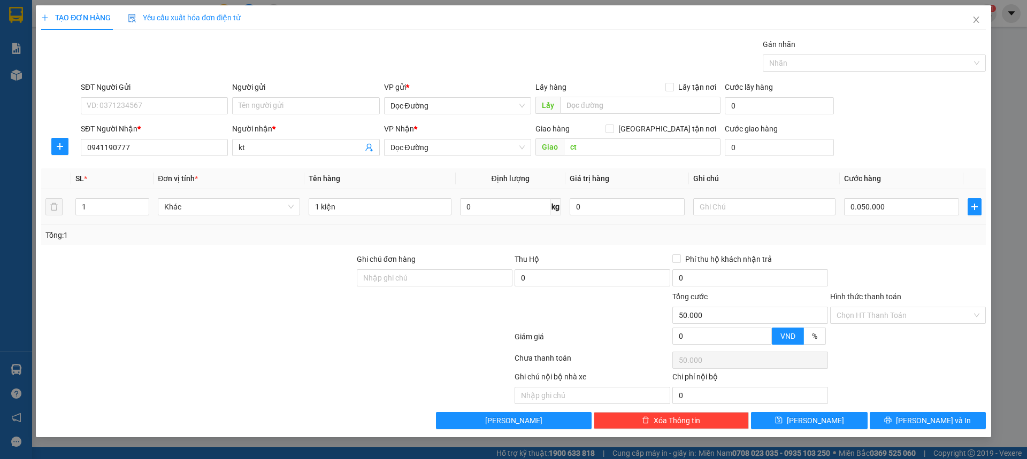
click at [871, 250] on div "Transit Pickup Surcharge Ids Transit Deliver Surcharge Ids Transit Deliver Surc…" at bounding box center [513, 234] width 945 height 391
click at [811, 424] on span "[PERSON_NAME]" at bounding box center [815, 421] width 57 height 12
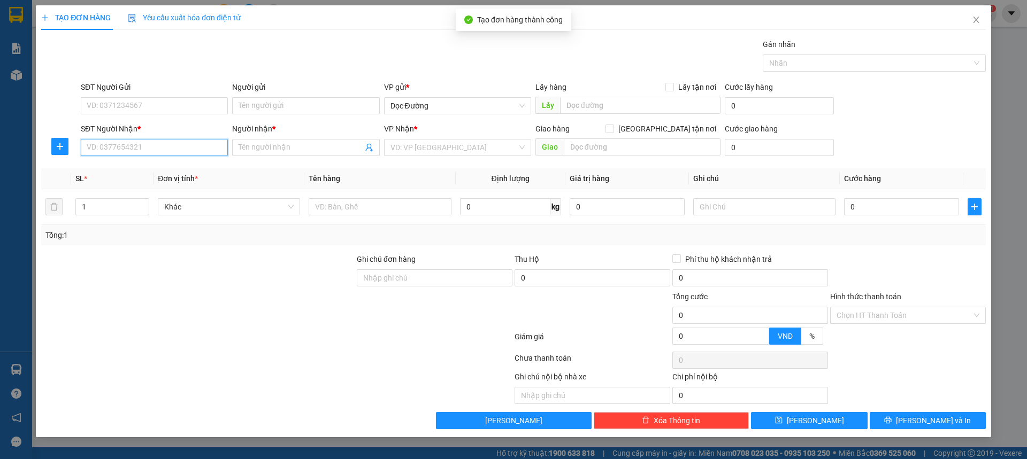
click at [188, 147] on input "SĐT Người Nhận *" at bounding box center [154, 147] width 147 height 17
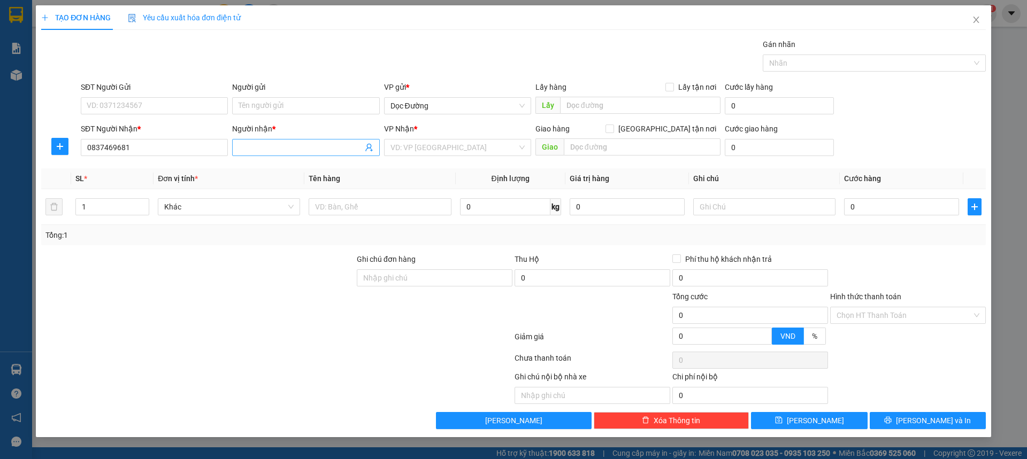
click at [264, 143] on input "Người nhận *" at bounding box center [301, 148] width 124 height 12
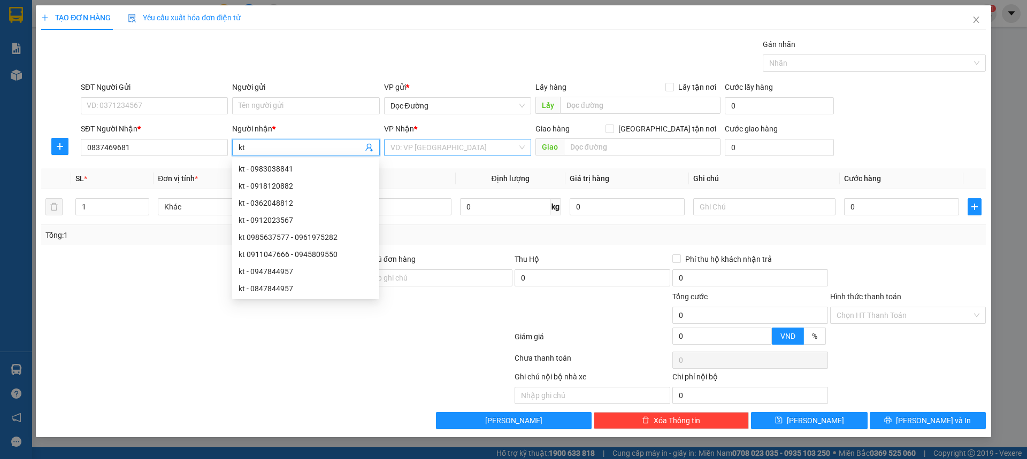
click at [474, 152] on input "search" at bounding box center [453, 148] width 127 height 16
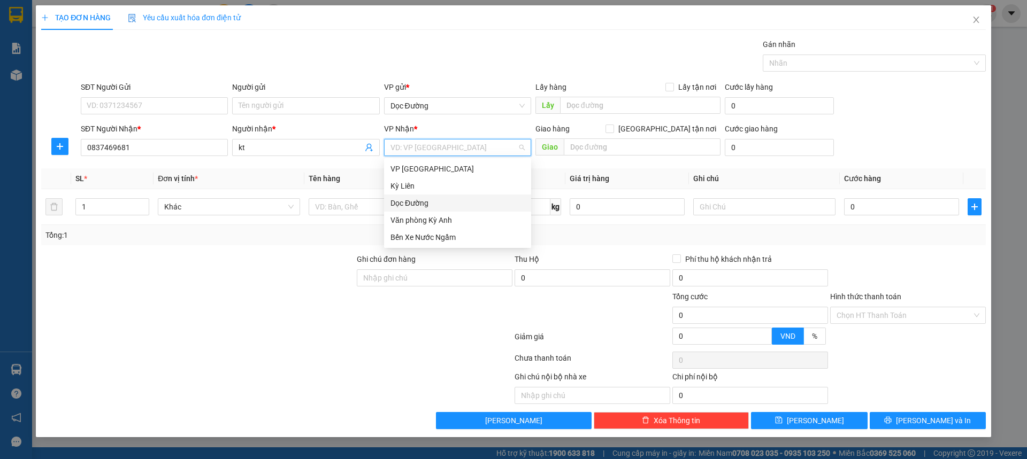
click at [426, 209] on div "Dọc Đường" at bounding box center [457, 203] width 147 height 17
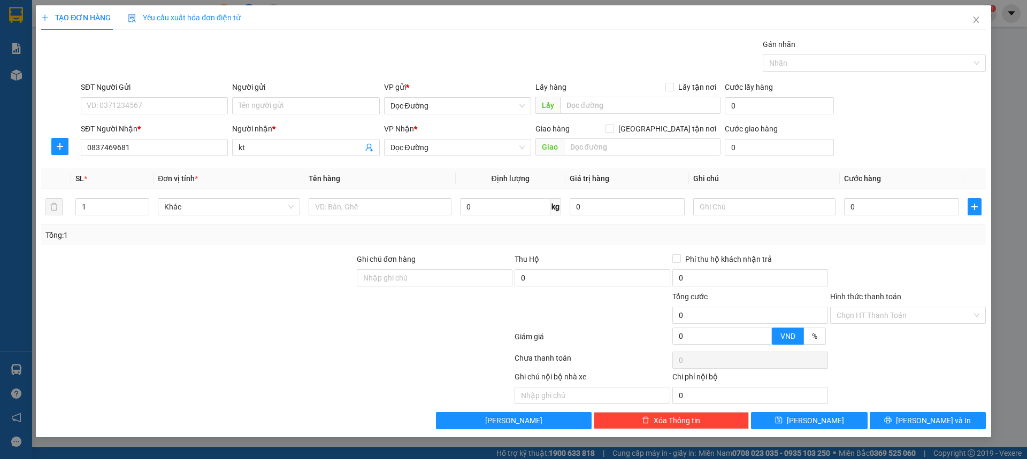
click at [601, 162] on div "Transit Pickup Surcharge Ids Transit Deliver Surcharge Ids Transit Deliver Surc…" at bounding box center [513, 234] width 945 height 391
click at [619, 157] on div "Giao hàng [GEOGRAPHIC_DATA] tận nơi [GEOGRAPHIC_DATA]" at bounding box center [627, 141] width 185 height 37
click at [622, 148] on input "text" at bounding box center [642, 147] width 157 height 17
click at [367, 208] on input "text" at bounding box center [380, 206] width 142 height 17
click at [903, 212] on input "0" at bounding box center [901, 206] width 115 height 17
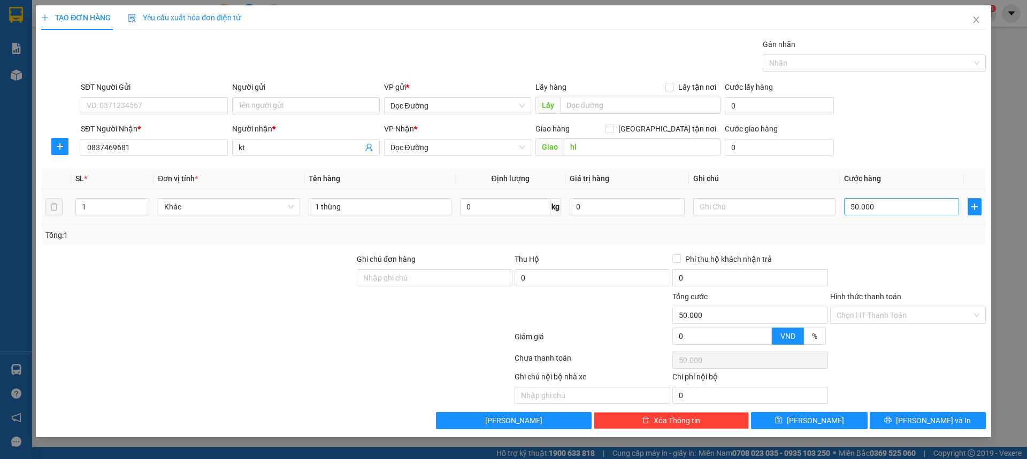
drag, startPoint x: 855, startPoint y: 143, endPoint x: 866, endPoint y: 205, distance: 62.5
click at [855, 143] on div "SĐT Người Nhận * 0837469681 Người nhận * kt VP Nhận * Dọc Đường Giao hàng [GEOG…" at bounding box center [533, 141] width 909 height 37
click at [795, 427] on button "[PERSON_NAME]" at bounding box center [809, 420] width 116 height 17
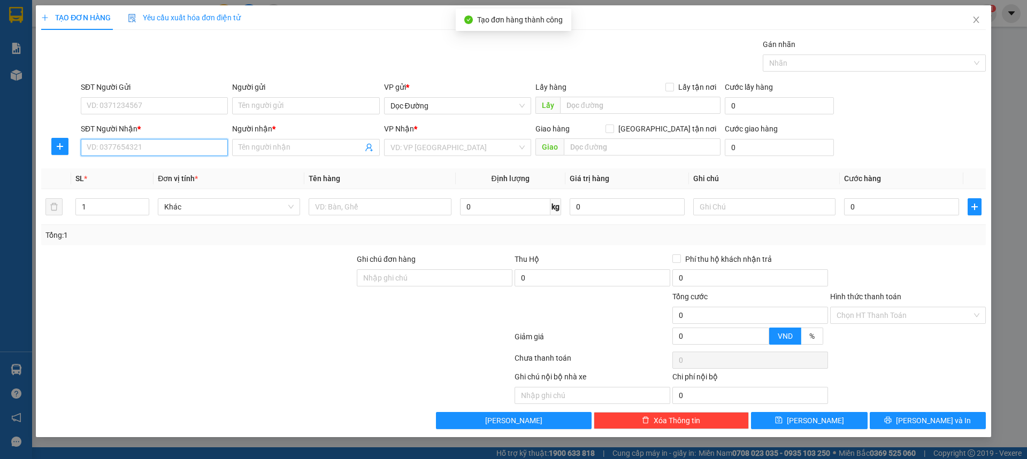
click at [178, 149] on input "SĐT Người Nhận *" at bounding box center [154, 147] width 147 height 17
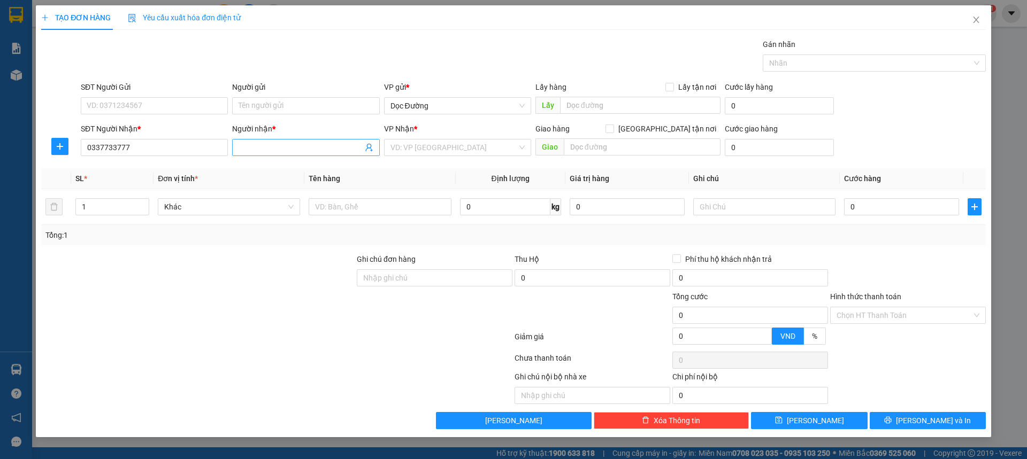
click at [260, 153] on input "Người nhận *" at bounding box center [301, 148] width 124 height 12
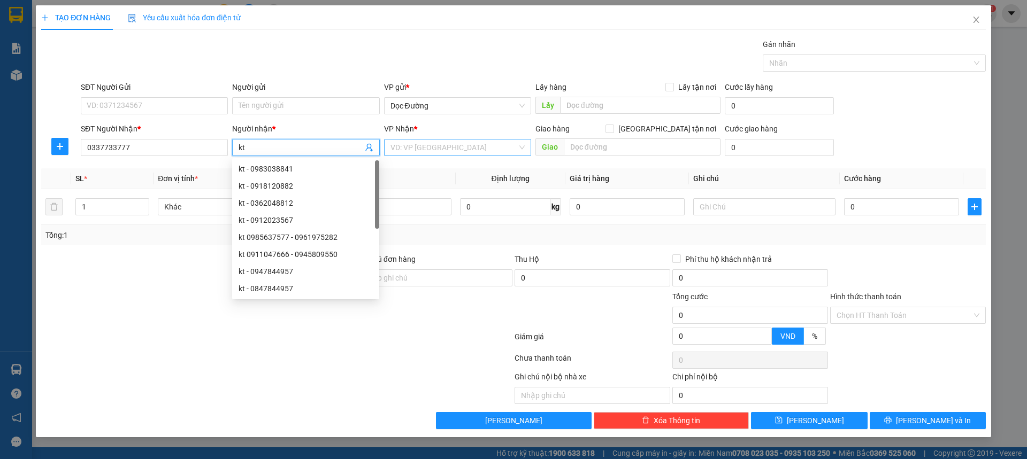
click at [426, 153] on input "search" at bounding box center [453, 148] width 127 height 16
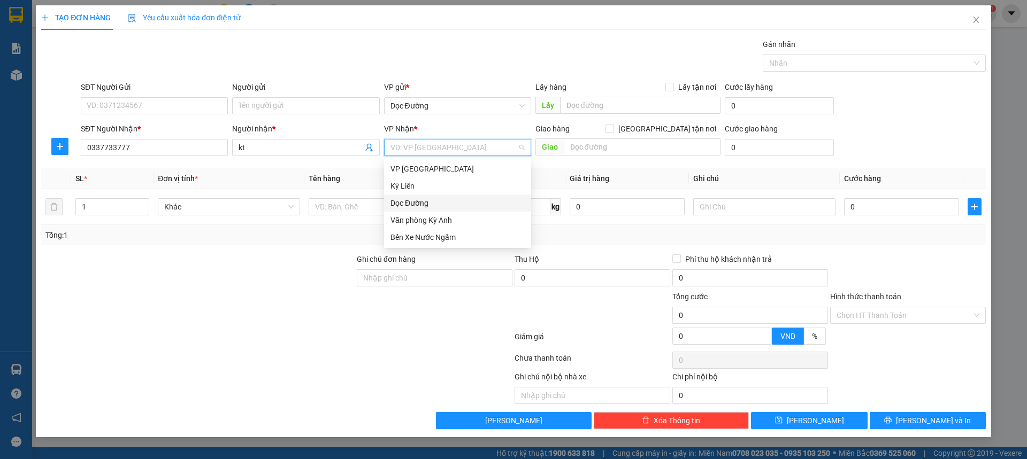
click at [416, 205] on div "Dọc Đường" at bounding box center [457, 203] width 134 height 12
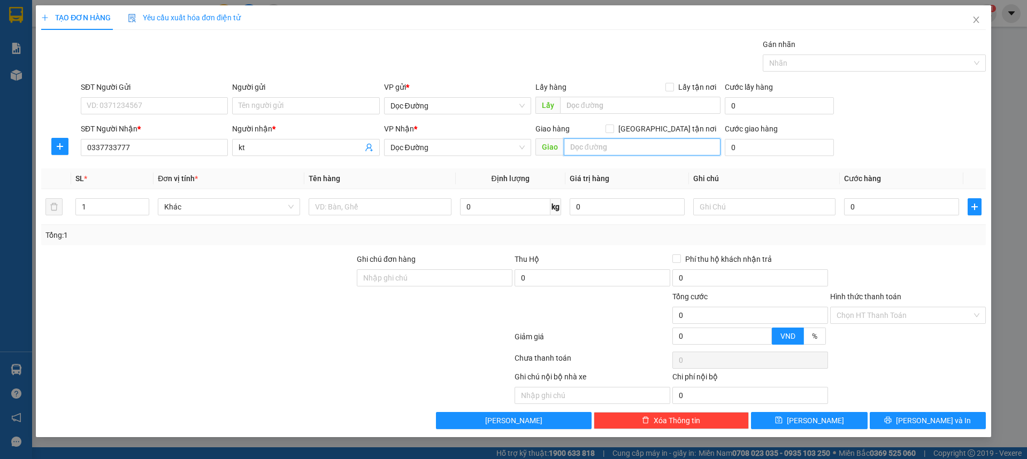
drag, startPoint x: 566, startPoint y: 149, endPoint x: 584, endPoint y: 146, distance: 17.9
click at [572, 148] on input "text" at bounding box center [642, 147] width 157 height 17
drag, startPoint x: 395, startPoint y: 224, endPoint x: 398, endPoint y: 218, distance: 7.2
click at [395, 222] on td at bounding box center [379, 207] width 151 height 36
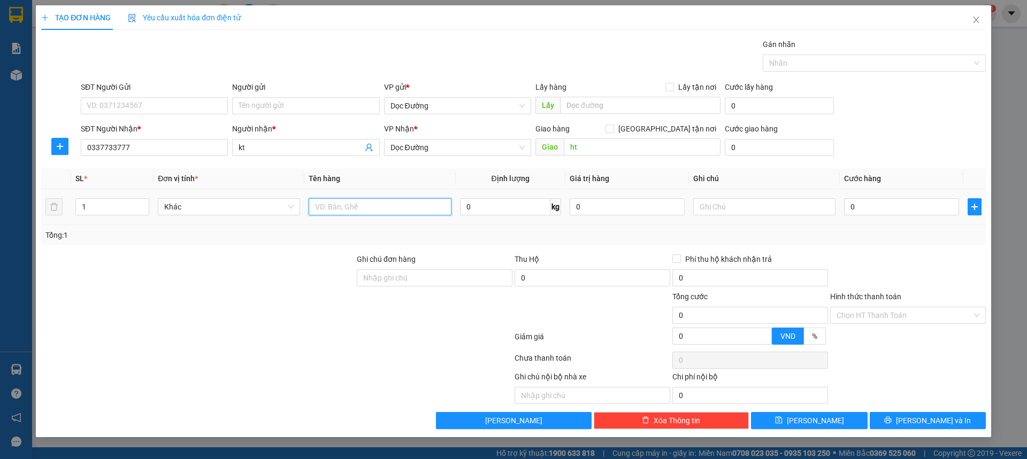
click at [404, 210] on input "text" at bounding box center [380, 206] width 142 height 17
click at [866, 210] on input "0" at bounding box center [901, 206] width 115 height 17
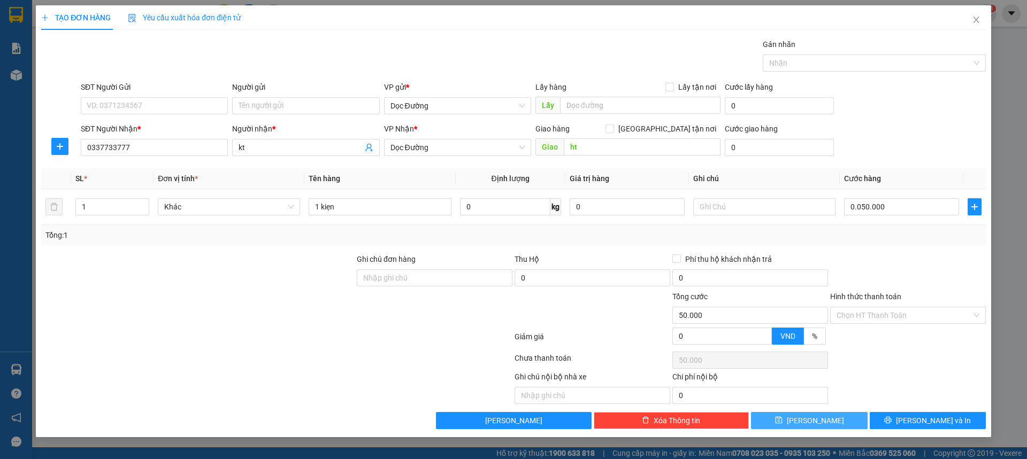
click at [794, 419] on button "[PERSON_NAME]" at bounding box center [809, 420] width 116 height 17
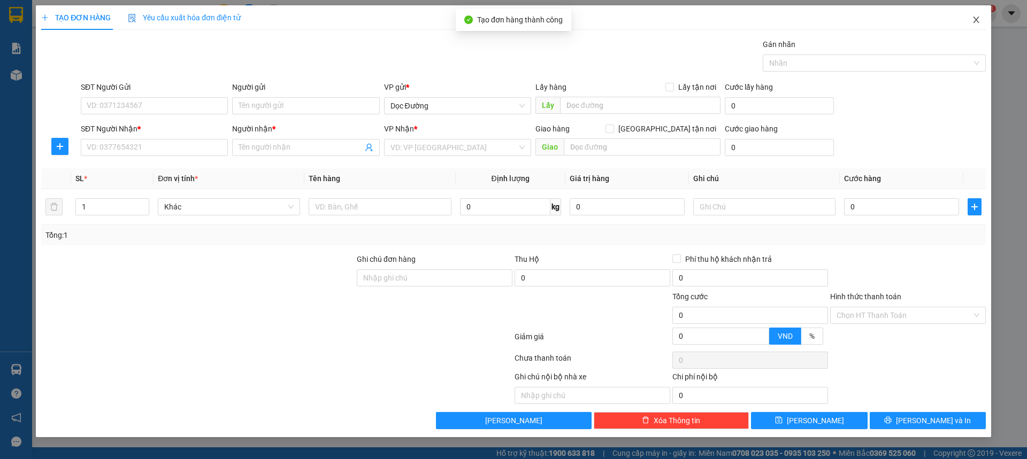
click at [971, 15] on span "Close" at bounding box center [976, 20] width 30 height 30
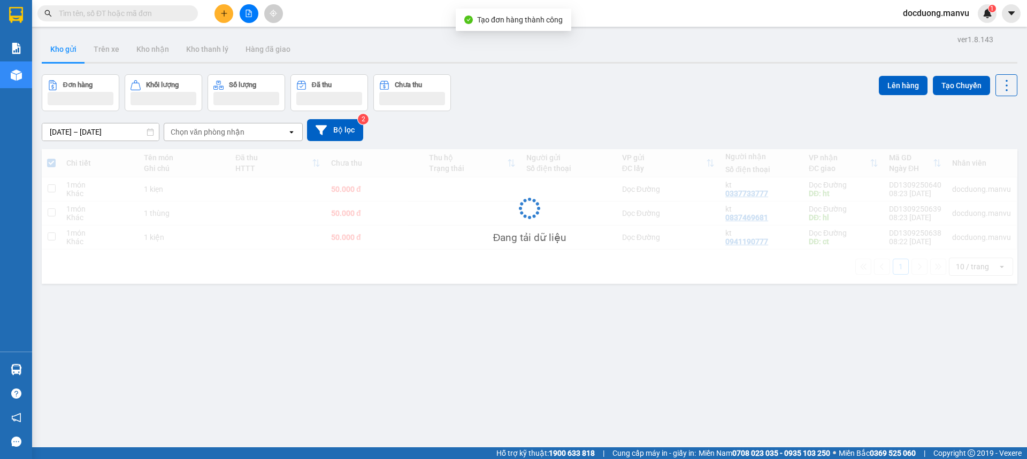
click at [330, 197] on td "50.000 đ" at bounding box center [374, 190] width 97 height 24
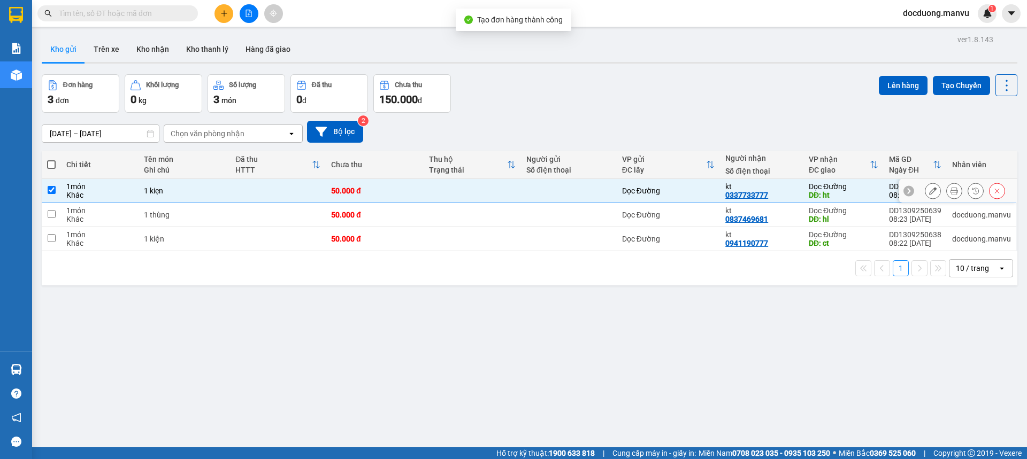
click at [333, 219] on div "50.000 đ" at bounding box center [374, 215] width 87 height 9
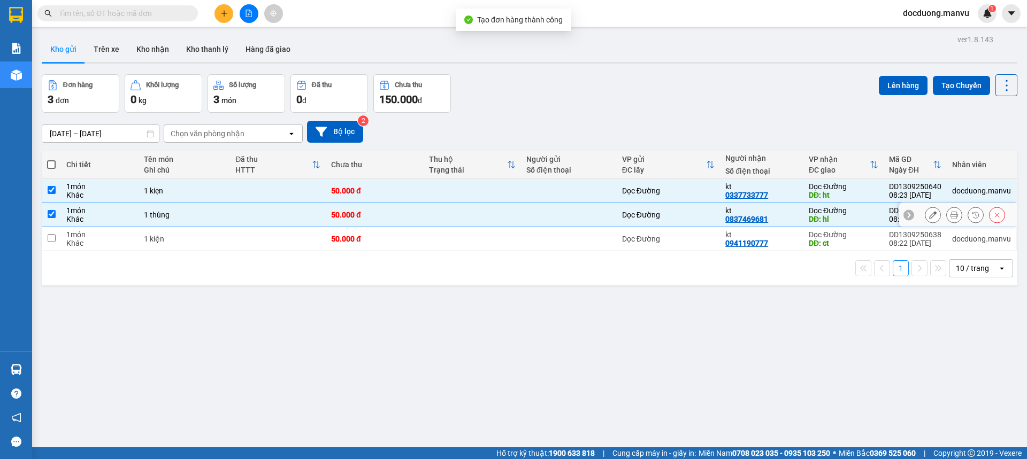
click at [333, 233] on td "50.000 đ" at bounding box center [374, 239] width 97 height 24
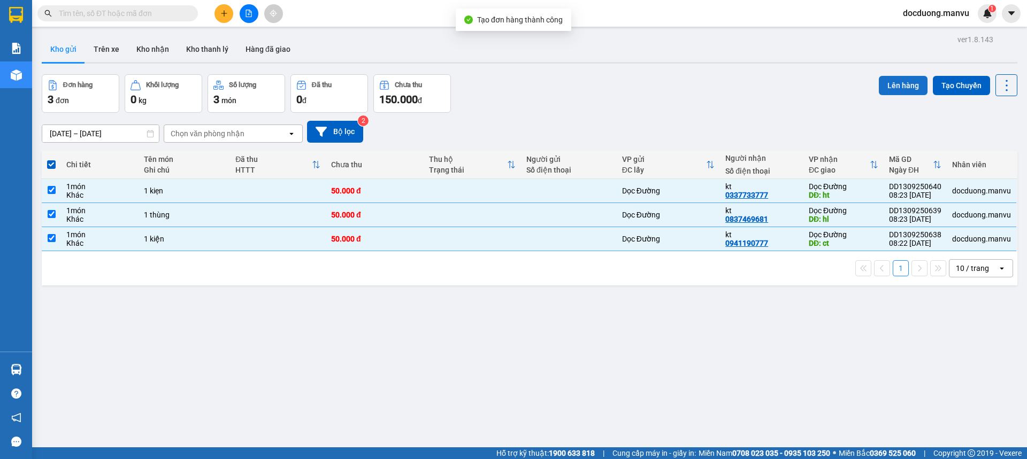
click at [892, 90] on button "Lên hàng" at bounding box center [903, 85] width 49 height 19
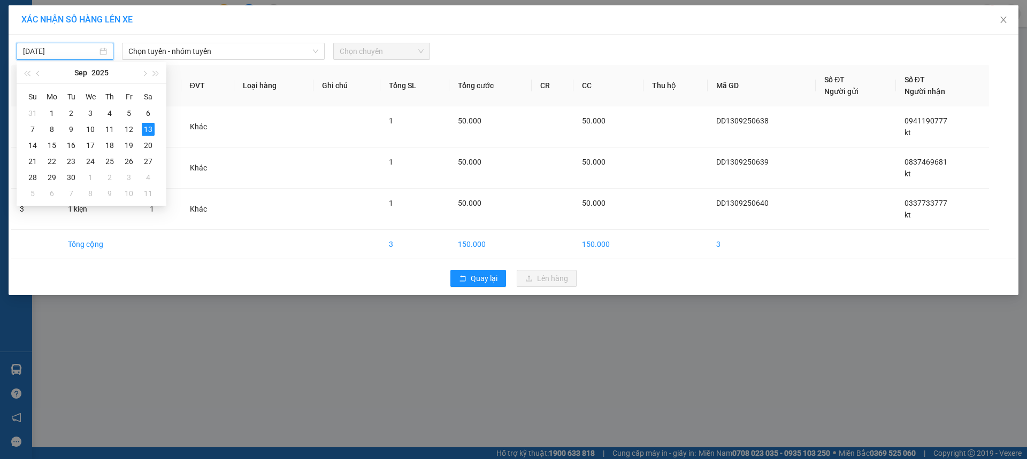
click at [32, 46] on input "[DATE]" at bounding box center [60, 51] width 74 height 12
click at [128, 129] on div "12" at bounding box center [128, 129] width 13 height 13
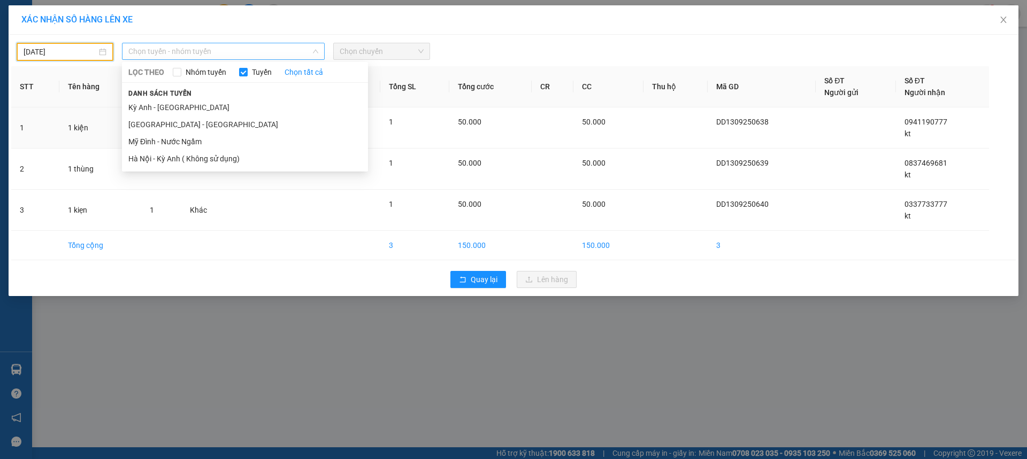
click at [240, 48] on span "Chọn tuyến - nhóm tuyến" at bounding box center [223, 51] width 190 height 16
click at [161, 120] on li "[GEOGRAPHIC_DATA] - [GEOGRAPHIC_DATA]" at bounding box center [245, 124] width 246 height 17
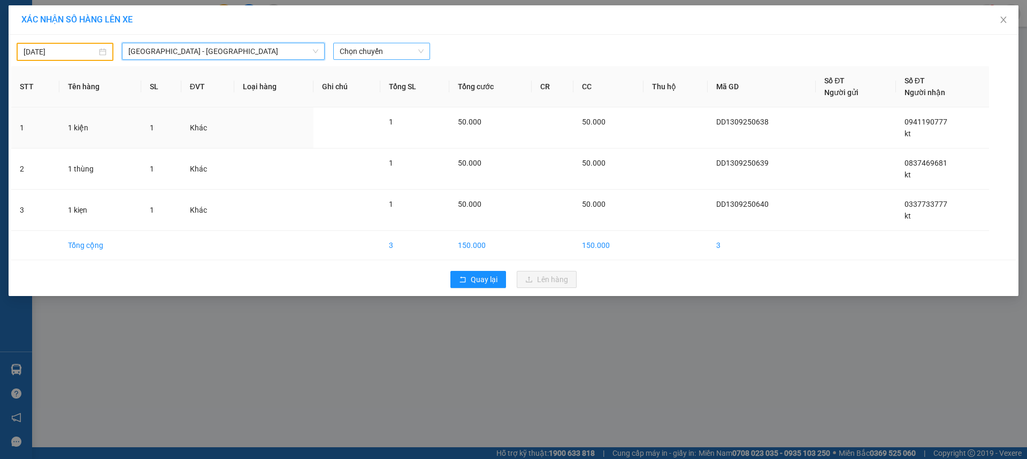
click at [373, 53] on span "Chọn chuyến" at bounding box center [382, 51] width 84 height 16
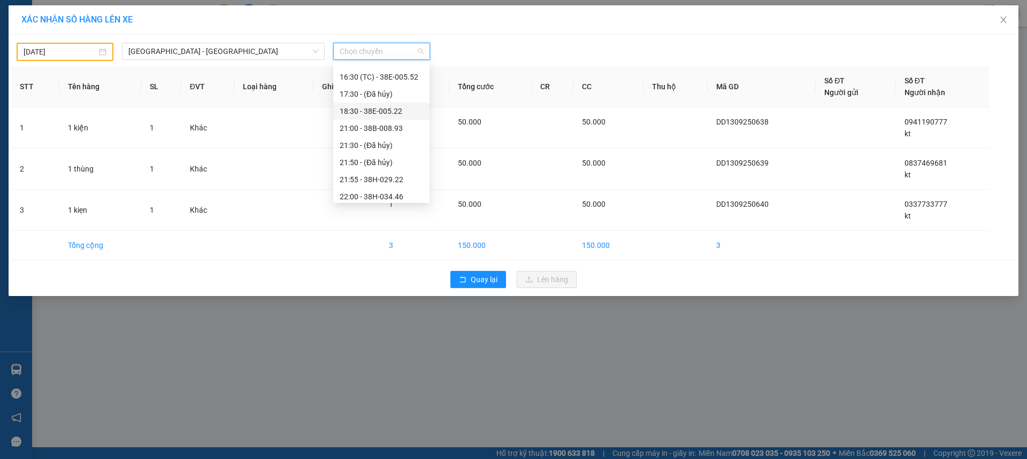
scroll to position [171, 0]
click at [402, 129] on div "21:00 - 38B-008.93" at bounding box center [381, 124] width 83 height 12
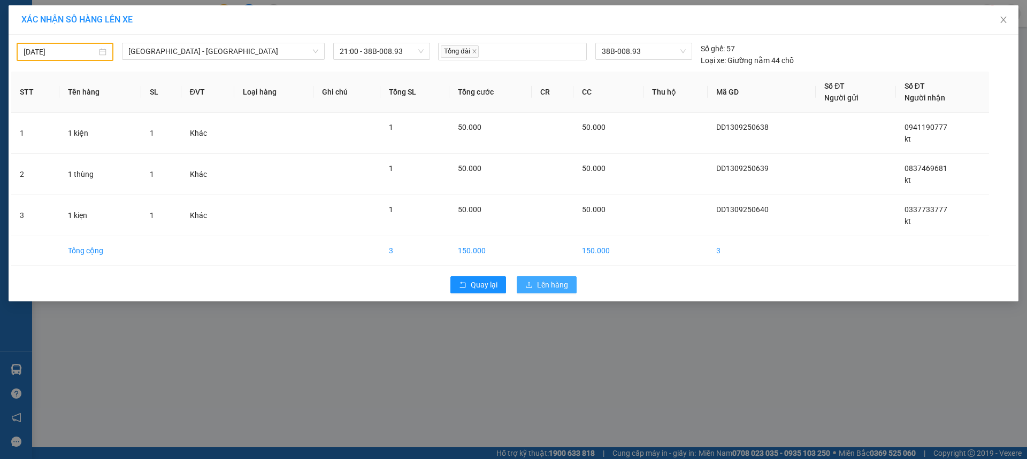
click at [544, 285] on span "Lên hàng" at bounding box center [552, 285] width 31 height 12
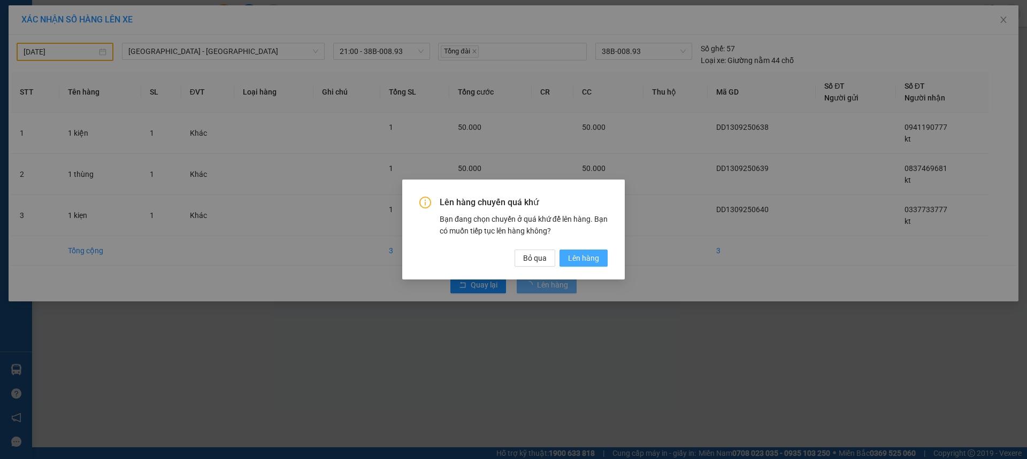
click at [576, 255] on span "Lên hàng" at bounding box center [583, 258] width 31 height 12
